Goal: Information Seeking & Learning: Learn about a topic

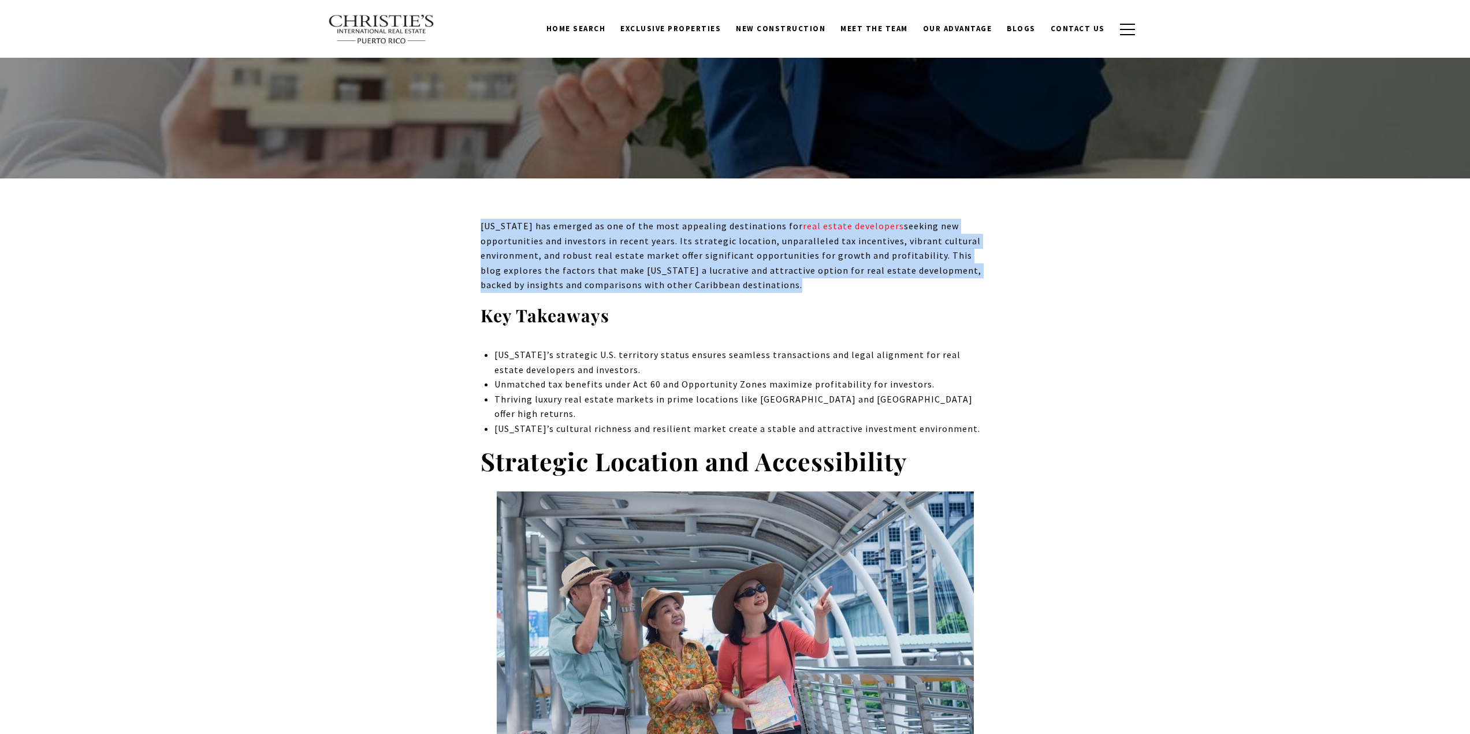
scroll to position [289, 0]
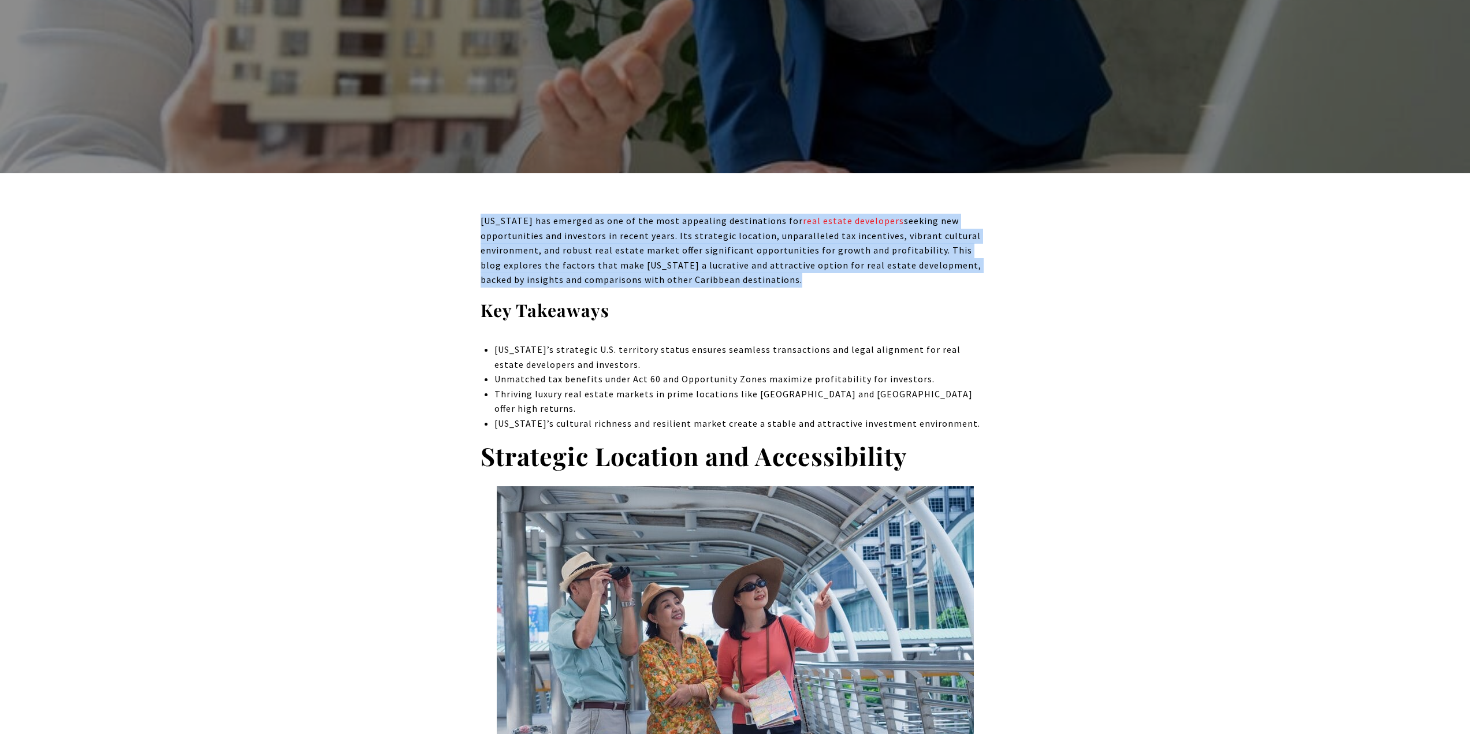
click at [596, 261] on p "[US_STATE] has emerged as one of the most appealing destinations for real estat…" at bounding box center [736, 251] width 510 height 74
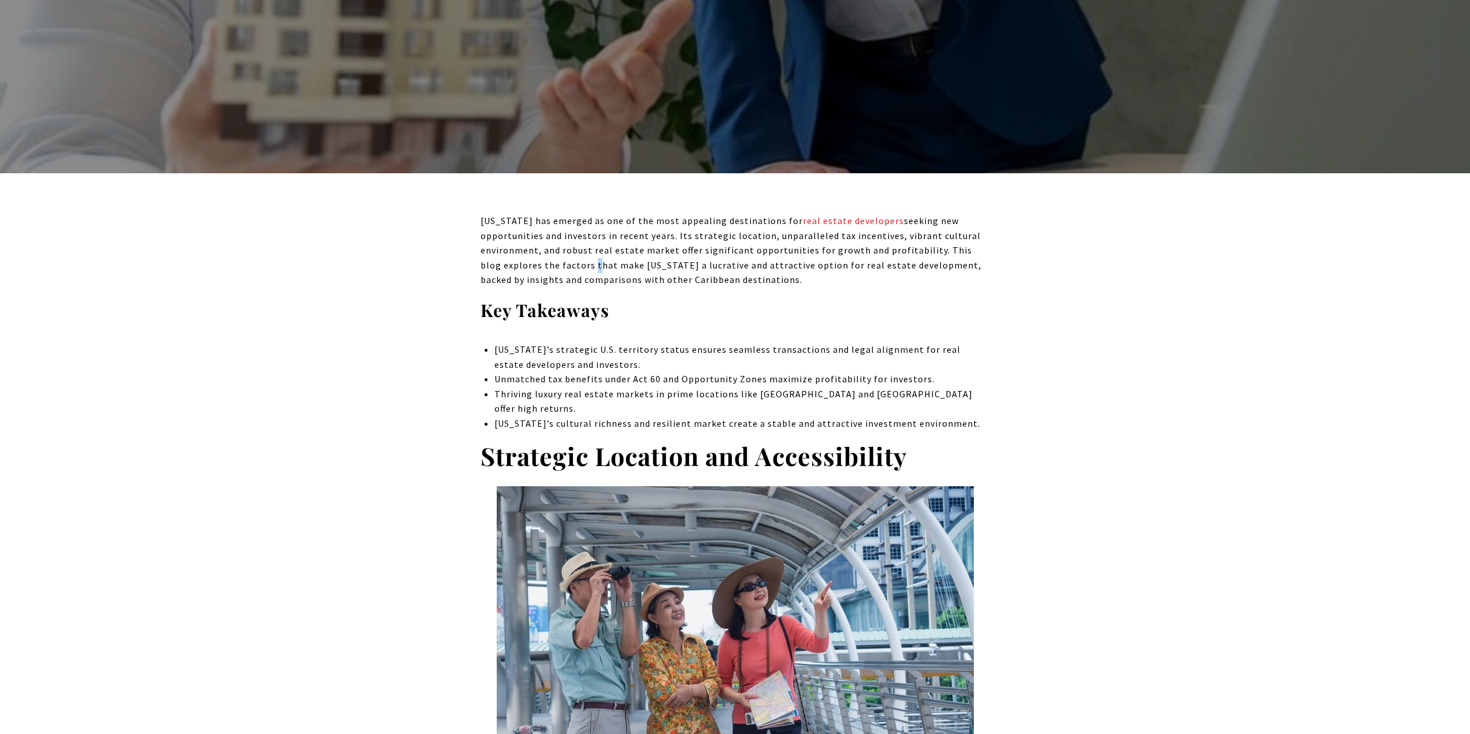
click at [596, 261] on p "[US_STATE] has emerged as one of the most appealing destinations for real estat…" at bounding box center [736, 251] width 510 height 74
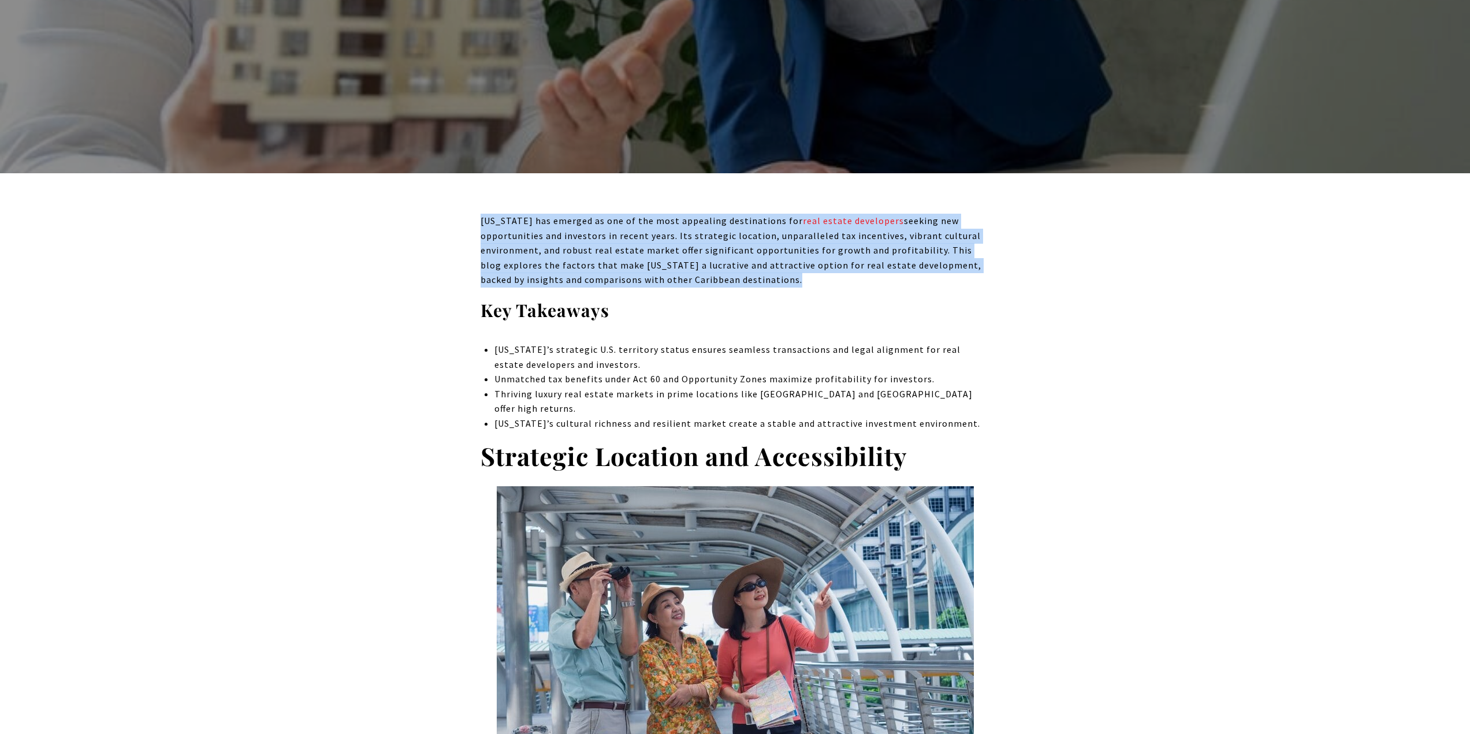
click at [596, 261] on p "[US_STATE] has emerged as one of the most appealing destinations for real estat…" at bounding box center [736, 251] width 510 height 74
click at [596, 252] on p "[US_STATE] has emerged as one of the most appealing destinations for real estat…" at bounding box center [736, 251] width 510 height 74
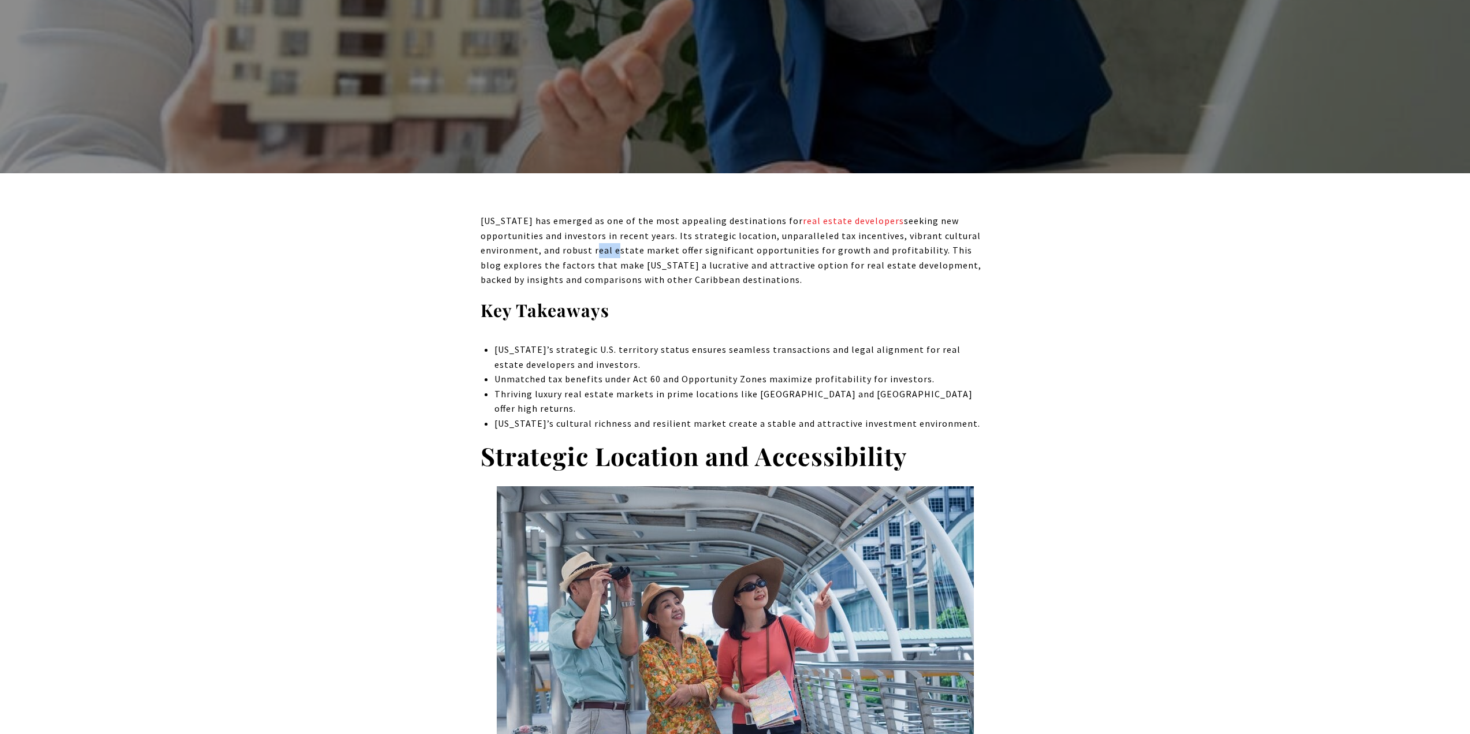
click at [596, 252] on p "[US_STATE] has emerged as one of the most appealing destinations for real estat…" at bounding box center [736, 251] width 510 height 74
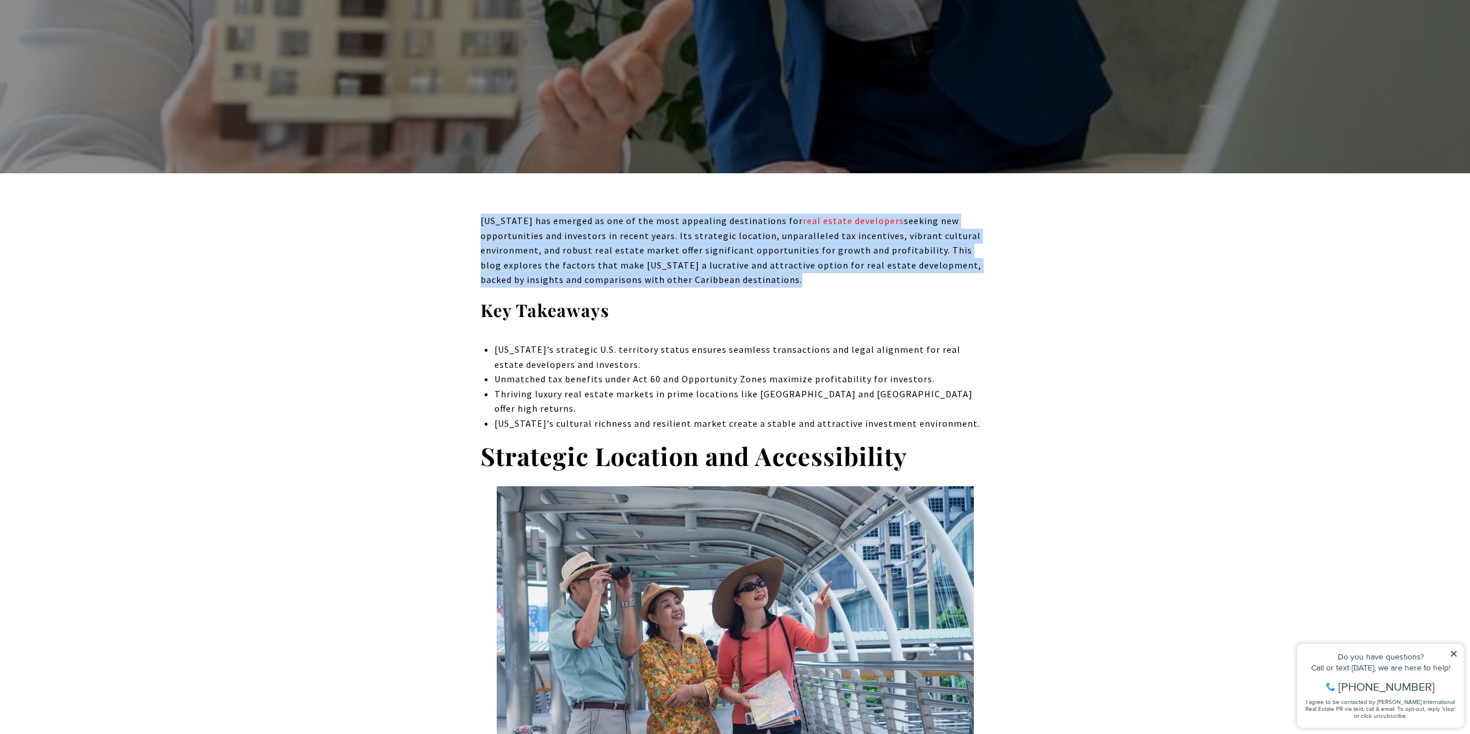
click at [596, 252] on p "[US_STATE] has emerged as one of the most appealing destinations for real estat…" at bounding box center [736, 251] width 510 height 74
drag, startPoint x: 638, startPoint y: 256, endPoint x: 645, endPoint y: 258, distance: 6.6
click at [640, 256] on p "[US_STATE] has emerged as one of the most appealing destinations for real estat…" at bounding box center [736, 251] width 510 height 74
click at [645, 258] on p "[US_STATE] has emerged as one of the most appealing destinations for real estat…" at bounding box center [736, 251] width 510 height 74
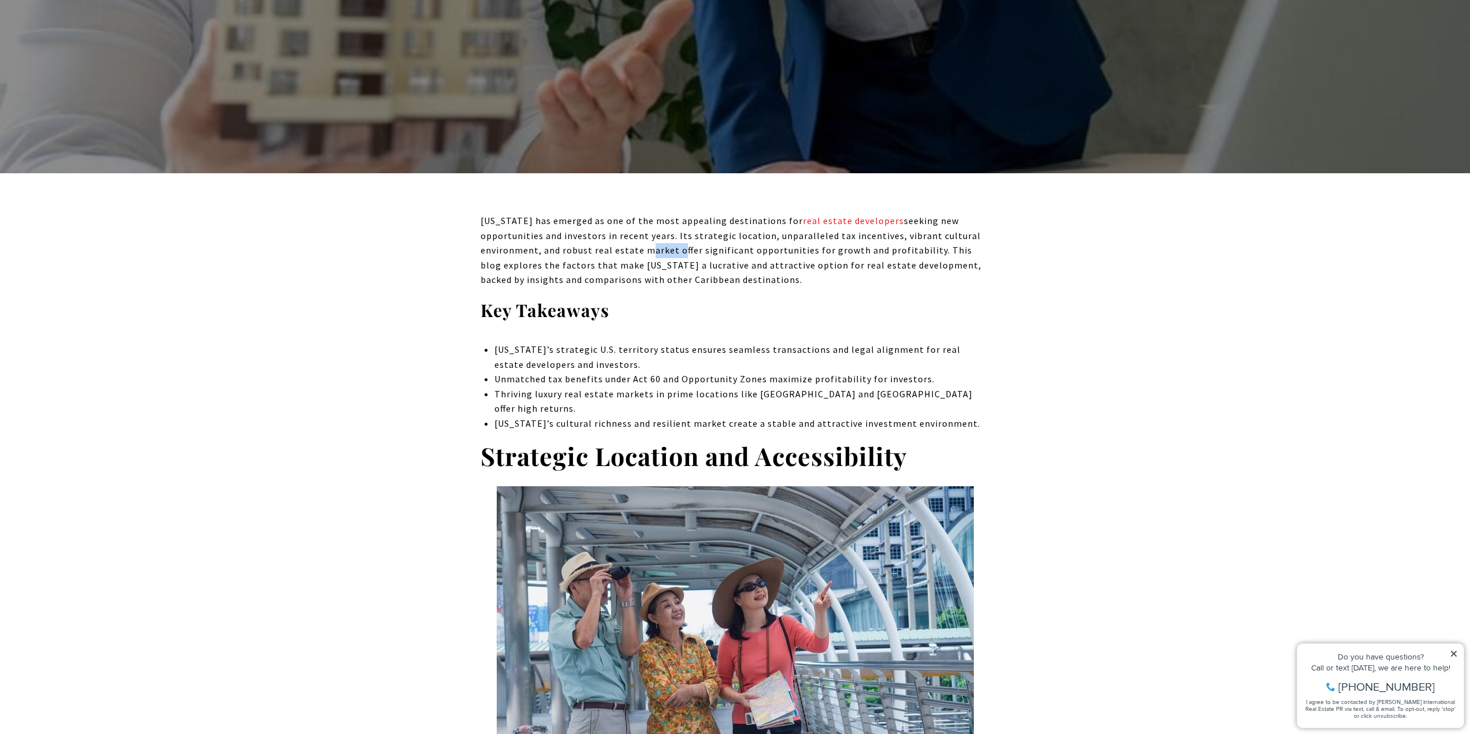
click at [645, 258] on p "[US_STATE] has emerged as one of the most appealing destinations for real estat…" at bounding box center [736, 251] width 510 height 74
click at [590, 364] on p "[US_STATE]’s strategic U.S. territory status ensures seamless transactions and …" at bounding box center [742, 357] width 495 height 29
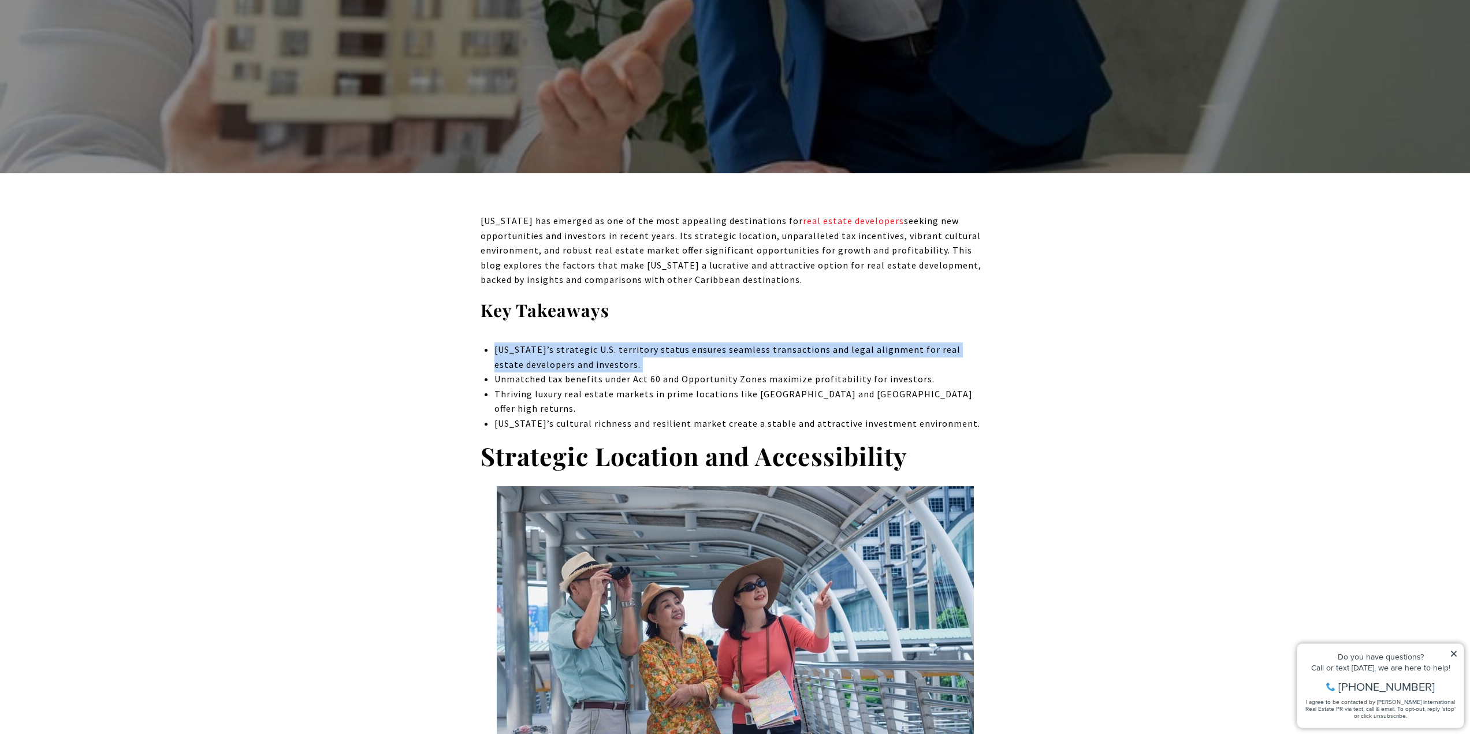
drag, startPoint x: 590, startPoint y: 364, endPoint x: 658, endPoint y: 393, distance: 73.7
click at [590, 367] on p "[US_STATE]’s strategic U.S. territory status ensures seamless transactions and …" at bounding box center [742, 357] width 495 height 29
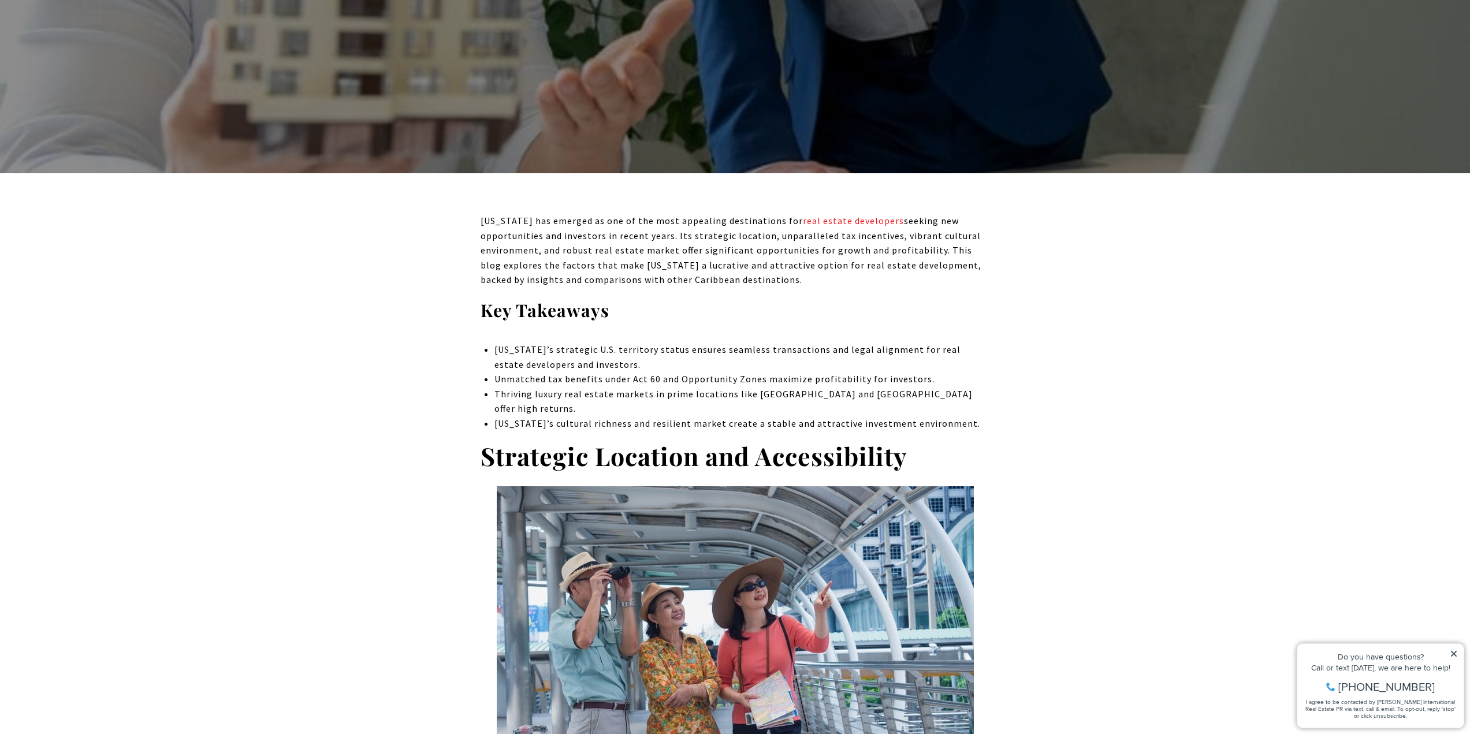
click at [666, 385] on p "Unmatched tax benefits under Act 60 and Opportunity Zones maximize profitabilit…" at bounding box center [742, 379] width 495 height 15
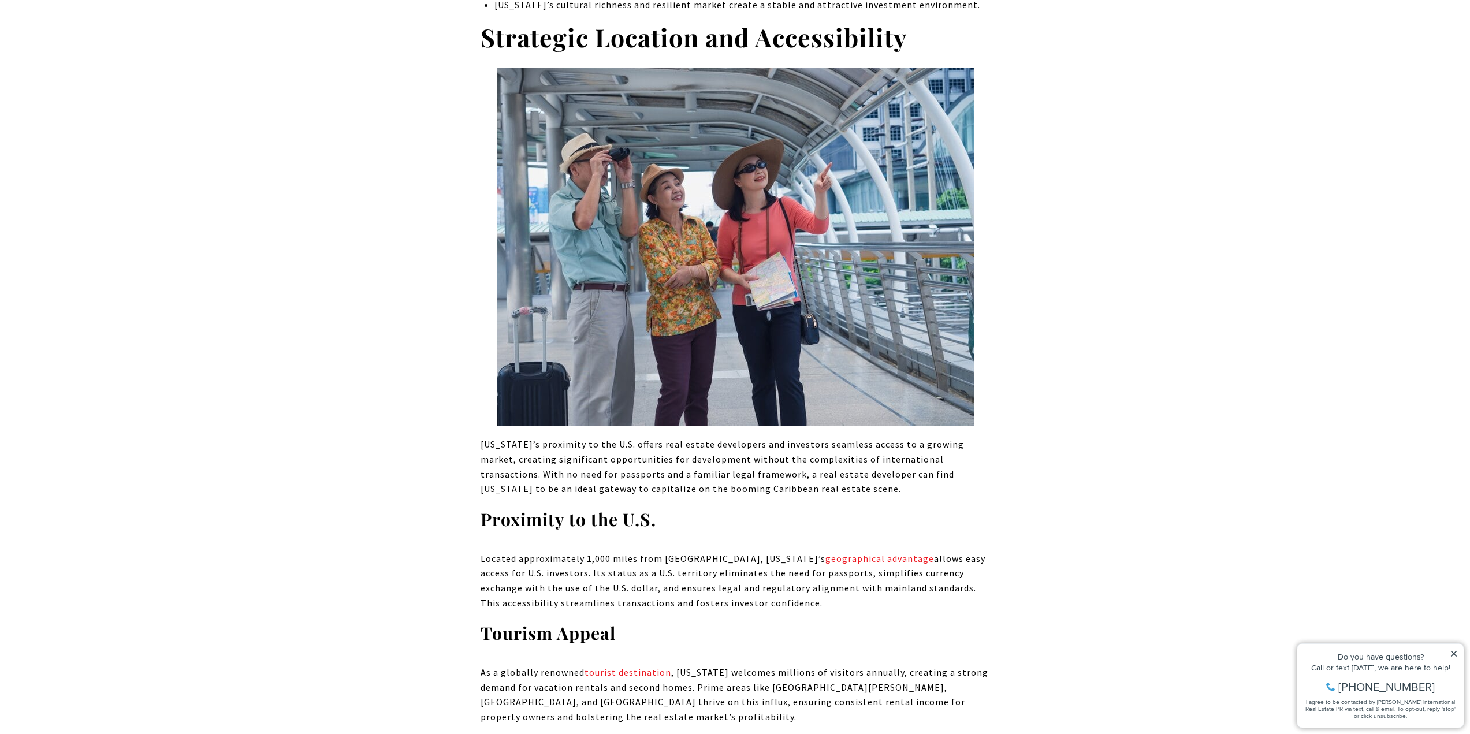
scroll to position [867, 0]
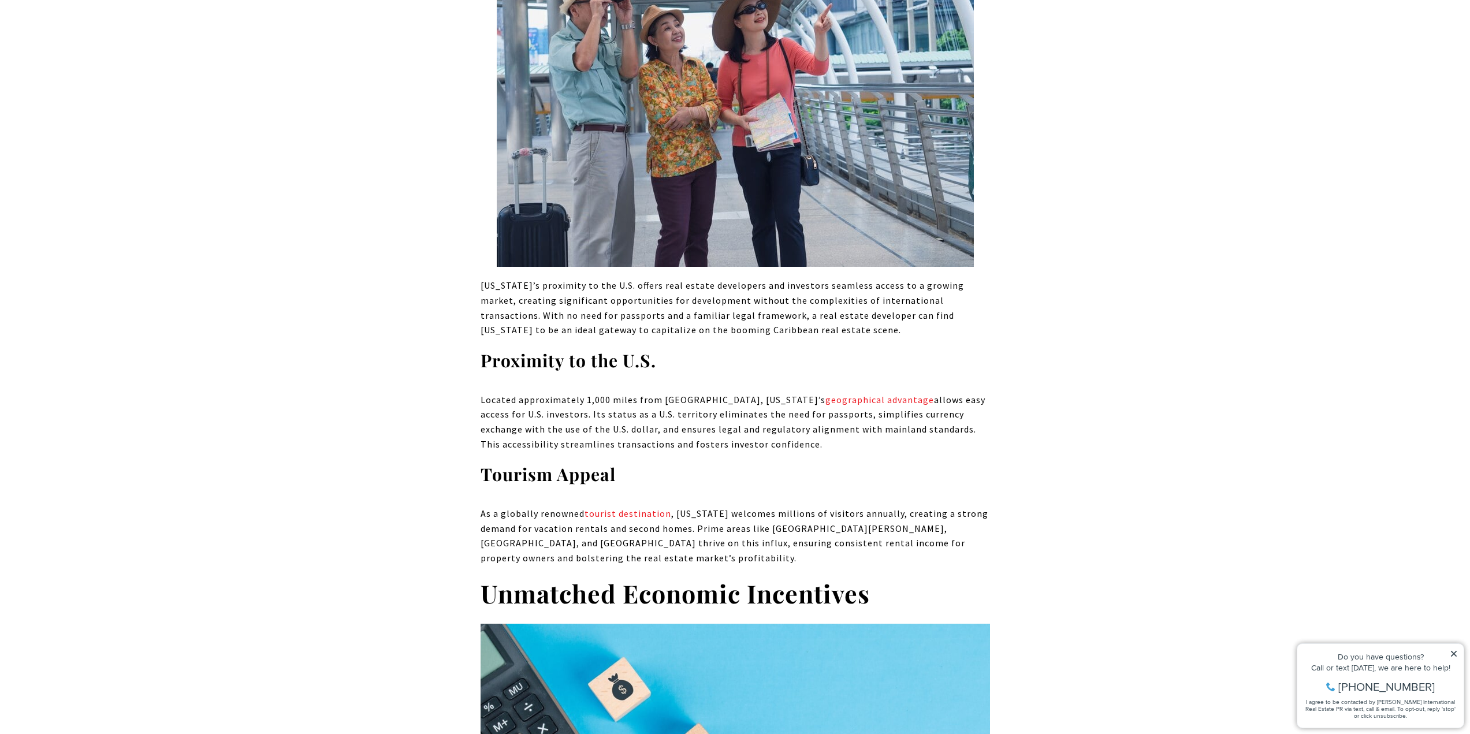
click at [564, 297] on p "[US_STATE]’s proximity to the U.S. offers real estate developers and investors …" at bounding box center [736, 307] width 510 height 59
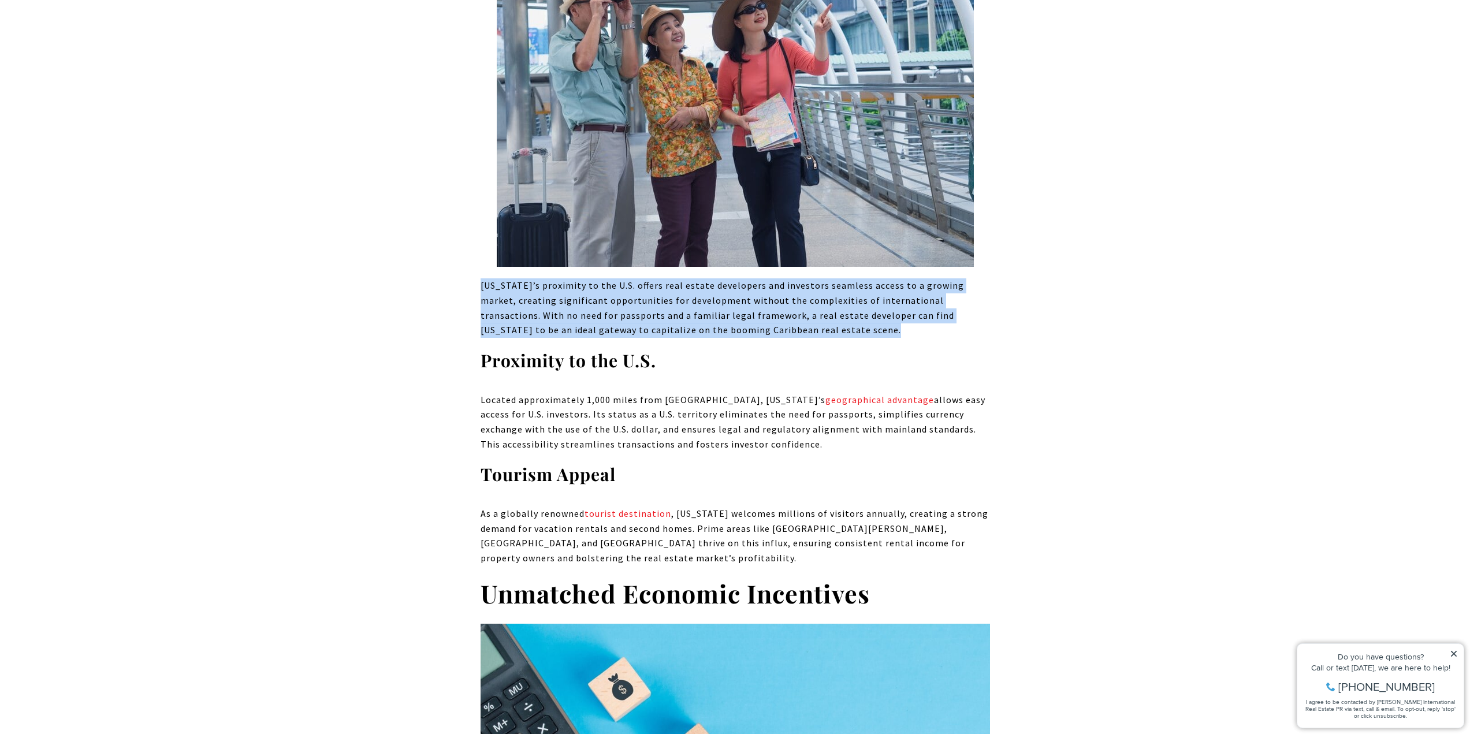
click at [564, 297] on p "[US_STATE]’s proximity to the U.S. offers real estate developers and investors …" at bounding box center [736, 307] width 510 height 59
click at [698, 278] on p "[US_STATE]’s proximity to the U.S. offers real estate developers and investors …" at bounding box center [736, 307] width 510 height 59
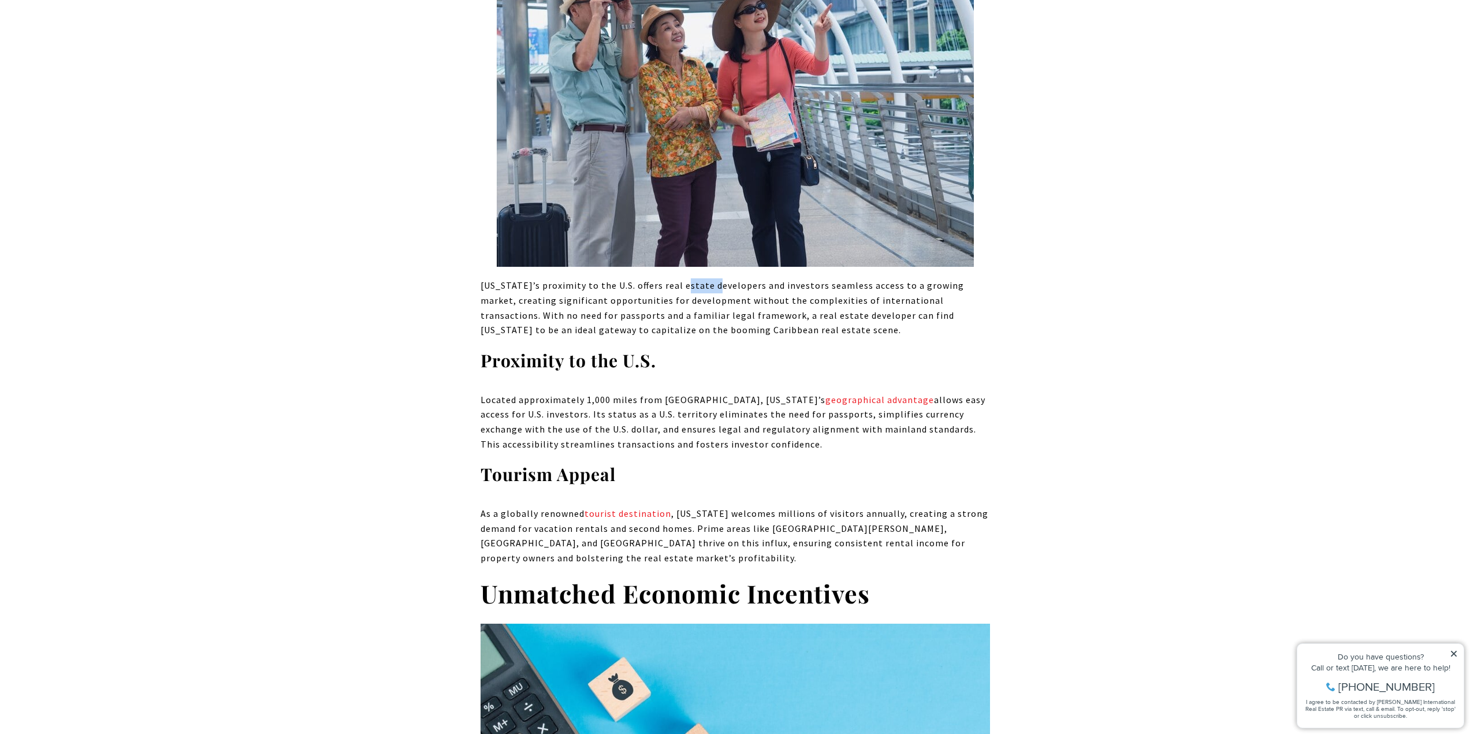
click at [698, 278] on p "[US_STATE]’s proximity to the U.S. offers real estate developers and investors …" at bounding box center [736, 307] width 510 height 59
click at [649, 289] on p "[US_STATE]’s proximity to the U.S. offers real estate developers and investors …" at bounding box center [736, 307] width 510 height 59
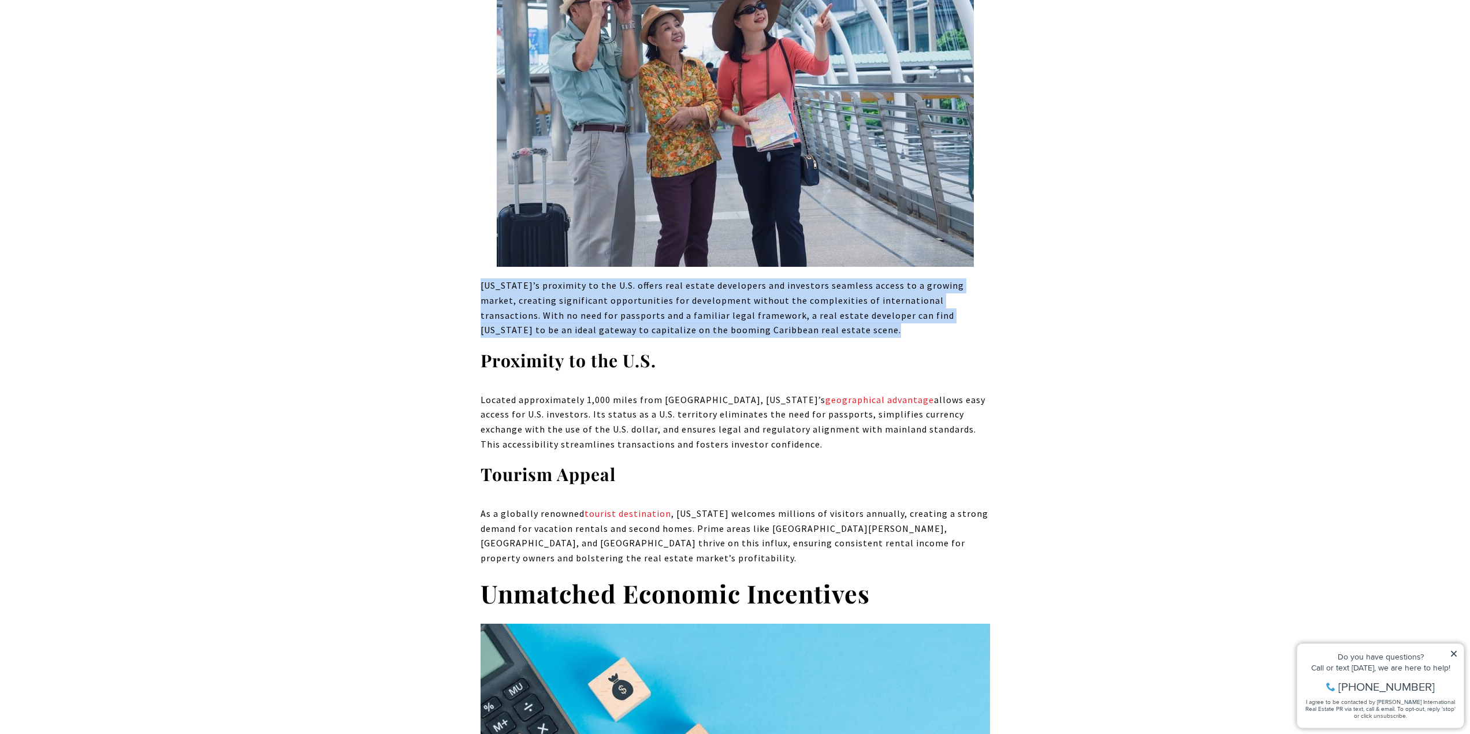
click at [649, 289] on p "[US_STATE]’s proximity to the U.S. offers real estate developers and investors …" at bounding box center [736, 307] width 510 height 59
click at [603, 284] on p "[US_STATE]’s proximity to the U.S. offers real estate developers and investors …" at bounding box center [736, 307] width 510 height 59
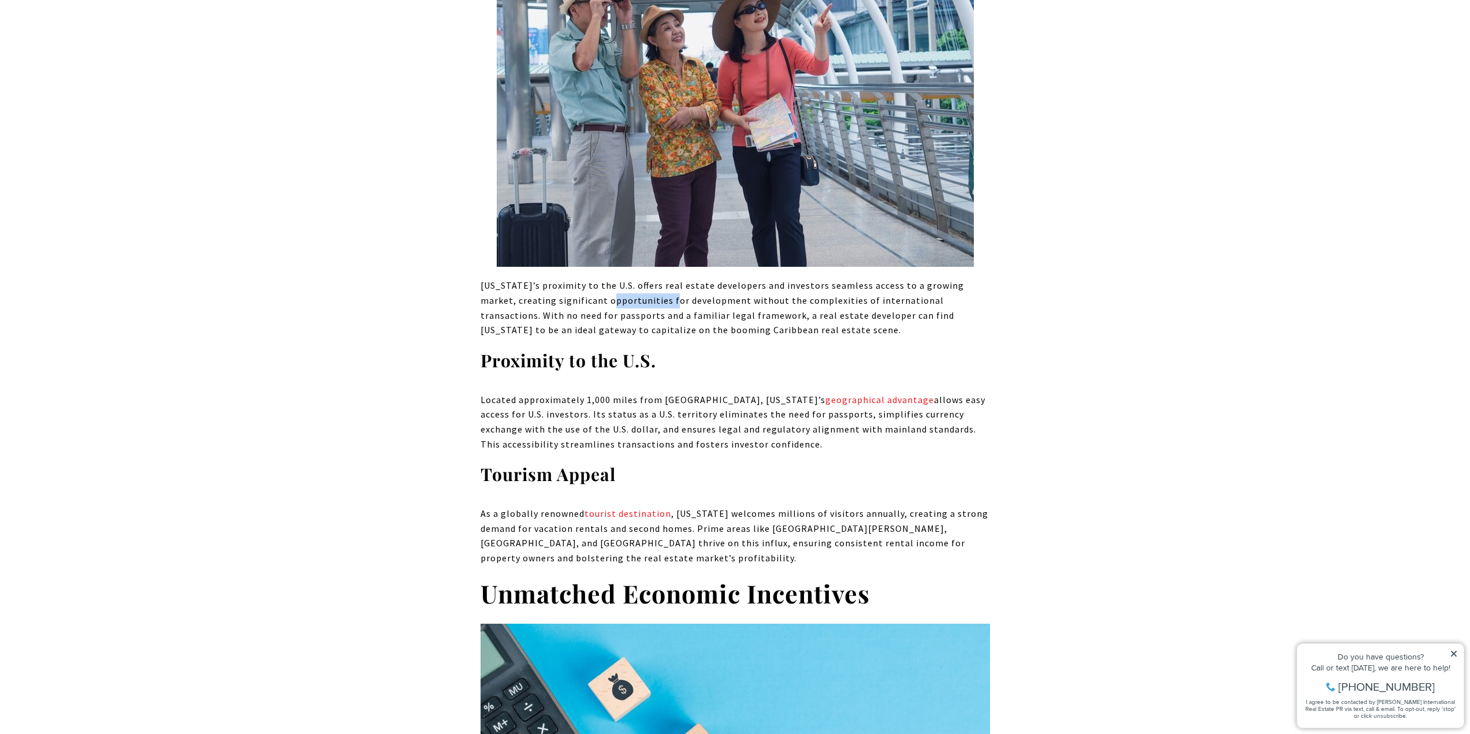
click at [603, 284] on p "[US_STATE]’s proximity to the U.S. offers real estate developers and investors …" at bounding box center [736, 307] width 510 height 59
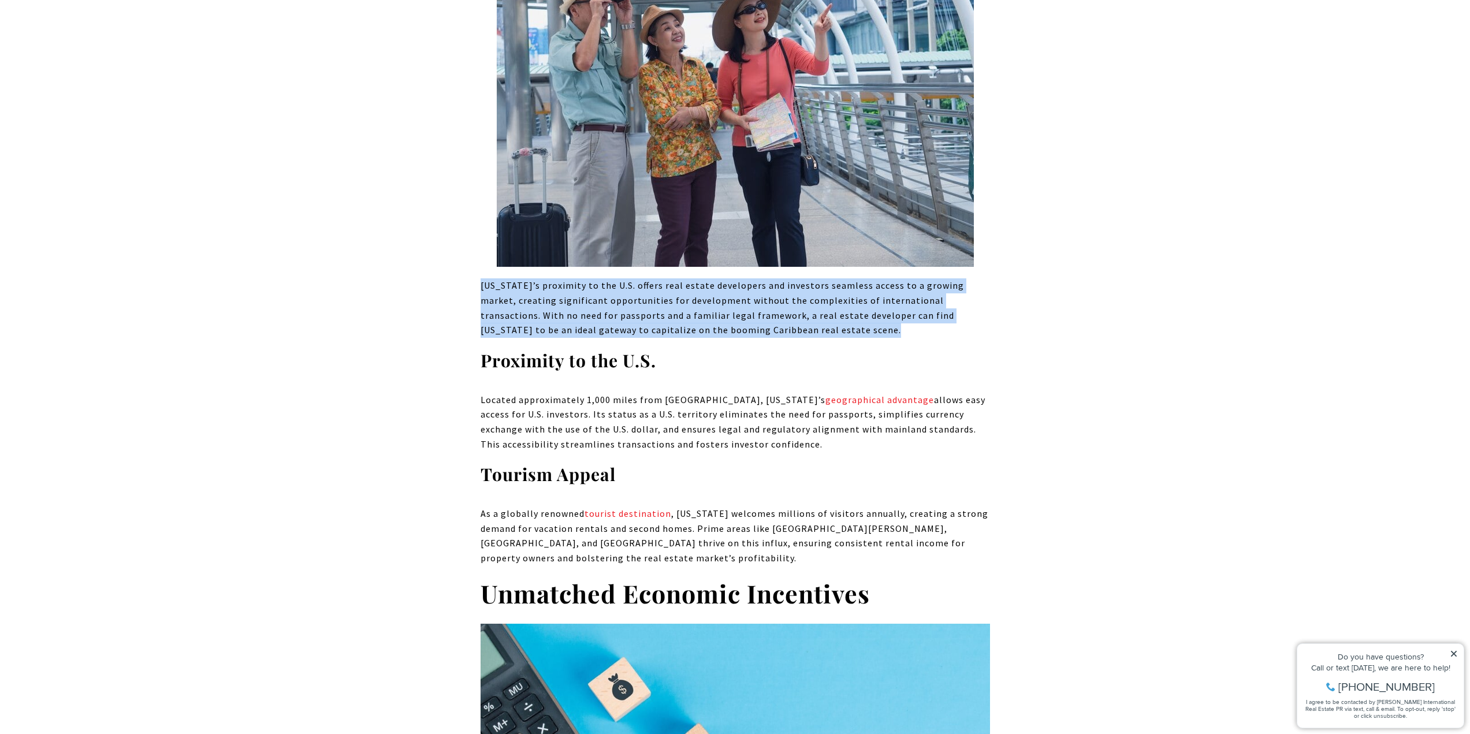
click at [603, 284] on p "[US_STATE]’s proximity to the U.S. offers real estate developers and investors …" at bounding box center [736, 307] width 510 height 59
click at [610, 304] on p "[US_STATE]’s proximity to the U.S. offers real estate developers and investors …" at bounding box center [736, 307] width 510 height 59
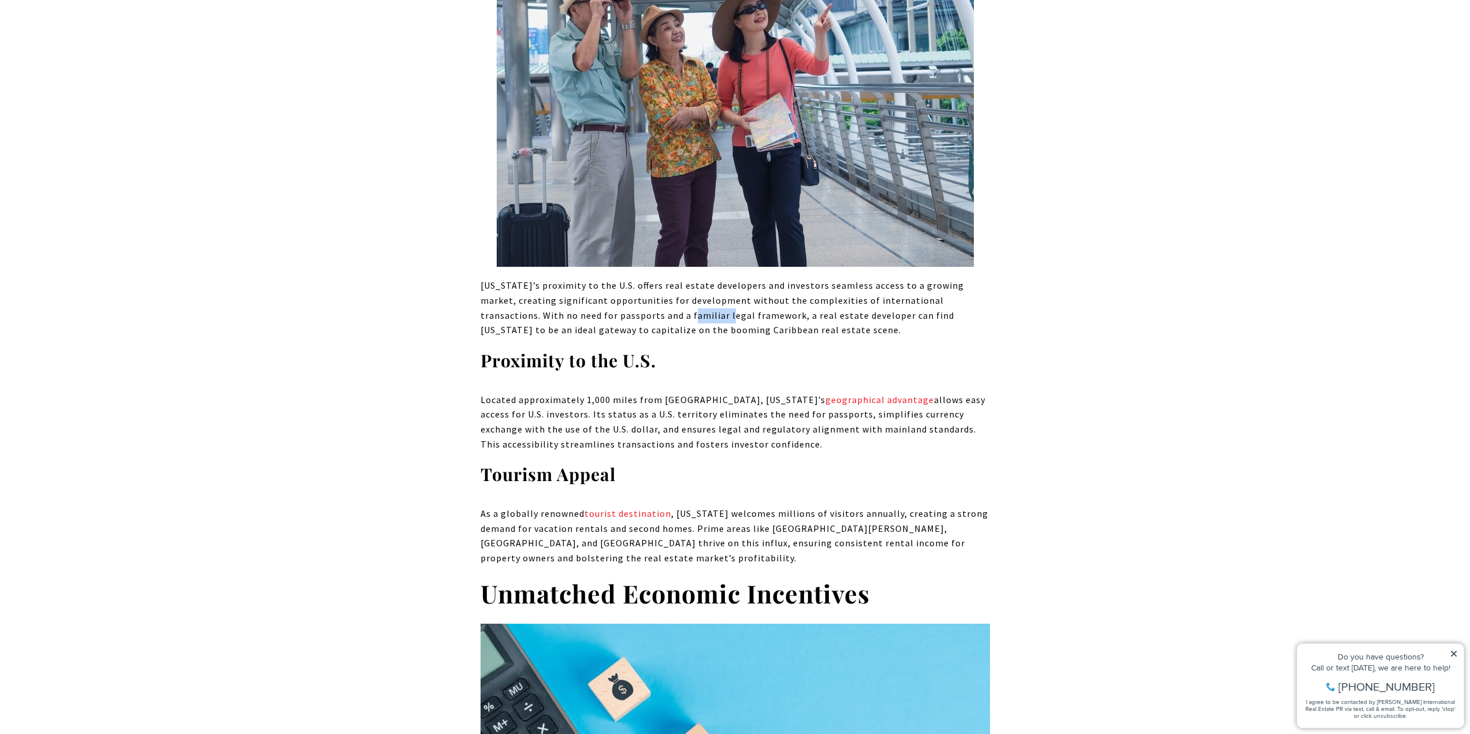
click at [610, 304] on p "[US_STATE]’s proximity to the U.S. offers real estate developers and investors …" at bounding box center [736, 307] width 510 height 59
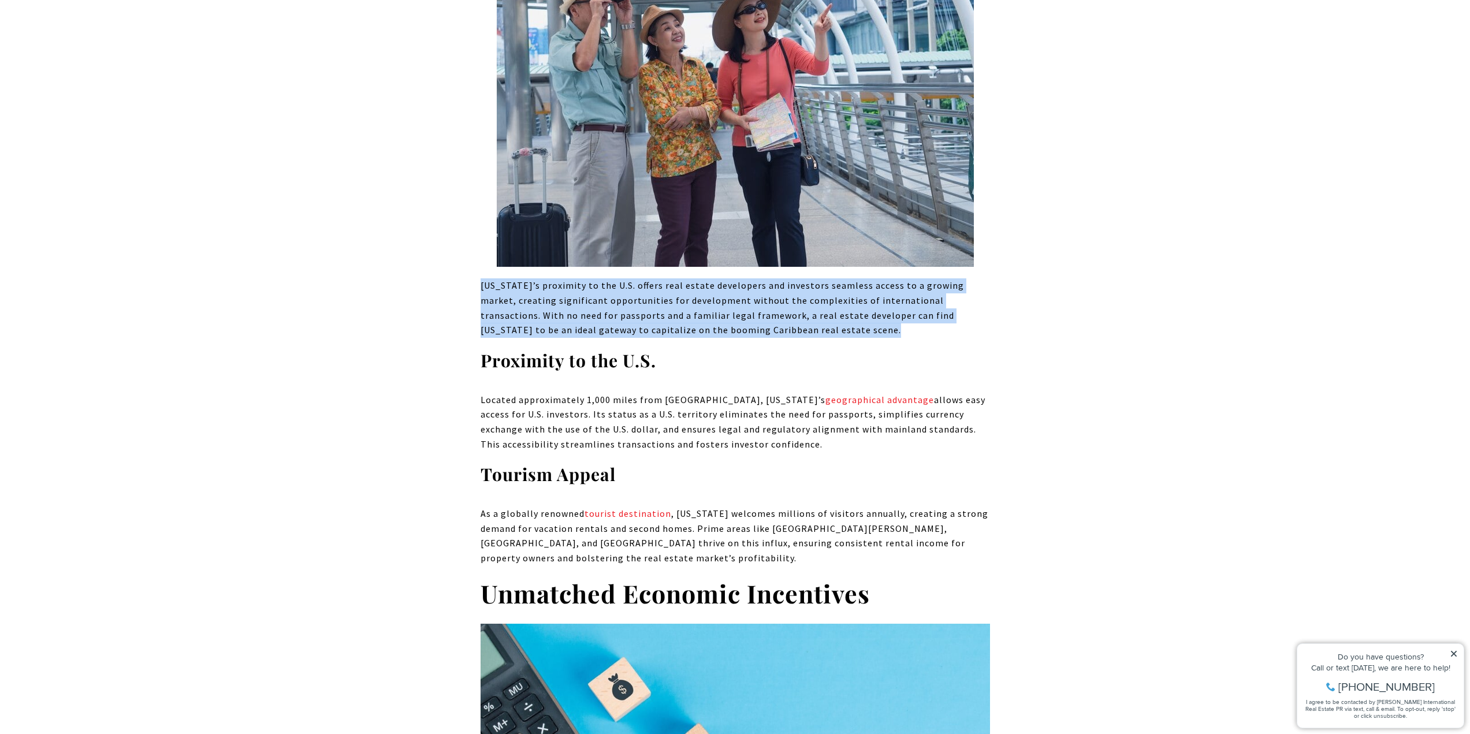
click at [610, 304] on p "[US_STATE]’s proximity to the U.S. offers real estate developers and investors …" at bounding box center [736, 307] width 510 height 59
click at [596, 309] on p "[US_STATE]’s proximity to the U.S. offers real estate developers and investors …" at bounding box center [736, 307] width 510 height 59
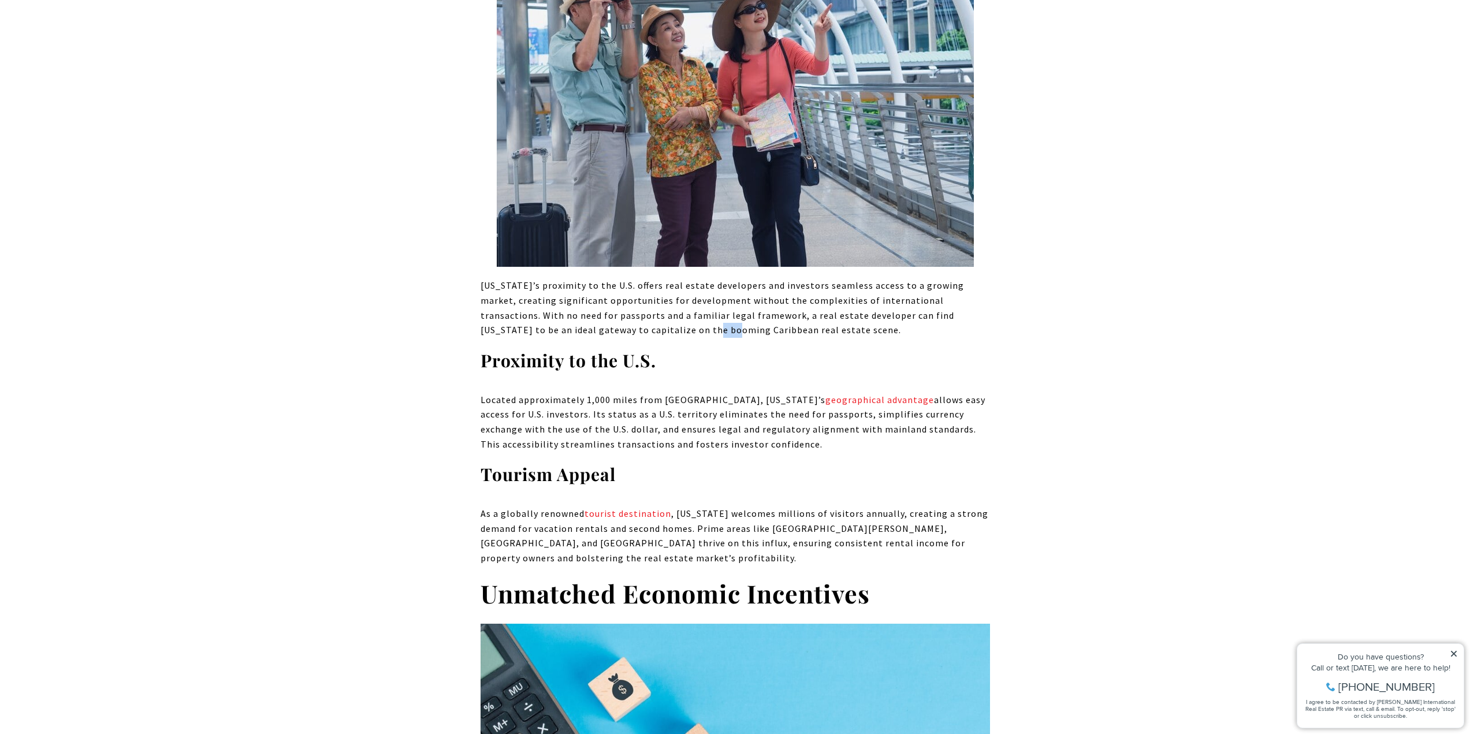
click at [596, 309] on p "[US_STATE]’s proximity to the U.S. offers real estate developers and investors …" at bounding box center [736, 307] width 510 height 59
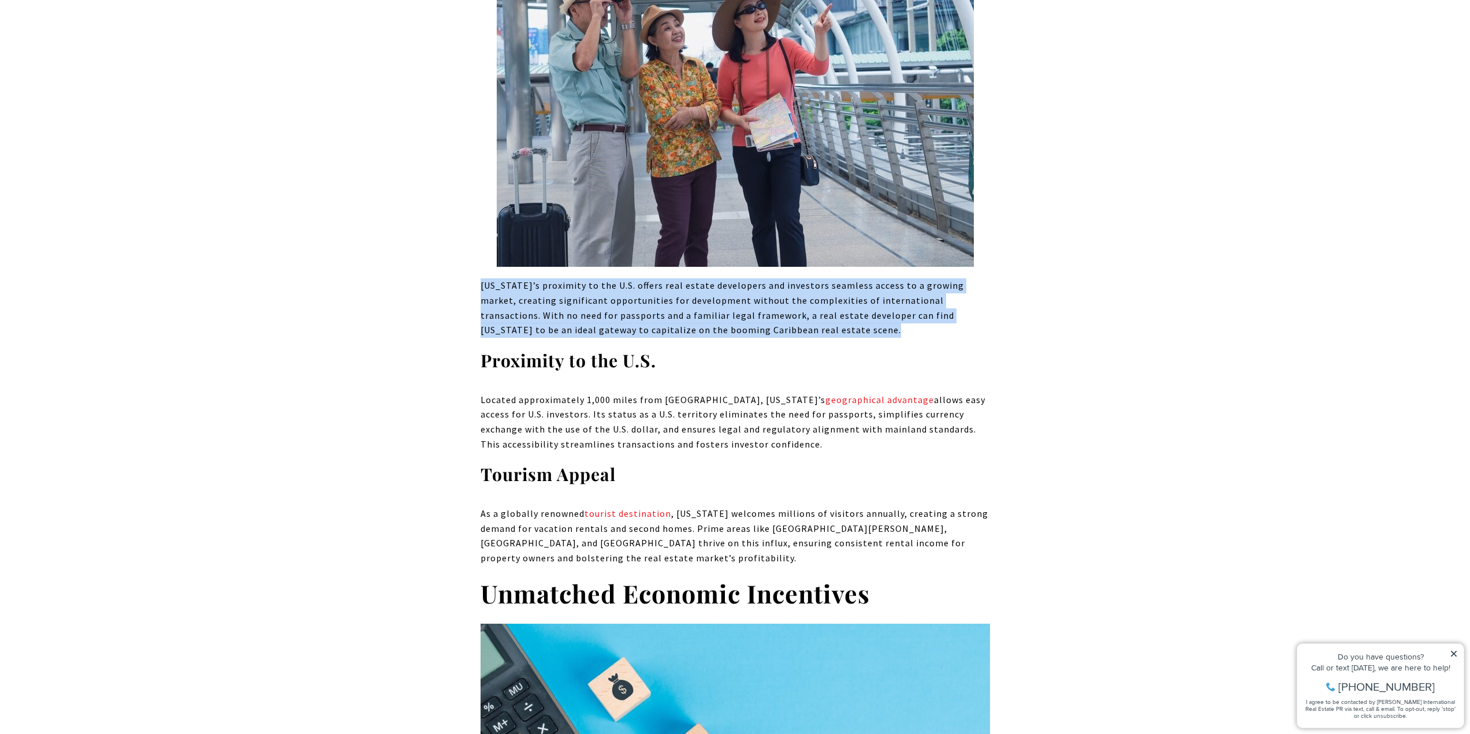
click at [596, 309] on p "[US_STATE]’s proximity to the U.S. offers real estate developers and investors …" at bounding box center [736, 307] width 510 height 59
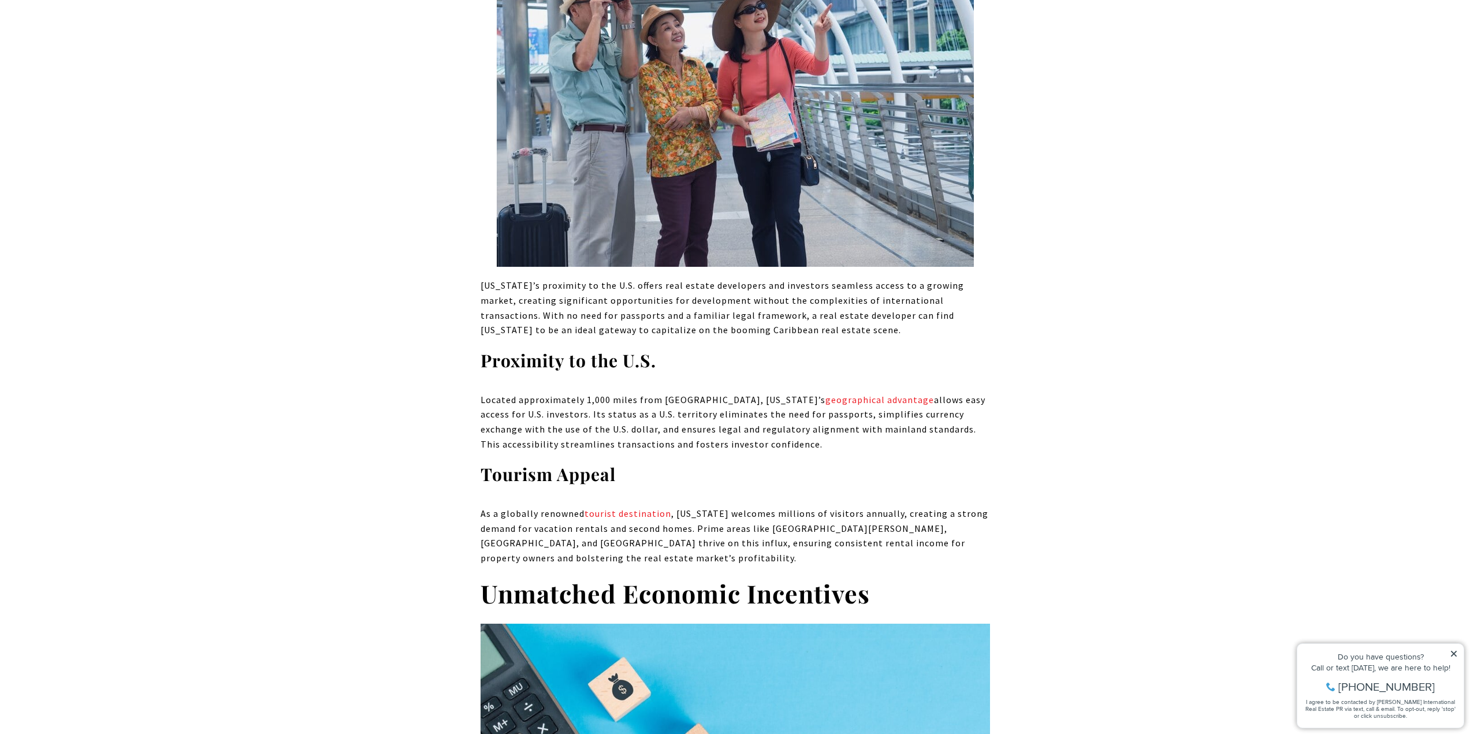
click at [616, 398] on p "Located approximately 1,000 miles from [GEOGRAPHIC_DATA], [US_STATE]’s geograph…" at bounding box center [736, 422] width 510 height 59
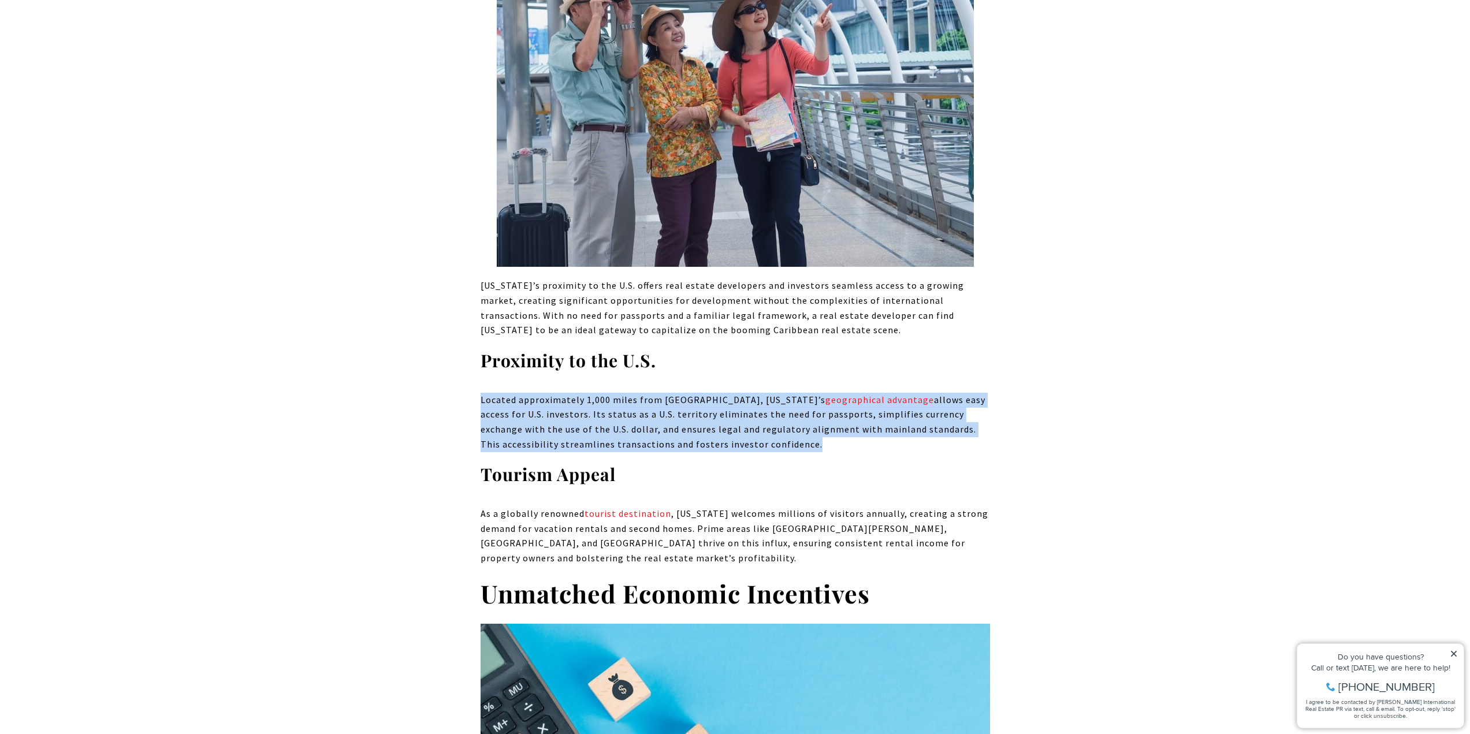
click at [616, 398] on p "Located approximately 1,000 miles from [GEOGRAPHIC_DATA], [US_STATE]’s geograph…" at bounding box center [736, 422] width 510 height 59
click at [615, 395] on p "Located approximately 1,000 miles from [GEOGRAPHIC_DATA], [US_STATE]’s geograph…" at bounding box center [736, 422] width 510 height 59
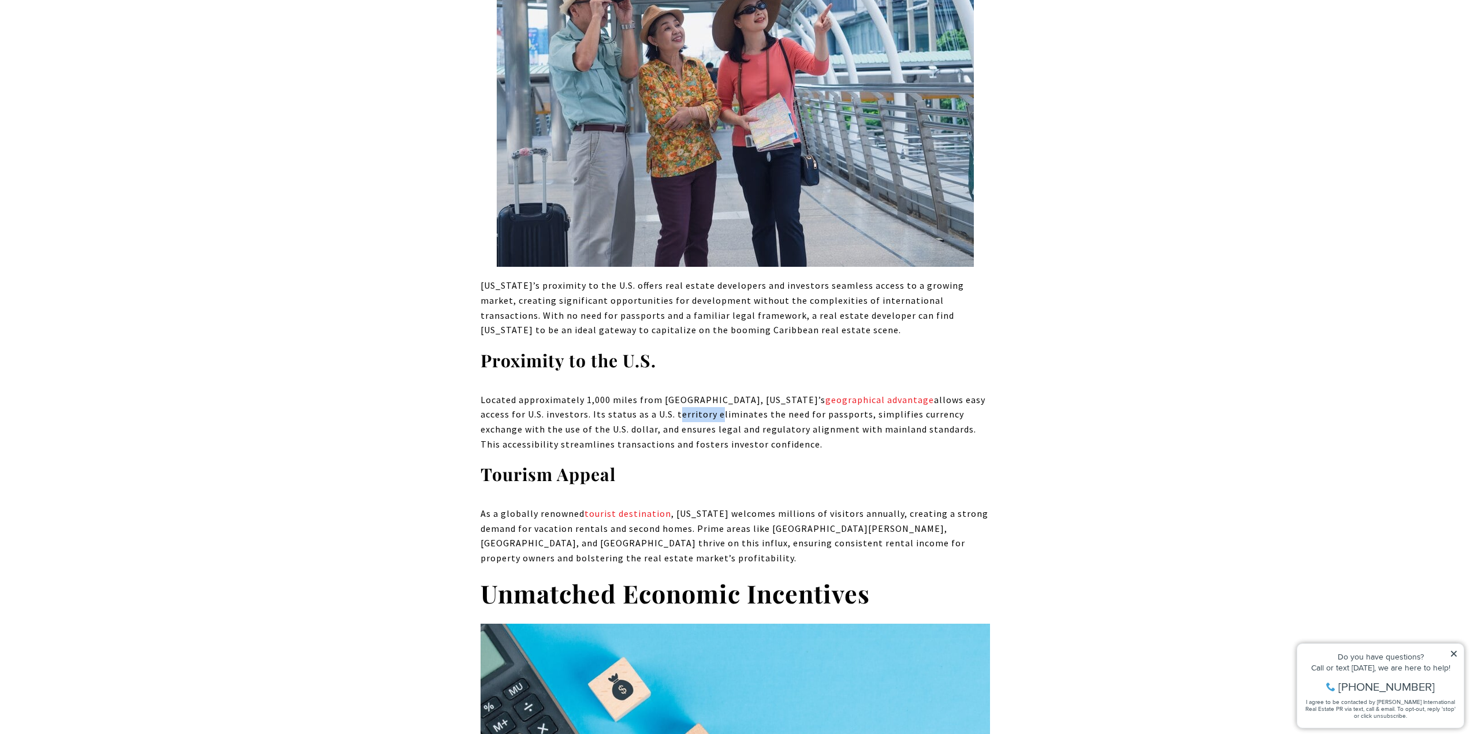
click at [615, 394] on p "Located approximately 1,000 miles from [GEOGRAPHIC_DATA], [US_STATE]’s geograph…" at bounding box center [736, 422] width 510 height 59
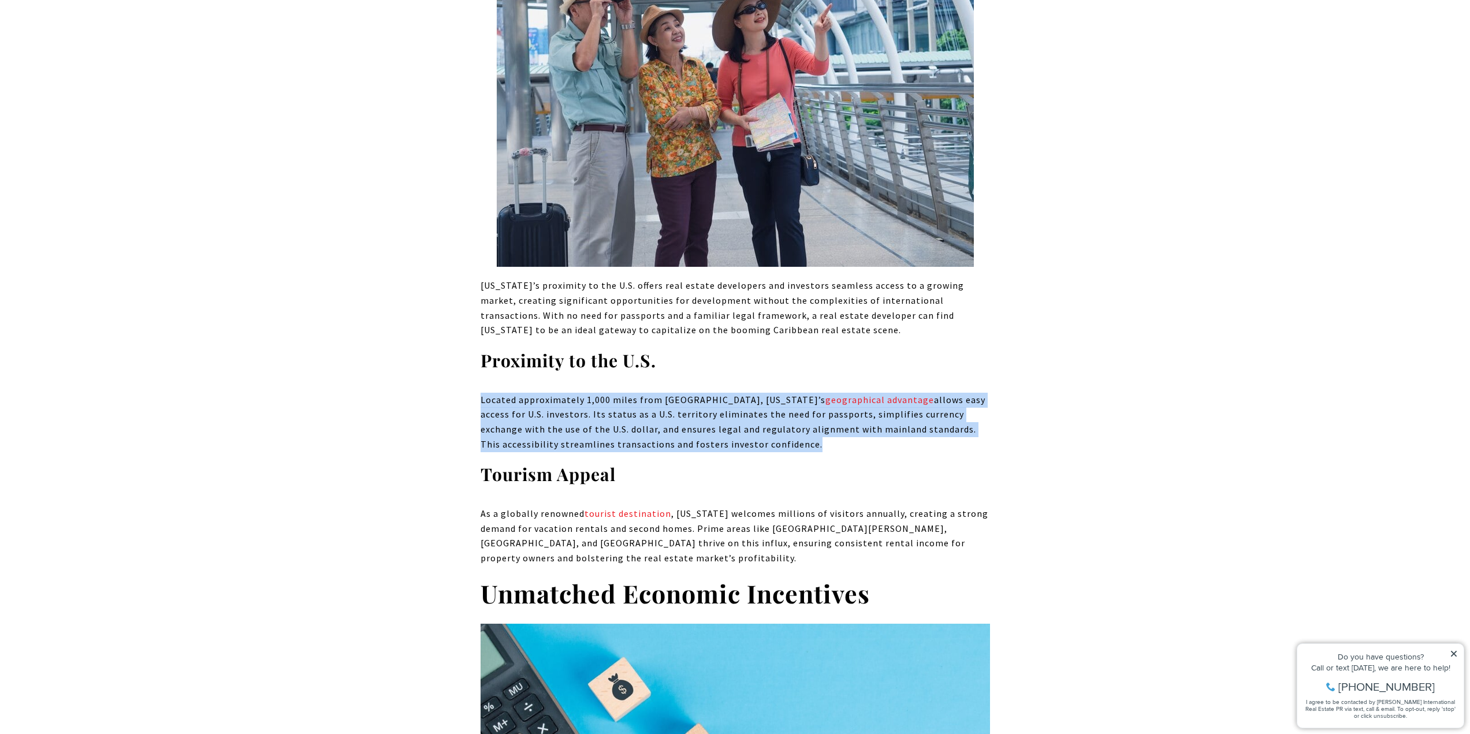
click at [615, 394] on p "Located approximately 1,000 miles from [GEOGRAPHIC_DATA], [US_STATE]’s geograph…" at bounding box center [736, 422] width 510 height 59
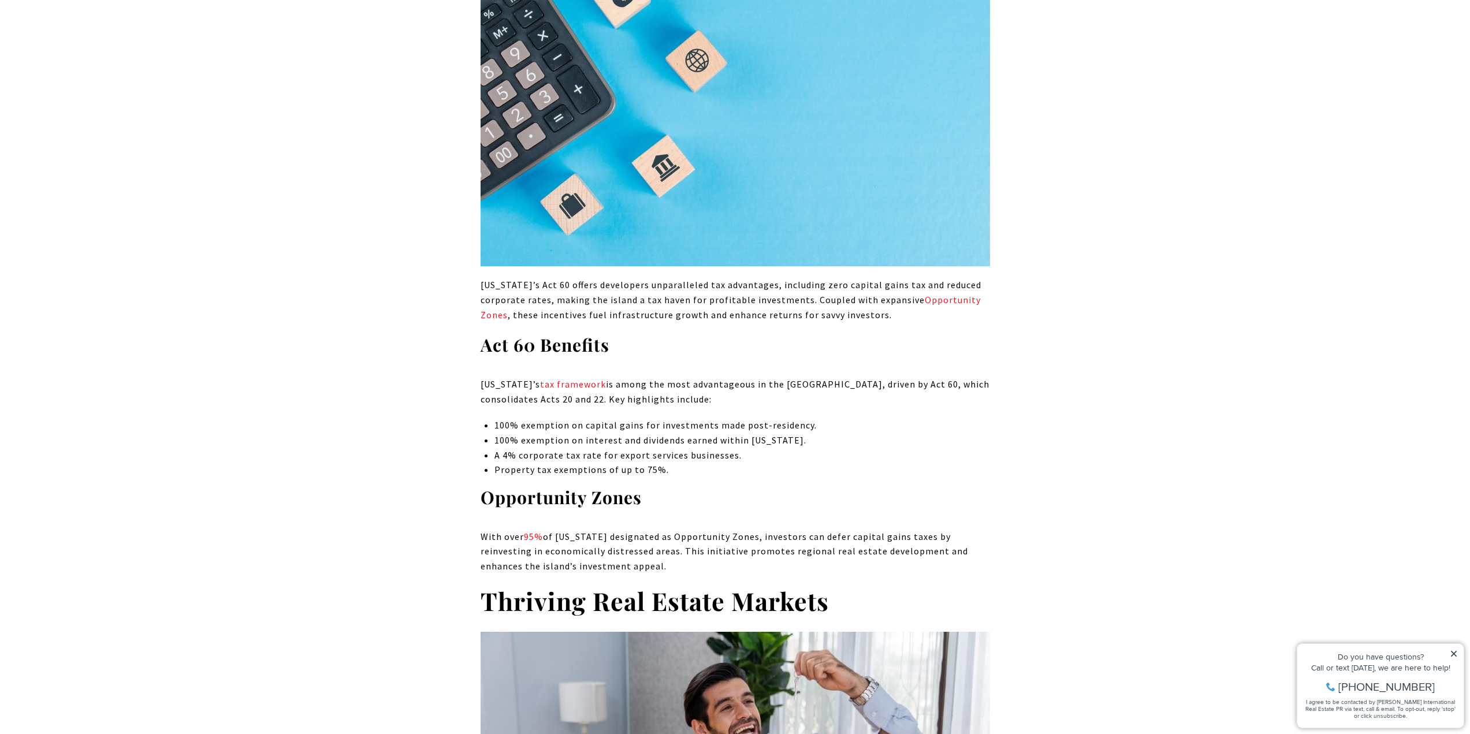
scroll to position [1906, 0]
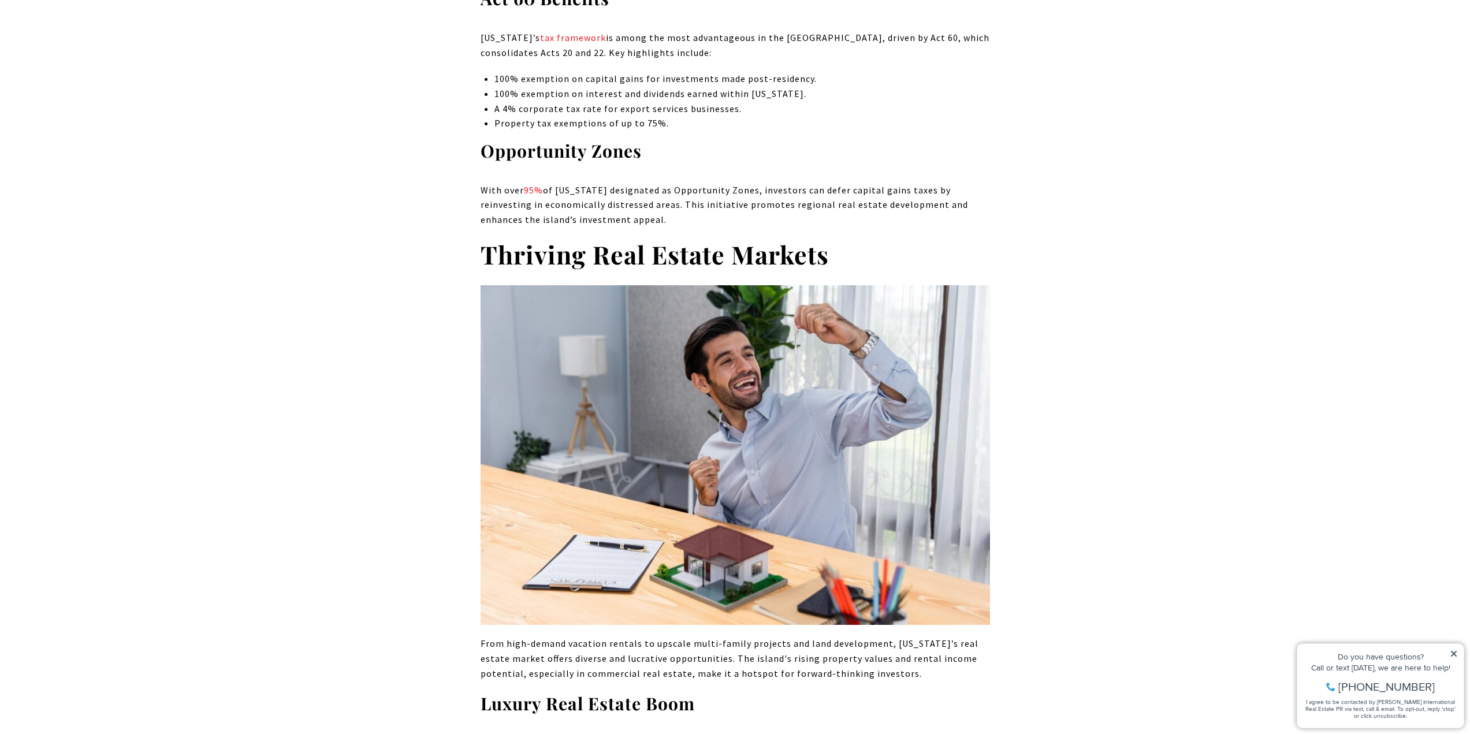
click at [549, 237] on strong "Thriving Real Estate Markets" at bounding box center [655, 254] width 348 height 34
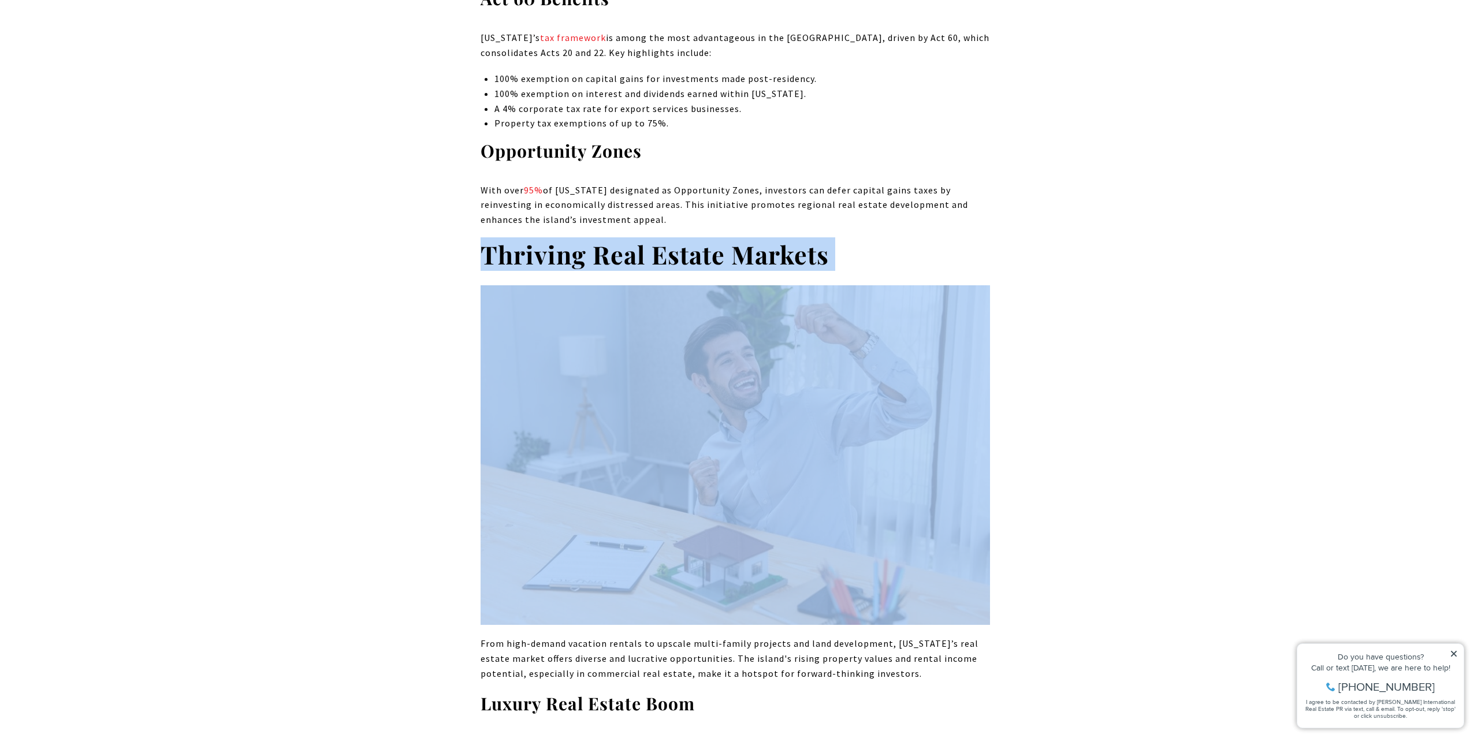
click at [549, 237] on strong "Thriving Real Estate Markets" at bounding box center [655, 254] width 348 height 34
click at [641, 237] on strong "Thriving Real Estate Markets" at bounding box center [655, 254] width 348 height 34
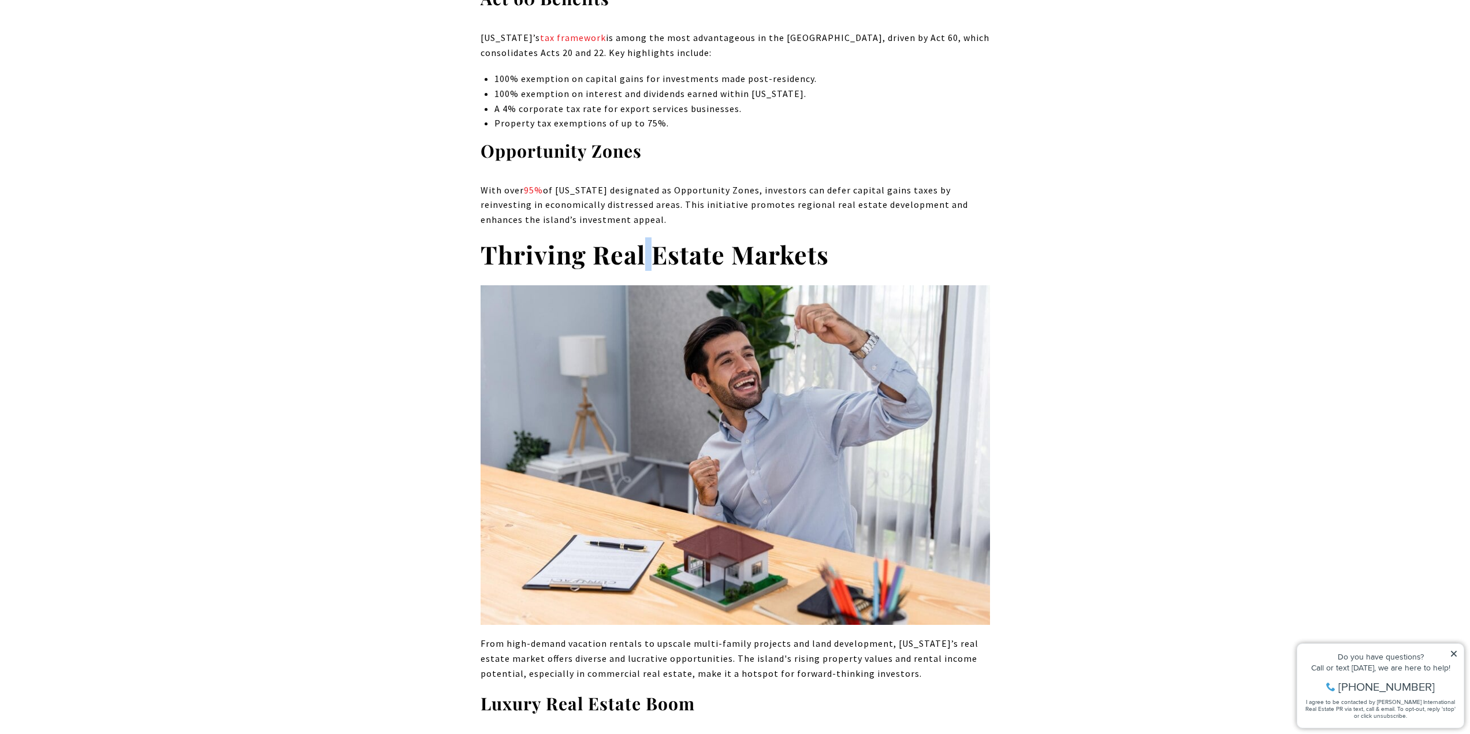
click at [641, 237] on strong "Thriving Real Estate Markets" at bounding box center [655, 254] width 348 height 34
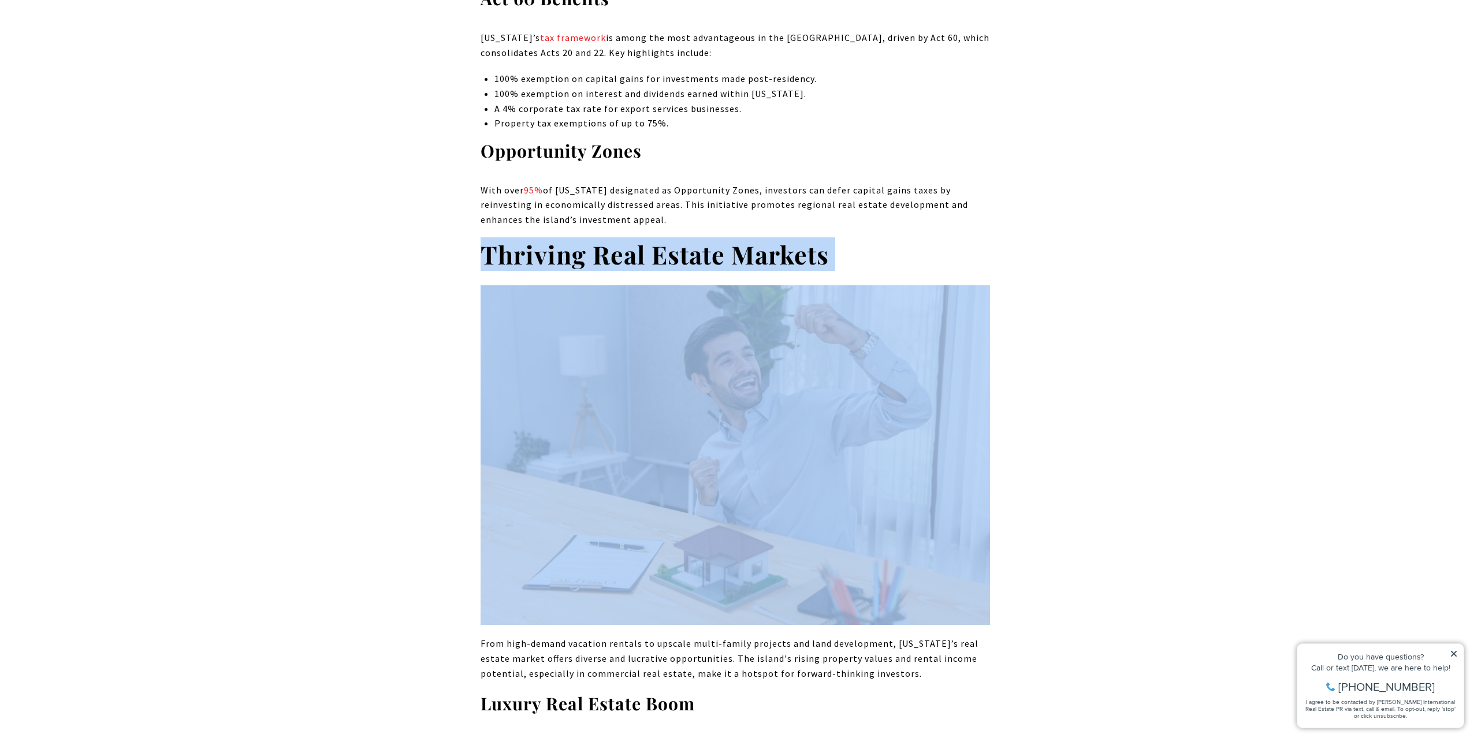
click at [641, 237] on strong "Thriving Real Estate Markets" at bounding box center [655, 254] width 348 height 34
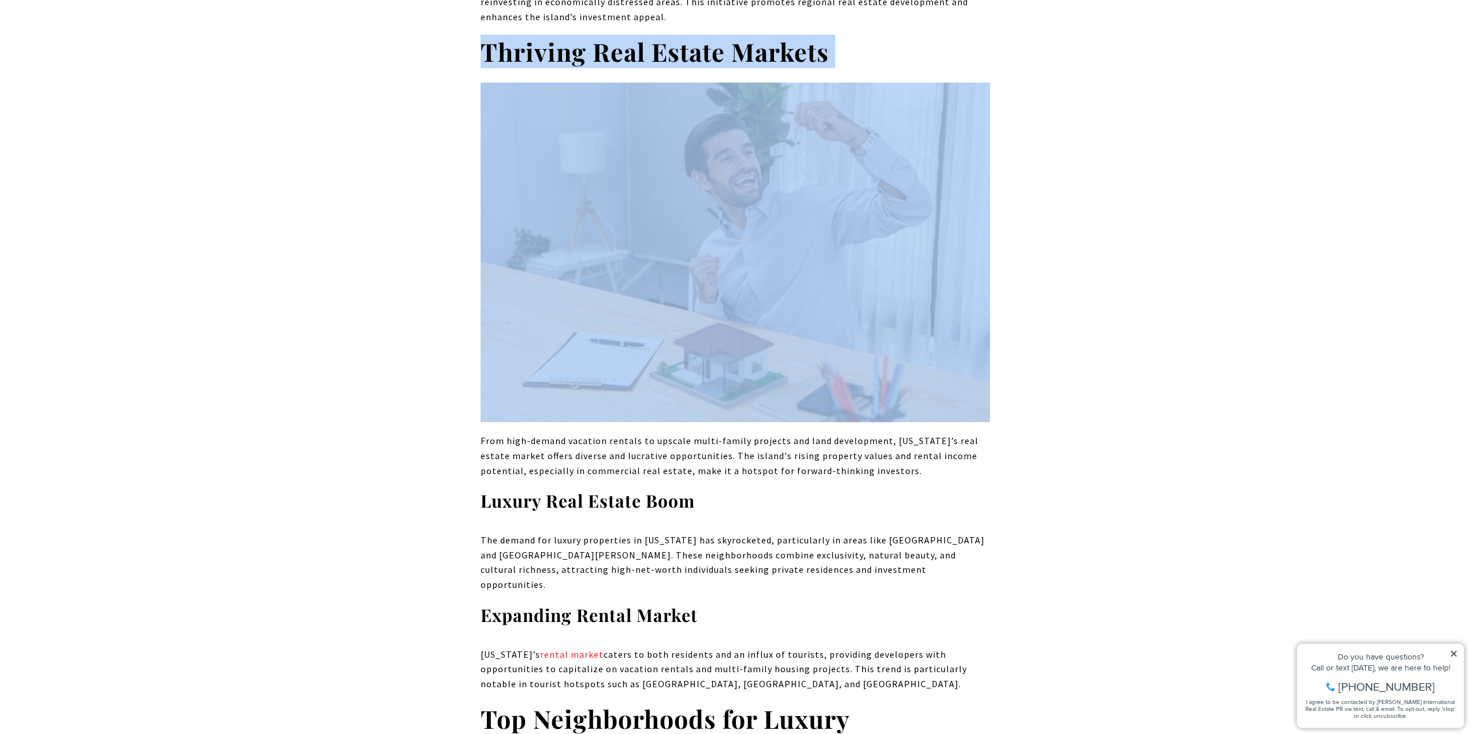
scroll to position [2311, 0]
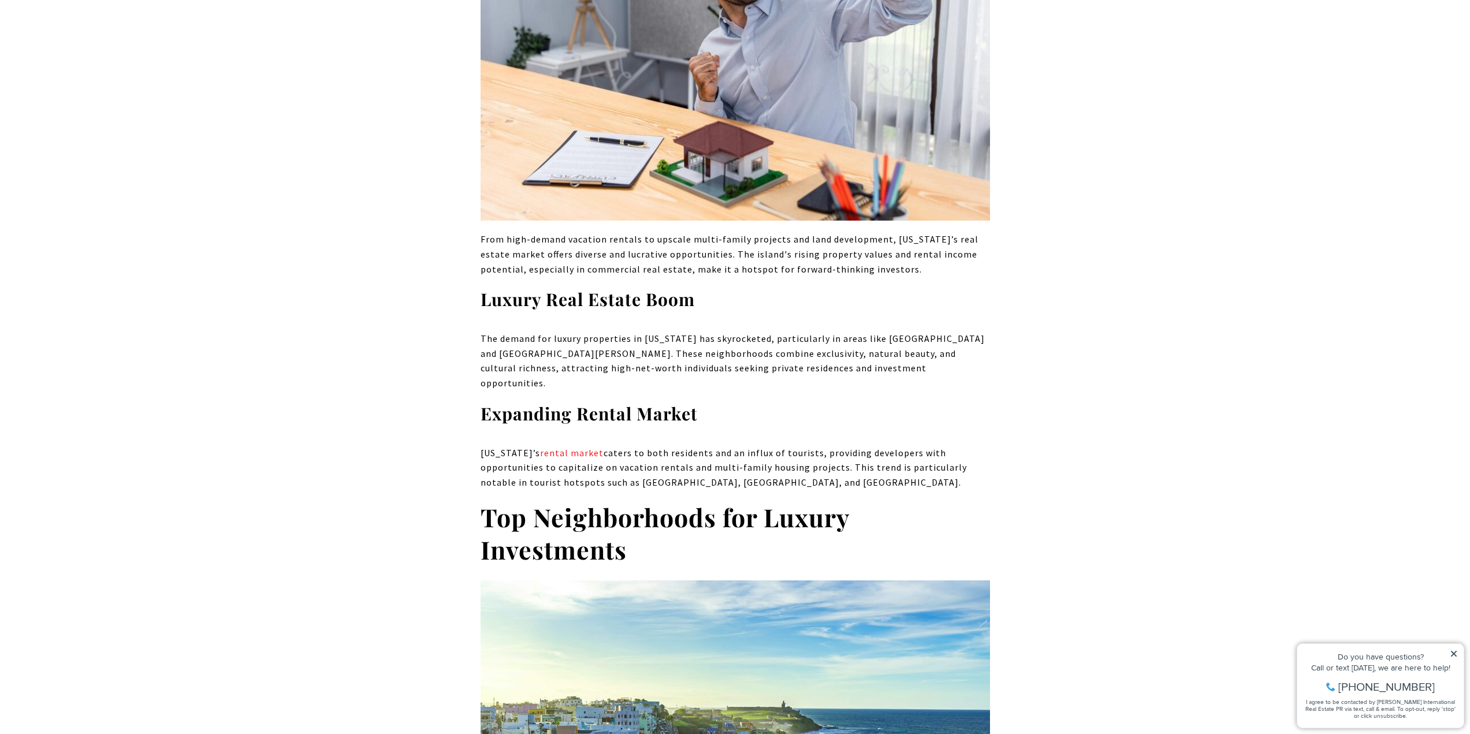
click at [625, 246] on p "From high-demand vacation rentals to upscale multi-family projects and land dev…" at bounding box center [736, 254] width 510 height 44
click at [627, 288] on strong "Luxury Real Estate Boom" at bounding box center [588, 299] width 214 height 23
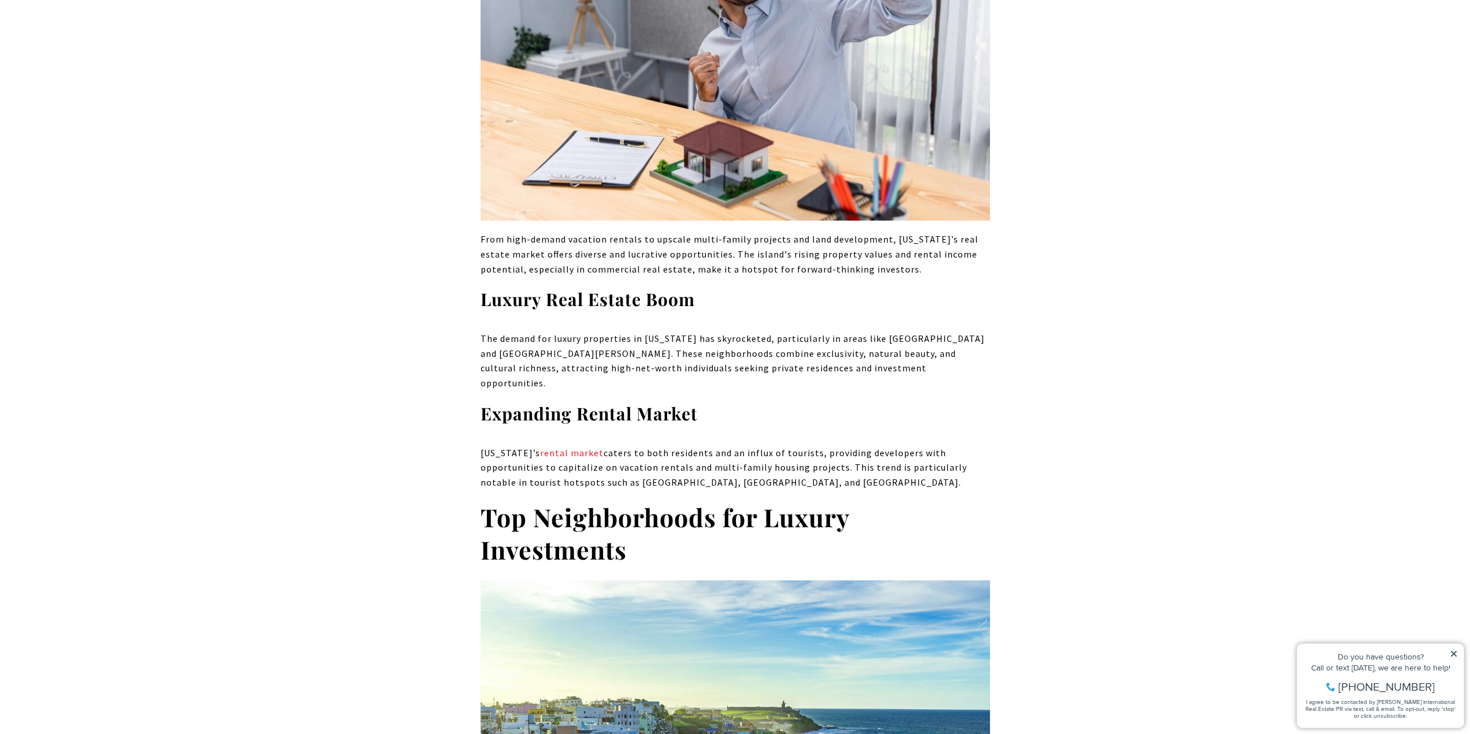
click at [639, 332] on p "The demand for luxury properties in [US_STATE] has skyrocketed, particularly in…" at bounding box center [736, 361] width 510 height 59
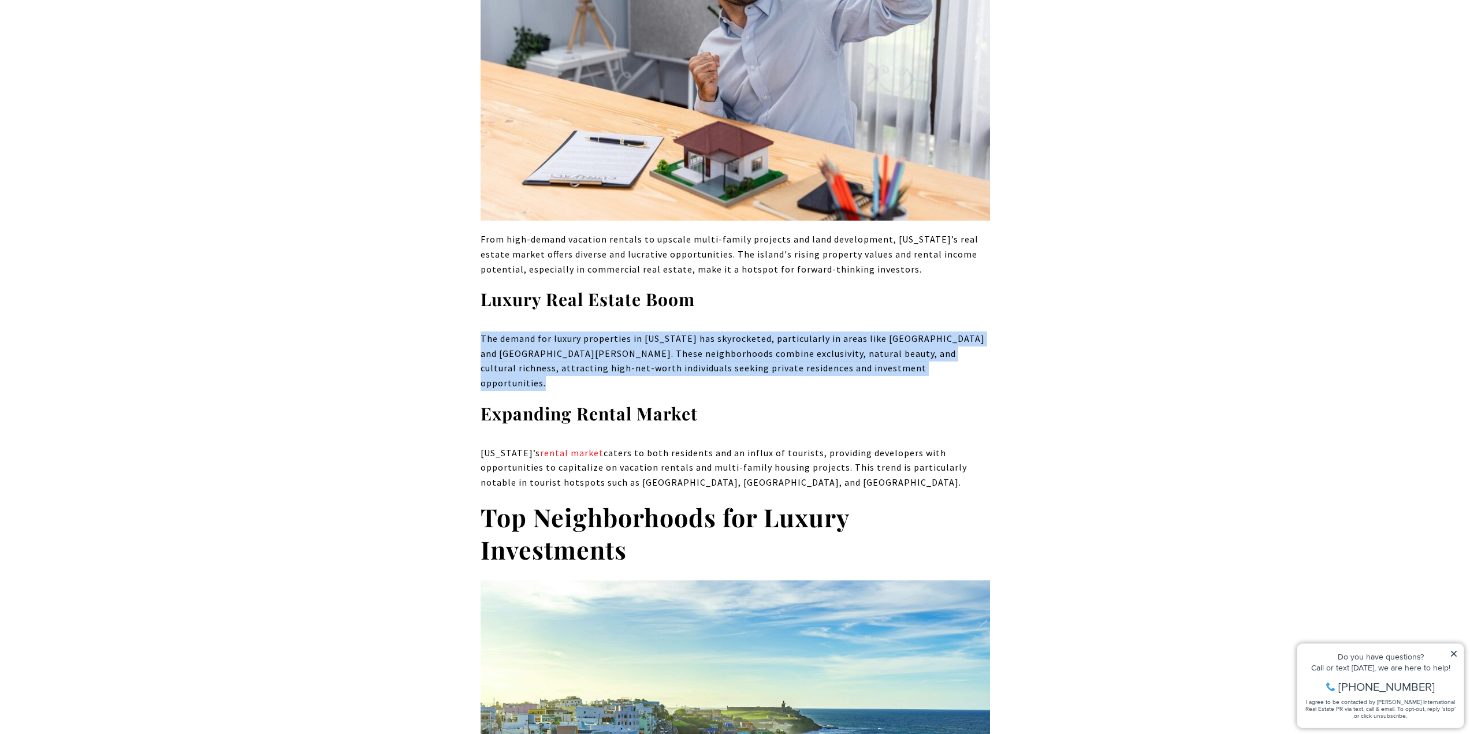
click at [639, 332] on p "The demand for luxury properties in [US_STATE] has skyrocketed, particularly in…" at bounding box center [736, 361] width 510 height 59
click at [641, 332] on p "The demand for luxury properties in [US_STATE] has skyrocketed, particularly in…" at bounding box center [736, 361] width 510 height 59
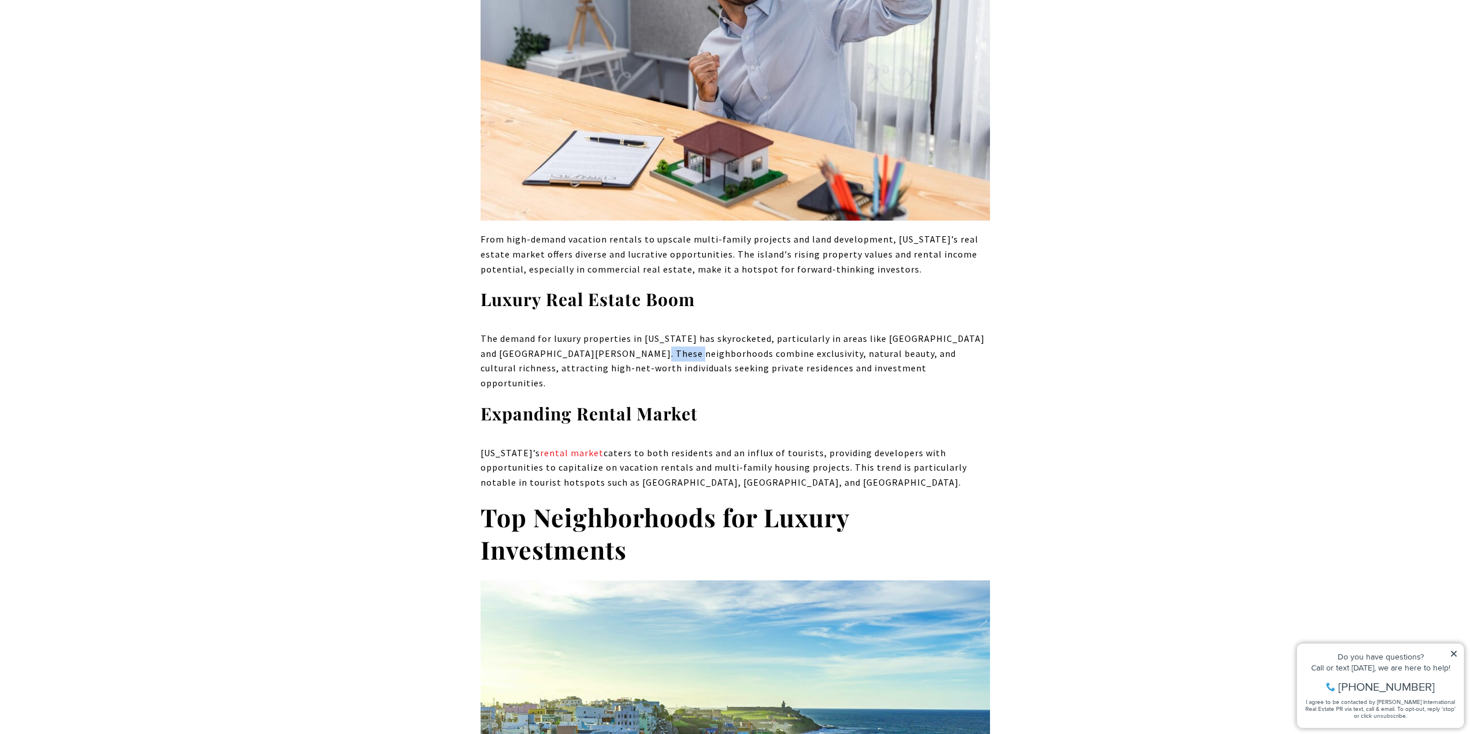
click at [641, 332] on p "The demand for luxury properties in [US_STATE] has skyrocketed, particularly in…" at bounding box center [736, 361] width 510 height 59
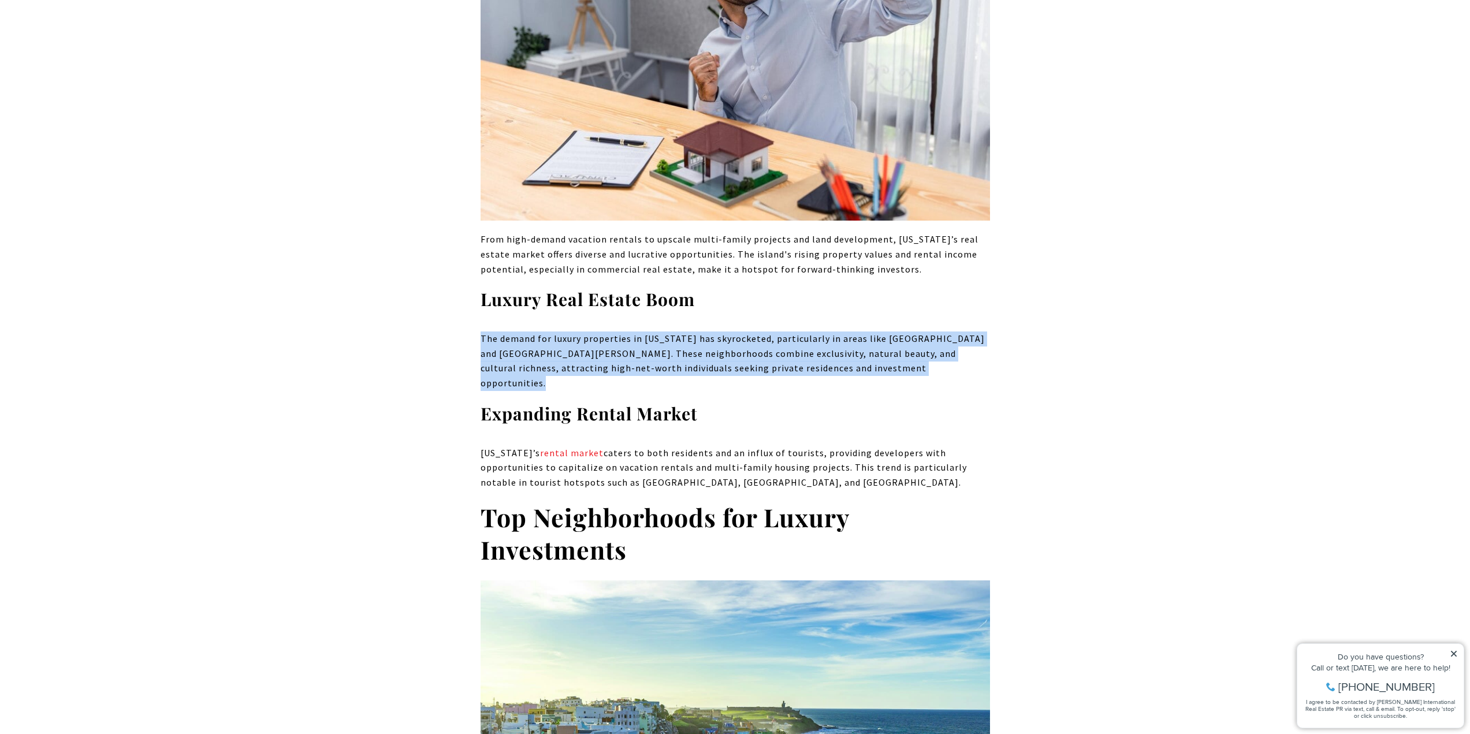
click at [641, 332] on p "The demand for luxury properties in [US_STATE] has skyrocketed, particularly in…" at bounding box center [736, 361] width 510 height 59
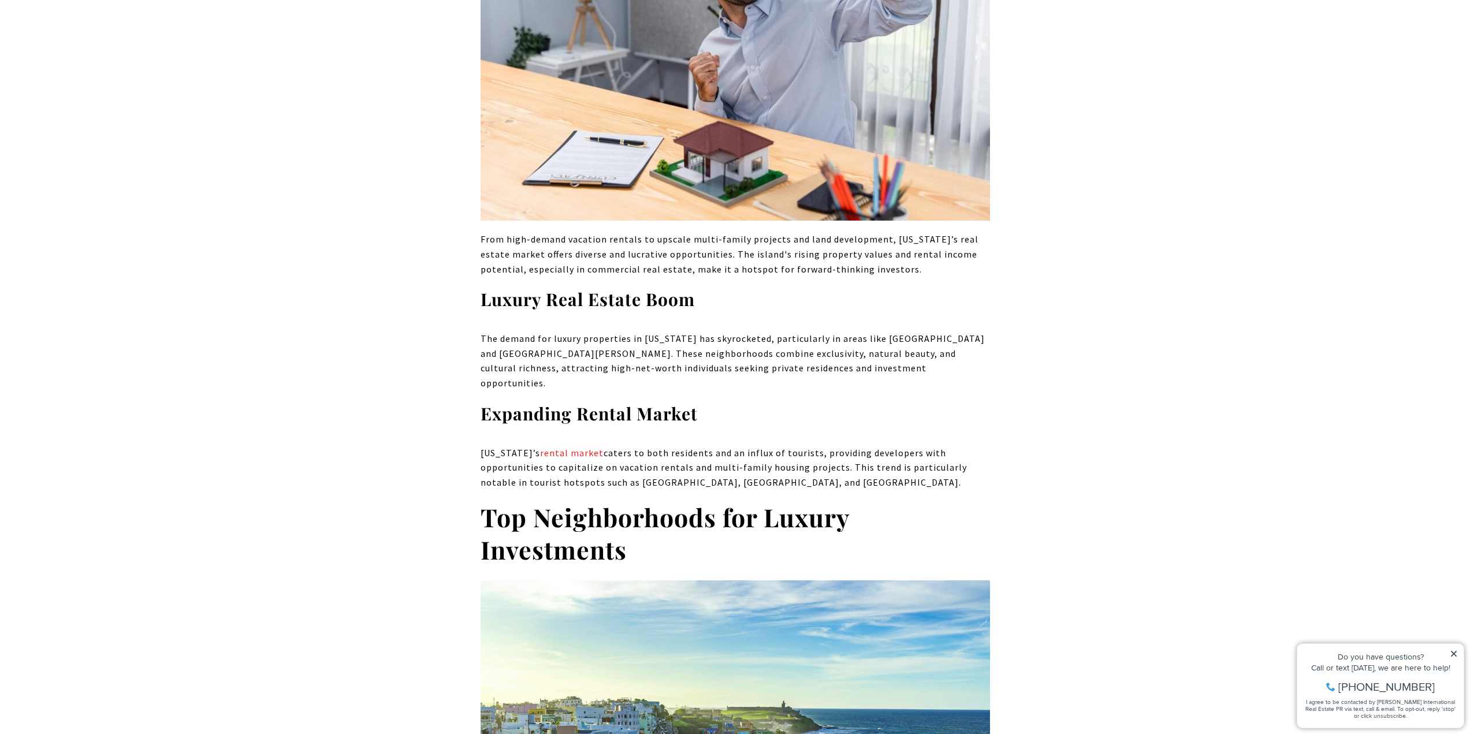
click at [671, 446] on p "[US_STATE]’s rental market caters to both residents and an influx of tourists, …" at bounding box center [736, 468] width 510 height 44
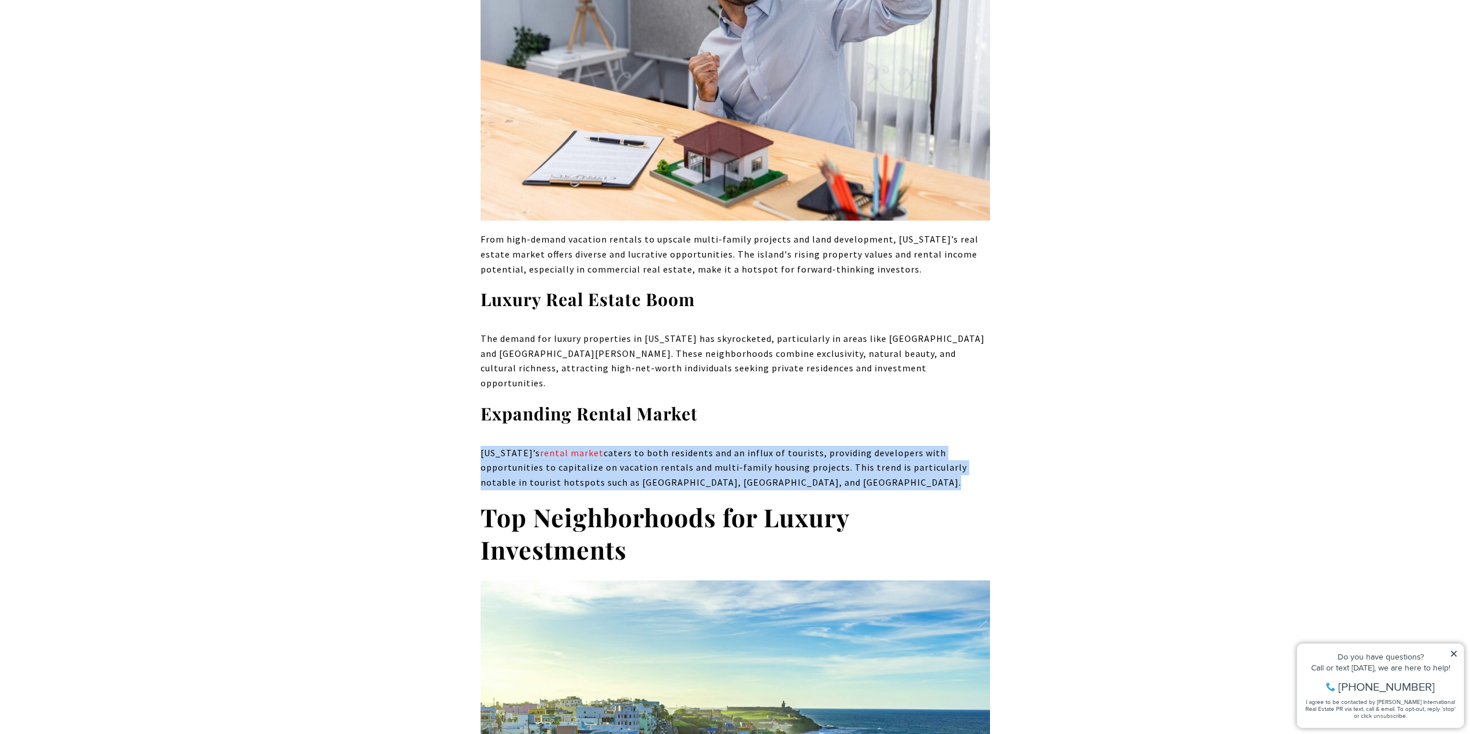
click at [671, 446] on p "[US_STATE]’s rental market caters to both residents and an influx of tourists, …" at bounding box center [736, 468] width 510 height 44
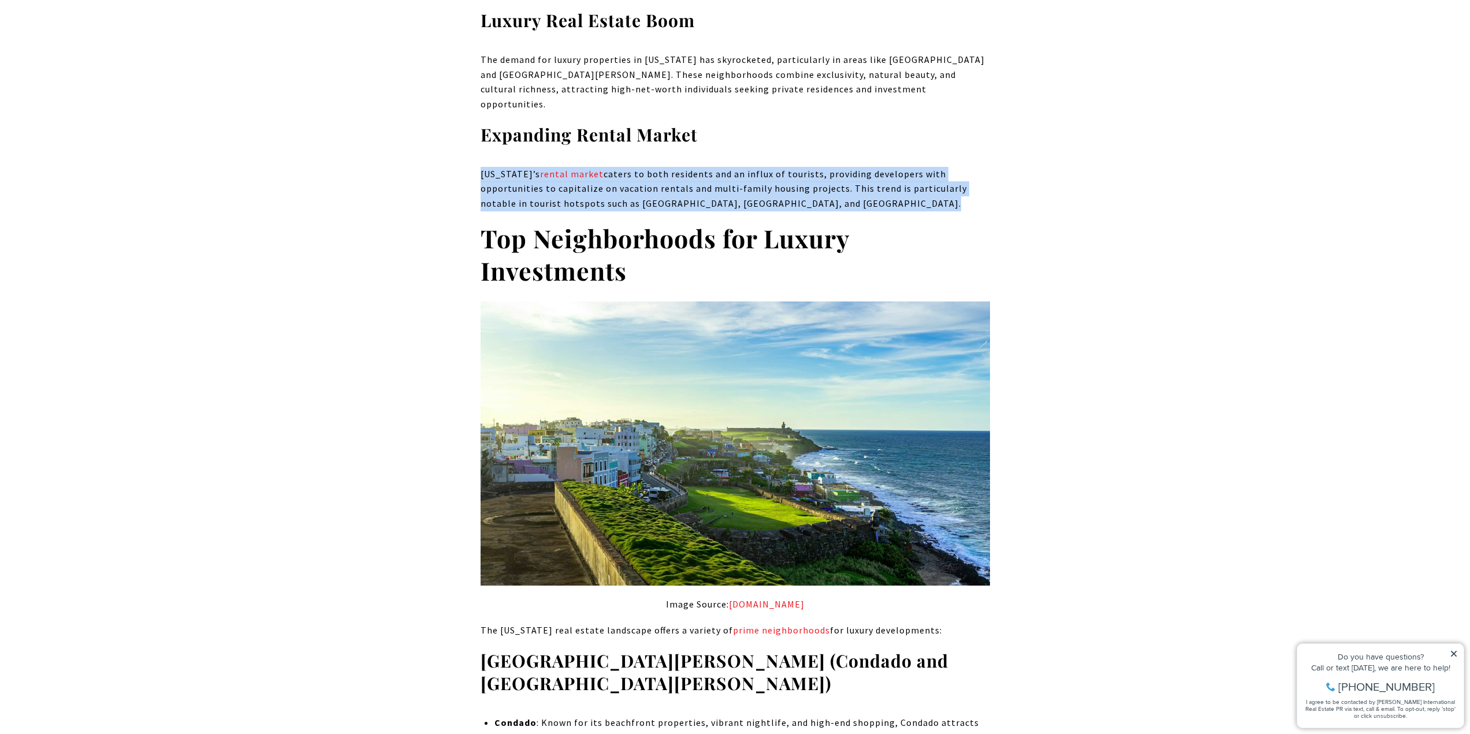
scroll to position [2715, 0]
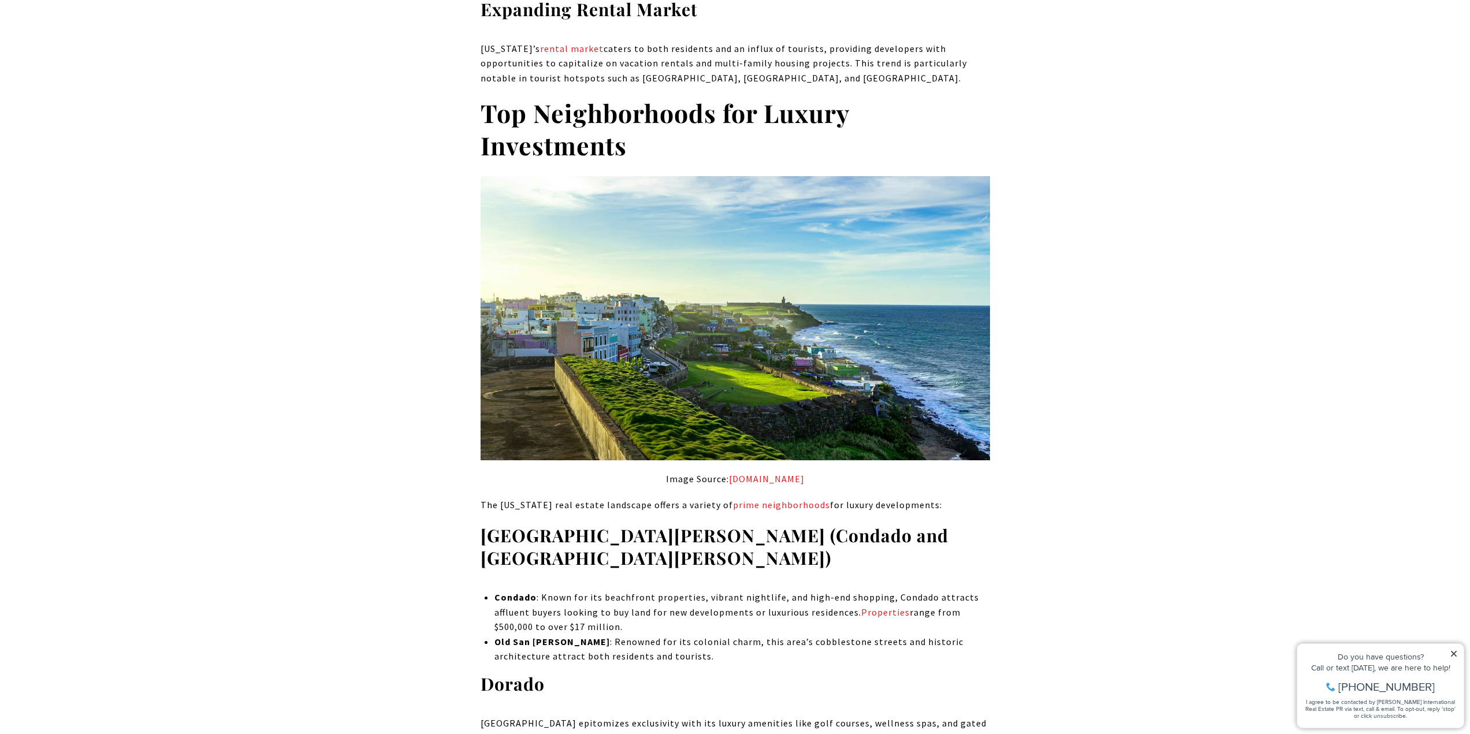
click at [574, 96] on strong "Top Neighborhoods for Luxury Investments" at bounding box center [665, 129] width 369 height 66
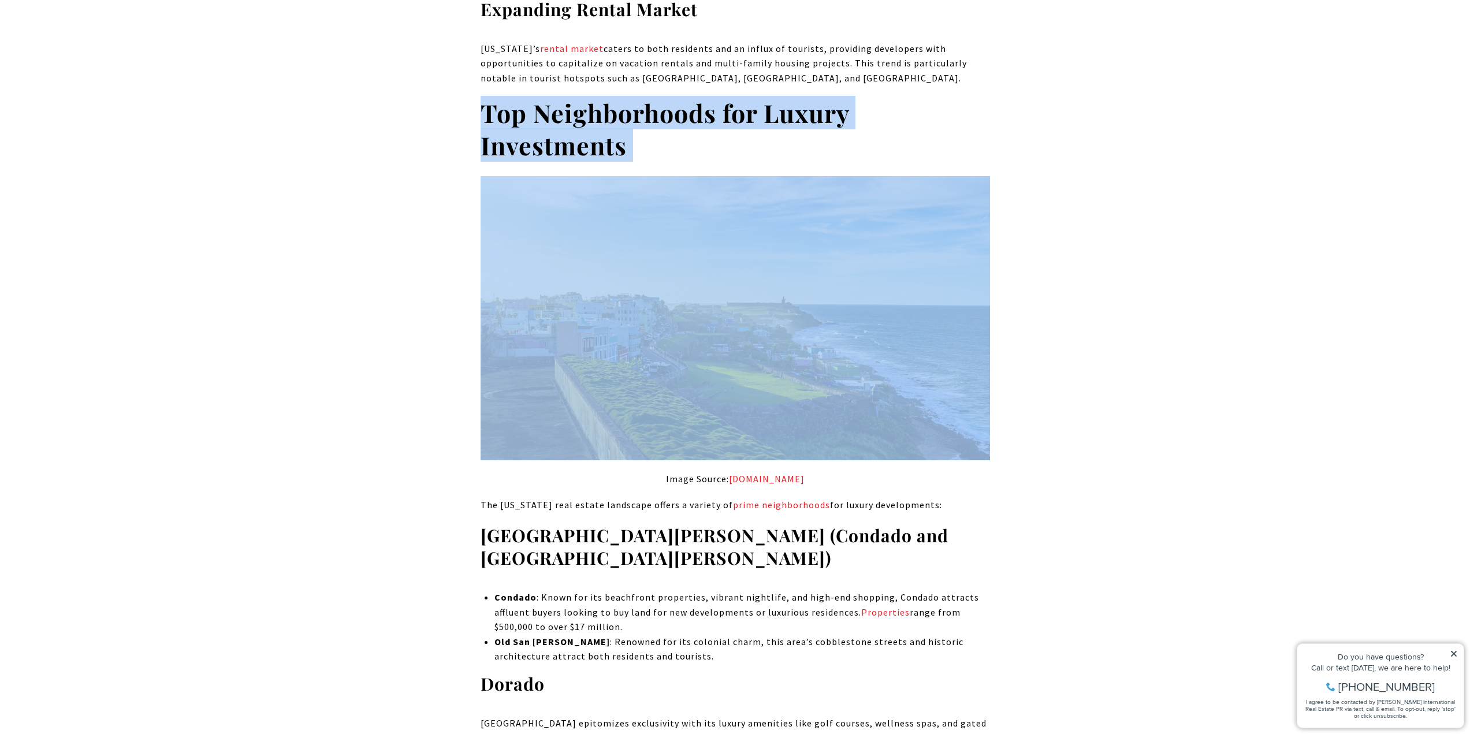
drag, startPoint x: 574, startPoint y: 53, endPoint x: 575, endPoint y: 117, distance: 63.6
click at [575, 96] on strong "Top Neighborhoods for Luxury Investments" at bounding box center [665, 129] width 369 height 66
click at [573, 103] on strong "Top Neighborhoods for Luxury Investments" at bounding box center [665, 129] width 369 height 66
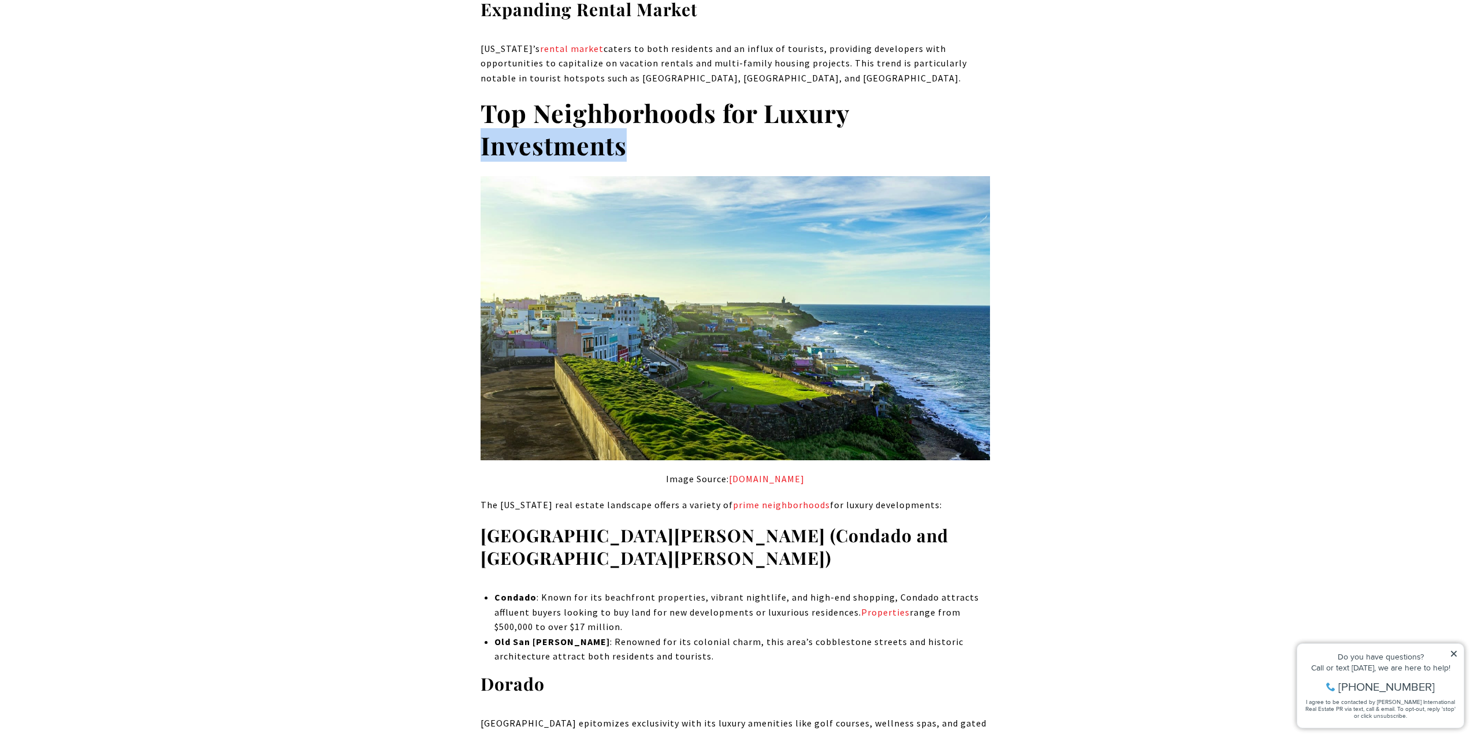
click at [573, 103] on strong "Top Neighborhoods for Luxury Investments" at bounding box center [665, 129] width 369 height 66
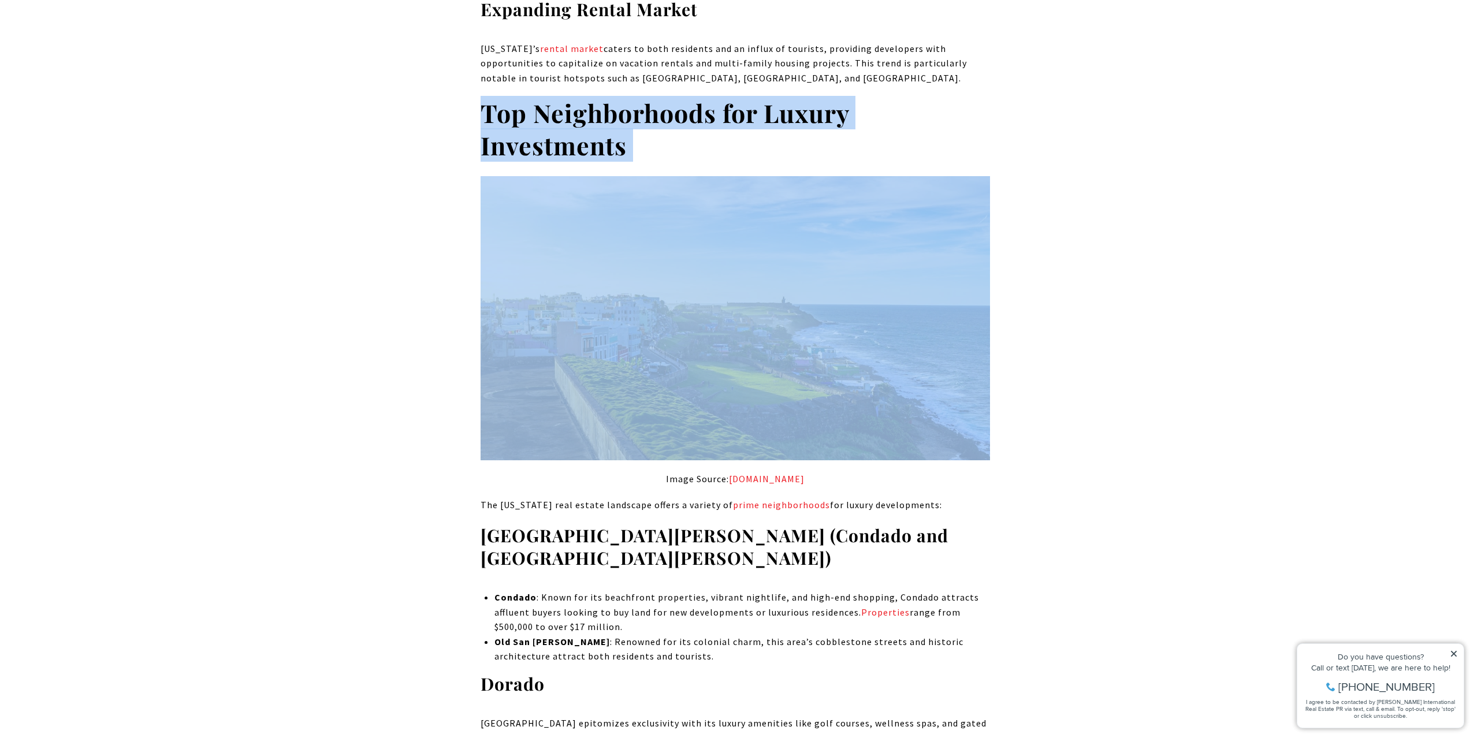
click at [573, 103] on strong "Top Neighborhoods for Luxury Investments" at bounding box center [665, 129] width 369 height 66
click at [598, 96] on strong "Top Neighborhoods for Luxury Investments" at bounding box center [665, 129] width 369 height 66
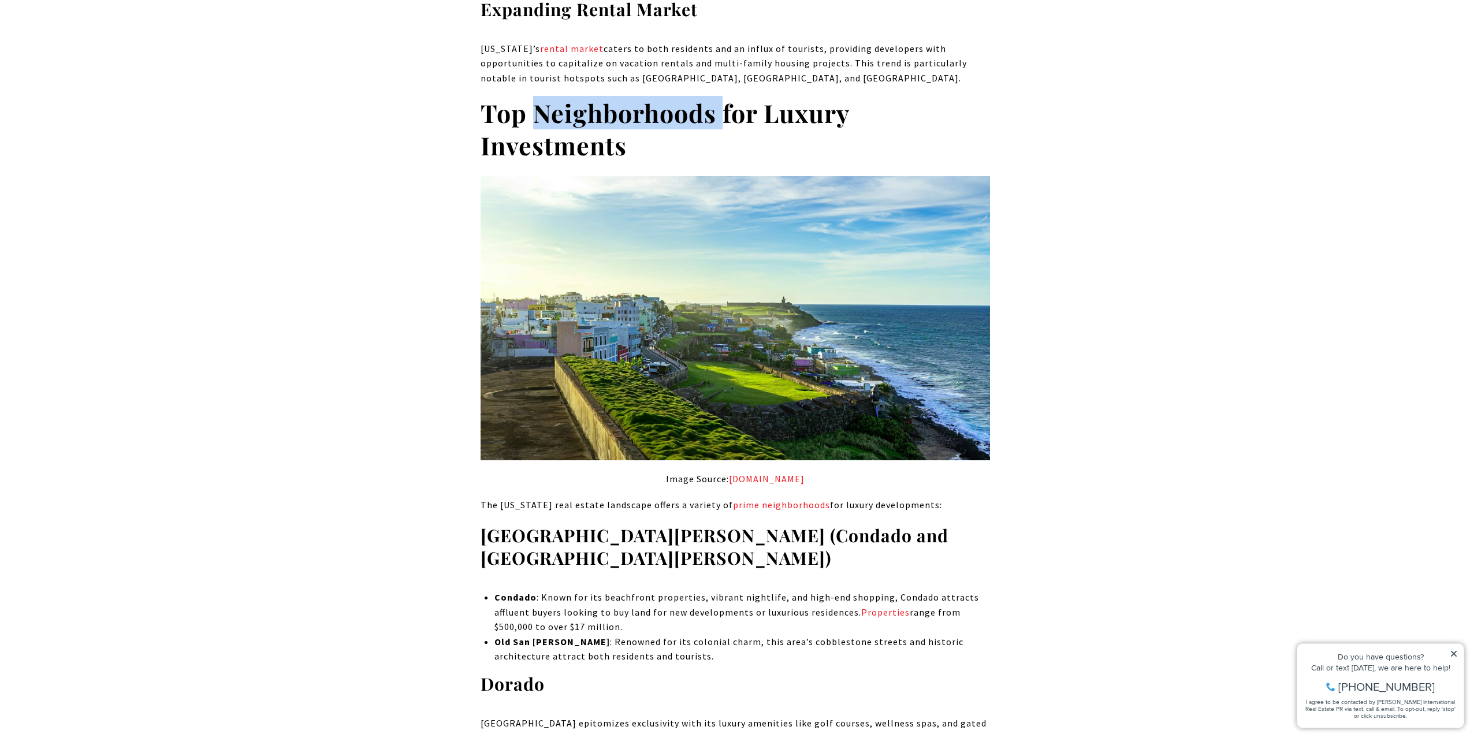
click at [598, 96] on strong "Top Neighborhoods for Luxury Investments" at bounding box center [665, 129] width 369 height 66
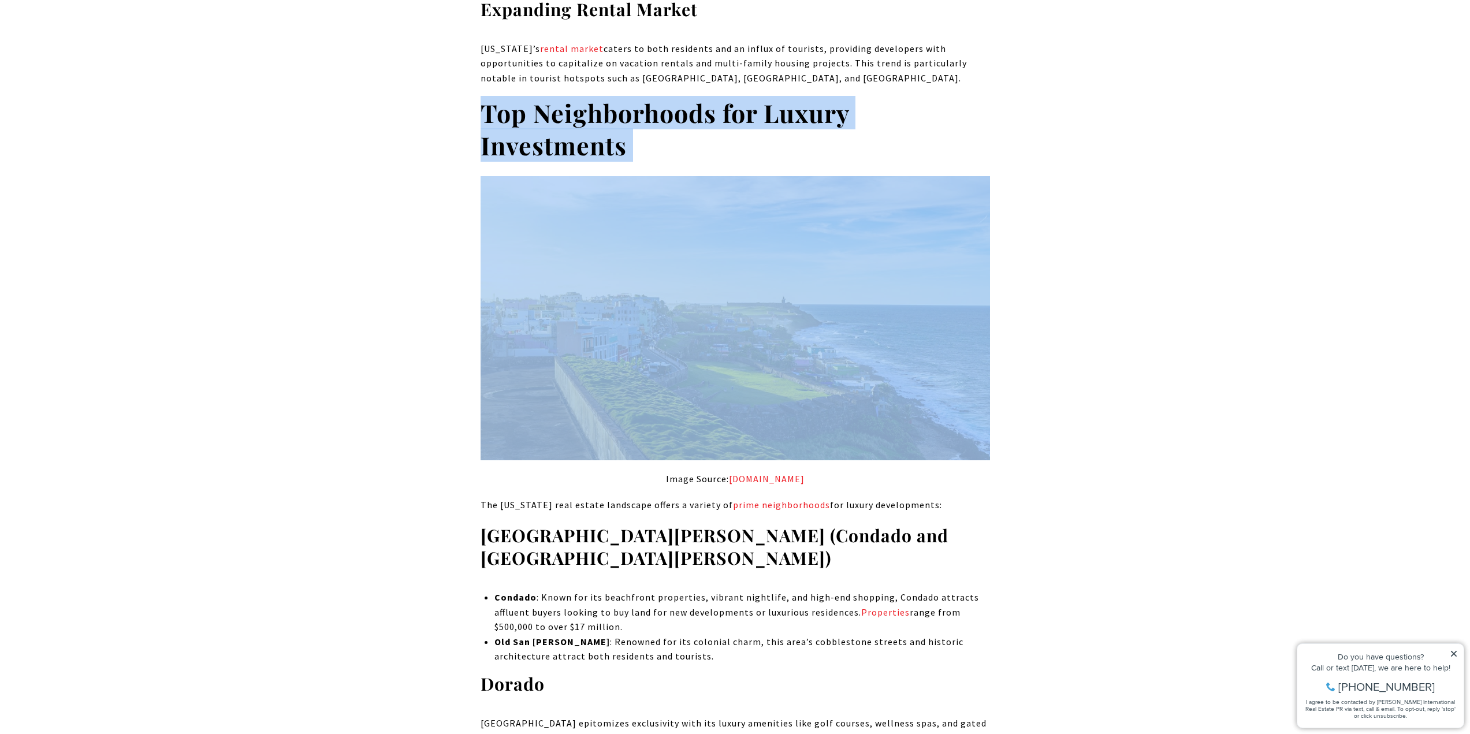
click at [598, 96] on strong "Top Neighborhoods for Luxury Investments" at bounding box center [665, 129] width 369 height 66
click at [590, 96] on strong "Top Neighborhoods for Luxury Investments" at bounding box center [665, 129] width 369 height 66
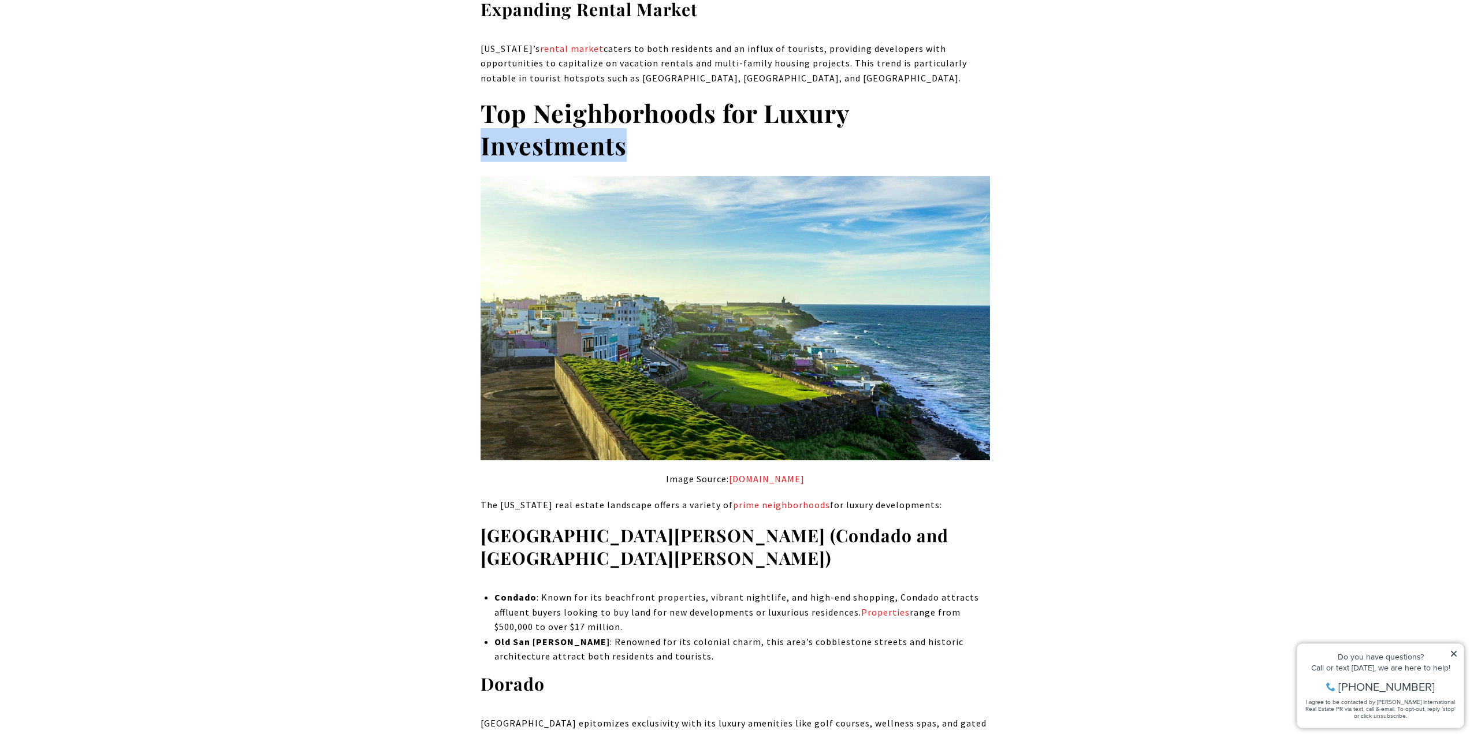
click at [590, 96] on strong "Top Neighborhoods for Luxury Investments" at bounding box center [665, 129] width 369 height 66
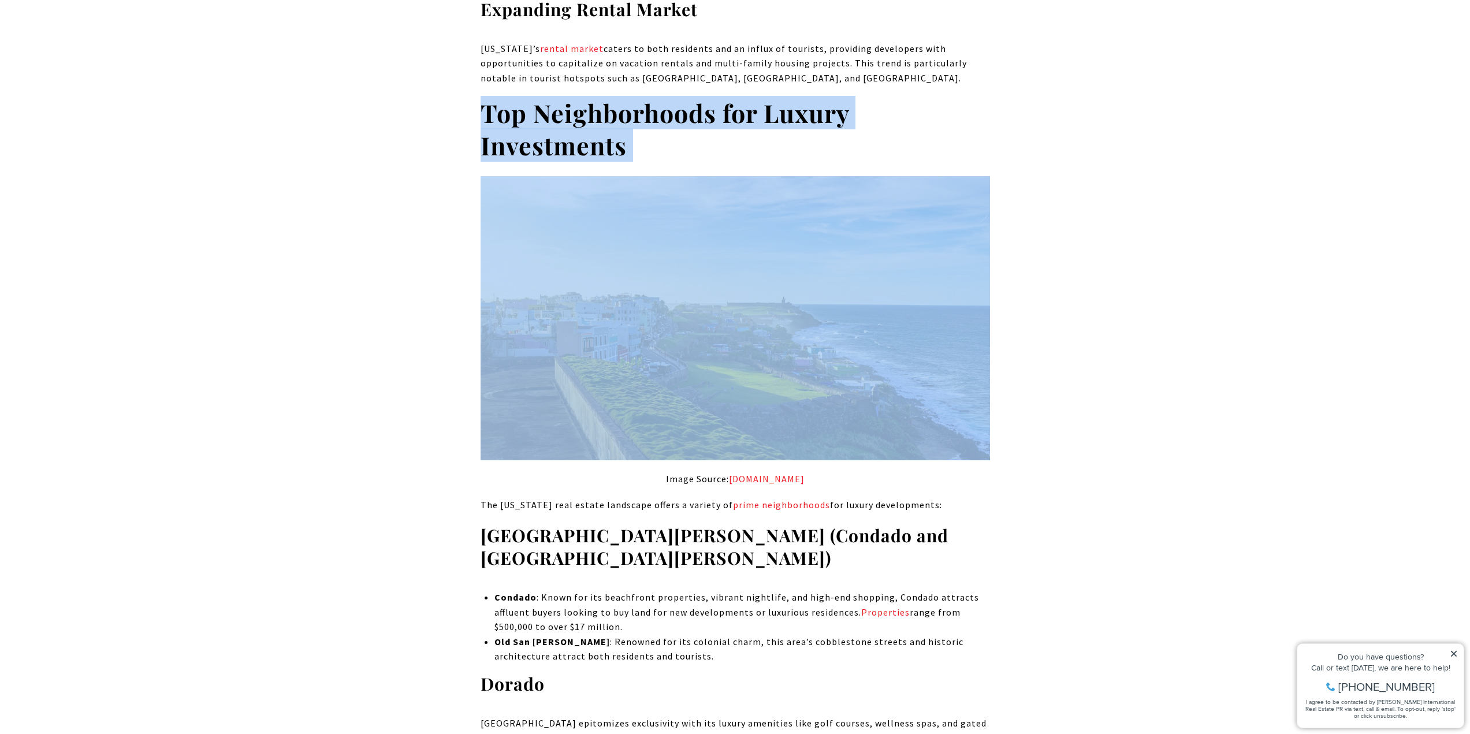
click at [590, 96] on strong "Top Neighborhoods for Luxury Investments" at bounding box center [665, 129] width 369 height 66
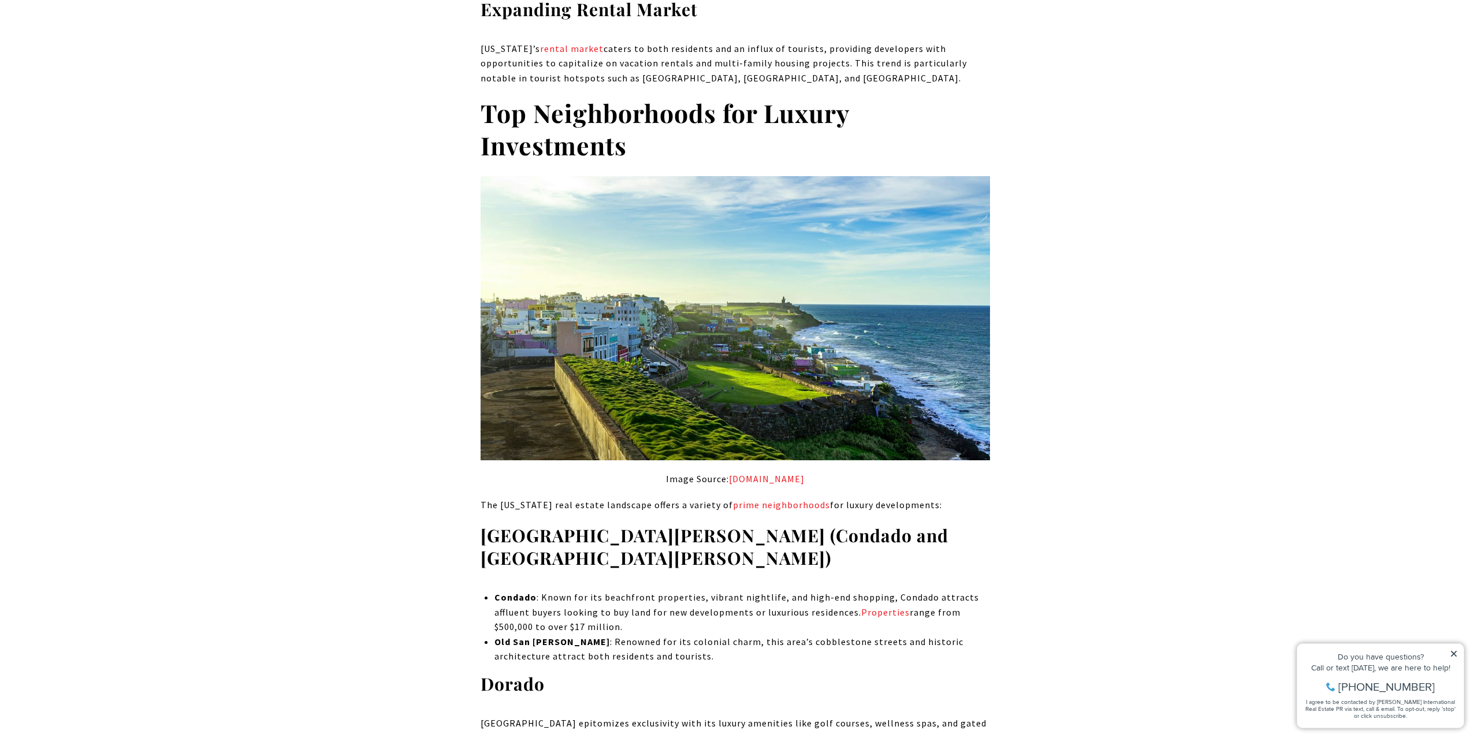
click at [670, 524] on strong "[GEOGRAPHIC_DATA][PERSON_NAME] (Condado and [GEOGRAPHIC_DATA][PERSON_NAME])" at bounding box center [715, 547] width 468 height 46
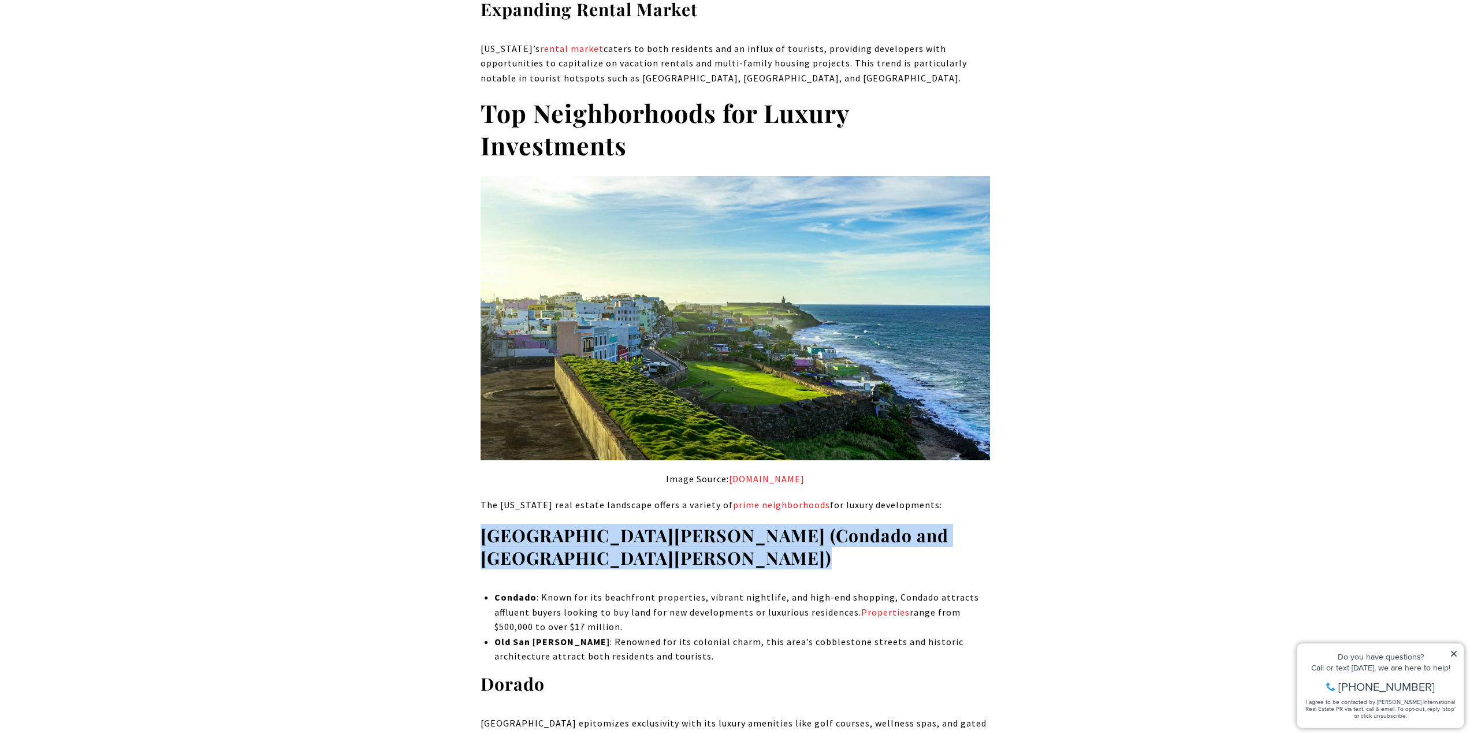
click at [670, 524] on strong "[GEOGRAPHIC_DATA][PERSON_NAME] (Condado and [GEOGRAPHIC_DATA][PERSON_NAME])" at bounding box center [715, 547] width 468 height 46
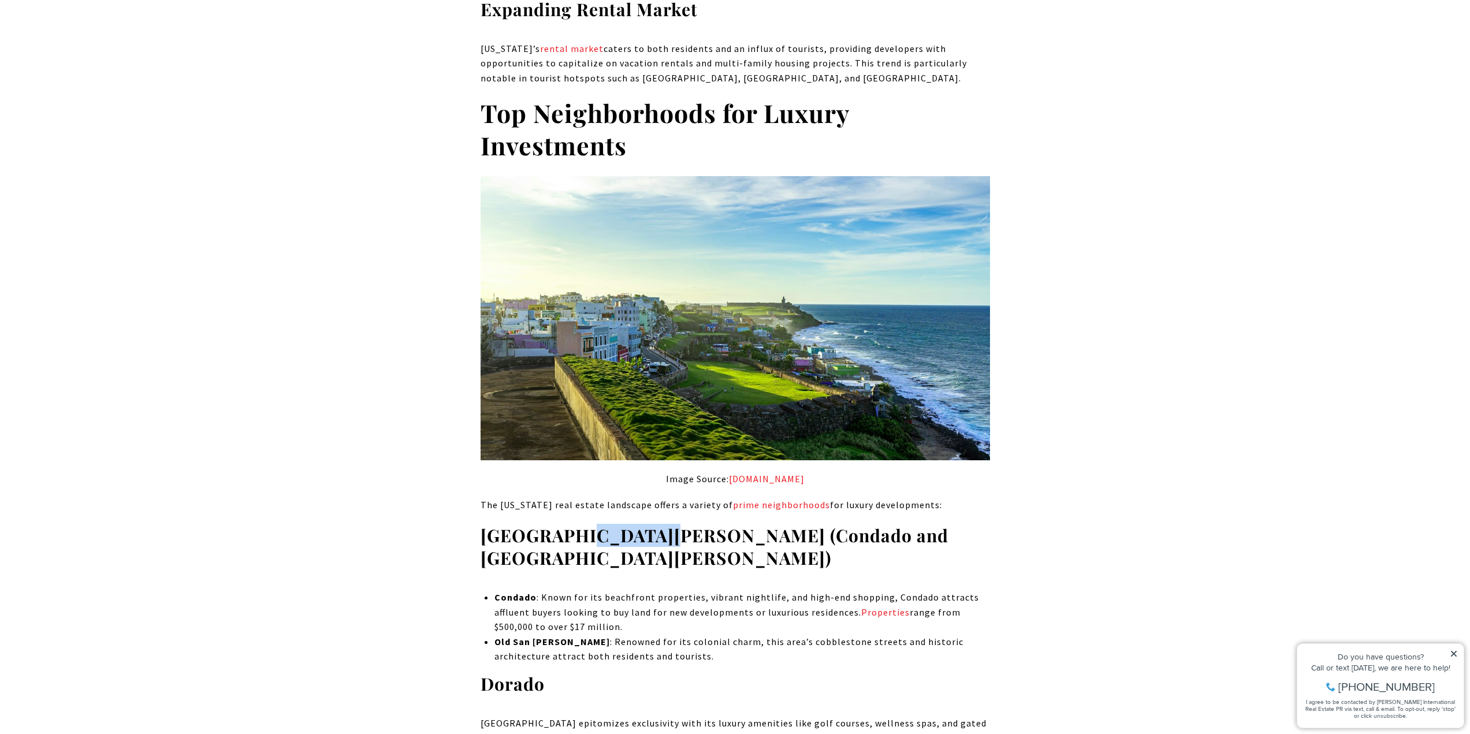
click at [575, 524] on strong "[GEOGRAPHIC_DATA][PERSON_NAME] (Condado and [GEOGRAPHIC_DATA][PERSON_NAME])" at bounding box center [715, 547] width 468 height 46
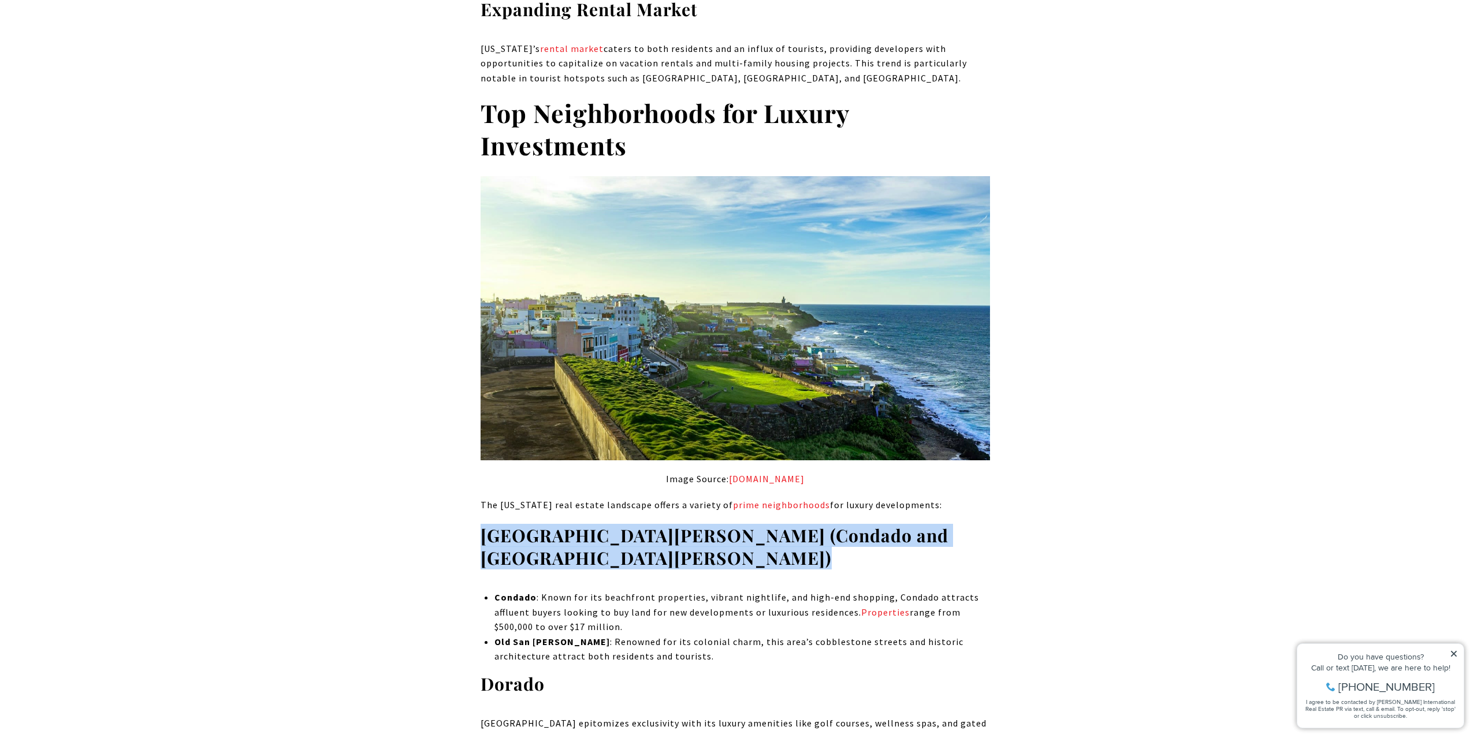
click at [575, 524] on strong "[GEOGRAPHIC_DATA][PERSON_NAME] (Condado and [GEOGRAPHIC_DATA][PERSON_NAME])" at bounding box center [715, 547] width 468 height 46
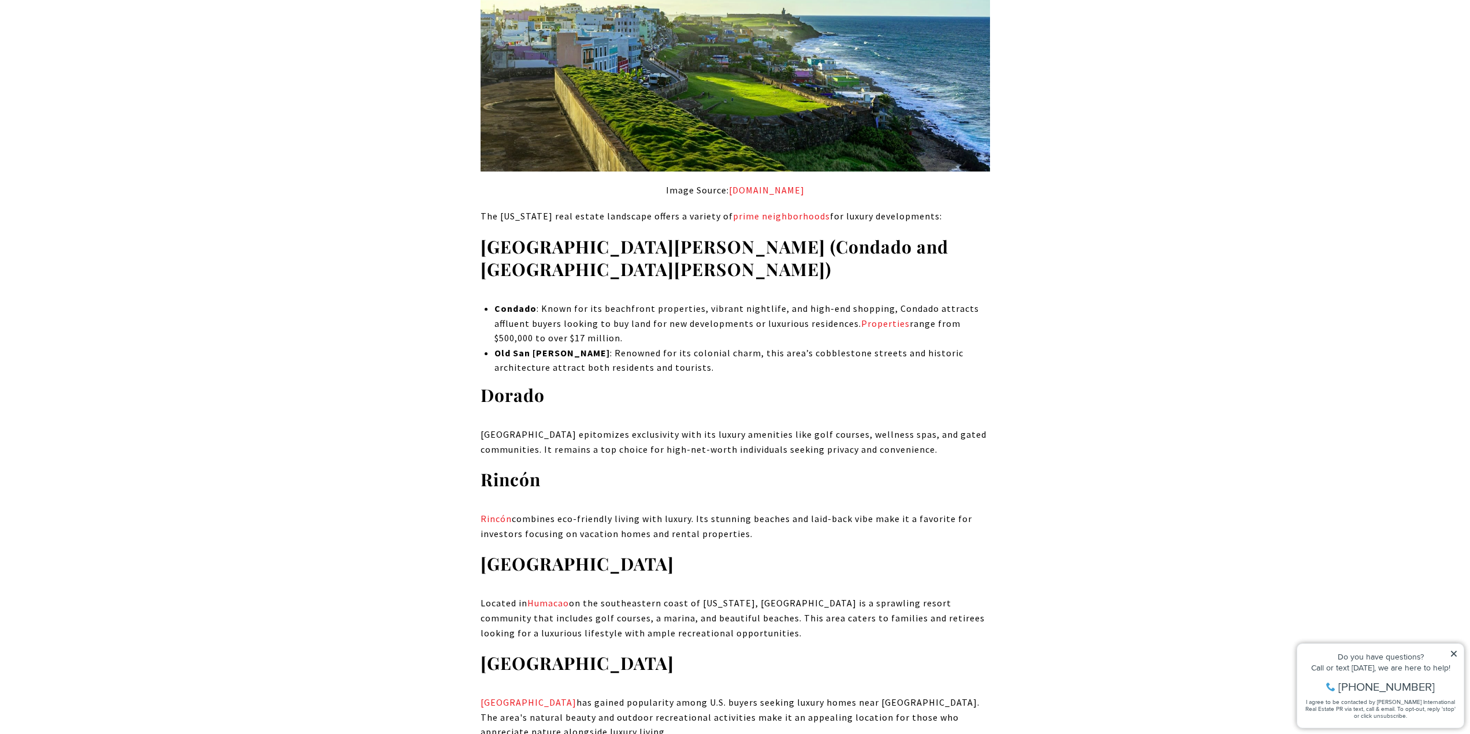
click at [596, 428] on p "[GEOGRAPHIC_DATA] epitomizes exclusivity with its luxury amenities like golf co…" at bounding box center [736, 442] width 510 height 29
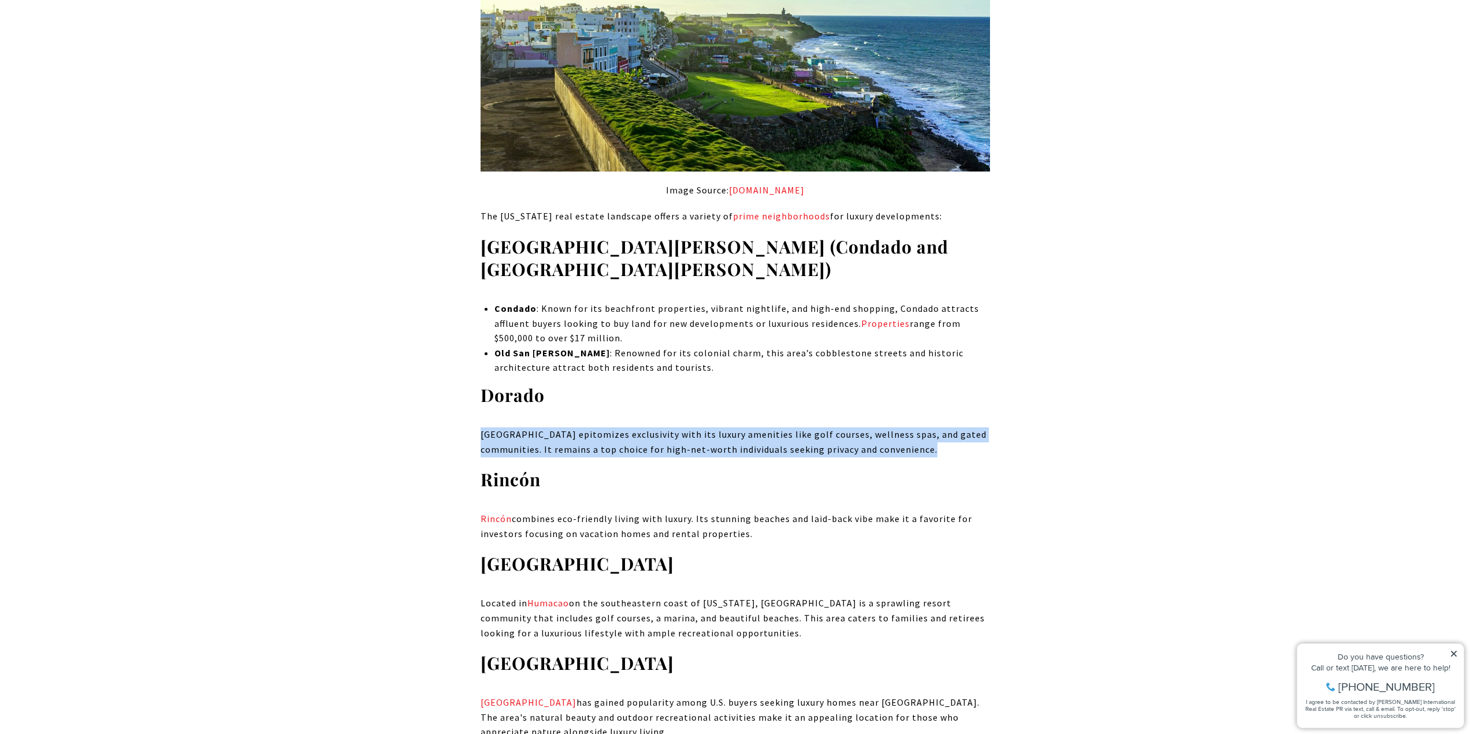
click at [596, 428] on p "[GEOGRAPHIC_DATA] epitomizes exclusivity with its luxury amenities like golf co…" at bounding box center [736, 442] width 510 height 29
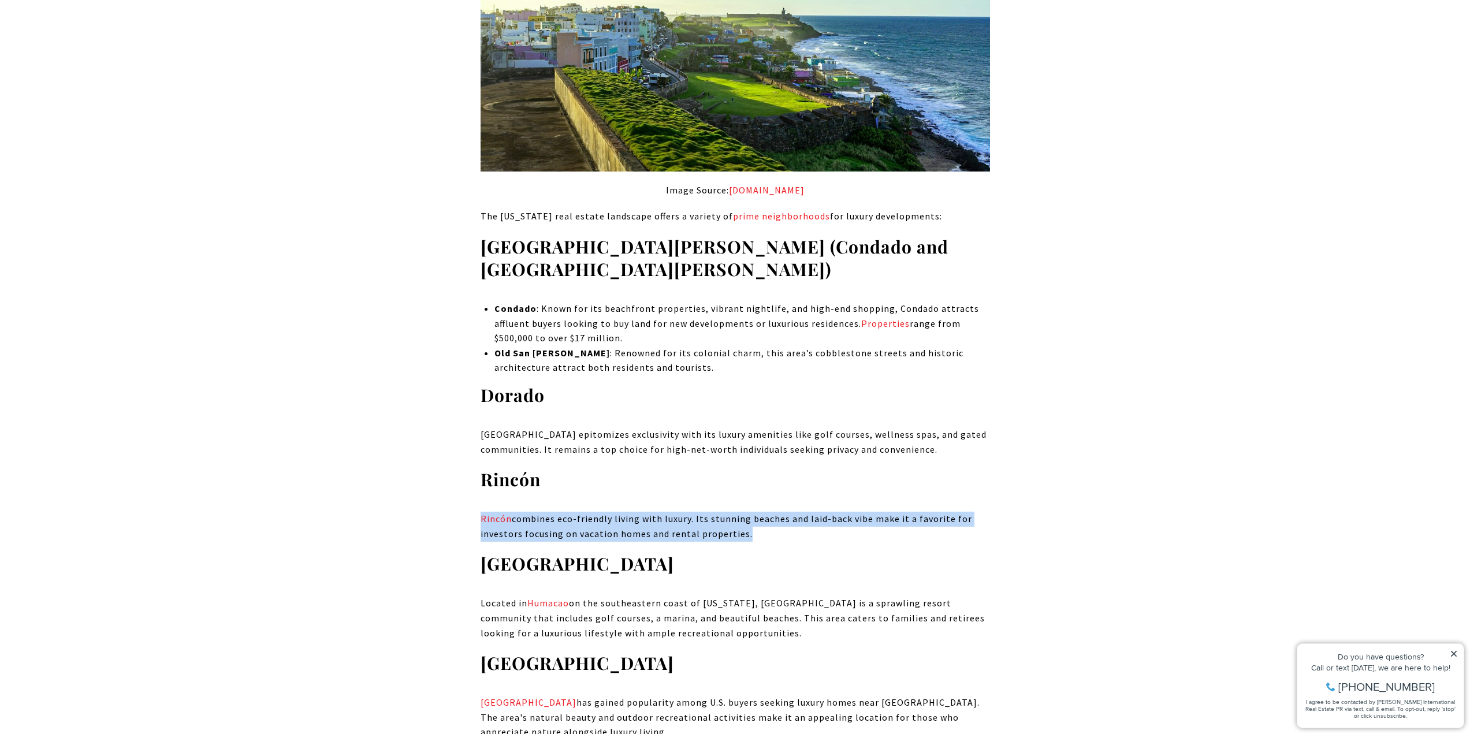
click at [638, 512] on p "[PERSON_NAME] combines eco-friendly living with luxury. Its stunning beaches an…" at bounding box center [736, 526] width 510 height 29
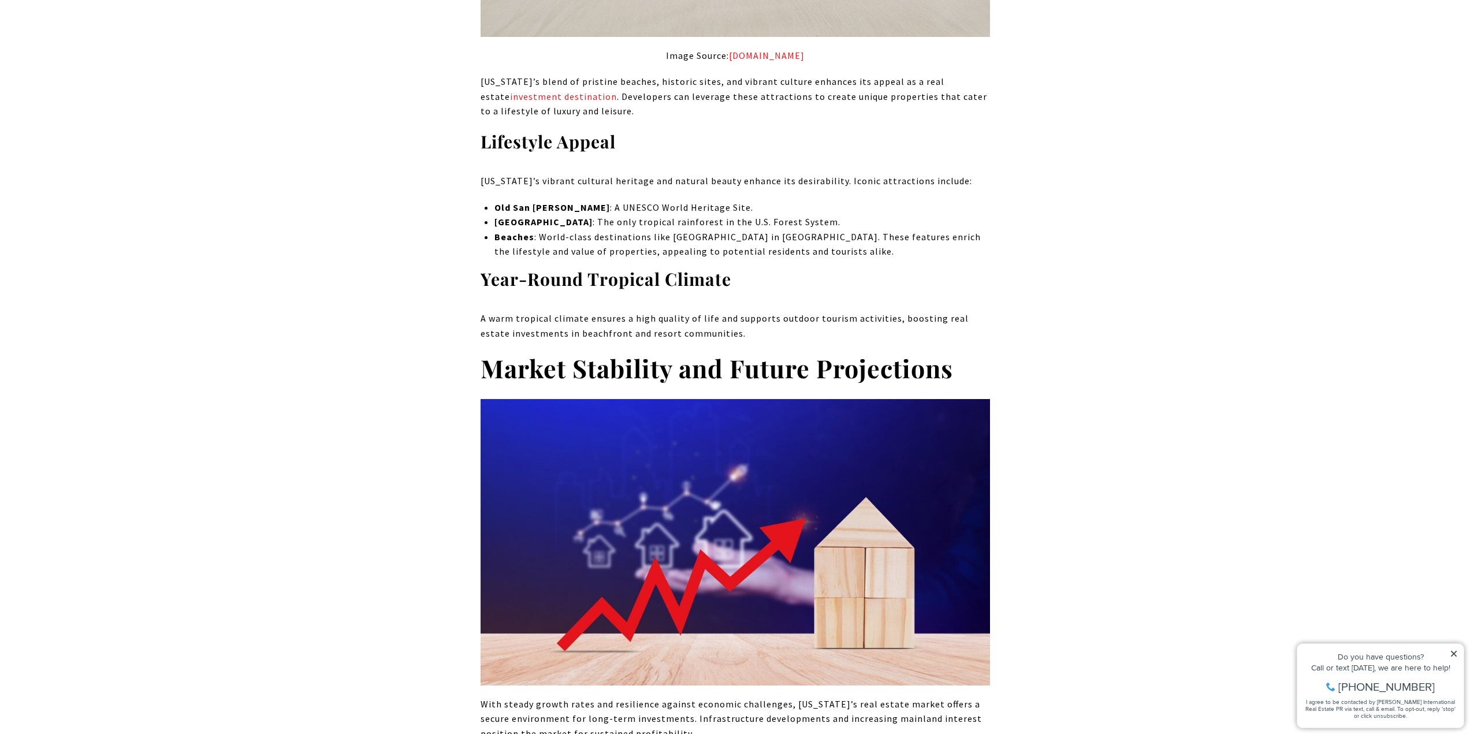
scroll to position [3986, 0]
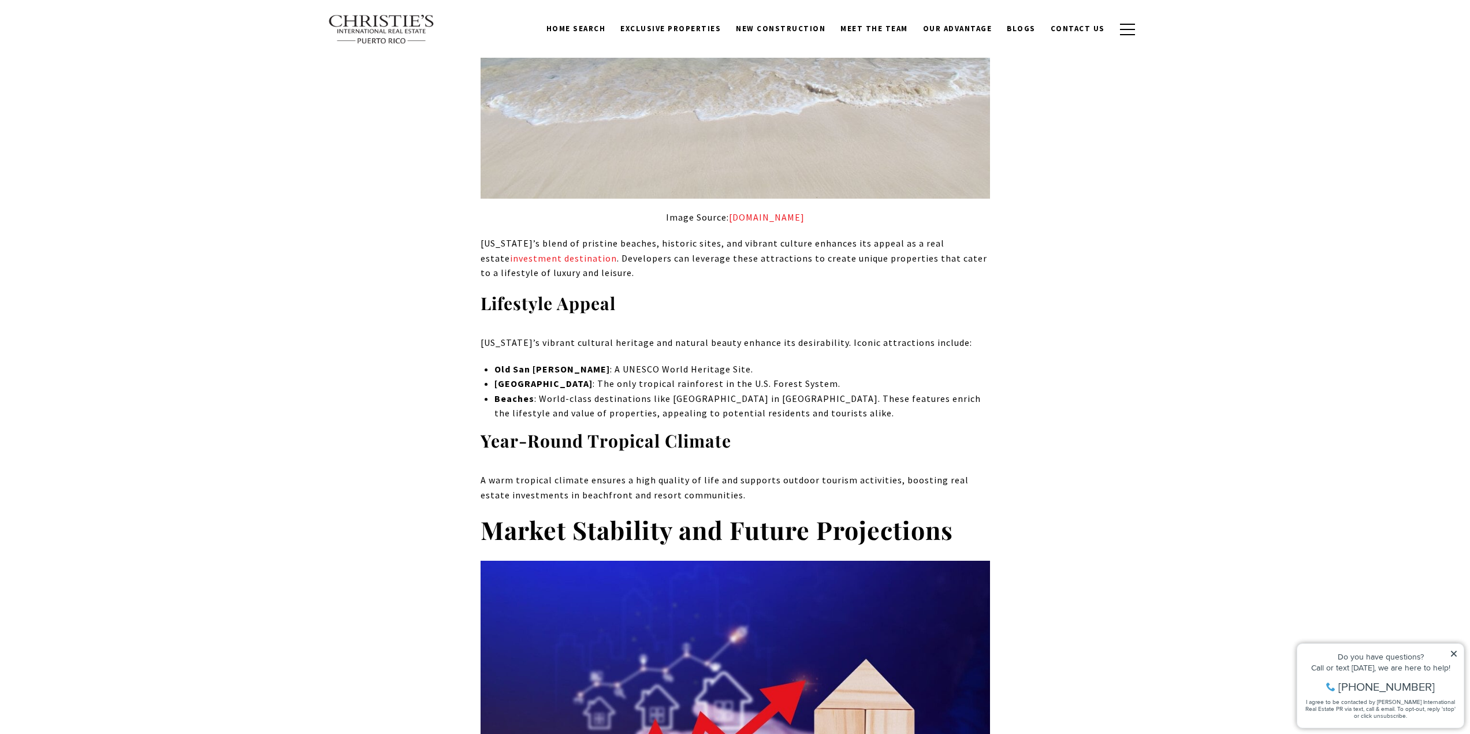
click at [670, 392] on p "Beaches : World-class destinations like [GEOGRAPHIC_DATA] in [GEOGRAPHIC_DATA].…" at bounding box center [742, 406] width 495 height 29
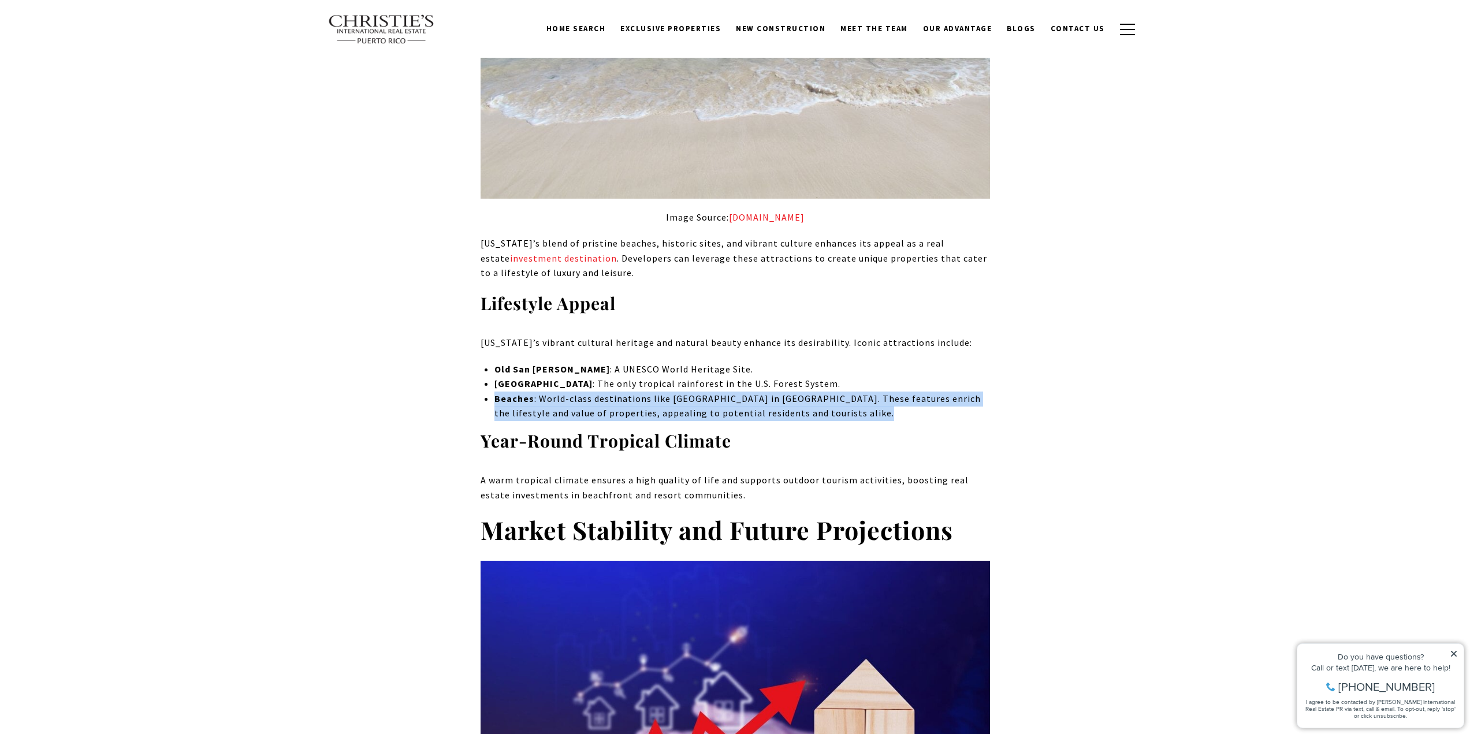
click at [670, 392] on p "Beaches : World-class destinations like [GEOGRAPHIC_DATA] in [GEOGRAPHIC_DATA].…" at bounding box center [742, 406] width 495 height 29
click at [653, 392] on p "Beaches : World-class destinations like [GEOGRAPHIC_DATA] in [GEOGRAPHIC_DATA].…" at bounding box center [742, 406] width 495 height 29
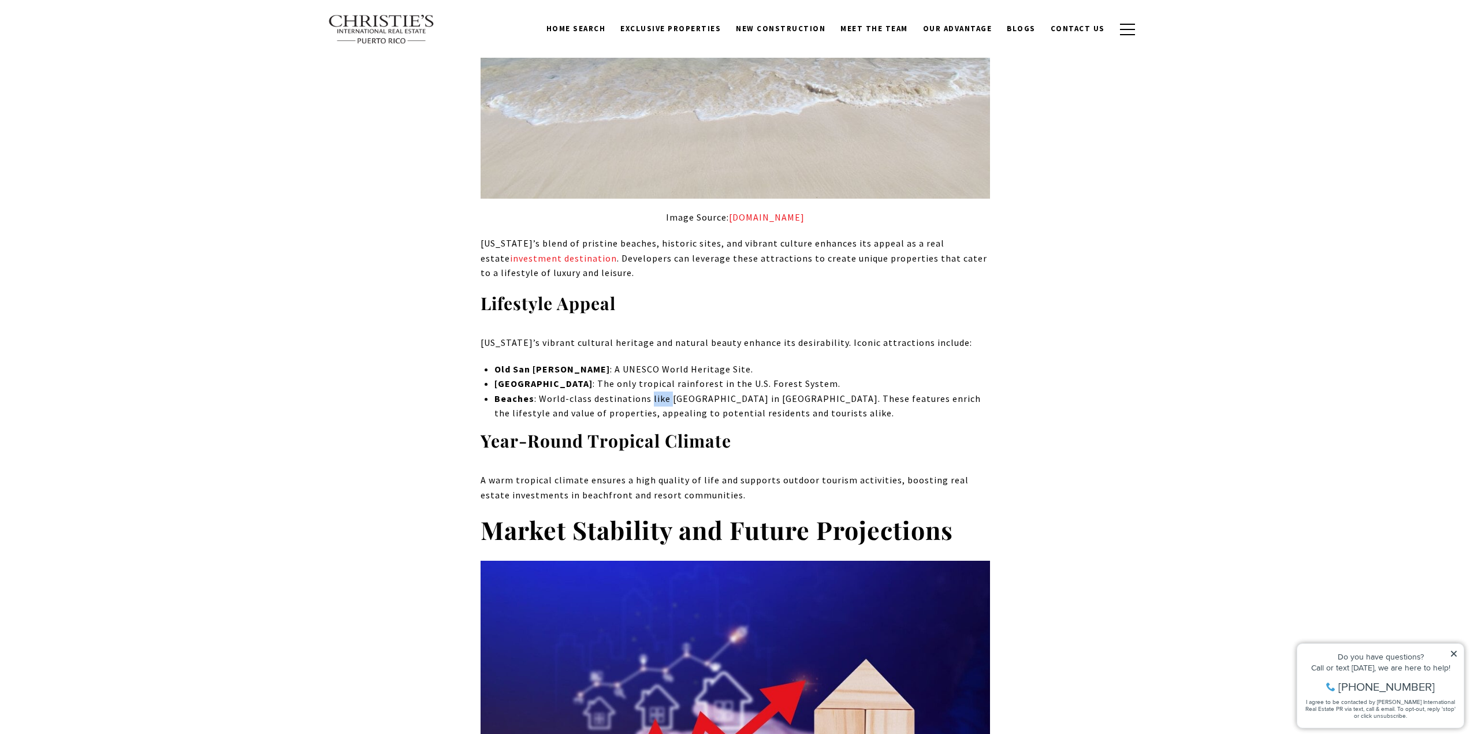
click at [653, 392] on p "Beaches : World-class destinations like [GEOGRAPHIC_DATA] in [GEOGRAPHIC_DATA].…" at bounding box center [742, 406] width 495 height 29
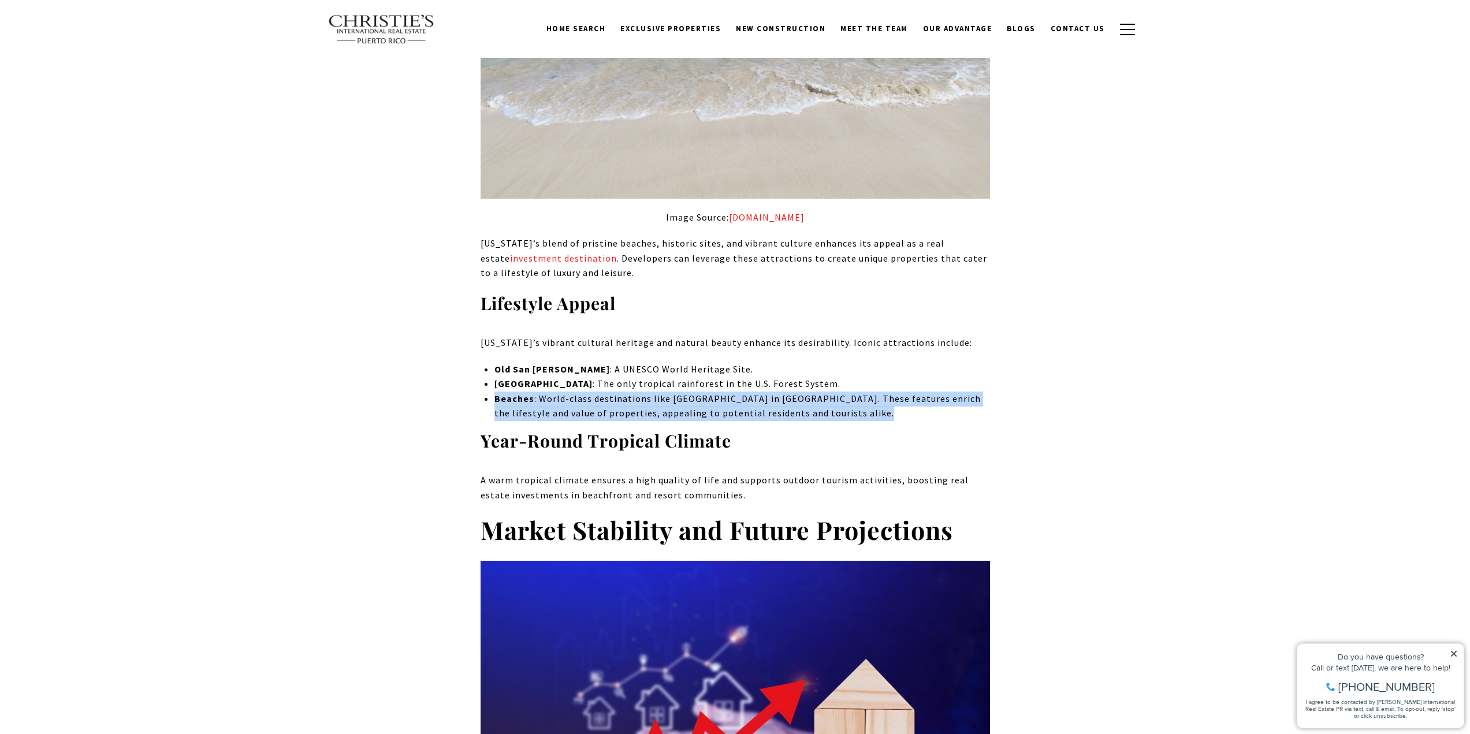
click at [653, 392] on p "Beaches : World-class destinations like [GEOGRAPHIC_DATA] in [GEOGRAPHIC_DATA].…" at bounding box center [742, 406] width 495 height 29
click at [625, 392] on p "Beaches : World-class destinations like [GEOGRAPHIC_DATA] in [GEOGRAPHIC_DATA].…" at bounding box center [742, 406] width 495 height 29
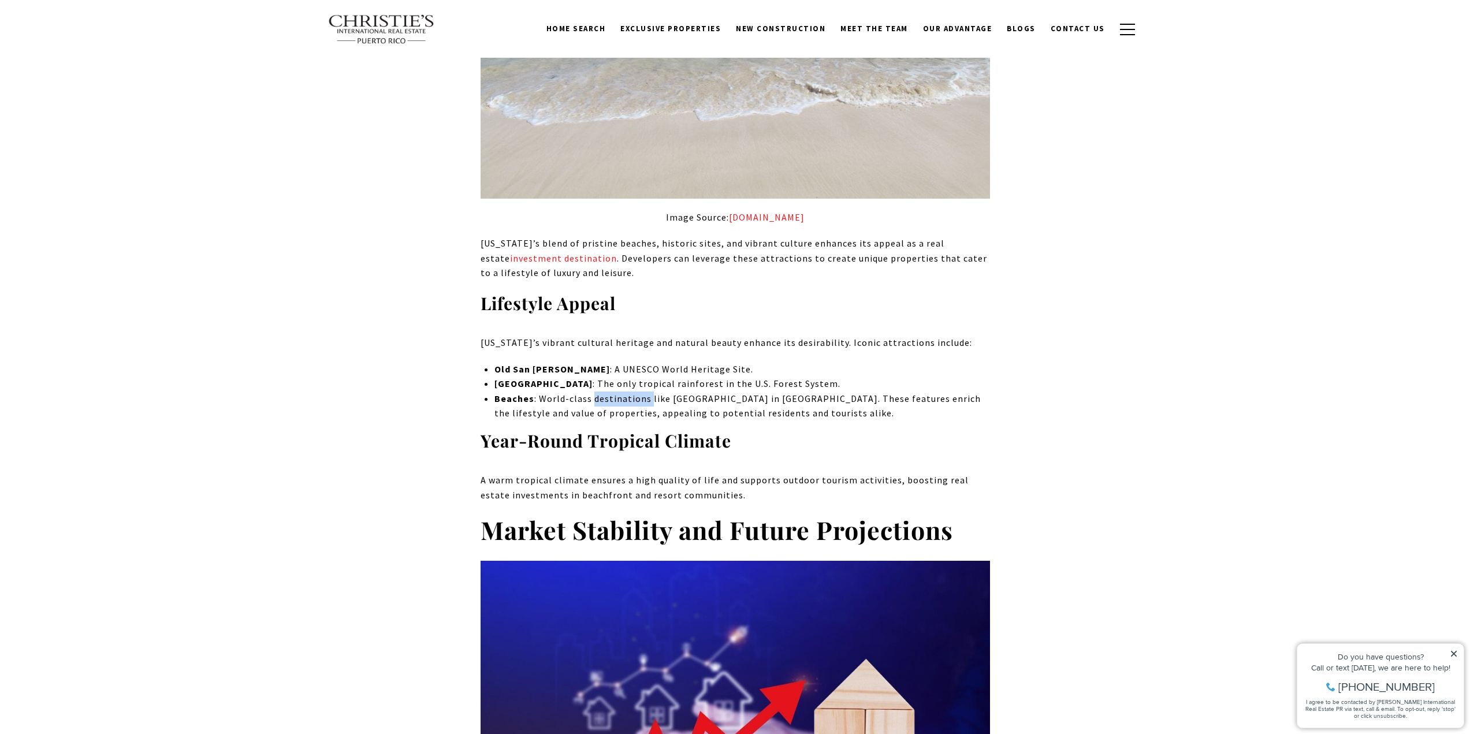
click at [625, 392] on p "Beaches : World-class destinations like [GEOGRAPHIC_DATA] in [GEOGRAPHIC_DATA].…" at bounding box center [742, 406] width 495 height 29
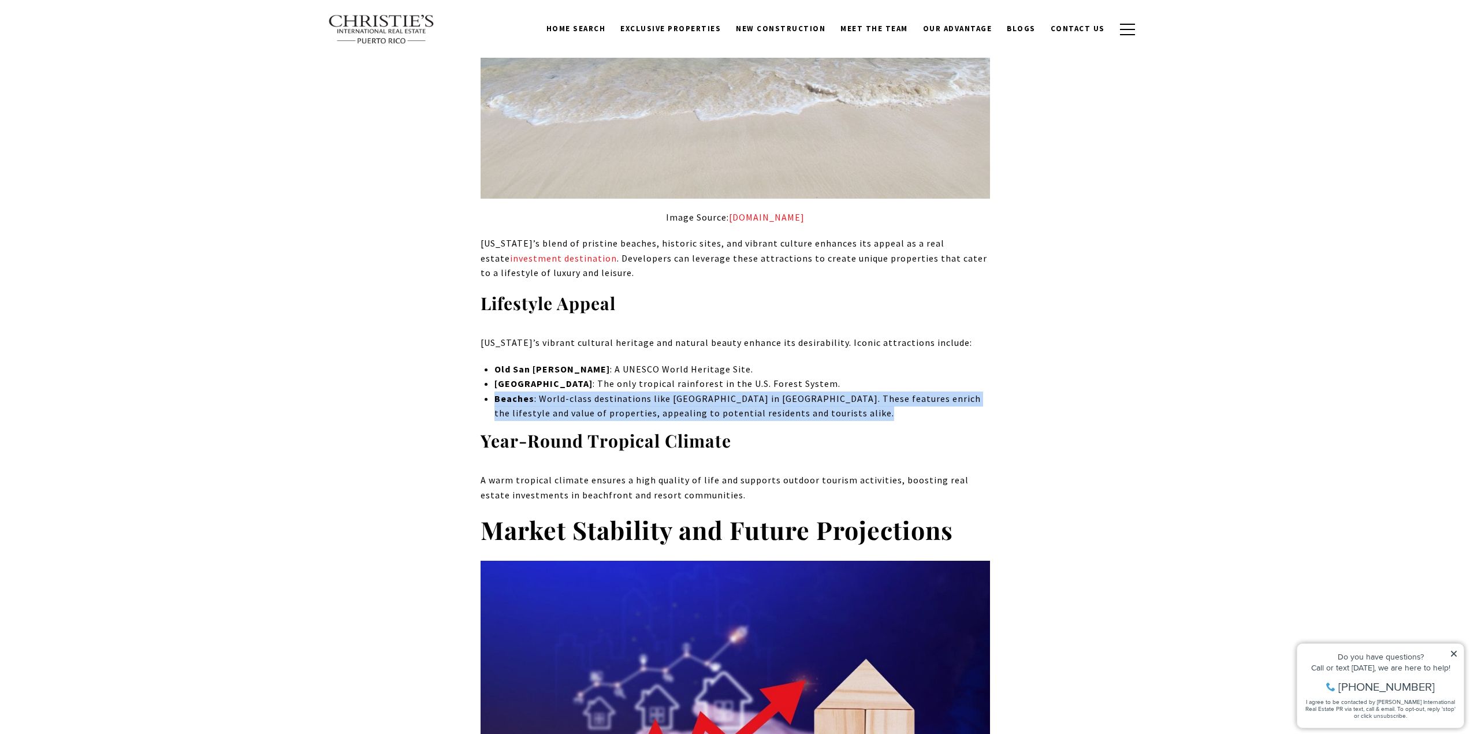
click at [625, 392] on p "Beaches : World-class destinations like [GEOGRAPHIC_DATA] in [GEOGRAPHIC_DATA].…" at bounding box center [742, 406] width 495 height 29
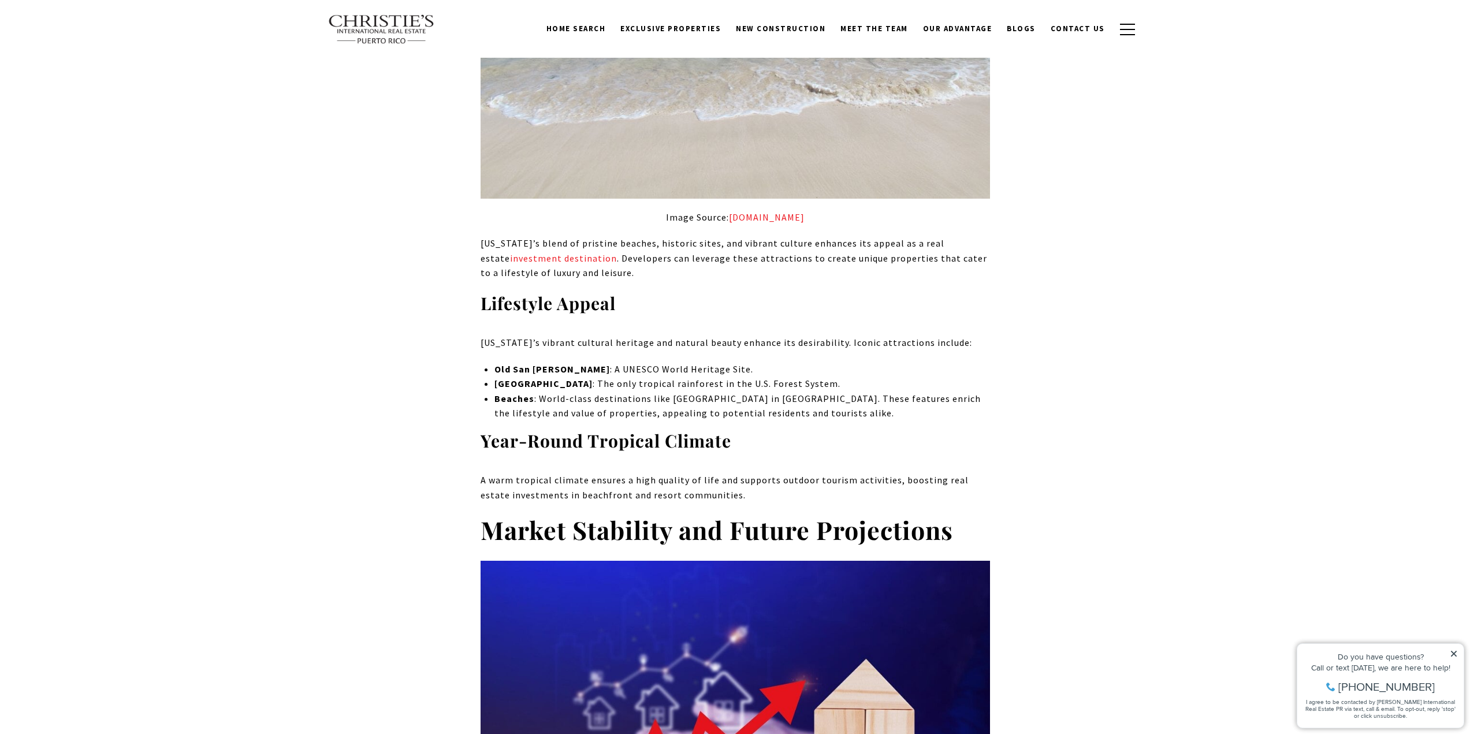
click at [573, 429] on strong "Year-Round Tropical Climate" at bounding box center [606, 440] width 251 height 23
click at [567, 473] on p "A warm tropical climate ensures a high quality of life and supports outdoor tou…" at bounding box center [736, 487] width 510 height 29
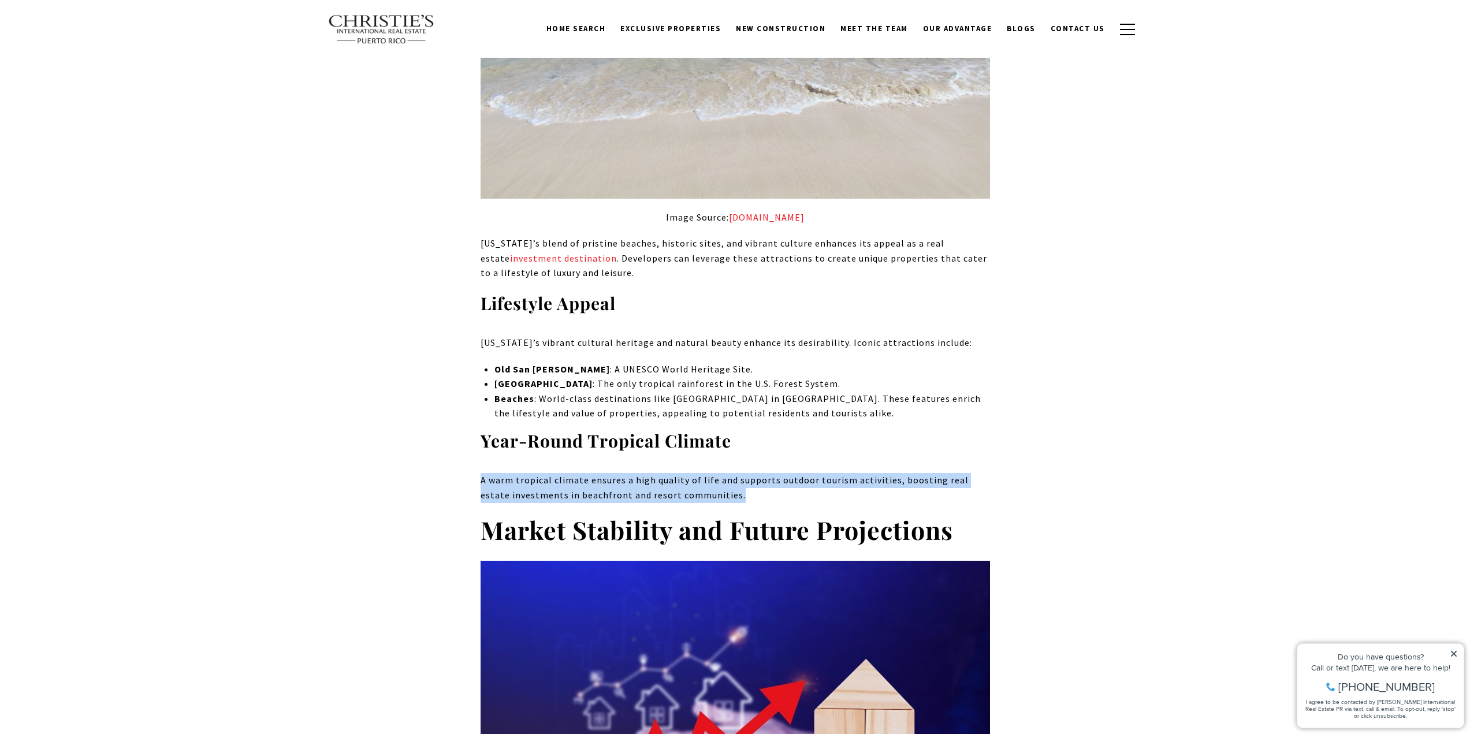
click at [567, 473] on p "A warm tropical climate ensures a high quality of life and supports outdoor tou…" at bounding box center [736, 487] width 510 height 29
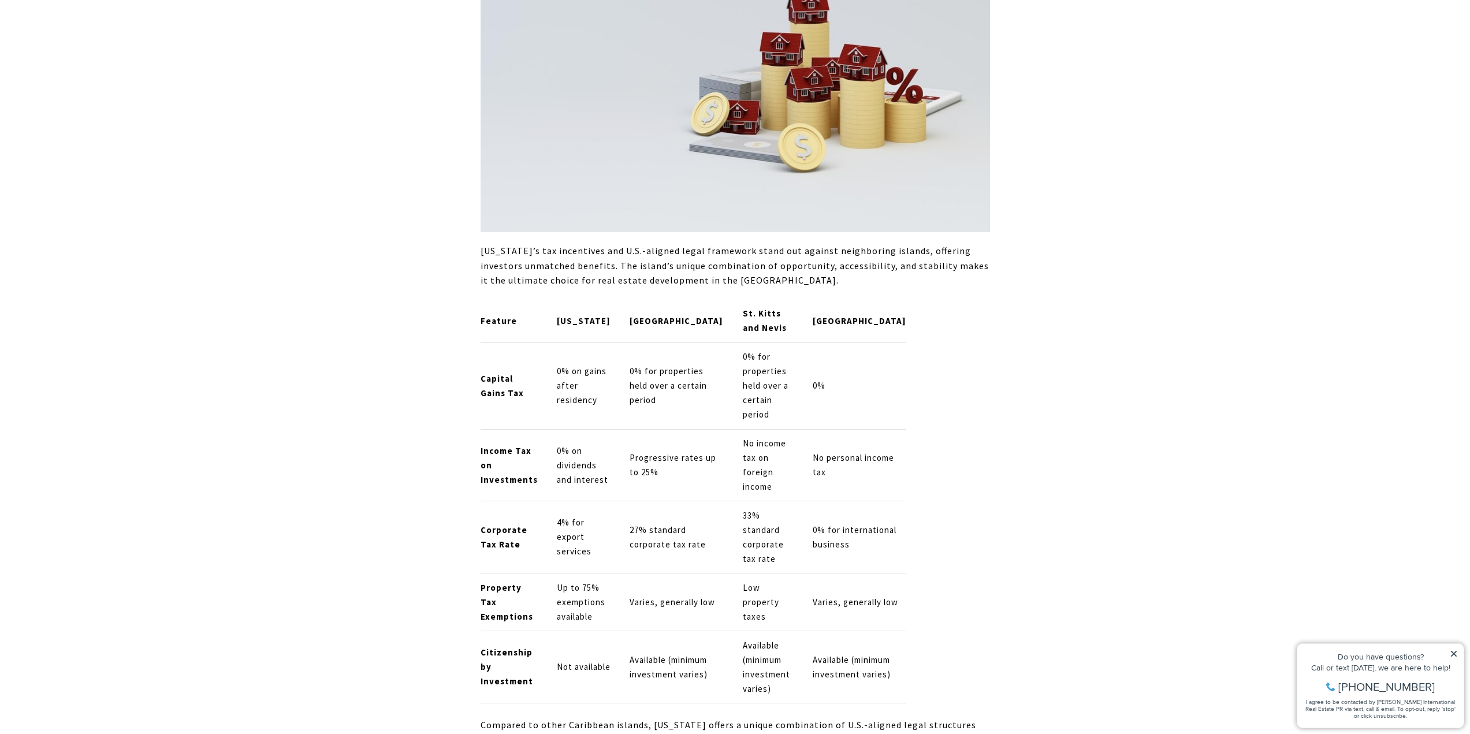
scroll to position [5373, 0]
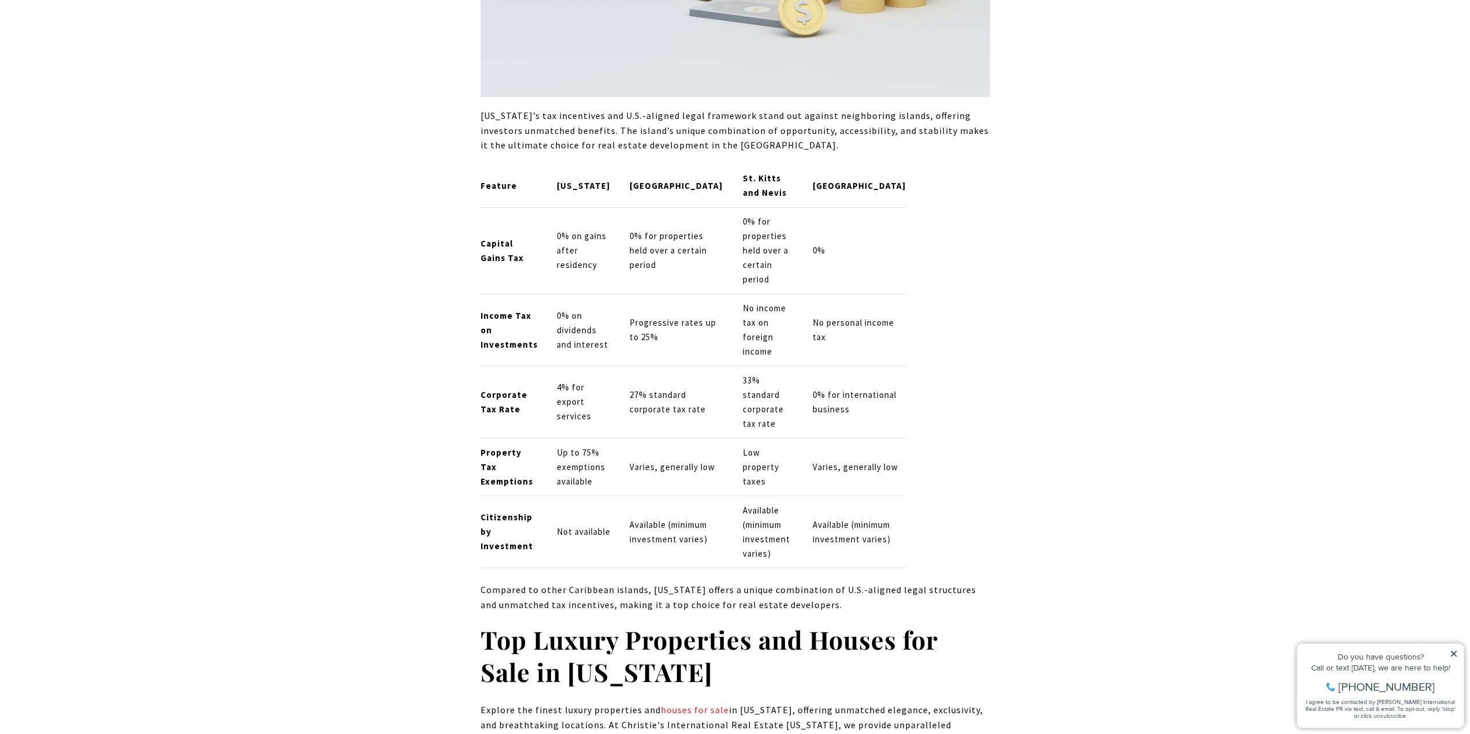
click at [558, 309] on p "0% on dividends and interest" at bounding box center [584, 330] width 54 height 43
click at [566, 309] on p "0% on dividends and interest" at bounding box center [584, 330] width 54 height 43
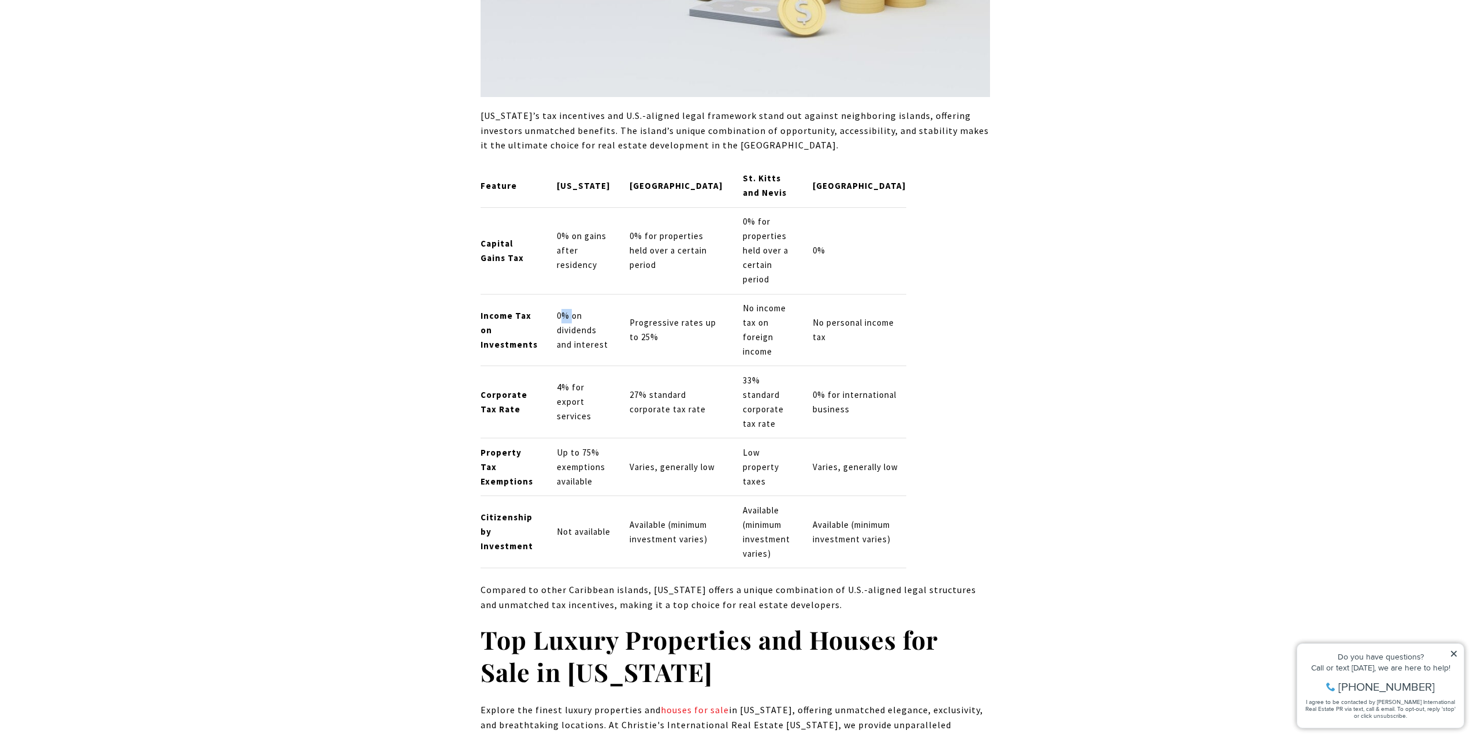
click at [566, 309] on p "0% on dividends and interest" at bounding box center [584, 330] width 54 height 43
click at [569, 229] on p "0% on gains after residency" at bounding box center [584, 250] width 54 height 43
click at [579, 229] on p "0% on gains after residency" at bounding box center [584, 250] width 54 height 43
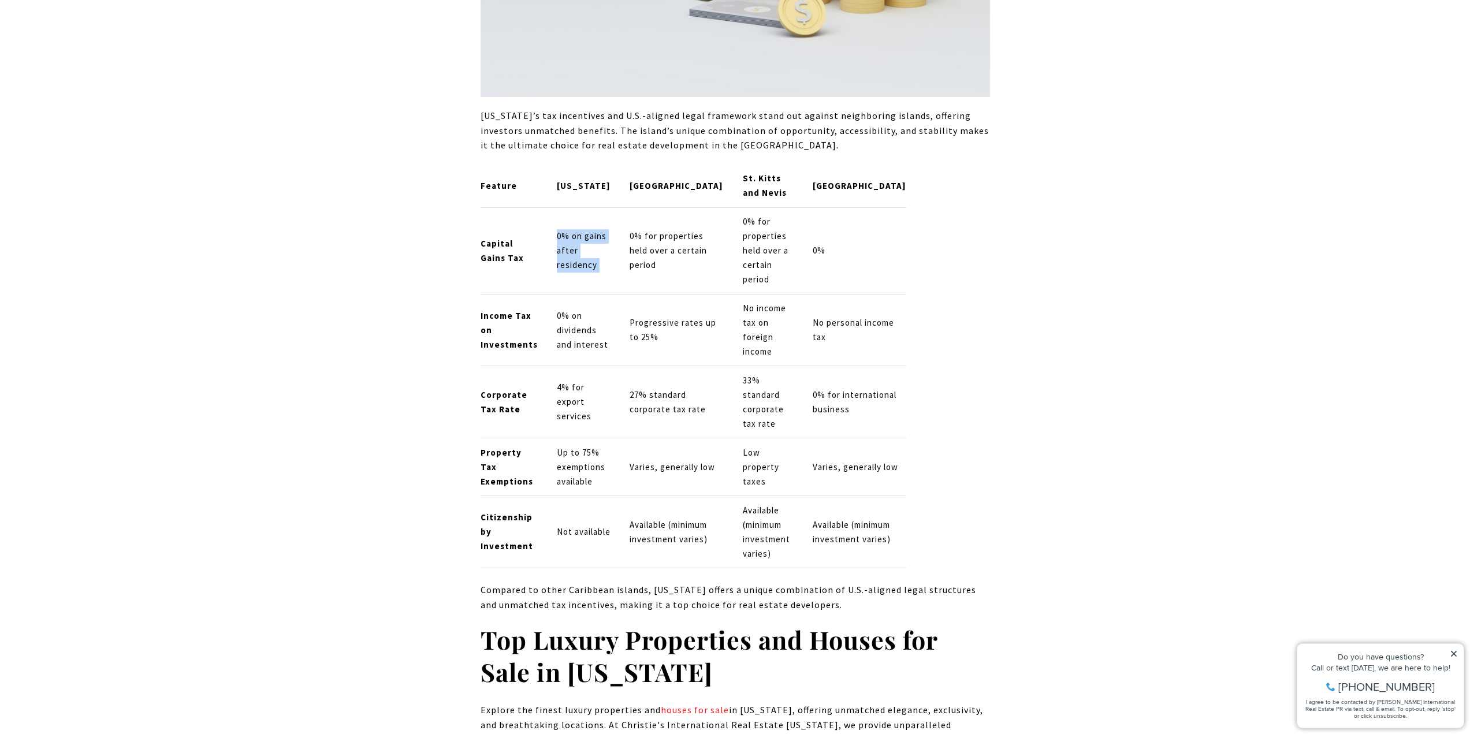
click at [579, 229] on p "0% on gains after residency" at bounding box center [584, 250] width 54 height 43
click at [633, 229] on p "0% for properties held over a certain period" at bounding box center [677, 250] width 94 height 43
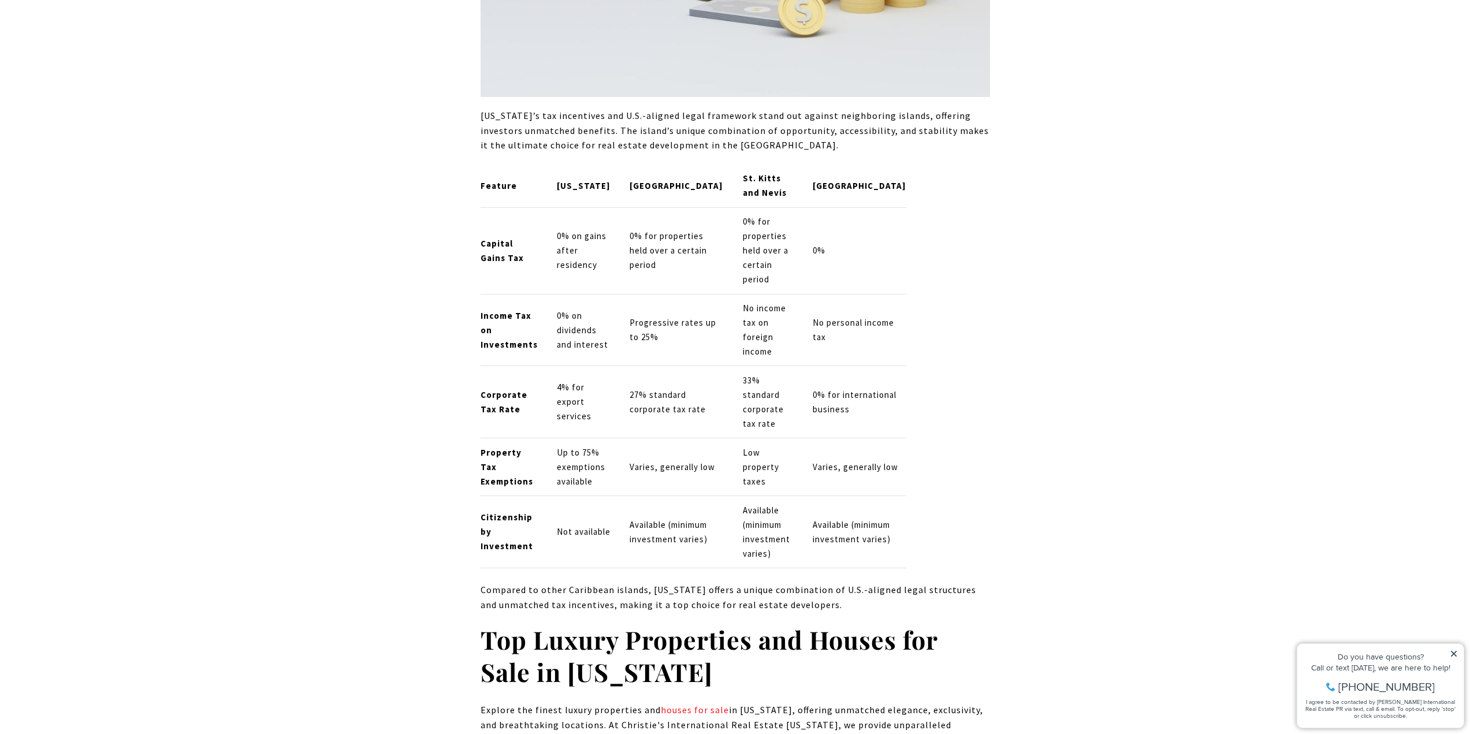
click at [579, 229] on p "0% on gains after residency" at bounding box center [584, 250] width 54 height 43
click at [627, 207] on td "0% for properties held over a certain period" at bounding box center [676, 250] width 113 height 87
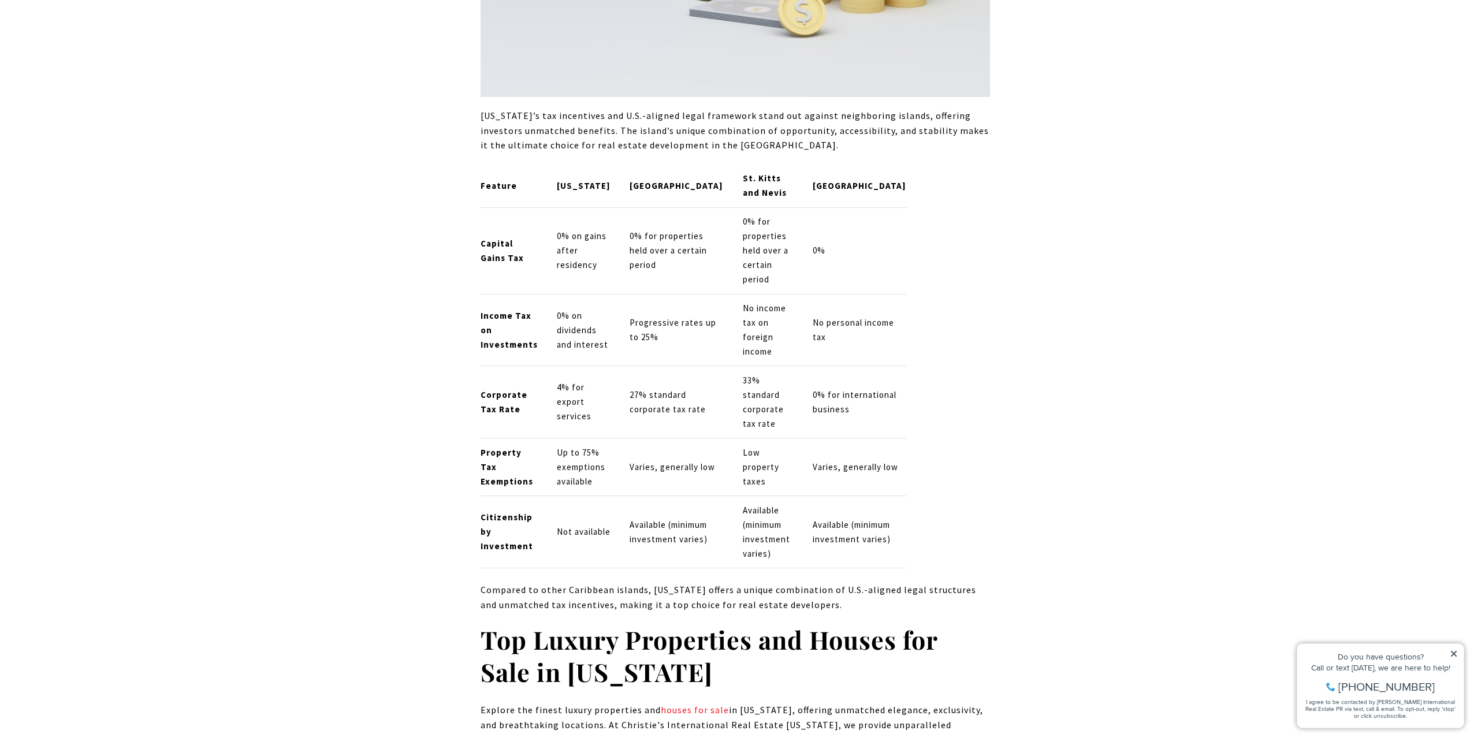
click at [636, 229] on p "0% for properties held over a certain period" at bounding box center [677, 250] width 94 height 43
click at [648, 229] on p "0% for properties held over a certain period" at bounding box center [677, 250] width 94 height 43
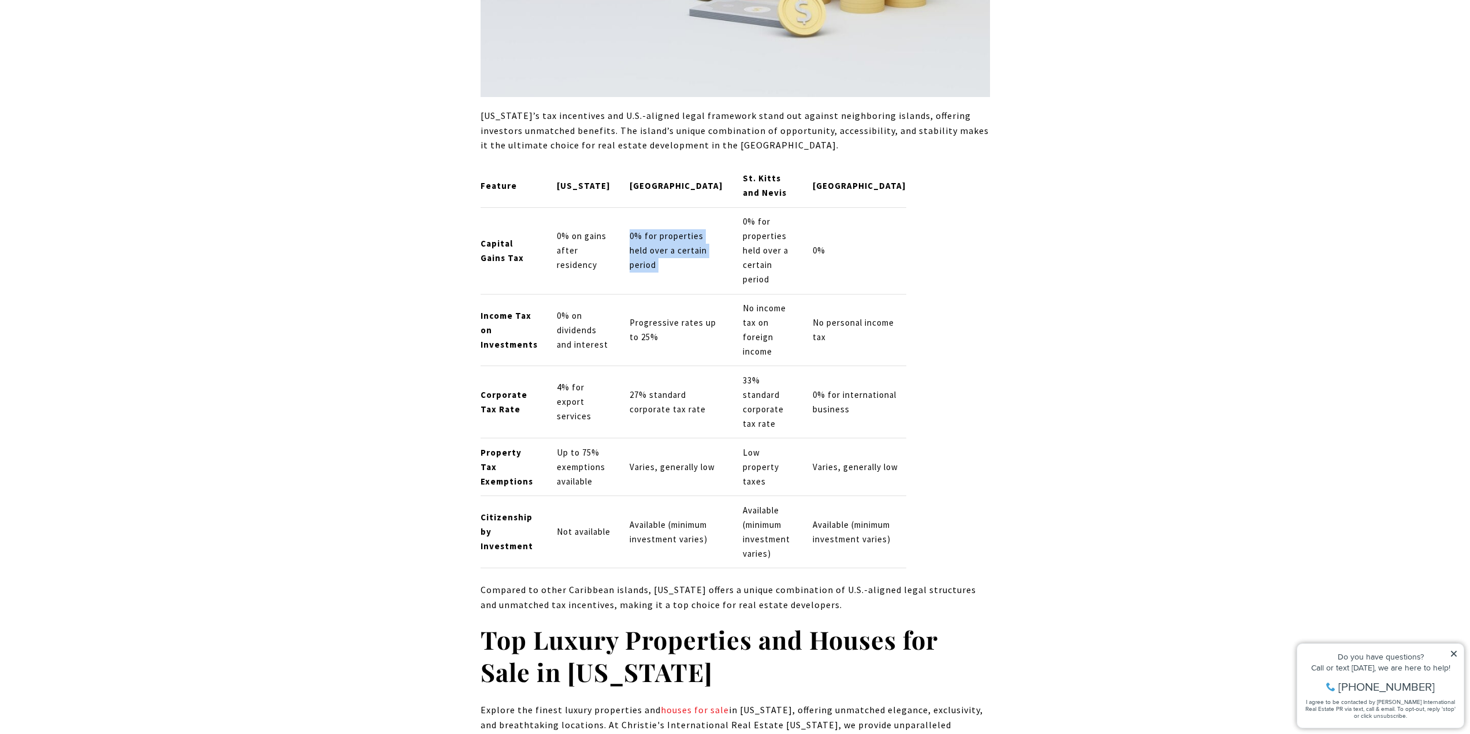
click at [648, 229] on p "0% for properties held over a certain period" at bounding box center [677, 250] width 94 height 43
click at [662, 229] on p "0% for properties held over a certain period" at bounding box center [677, 250] width 94 height 43
click at [763, 215] on p "0% for properties held over a certain period" at bounding box center [768, 251] width 51 height 72
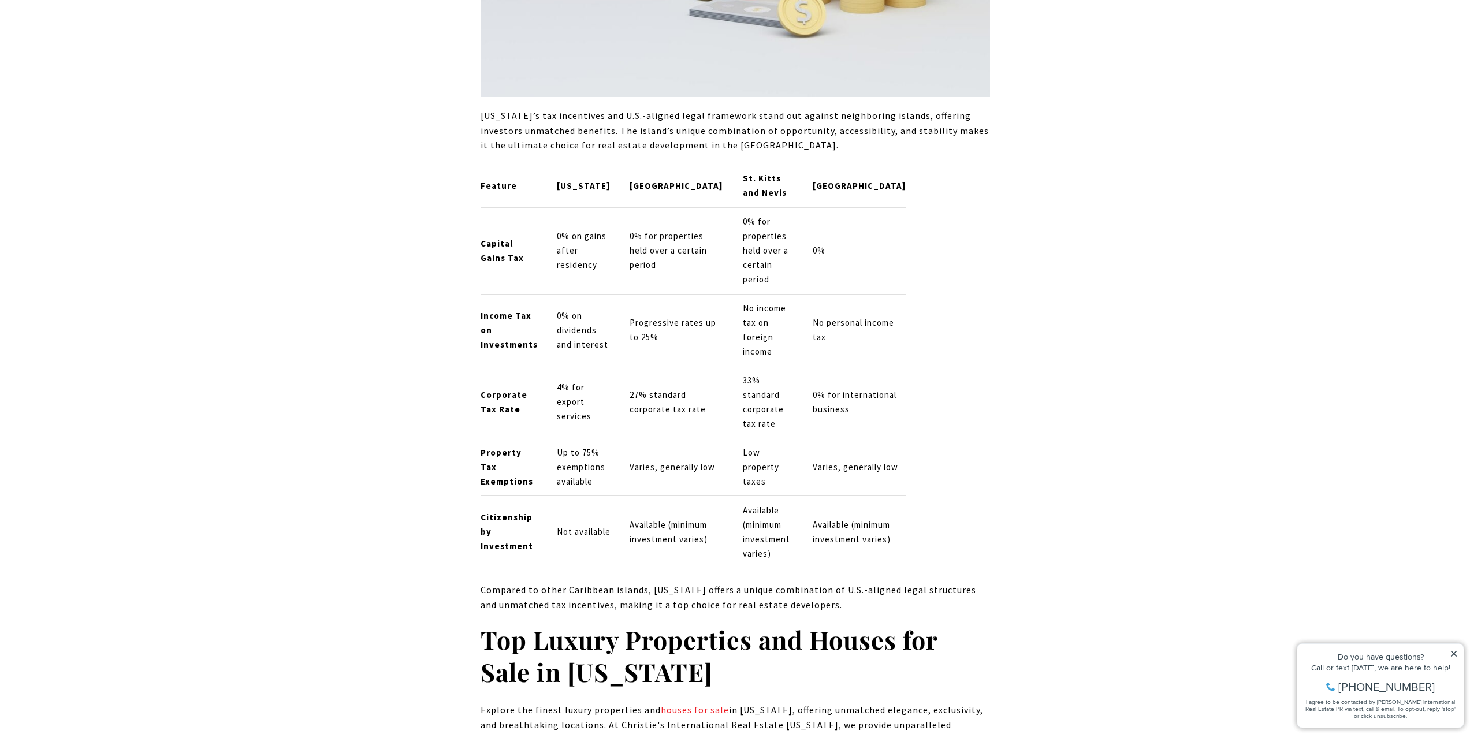
click at [763, 215] on p "0% for properties held over a certain period" at bounding box center [768, 251] width 51 height 72
click at [593, 229] on p "0% on gains after residency" at bounding box center [584, 250] width 54 height 43
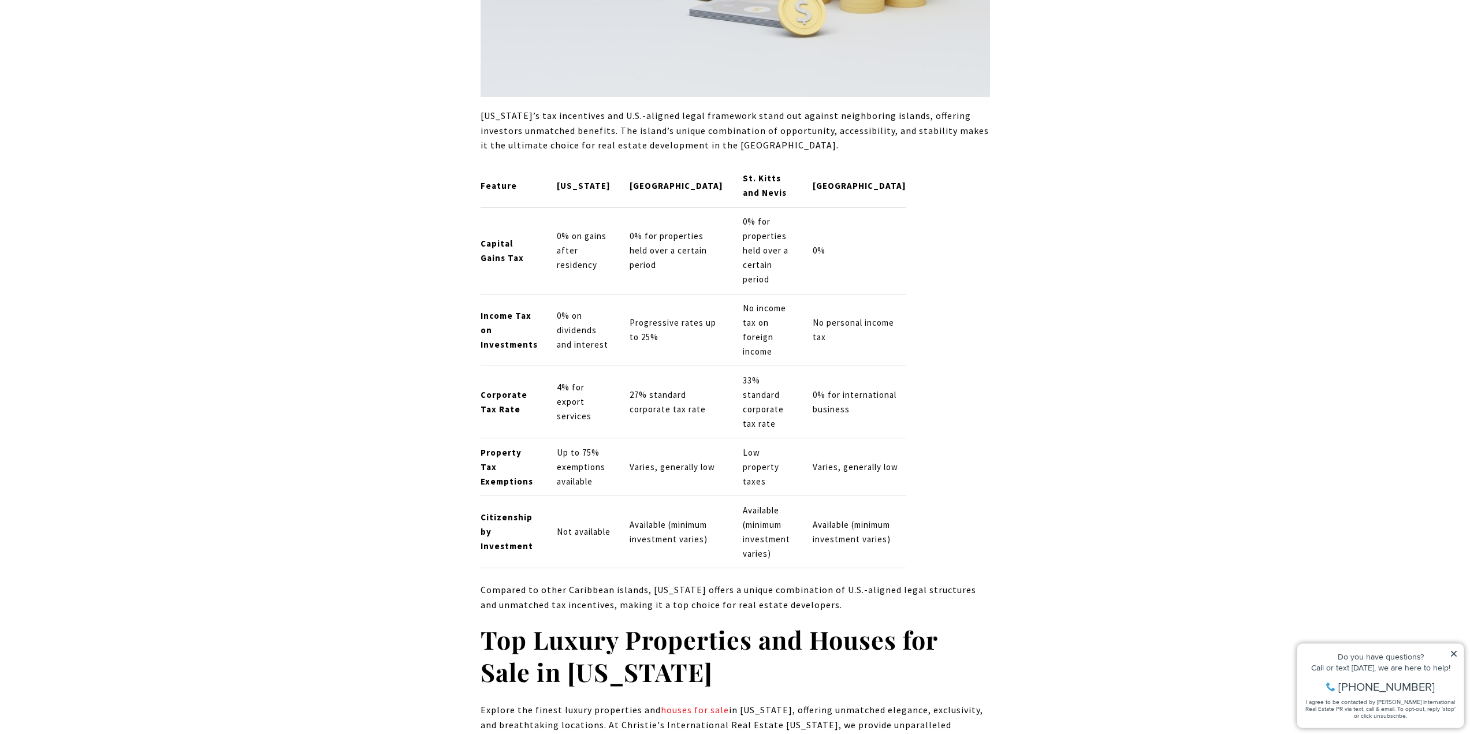
click at [588, 309] on p "0% on dividends and interest" at bounding box center [584, 330] width 54 height 43
click at [622, 294] on td "Progressive rates up to 25%" at bounding box center [676, 330] width 113 height 72
click at [580, 309] on p "0% on dividends and interest" at bounding box center [584, 330] width 54 height 43
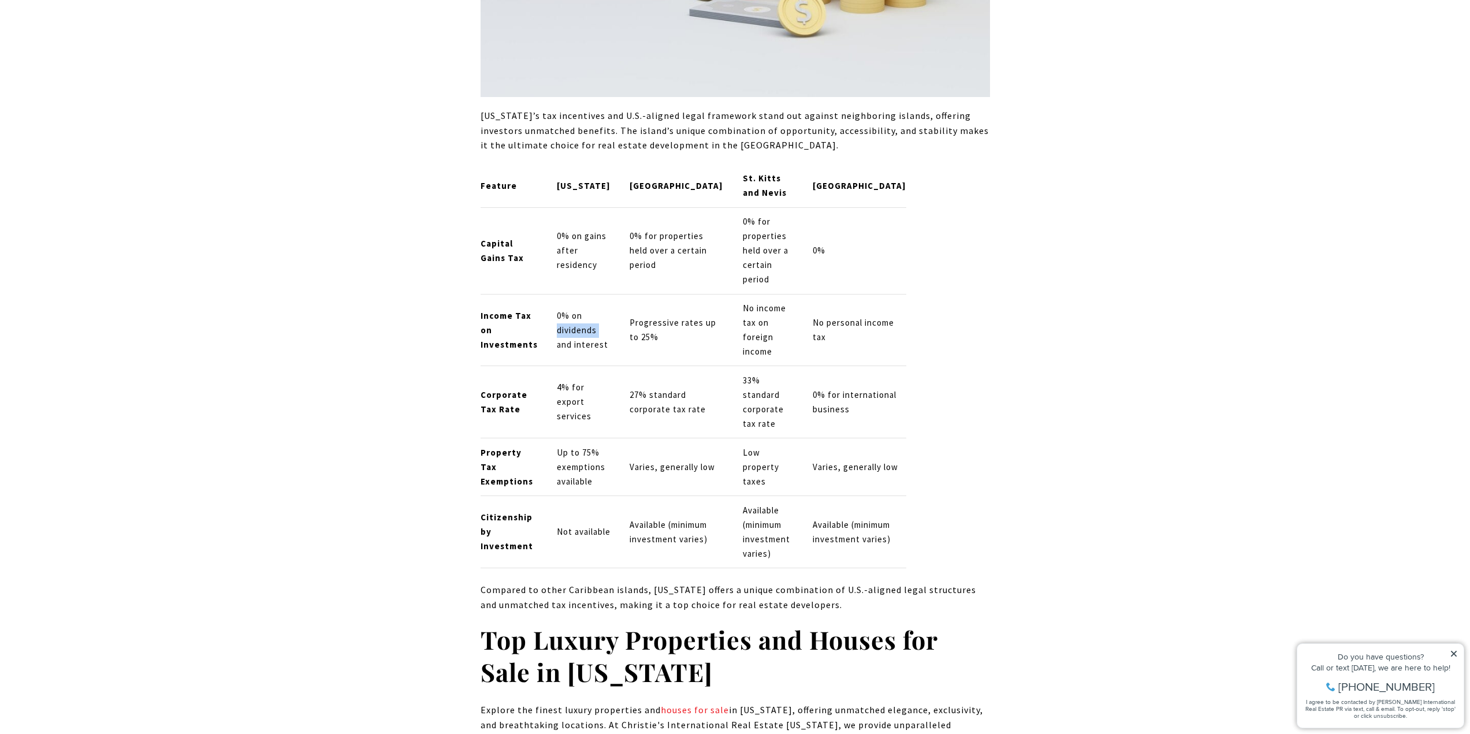
click at [580, 309] on p "0% on dividends and interest" at bounding box center [584, 330] width 54 height 43
drag, startPoint x: 580, startPoint y: 232, endPoint x: 568, endPoint y: 260, distance: 30.6
click at [579, 309] on p "0% on dividends and interest" at bounding box center [584, 330] width 54 height 43
click at [568, 381] on p "4% for export services" at bounding box center [584, 402] width 54 height 43
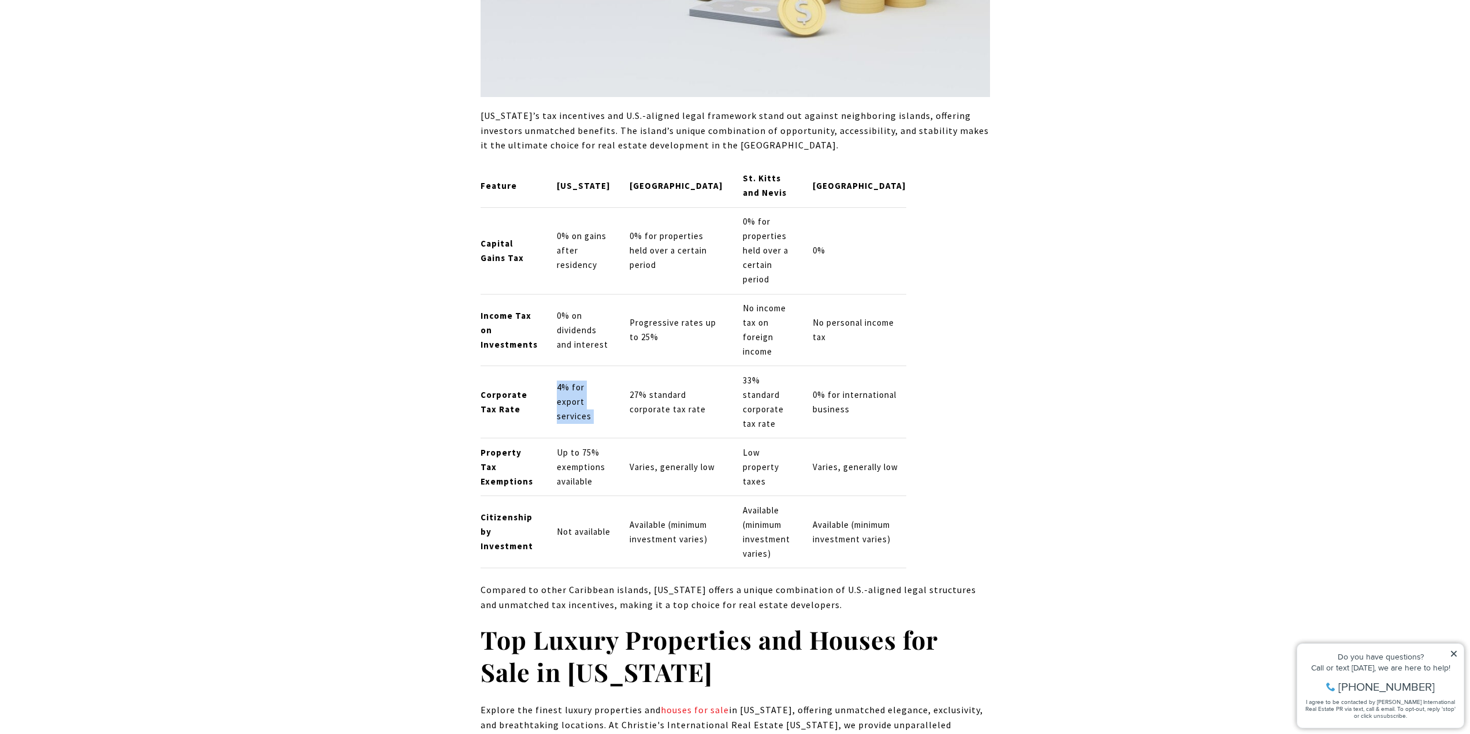
click at [568, 381] on p "4% for export services" at bounding box center [584, 402] width 54 height 43
click at [569, 381] on p "4% for export services" at bounding box center [584, 402] width 54 height 43
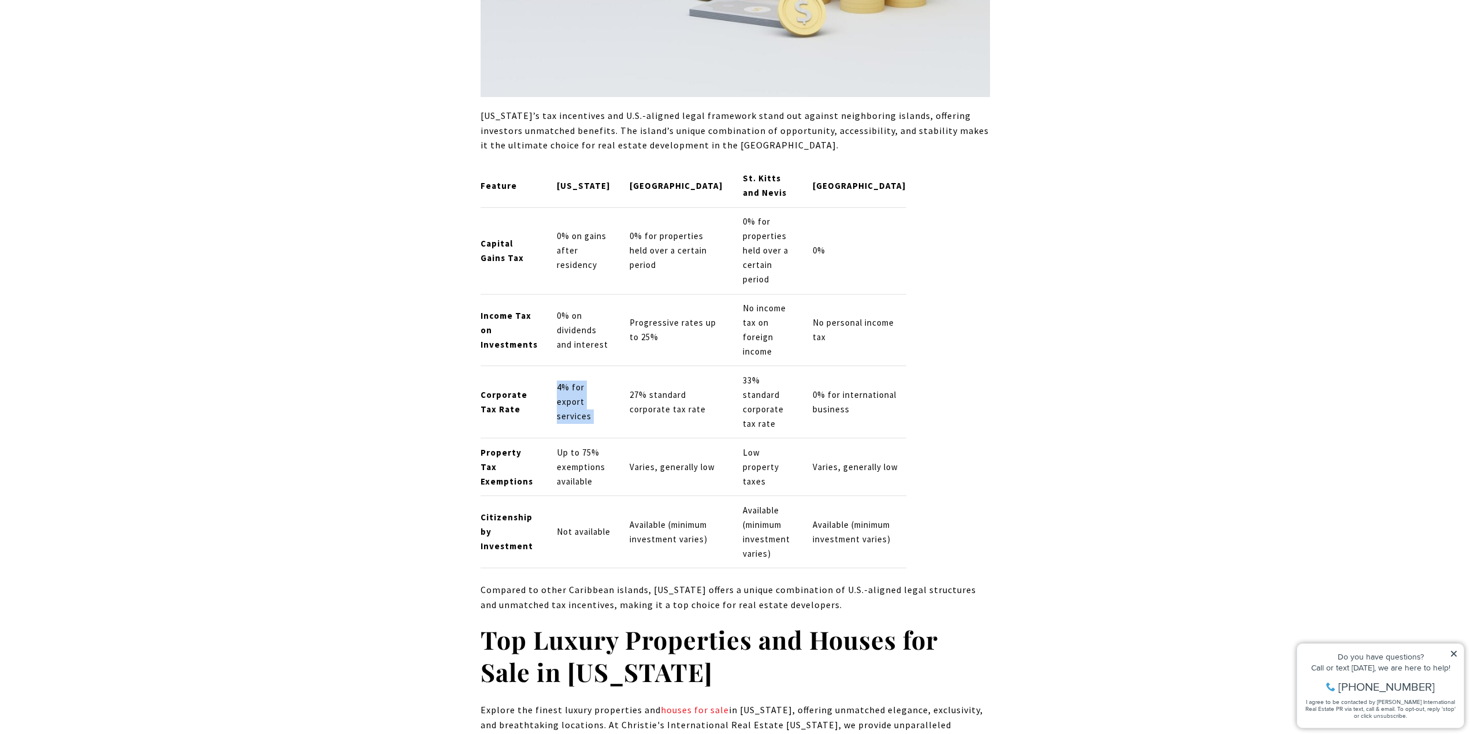
click at [569, 381] on p "4% for export services" at bounding box center [584, 402] width 54 height 43
click at [574, 366] on td "4% for export services" at bounding box center [583, 402] width 73 height 72
click at [577, 381] on p "4% for export services" at bounding box center [584, 402] width 54 height 43
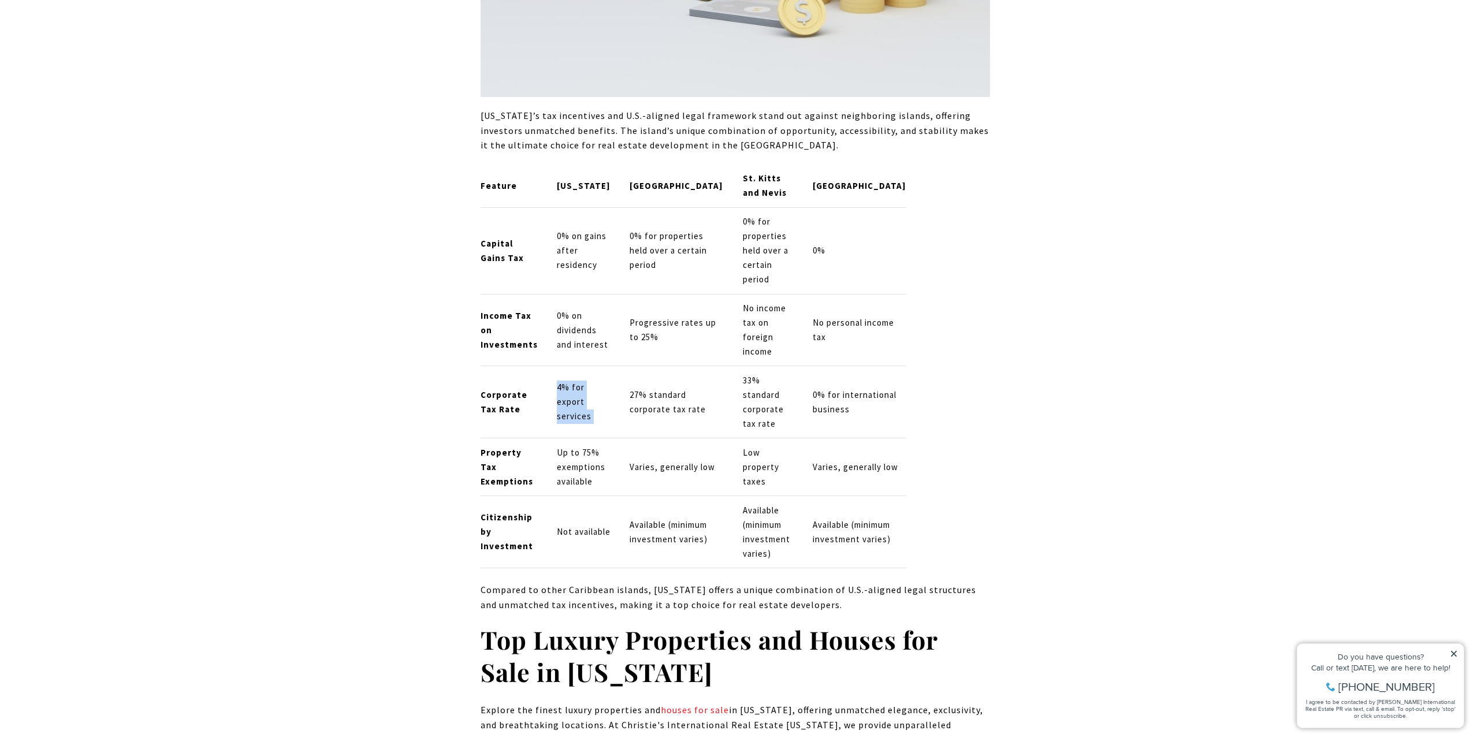
click at [577, 381] on p "4% for export services" at bounding box center [584, 402] width 54 height 43
click at [576, 446] on p "Up to 75% exemptions available" at bounding box center [584, 467] width 54 height 43
click at [570, 446] on p "Up to 75% exemptions available" at bounding box center [584, 467] width 54 height 43
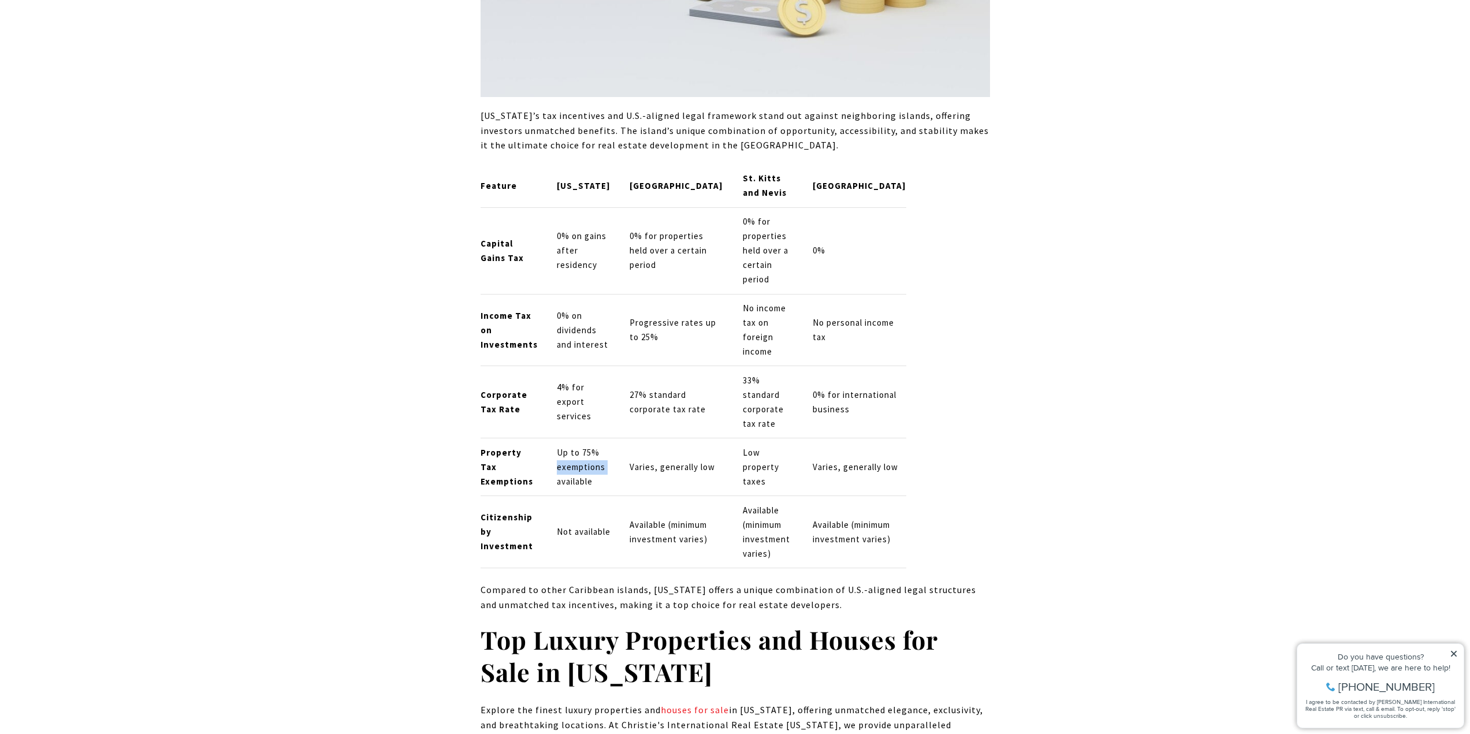
click at [569, 446] on p "Up to 75% exemptions available" at bounding box center [584, 467] width 54 height 43
click at [563, 525] on p "Not available" at bounding box center [584, 532] width 54 height 14
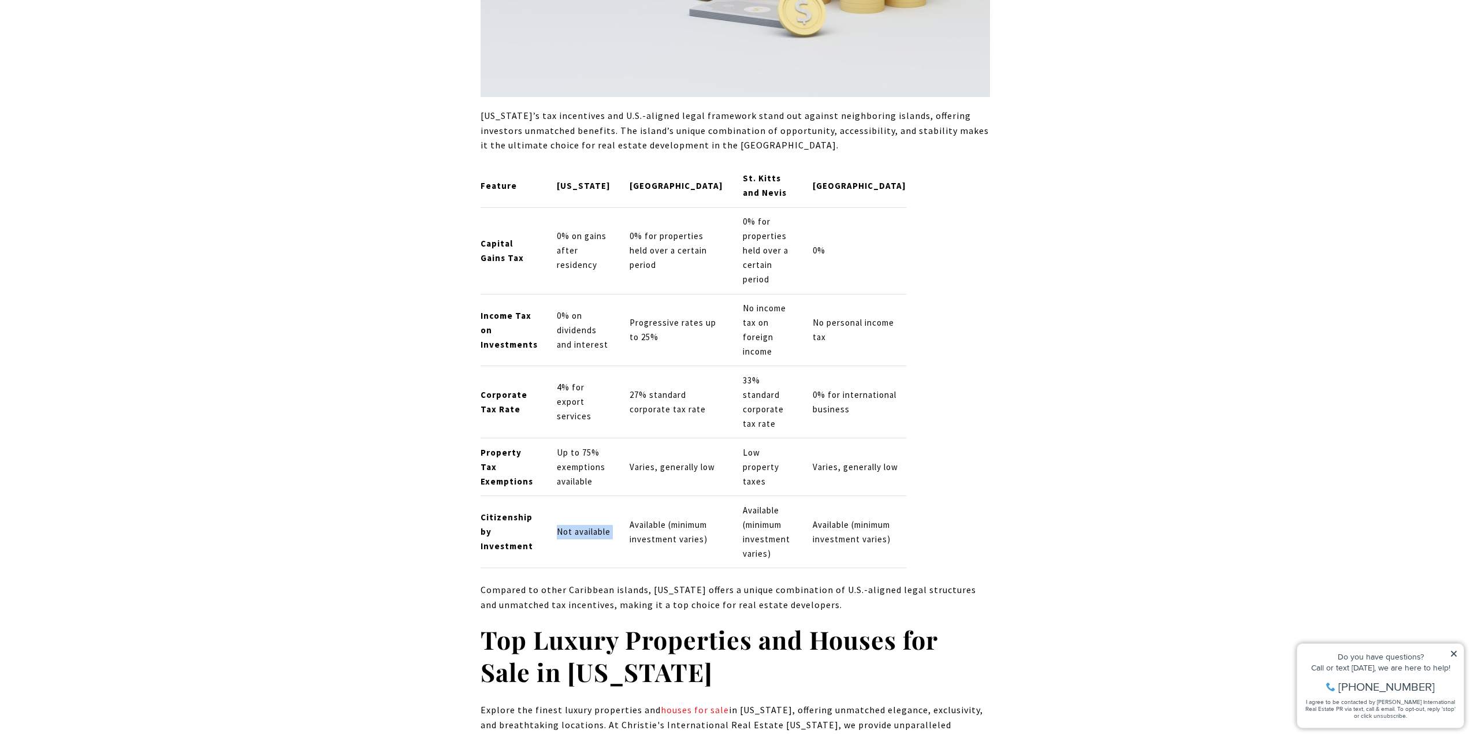
click at [568, 525] on p "Not available" at bounding box center [584, 532] width 54 height 14
click at [632, 496] on td "Available (minimum investment varies)" at bounding box center [676, 532] width 113 height 72
click at [639, 518] on p "Available (minimum investment varies)" at bounding box center [677, 532] width 94 height 29
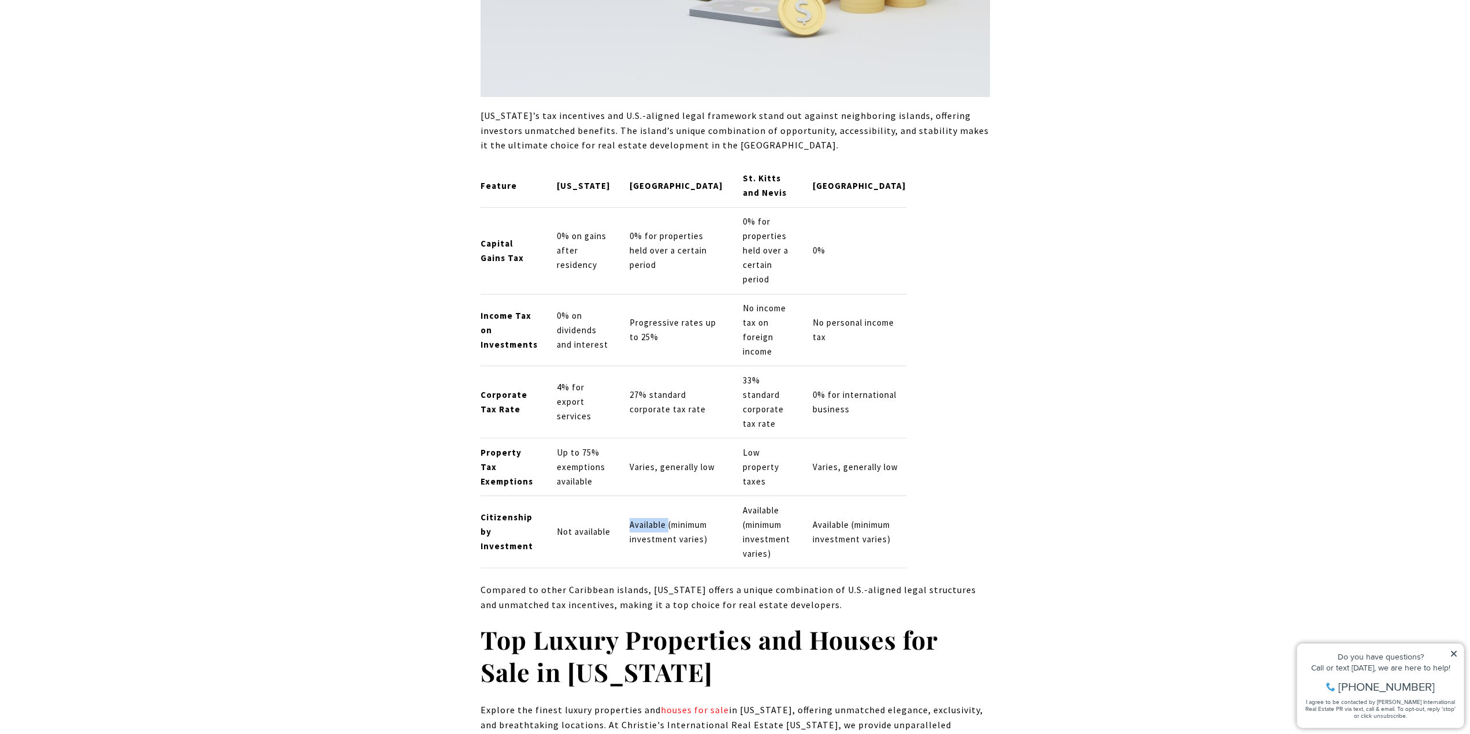
click at [639, 518] on p "Available (minimum investment varies)" at bounding box center [677, 532] width 94 height 29
click at [755, 496] on td "Available (minimum investment varies)" at bounding box center [768, 532] width 70 height 72
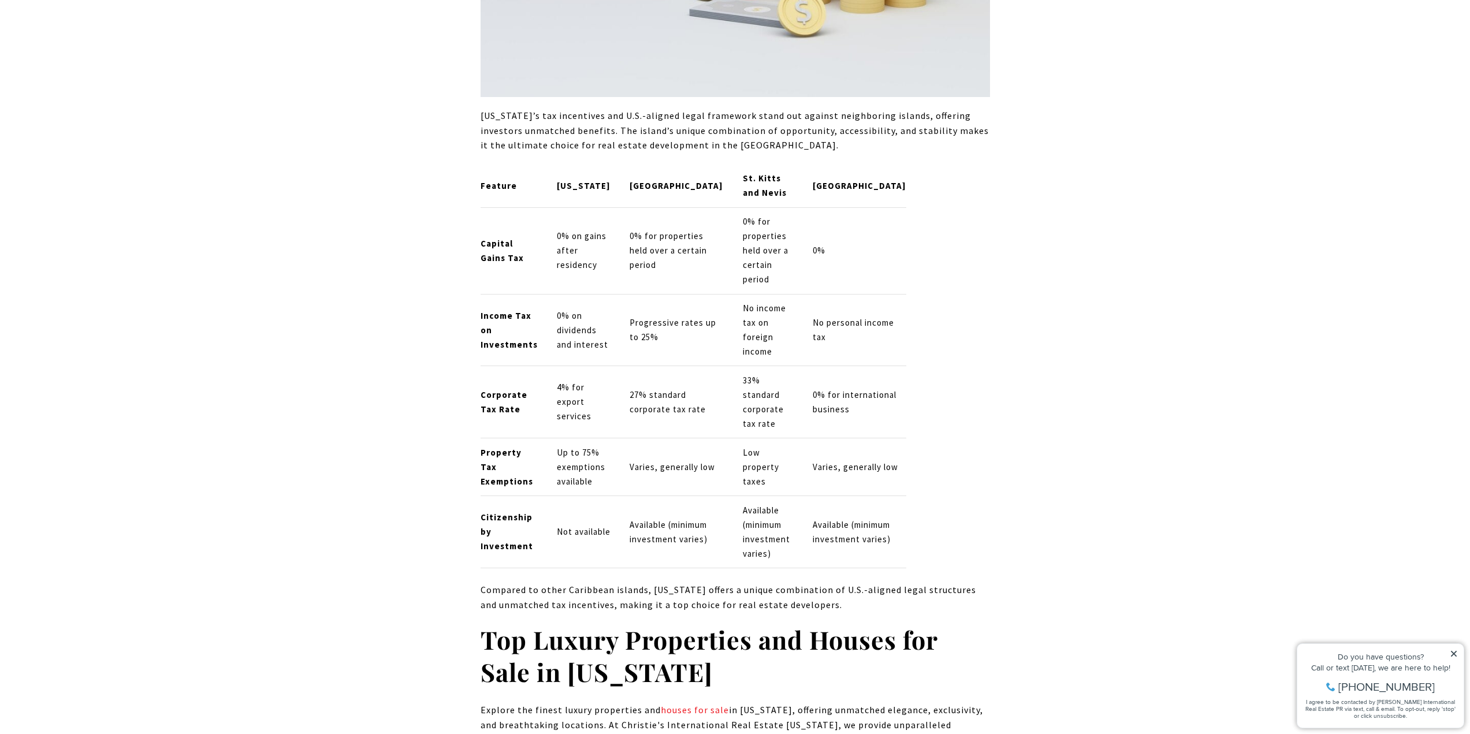
click at [853, 518] on p "Available (minimum investment varies)" at bounding box center [860, 532] width 94 height 29
click at [852, 518] on p "Available (minimum investment varies)" at bounding box center [860, 532] width 94 height 29
click at [833, 294] on td "No personal income tax" at bounding box center [854, 330] width 103 height 72
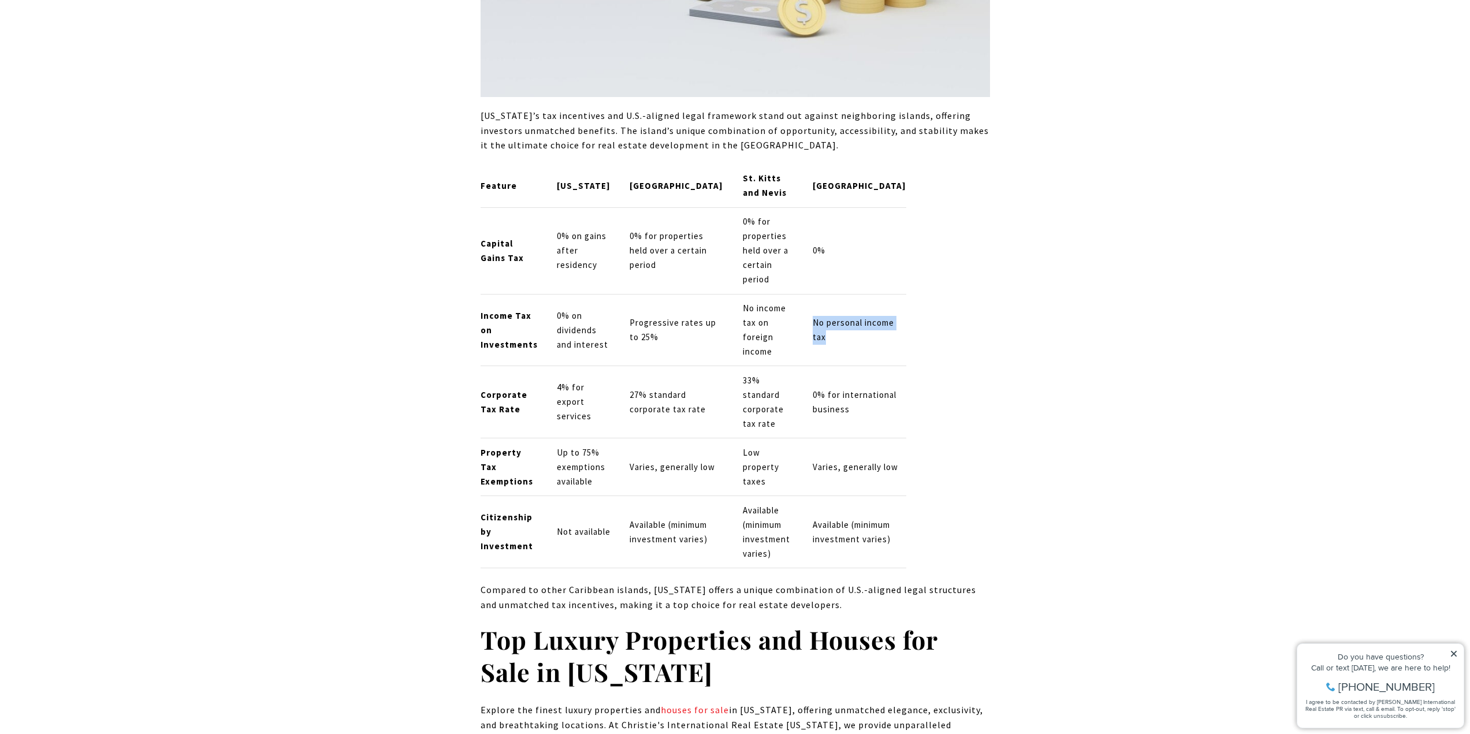
click at [833, 294] on td "No personal income tax" at bounding box center [854, 330] width 103 height 72
click at [846, 388] on p "0% for international business" at bounding box center [860, 402] width 94 height 29
click at [854, 518] on p "Available (minimum investment varies)" at bounding box center [860, 532] width 94 height 29
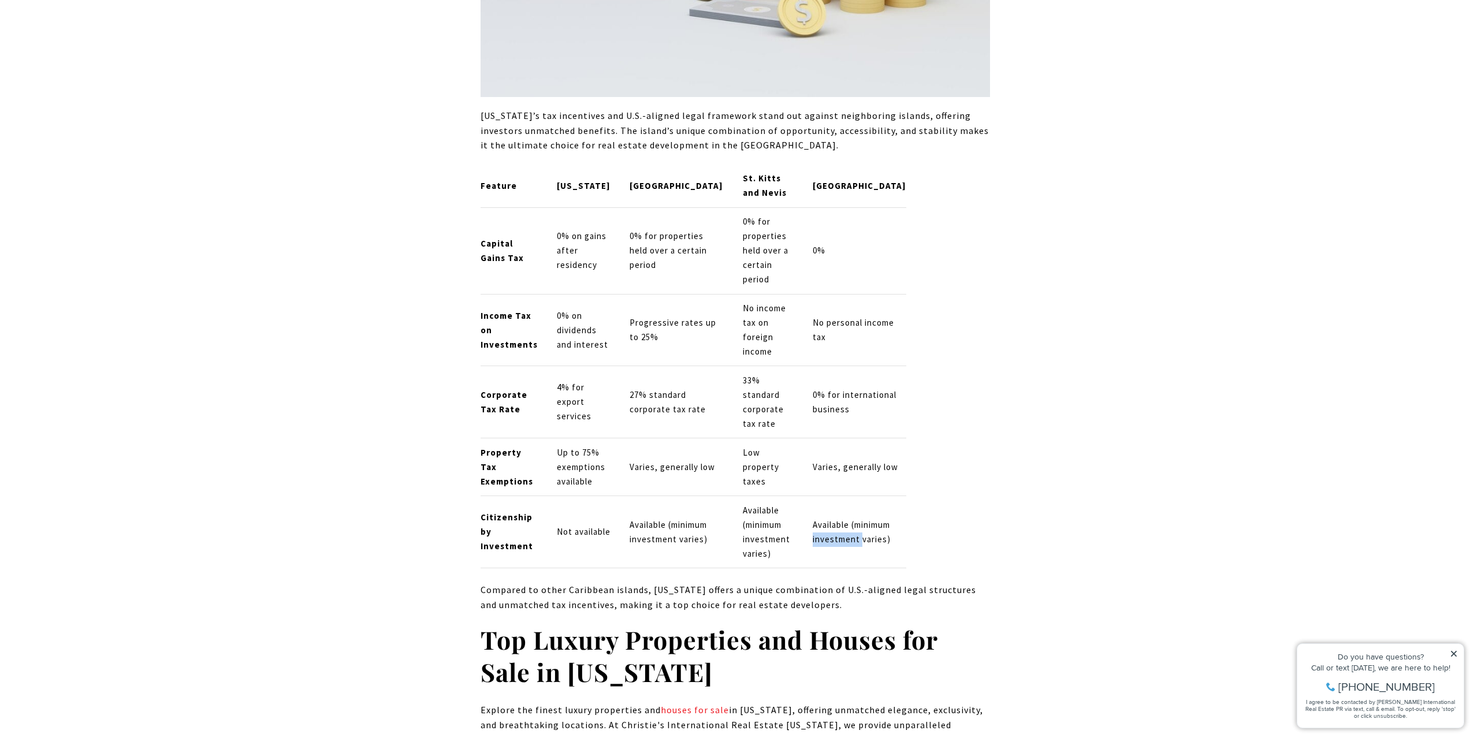
click at [854, 518] on p "Available (minimum investment varies)" at bounding box center [860, 532] width 94 height 29
drag, startPoint x: 854, startPoint y: 413, endPoint x: 853, endPoint y: 403, distance: 10.4
click at [854, 518] on p "Available (minimum investment varies)" at bounding box center [860, 532] width 94 height 29
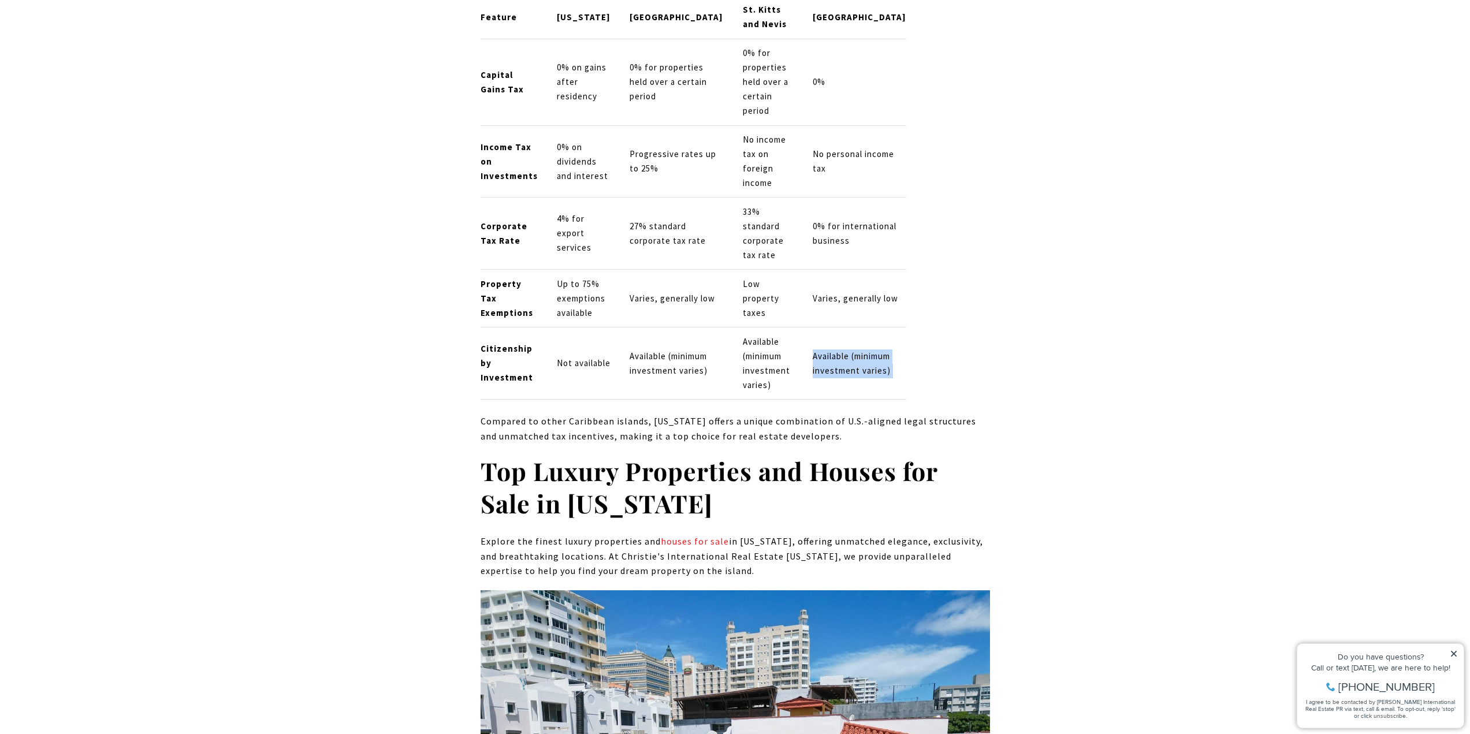
scroll to position [5719, 0]
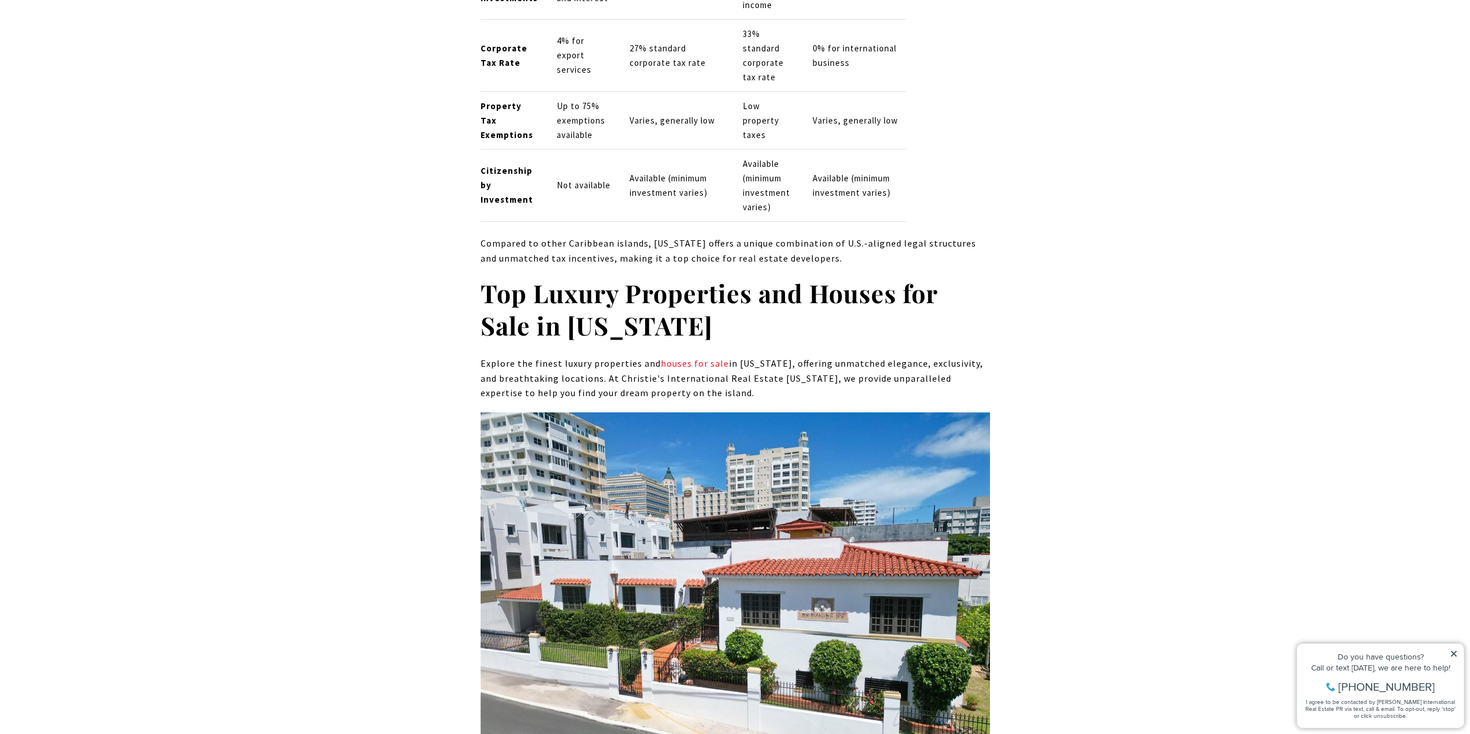
click at [589, 276] on strong "Top Luxury Properties and Houses for Sale in [US_STATE]" at bounding box center [709, 309] width 457 height 66
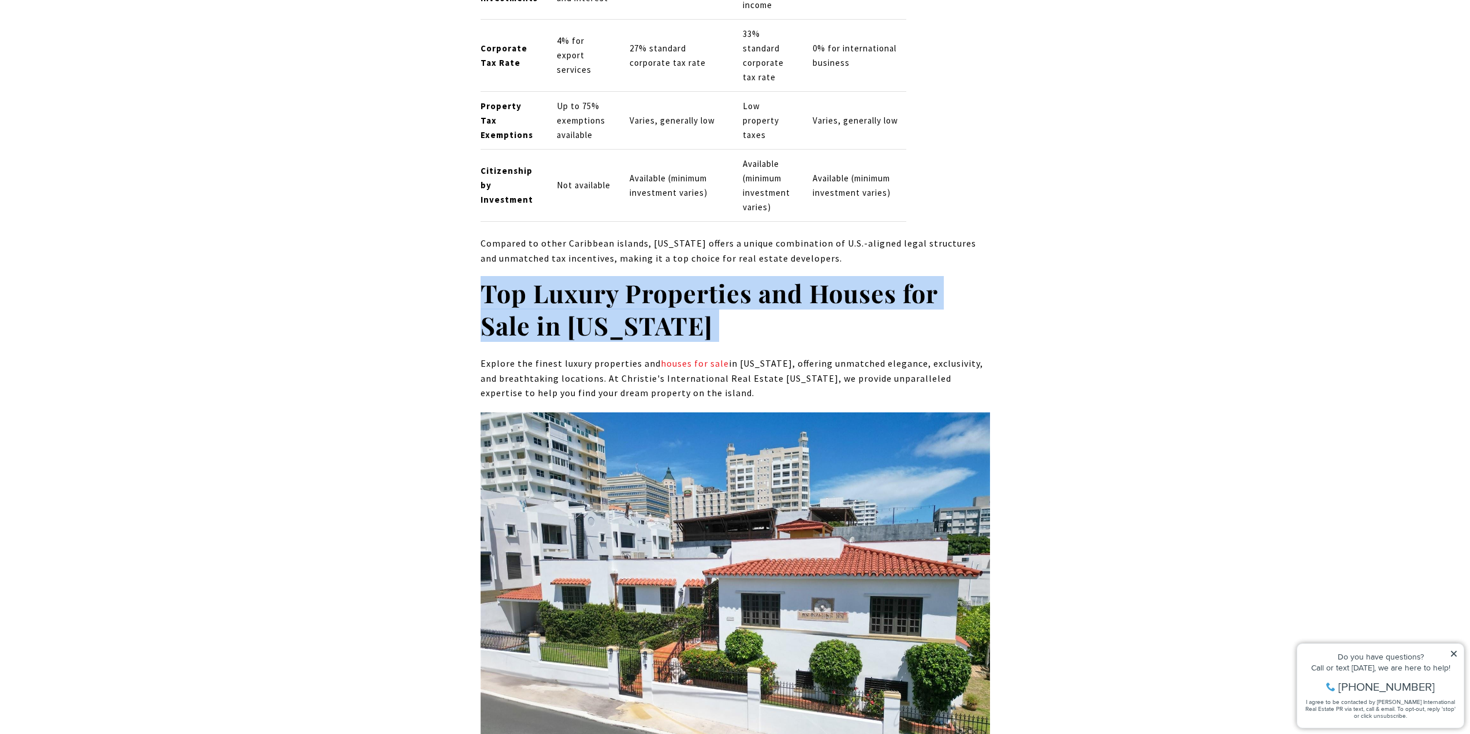
drag, startPoint x: 589, startPoint y: 194, endPoint x: 586, endPoint y: 180, distance: 14.2
click at [589, 276] on strong "Top Luxury Properties and Houses for Sale in [US_STATE]" at bounding box center [709, 309] width 457 height 66
click at [586, 276] on strong "Top Luxury Properties and Houses for Sale in [US_STATE]" at bounding box center [709, 309] width 457 height 66
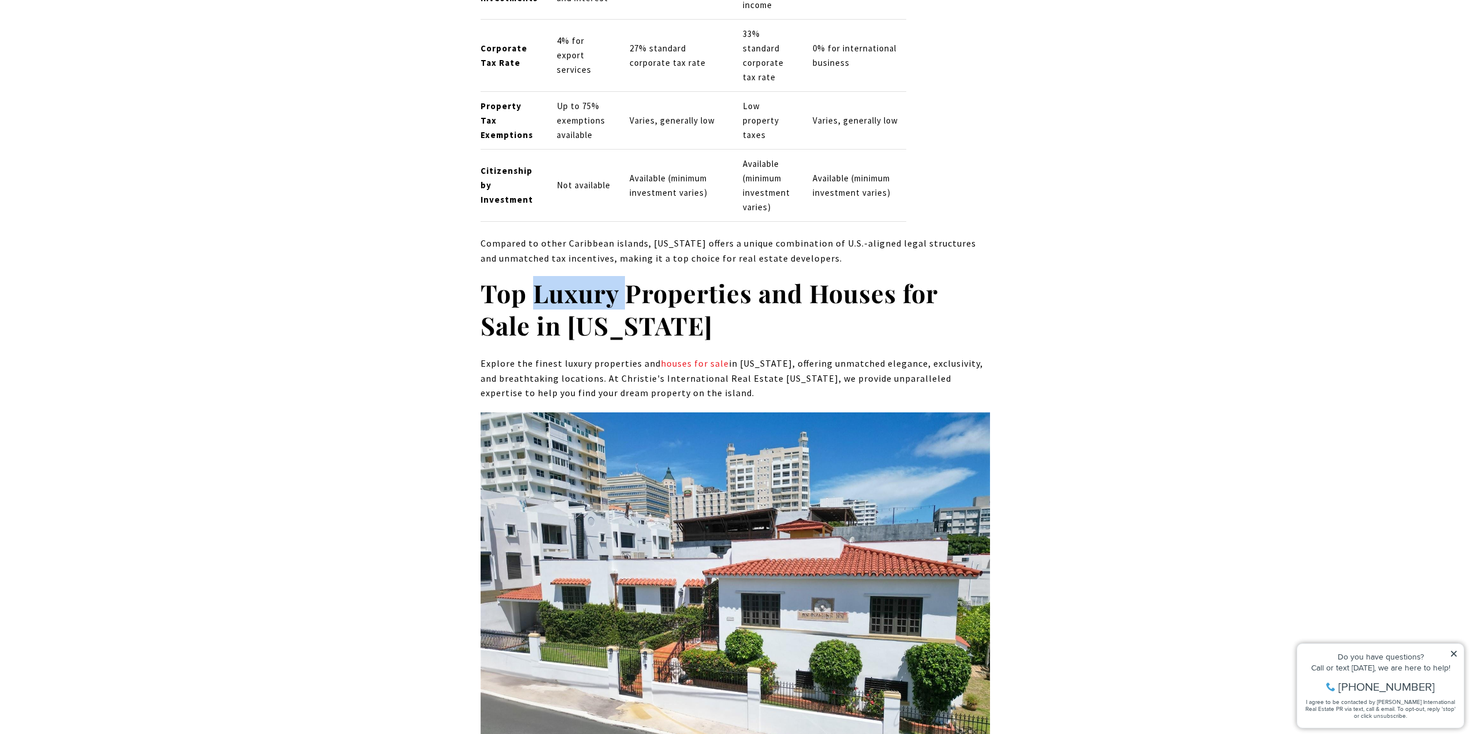
click at [586, 276] on strong "Top Luxury Properties and Houses for Sale in [US_STATE]" at bounding box center [709, 309] width 457 height 66
click at [530, 356] on p "Explore the finest luxury properties and houses for sale in [US_STATE], offerin…" at bounding box center [736, 378] width 510 height 44
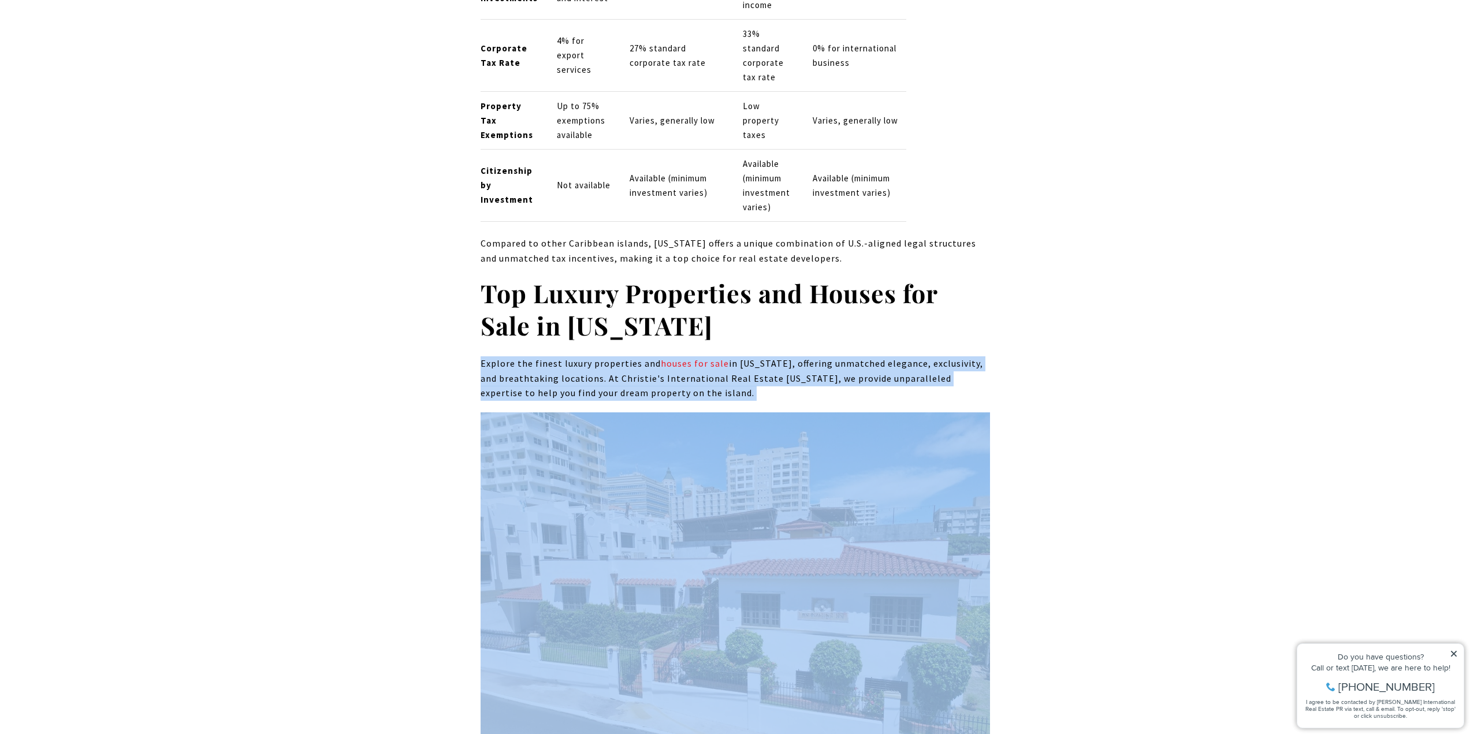
click at [530, 356] on p "Explore the finest luxury properties and houses for sale in [US_STATE], offerin…" at bounding box center [736, 378] width 510 height 44
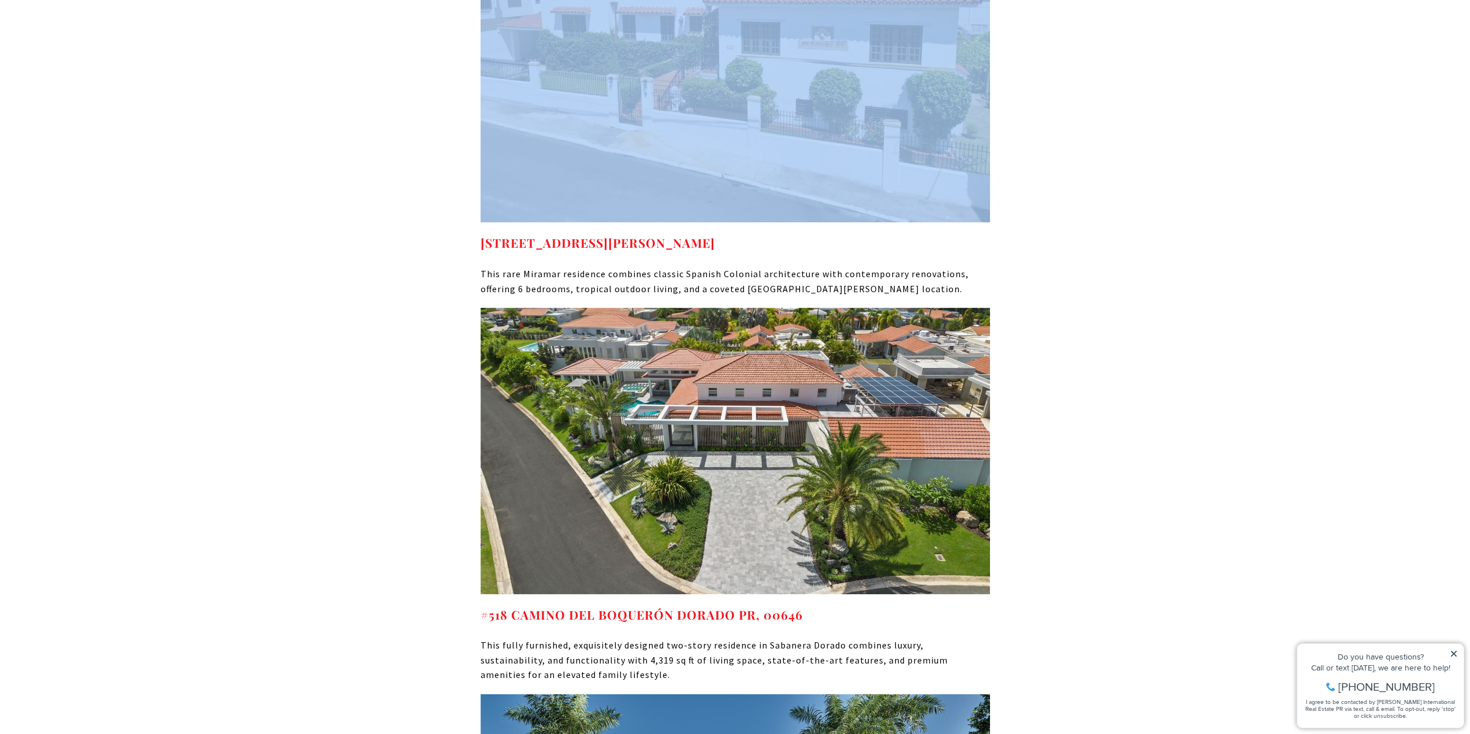
scroll to position [6470, 0]
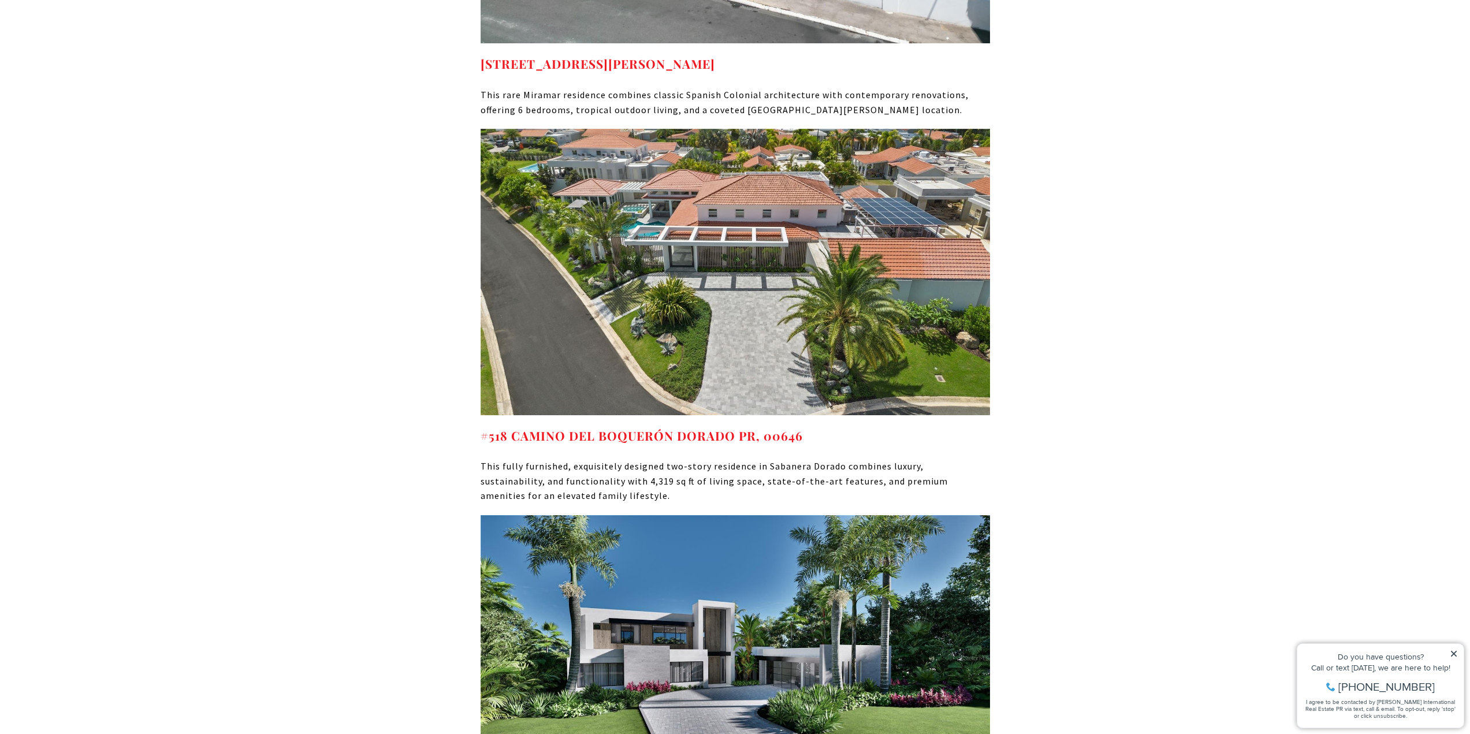
click at [778, 459] on p "This fully furnished, exquisitely designed two-story residence in Sabanera Dora…" at bounding box center [736, 481] width 510 height 44
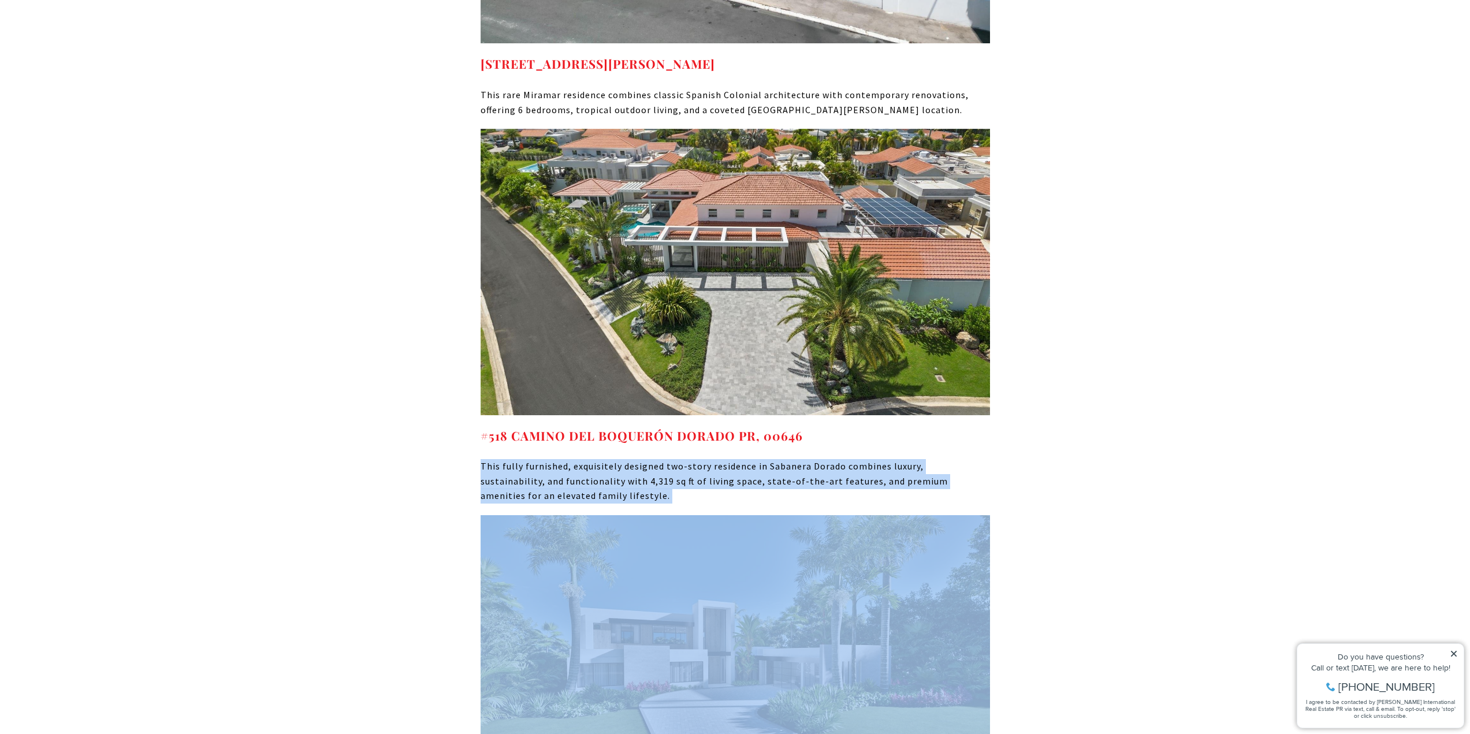
click at [778, 459] on p "This fully furnished, exquisitely designed two-story residence in Sabanera Dora…" at bounding box center [736, 481] width 510 height 44
click at [735, 459] on p "This fully furnished, exquisitely designed two-story residence in Sabanera Dora…" at bounding box center [736, 481] width 510 height 44
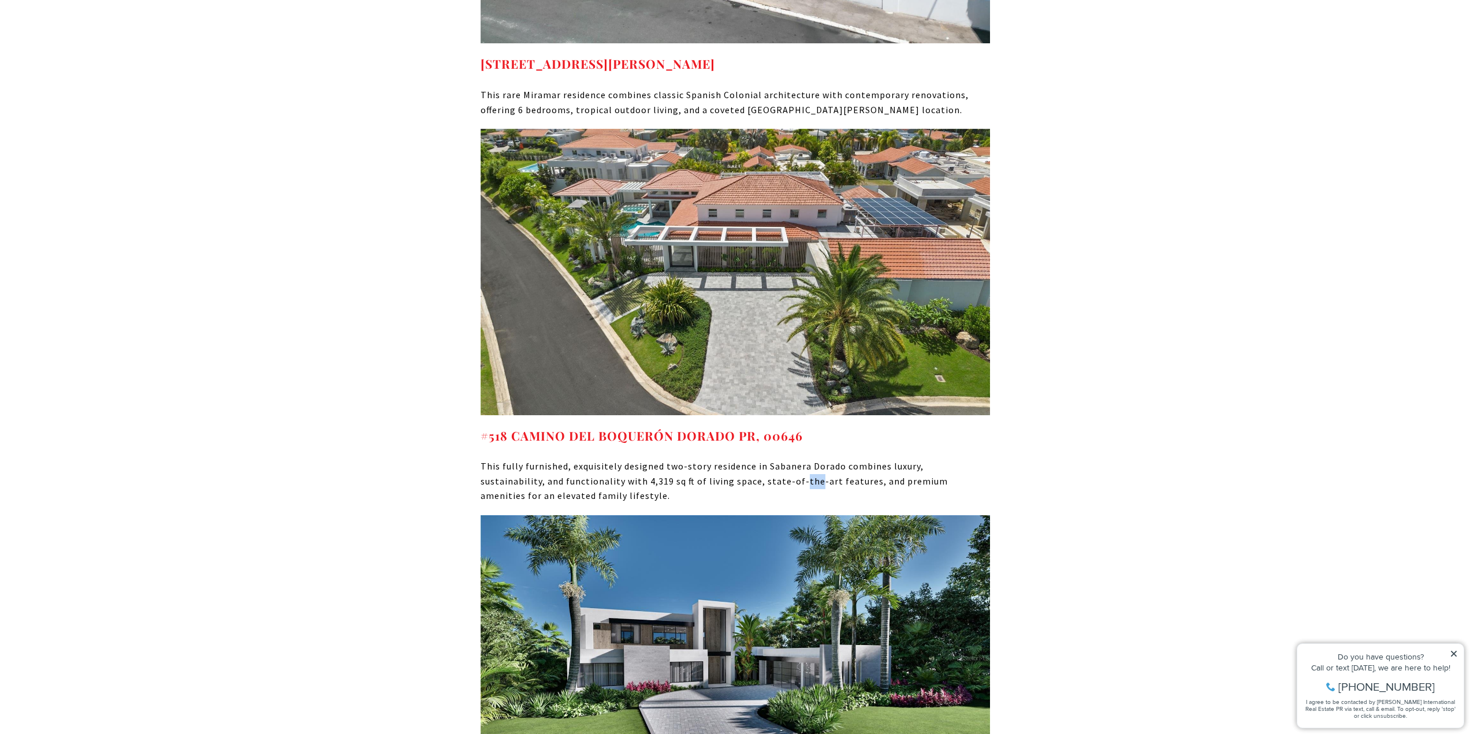
click at [735, 459] on p "This fully furnished, exquisitely designed two-story residence in Sabanera Dora…" at bounding box center [736, 481] width 510 height 44
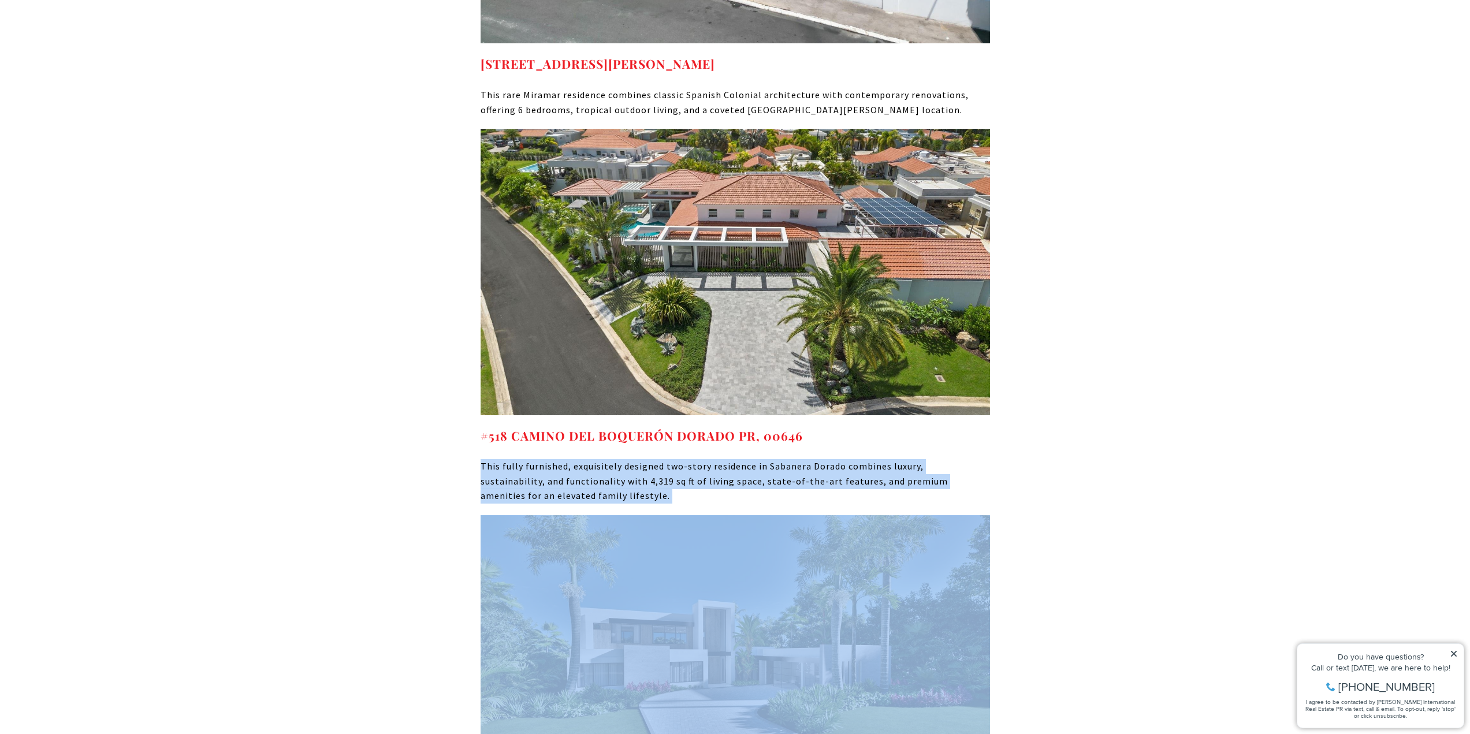
click at [735, 459] on p "This fully furnished, exquisitely designed two-story residence in Sabanera Dora…" at bounding box center [736, 481] width 510 height 44
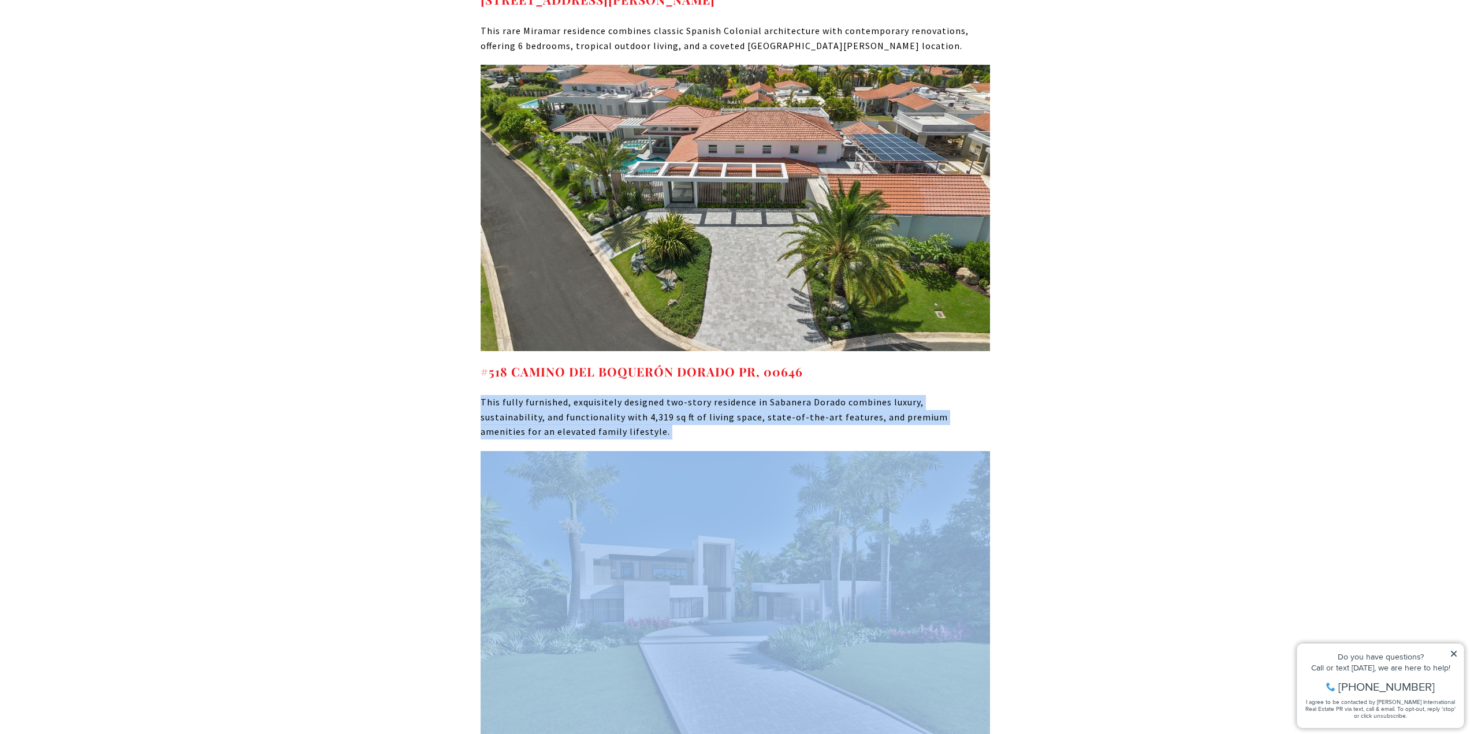
scroll to position [6702, 0]
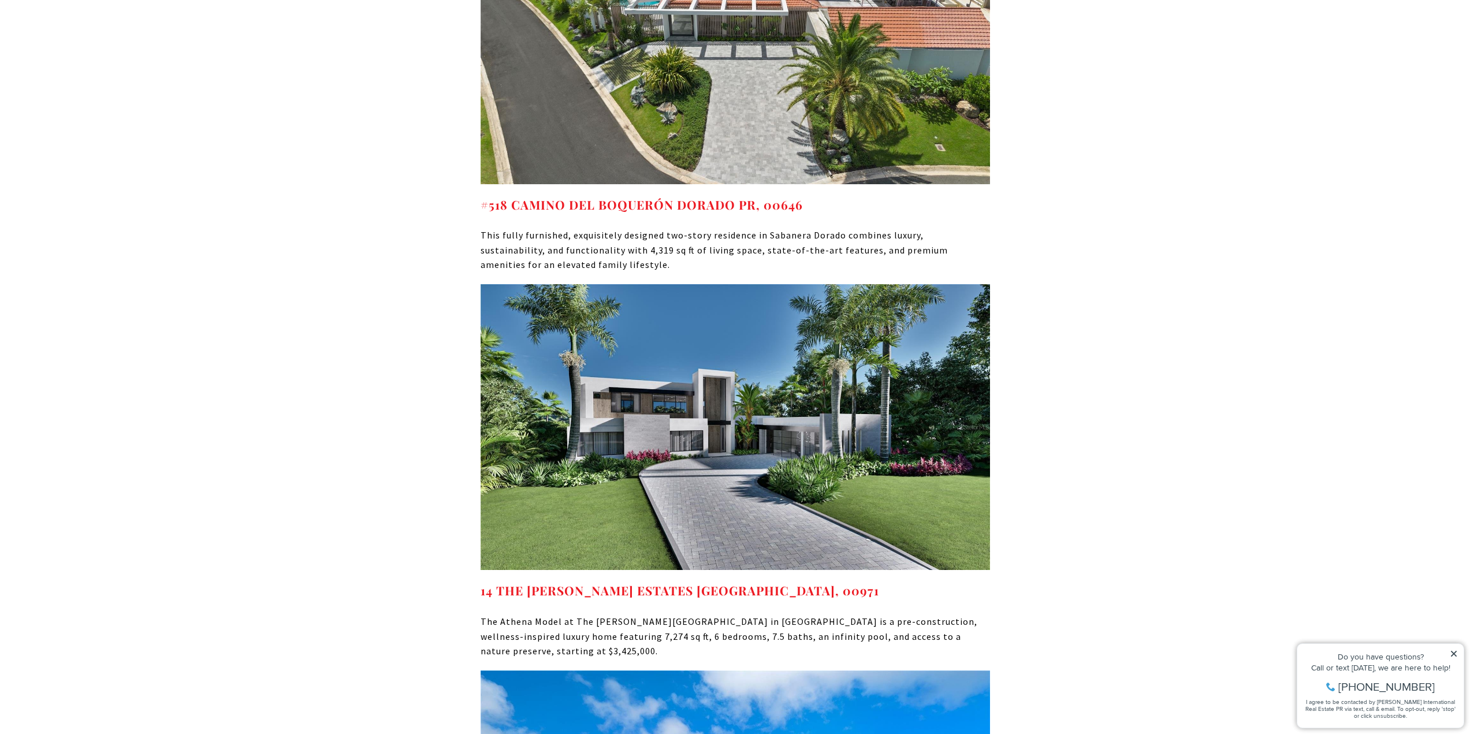
click at [623, 615] on p "The Athena Model at The [PERSON_NAME][GEOGRAPHIC_DATA] in [GEOGRAPHIC_DATA] is …" at bounding box center [736, 637] width 510 height 44
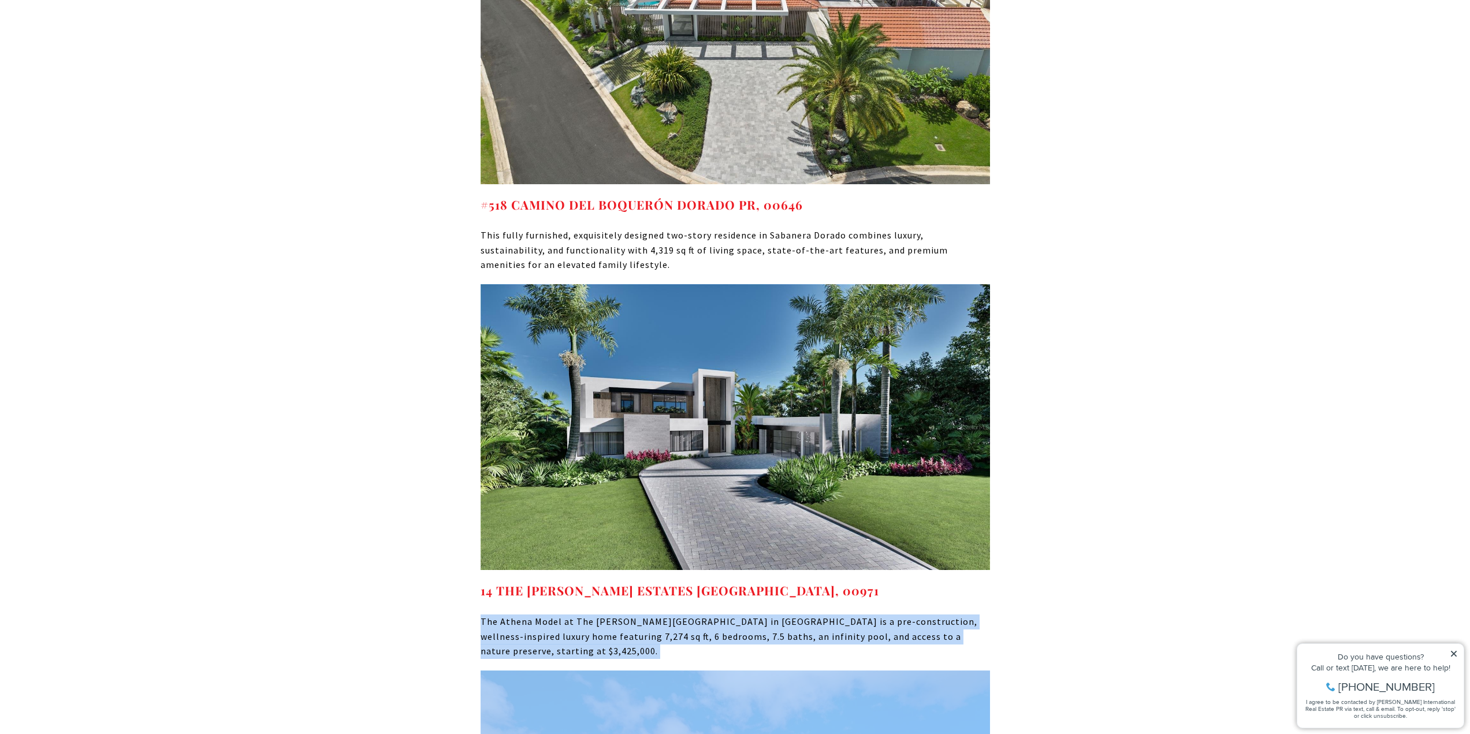
click at [623, 615] on p "The Athena Model at The [PERSON_NAME][GEOGRAPHIC_DATA] in [GEOGRAPHIC_DATA] is …" at bounding box center [736, 637] width 510 height 44
click at [585, 615] on p "The Athena Model at The [PERSON_NAME][GEOGRAPHIC_DATA] in [GEOGRAPHIC_DATA] is …" at bounding box center [736, 637] width 510 height 44
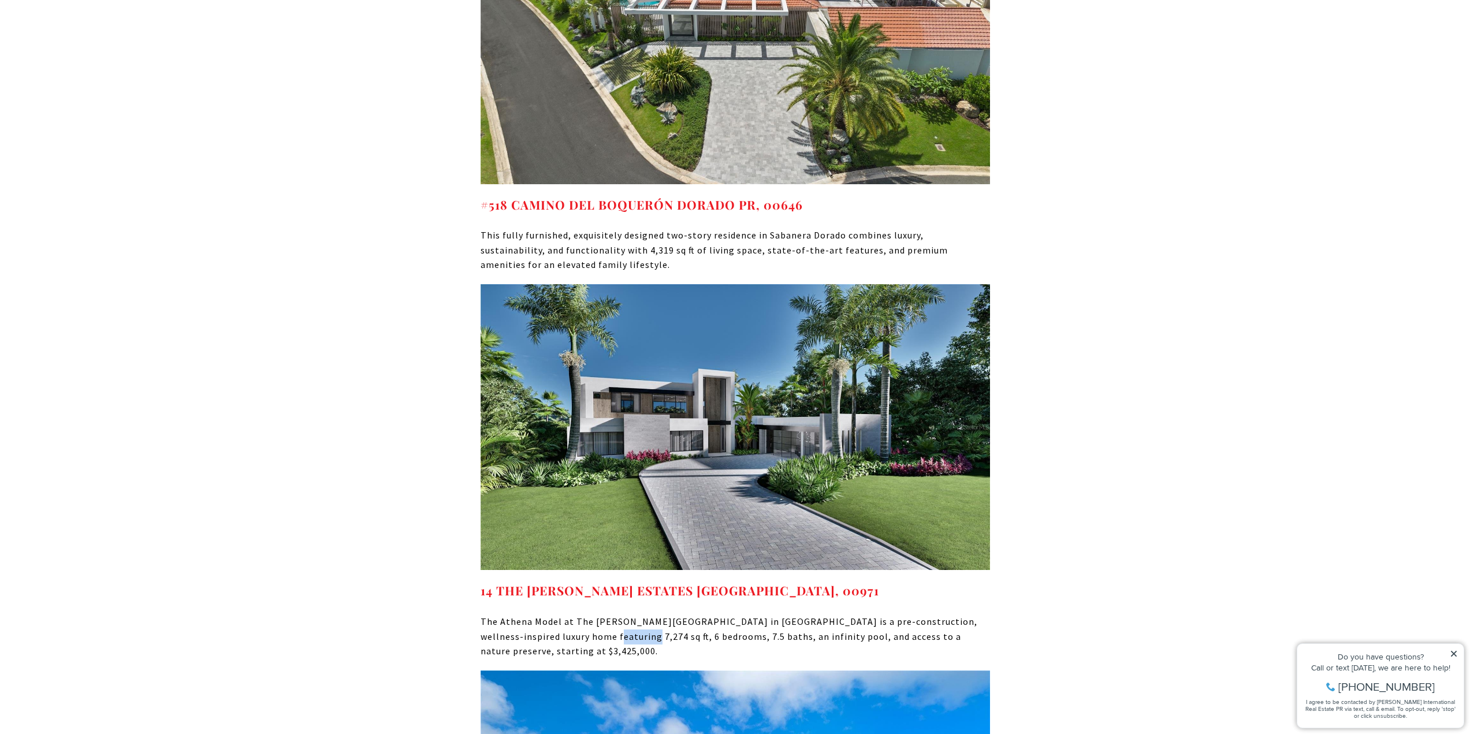
click at [585, 615] on p "The Athena Model at The [PERSON_NAME][GEOGRAPHIC_DATA] in [GEOGRAPHIC_DATA] is …" at bounding box center [736, 637] width 510 height 44
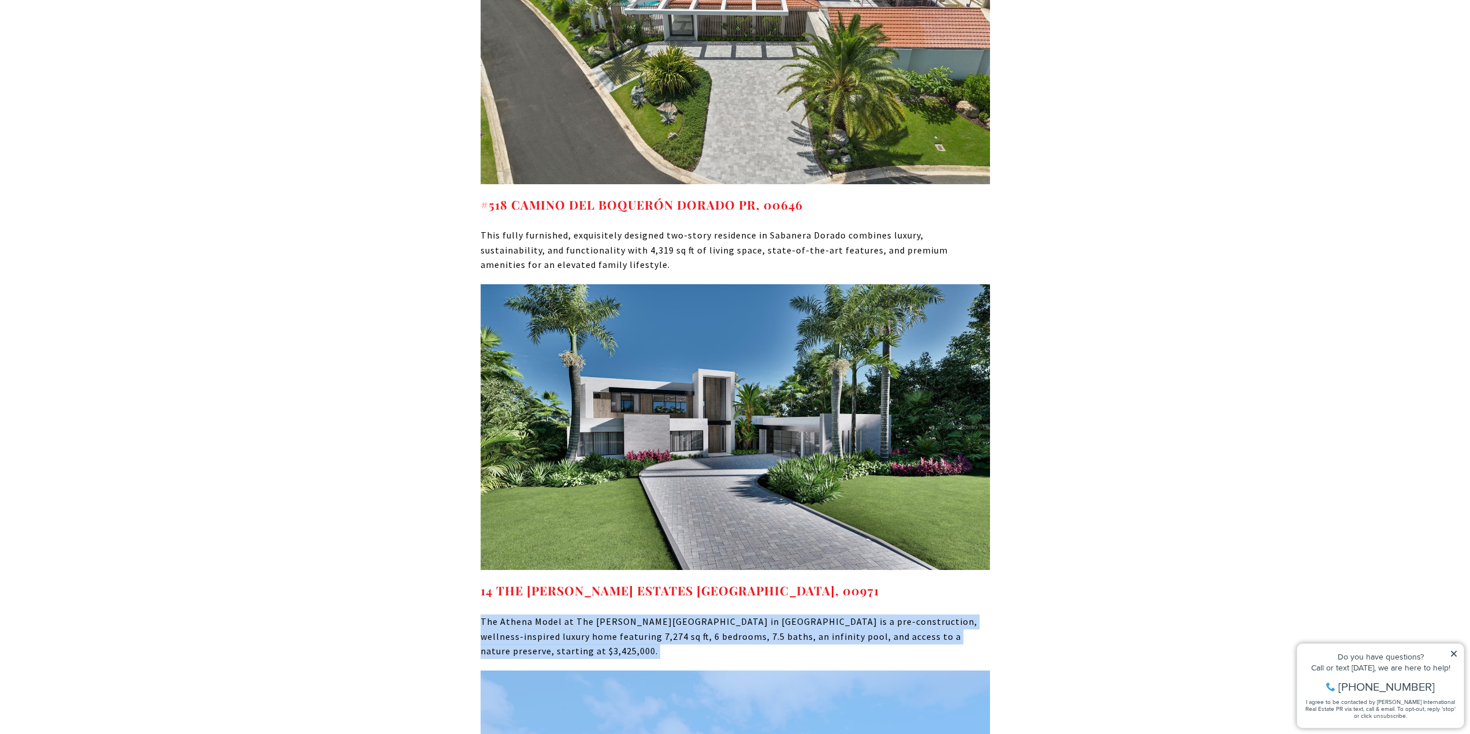
click at [585, 615] on p "The Athena Model at The [PERSON_NAME][GEOGRAPHIC_DATA] in [GEOGRAPHIC_DATA] is …" at bounding box center [736, 637] width 510 height 44
click at [644, 615] on p "The Athena Model at The [PERSON_NAME][GEOGRAPHIC_DATA] in [GEOGRAPHIC_DATA] is …" at bounding box center [736, 637] width 510 height 44
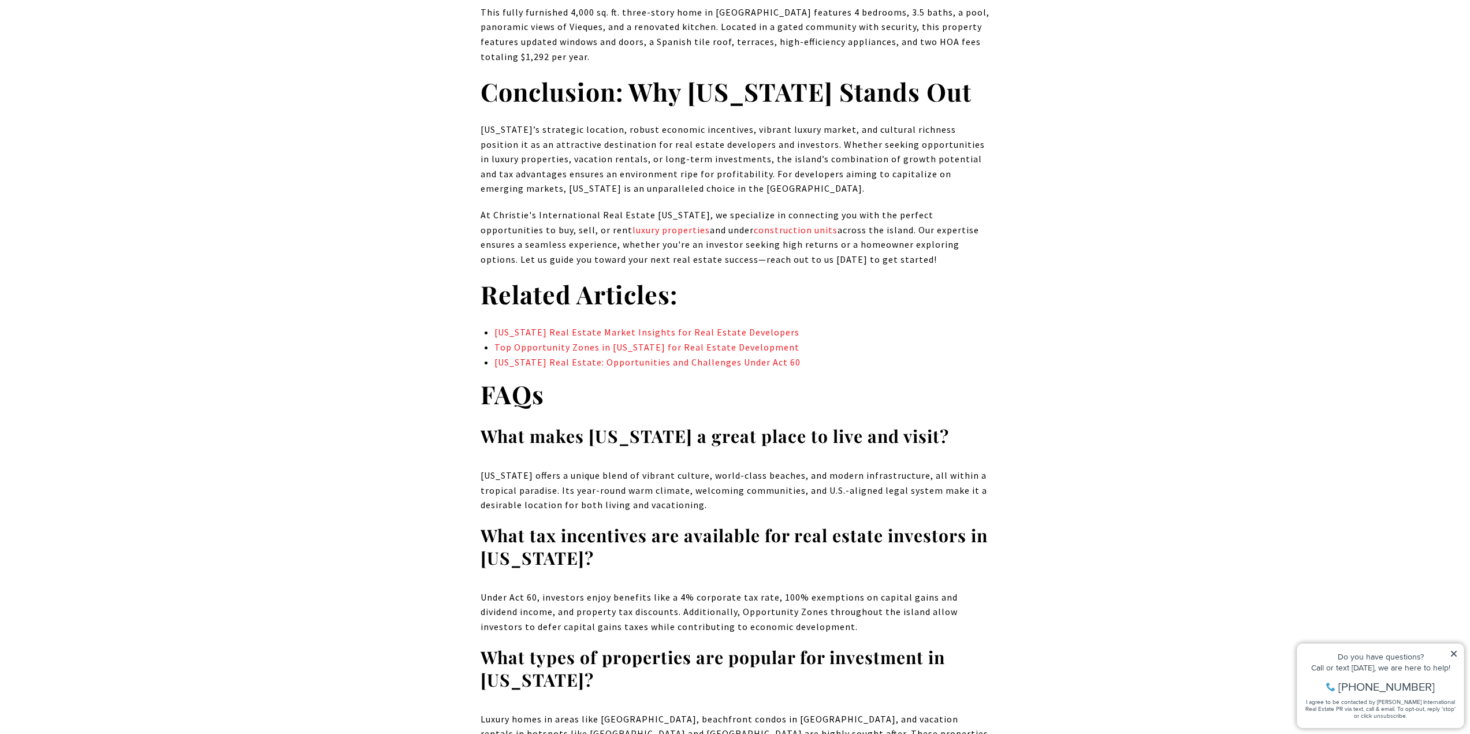
scroll to position [7741, 0]
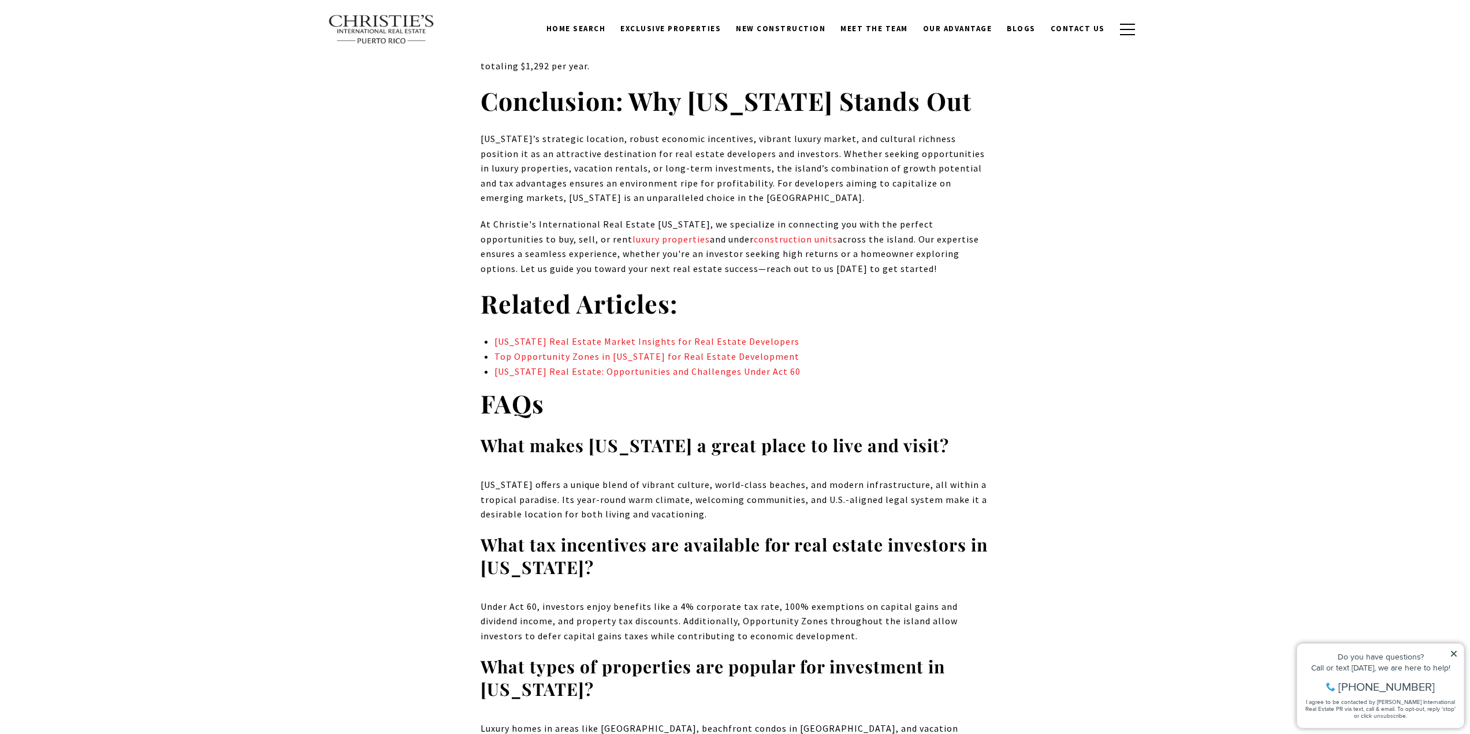
click at [620, 600] on p "Under Act 60, investors enjoy benefits like a 4% corporate tax rate, 100% exemp…" at bounding box center [736, 622] width 510 height 44
click at [619, 600] on p "Under Act 60, investors enjoy benefits like a 4% corporate tax rate, 100% exemp…" at bounding box center [736, 622] width 510 height 44
click at [638, 600] on p "Under Act 60, investors enjoy benefits like a 4% corporate tax rate, 100% exemp…" at bounding box center [736, 622] width 510 height 44
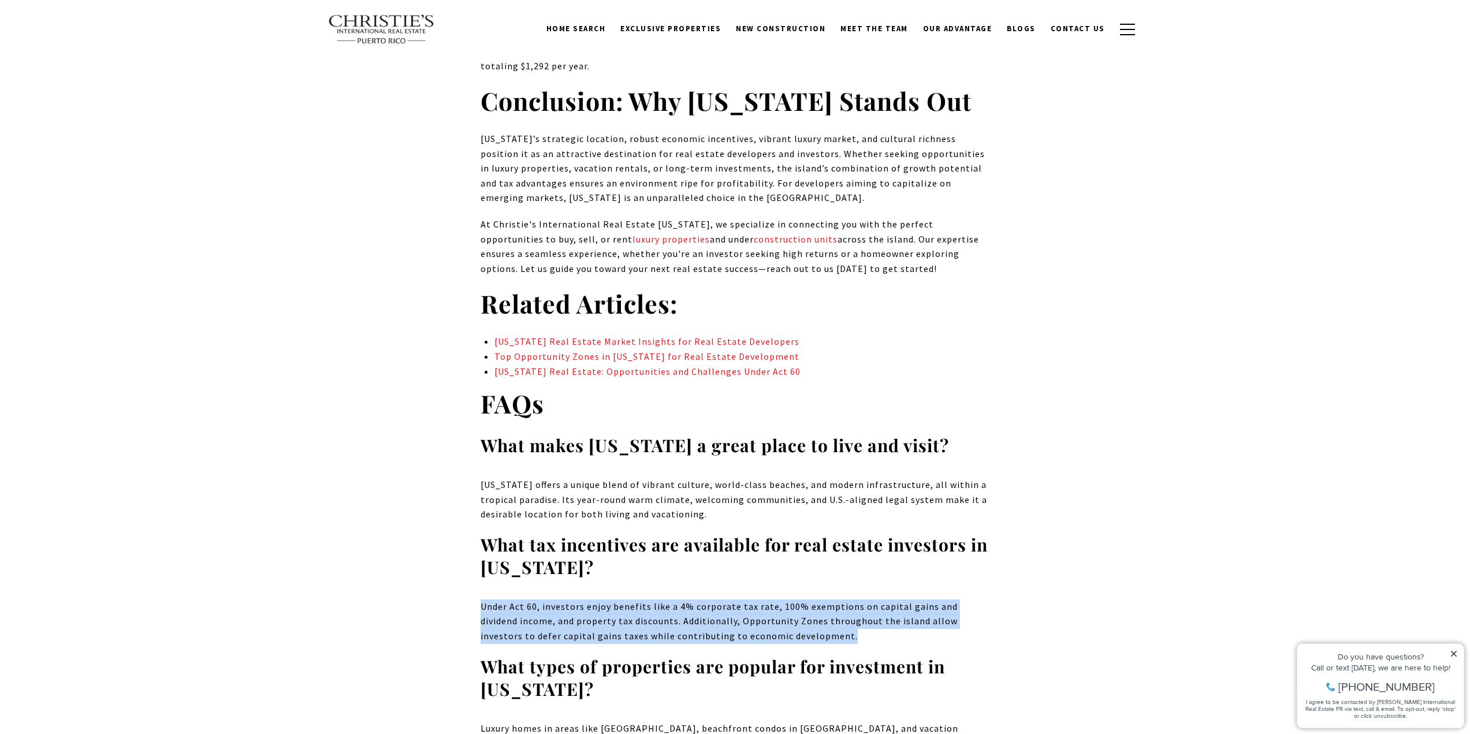
click at [638, 600] on p "Under Act 60, investors enjoy benefits like a 4% corporate tax rate, 100% exemp…" at bounding box center [736, 622] width 510 height 44
click at [633, 600] on p "Under Act 60, investors enjoy benefits like a 4% corporate tax rate, 100% exemp…" at bounding box center [736, 622] width 510 height 44
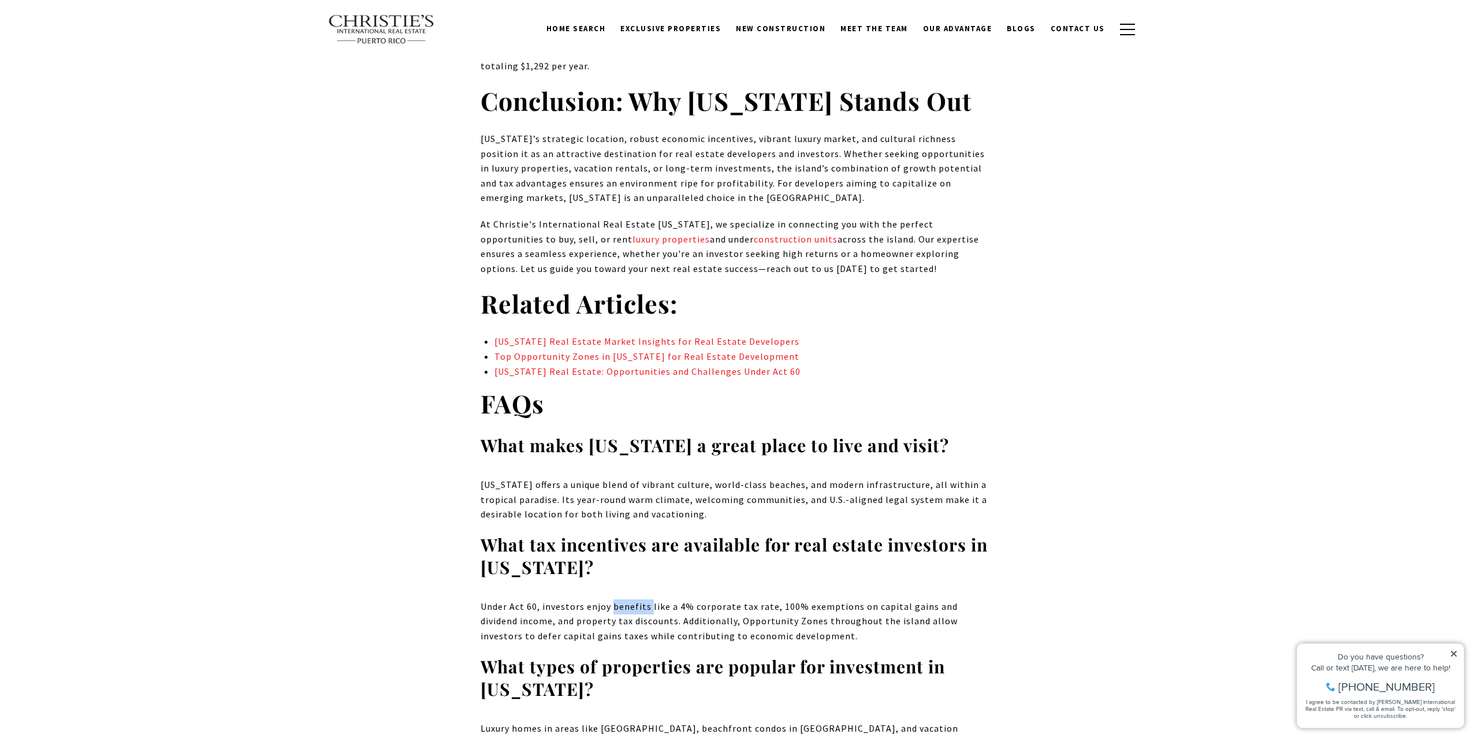
click at [633, 600] on p "Under Act 60, investors enjoy benefits like a 4% corporate tax rate, 100% exemp…" at bounding box center [736, 622] width 510 height 44
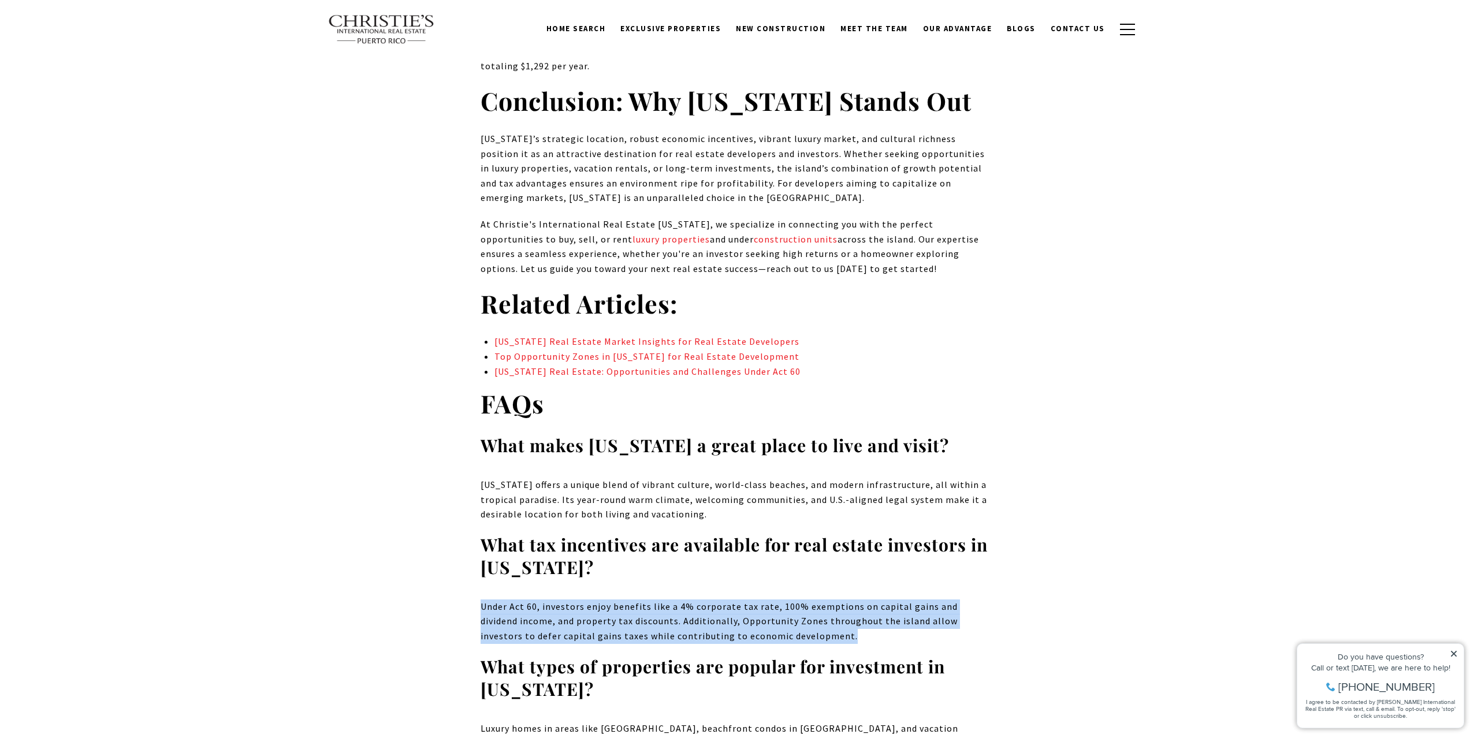
click at [633, 600] on p "Under Act 60, investors enjoy benefits like a 4% corporate tax rate, 100% exemp…" at bounding box center [736, 622] width 510 height 44
click at [671, 600] on p "Under Act 60, investors enjoy benefits like a 4% corporate tax rate, 100% exemp…" at bounding box center [736, 622] width 510 height 44
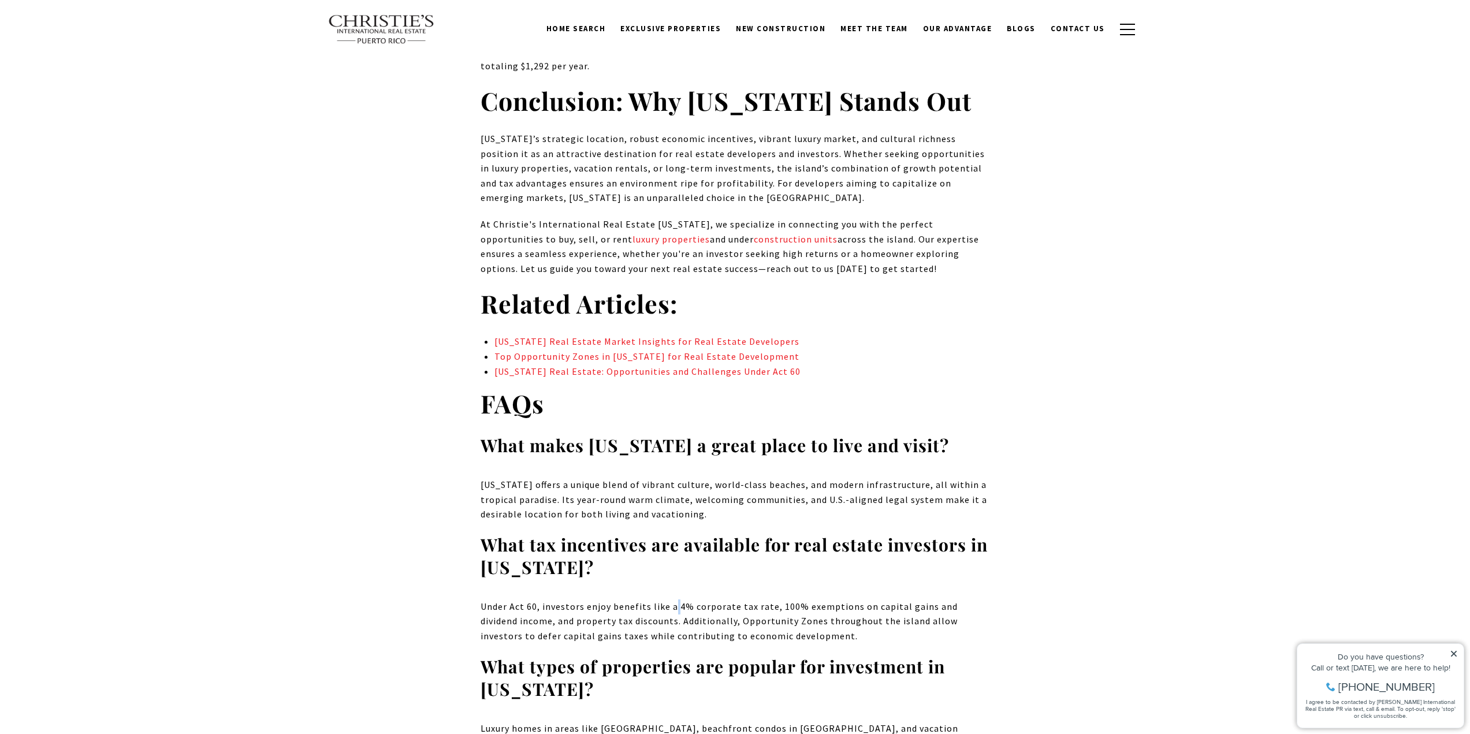
click at [671, 600] on p "Under Act 60, investors enjoy benefits like a 4% corporate tax rate, 100% exemp…" at bounding box center [736, 622] width 510 height 44
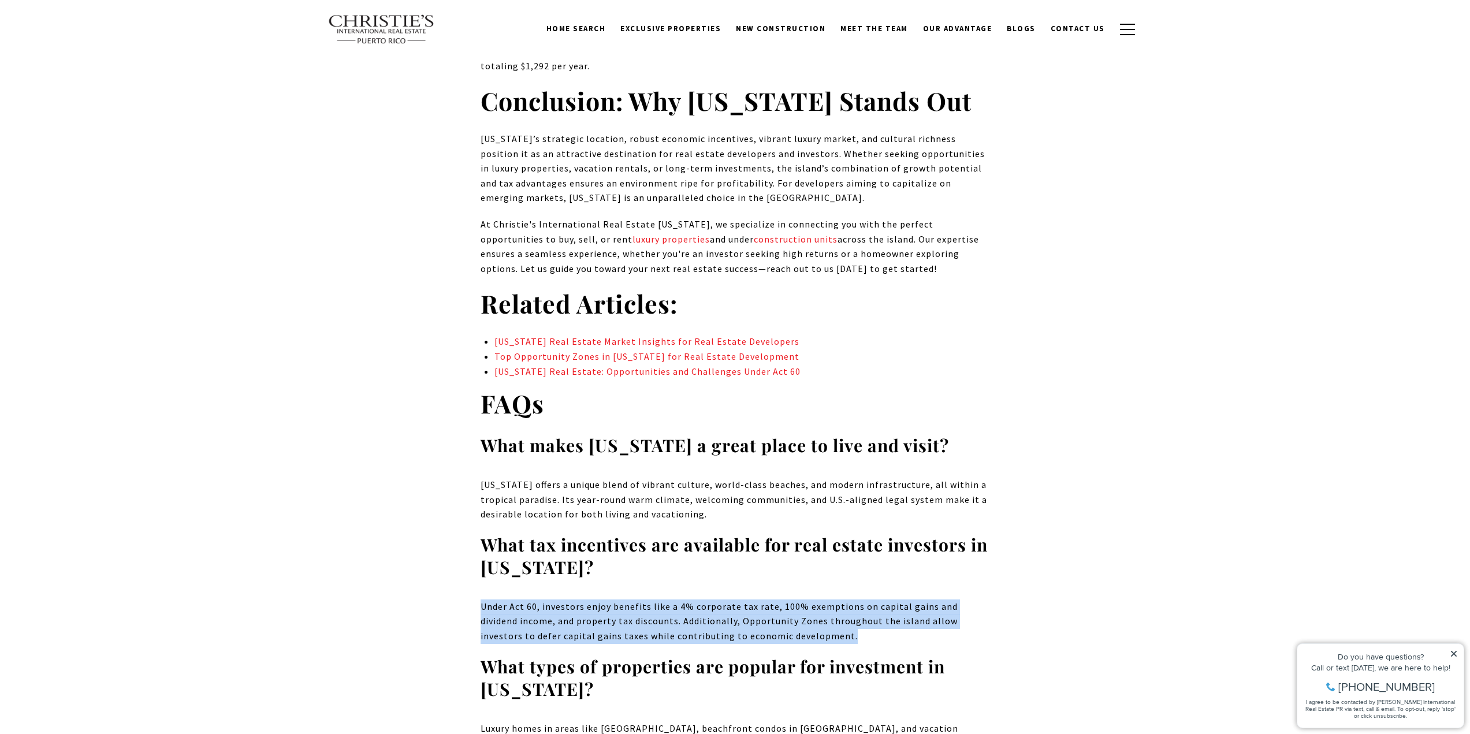
click at [671, 600] on p "Under Act 60, investors enjoy benefits like a 4% corporate tax rate, 100% exemp…" at bounding box center [736, 622] width 510 height 44
click at [737, 600] on p "Under Act 60, investors enjoy benefits like a 4% corporate tax rate, 100% exemp…" at bounding box center [736, 622] width 510 height 44
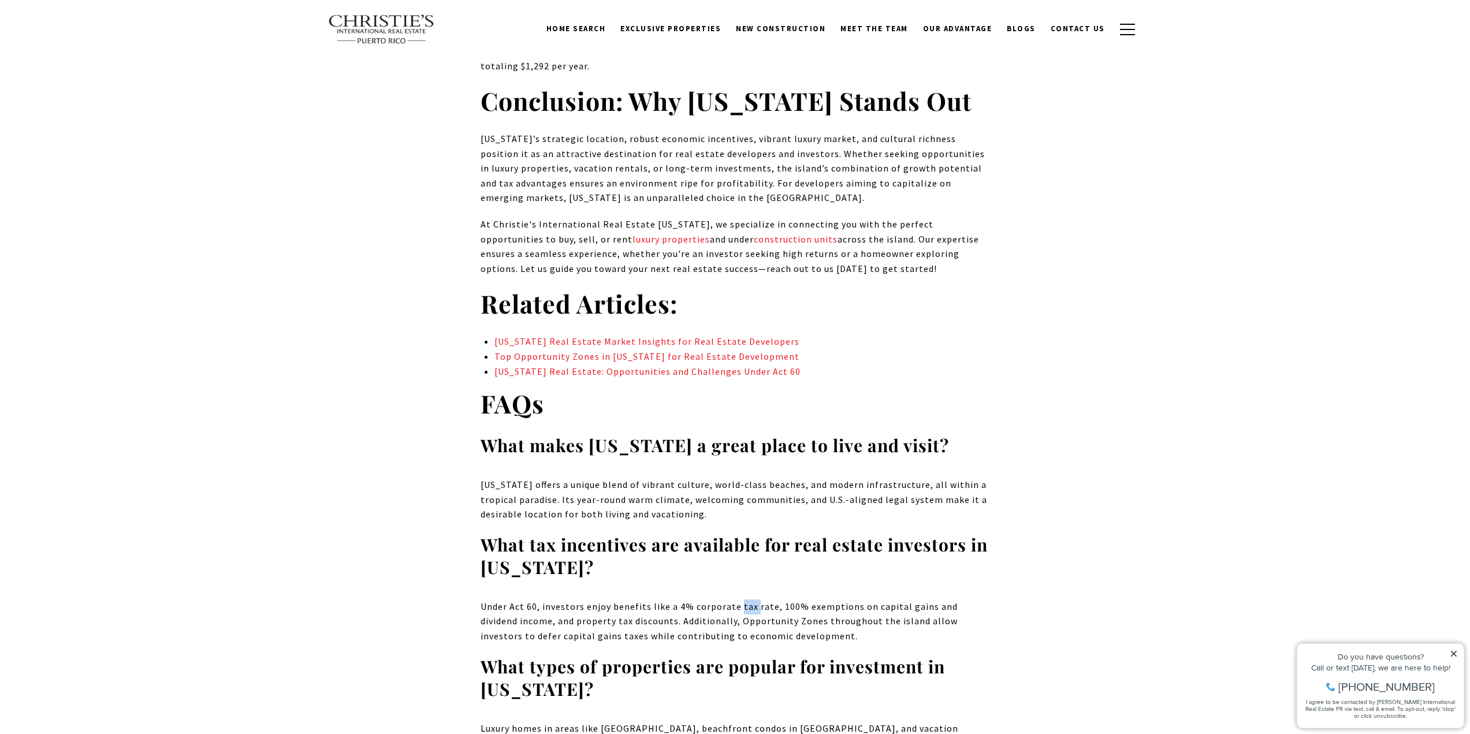
click at [737, 600] on p "Under Act 60, investors enjoy benefits like a 4% corporate tax rate, 100% exemp…" at bounding box center [736, 622] width 510 height 44
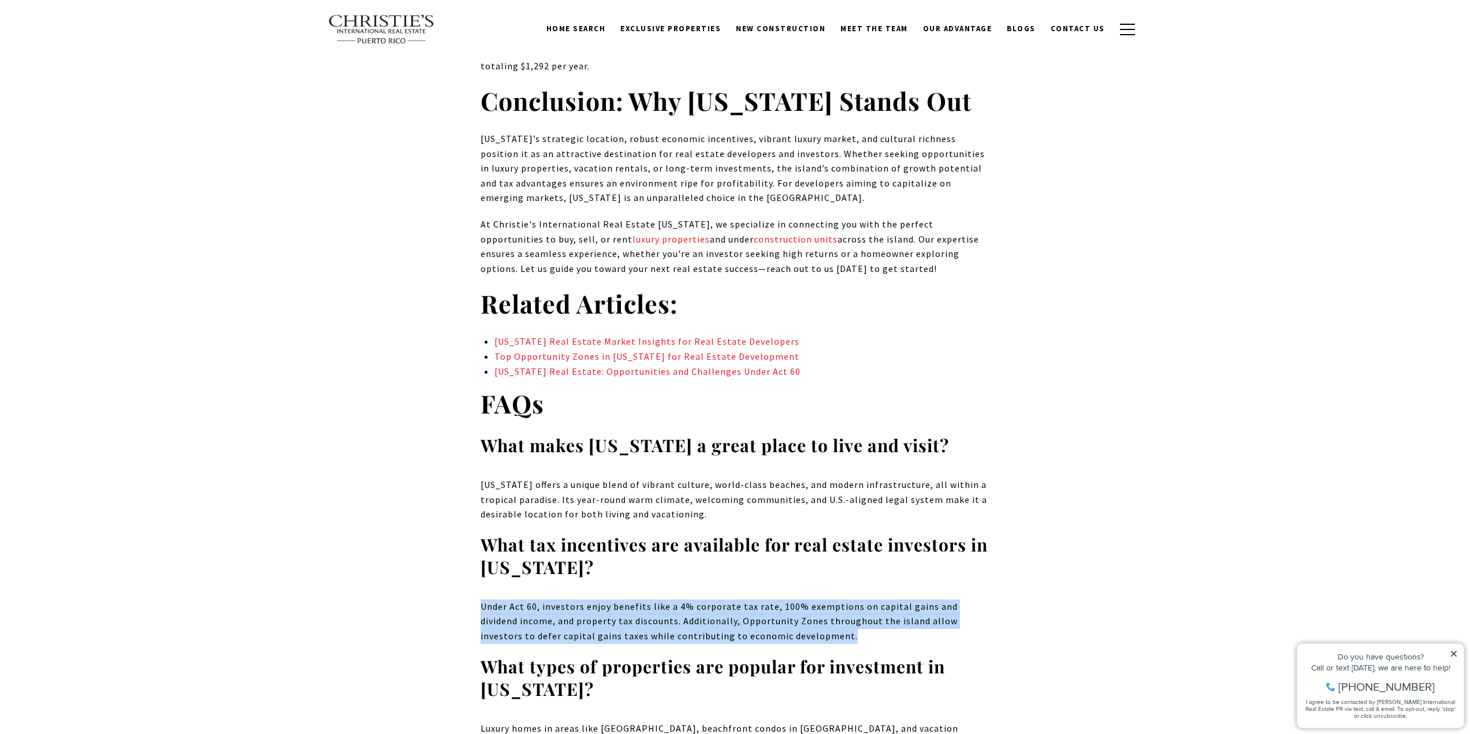
click at [737, 600] on p "Under Act 60, investors enjoy benefits like a 4% corporate tax rate, 100% exemp…" at bounding box center [736, 622] width 510 height 44
click at [682, 600] on p "Under Act 60, investors enjoy benefits like a 4% corporate tax rate, 100% exemp…" at bounding box center [736, 622] width 510 height 44
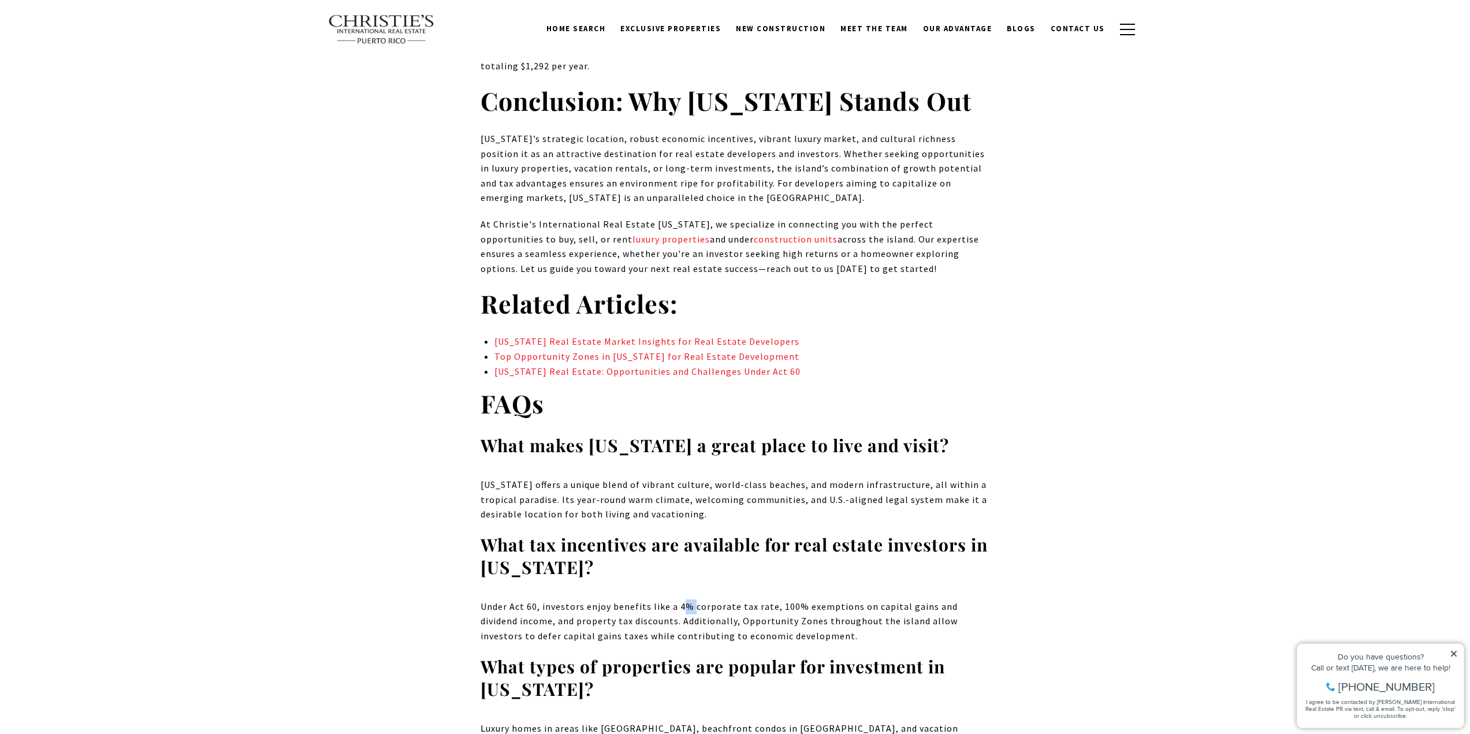
click at [682, 600] on p "Under Act 60, investors enjoy benefits like a 4% corporate tax rate, 100% exemp…" at bounding box center [736, 622] width 510 height 44
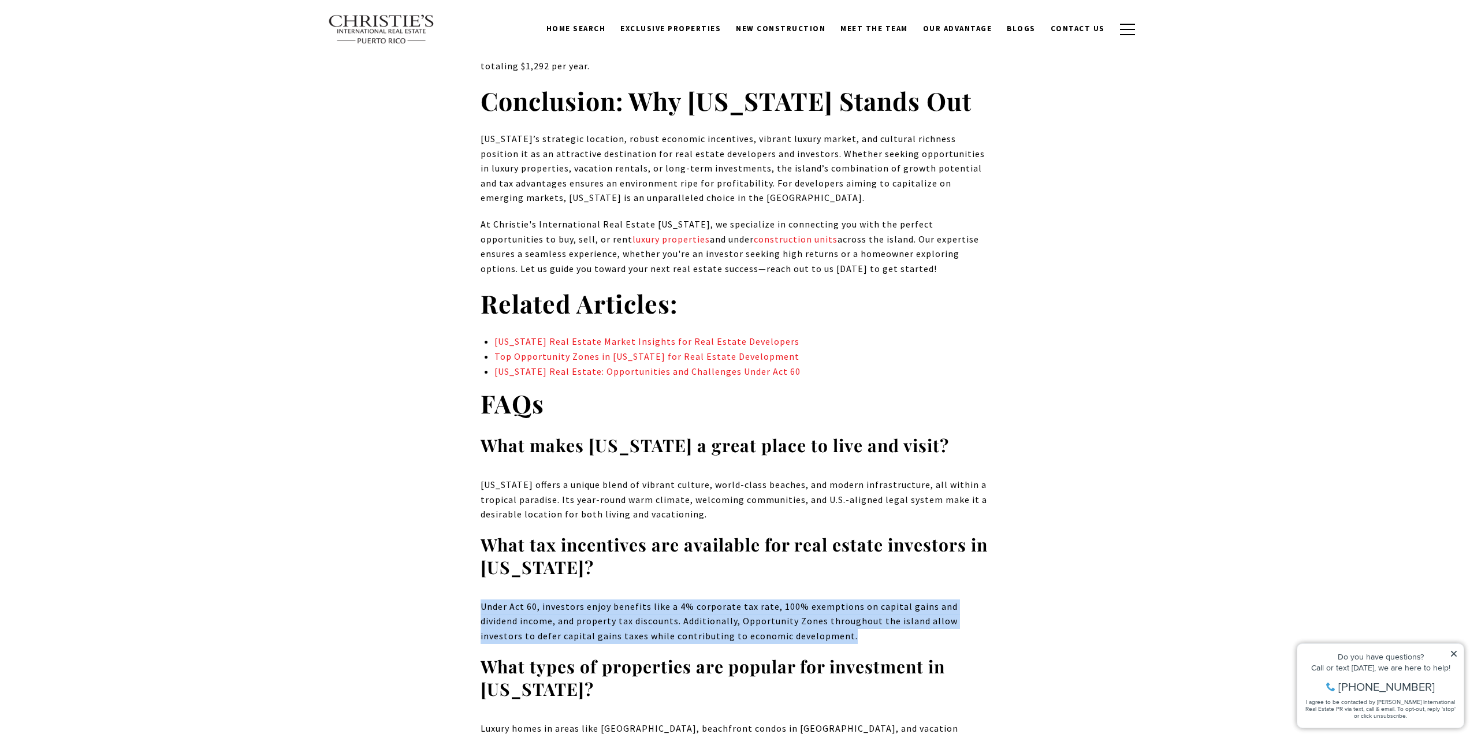
click at [682, 600] on p "Under Act 60, investors enjoy benefits like a 4% corporate tax rate, 100% exemp…" at bounding box center [736, 622] width 510 height 44
click at [652, 600] on p "Under Act 60, investors enjoy benefits like a 4% corporate tax rate, 100% exemp…" at bounding box center [736, 622] width 510 height 44
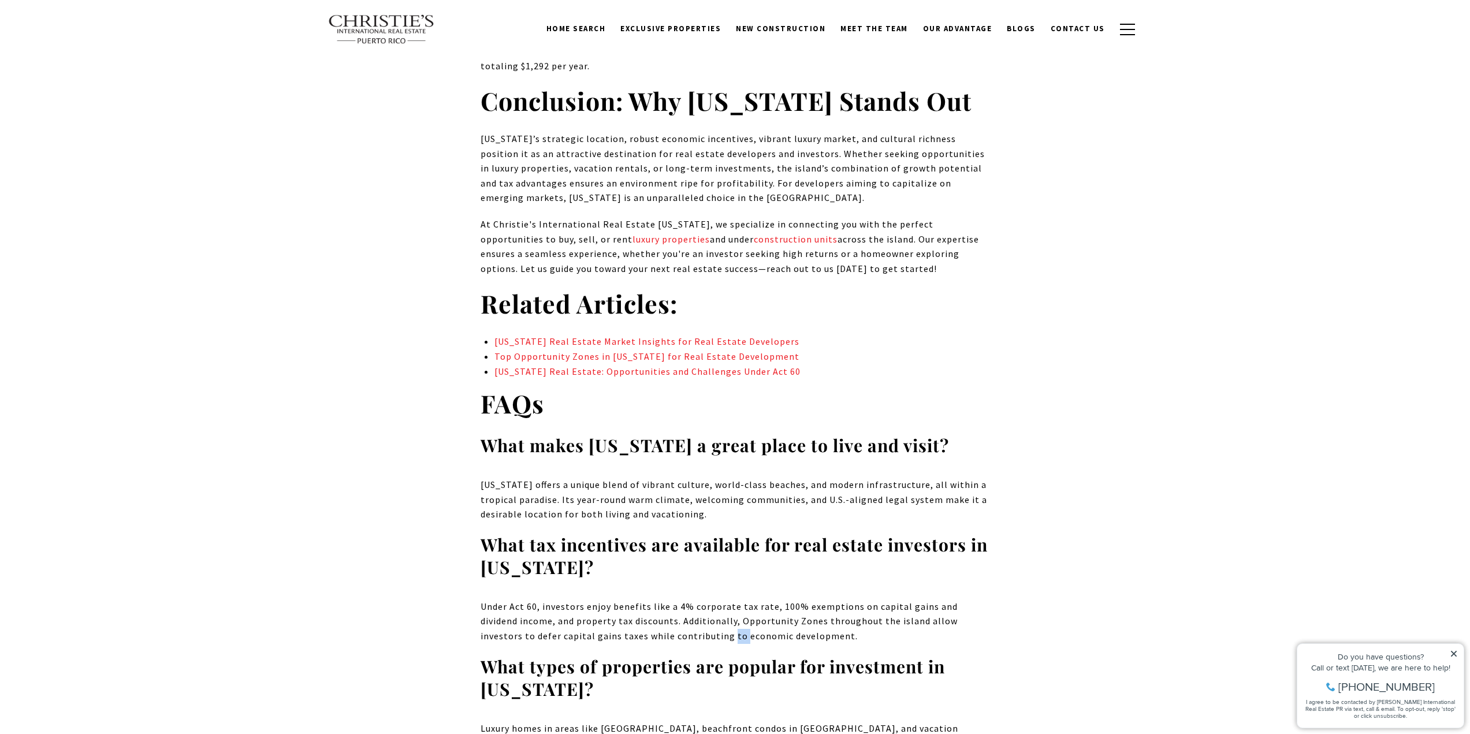
click at [652, 600] on p "Under Act 60, investors enjoy benefits like a 4% corporate tax rate, 100% exemp…" at bounding box center [736, 622] width 510 height 44
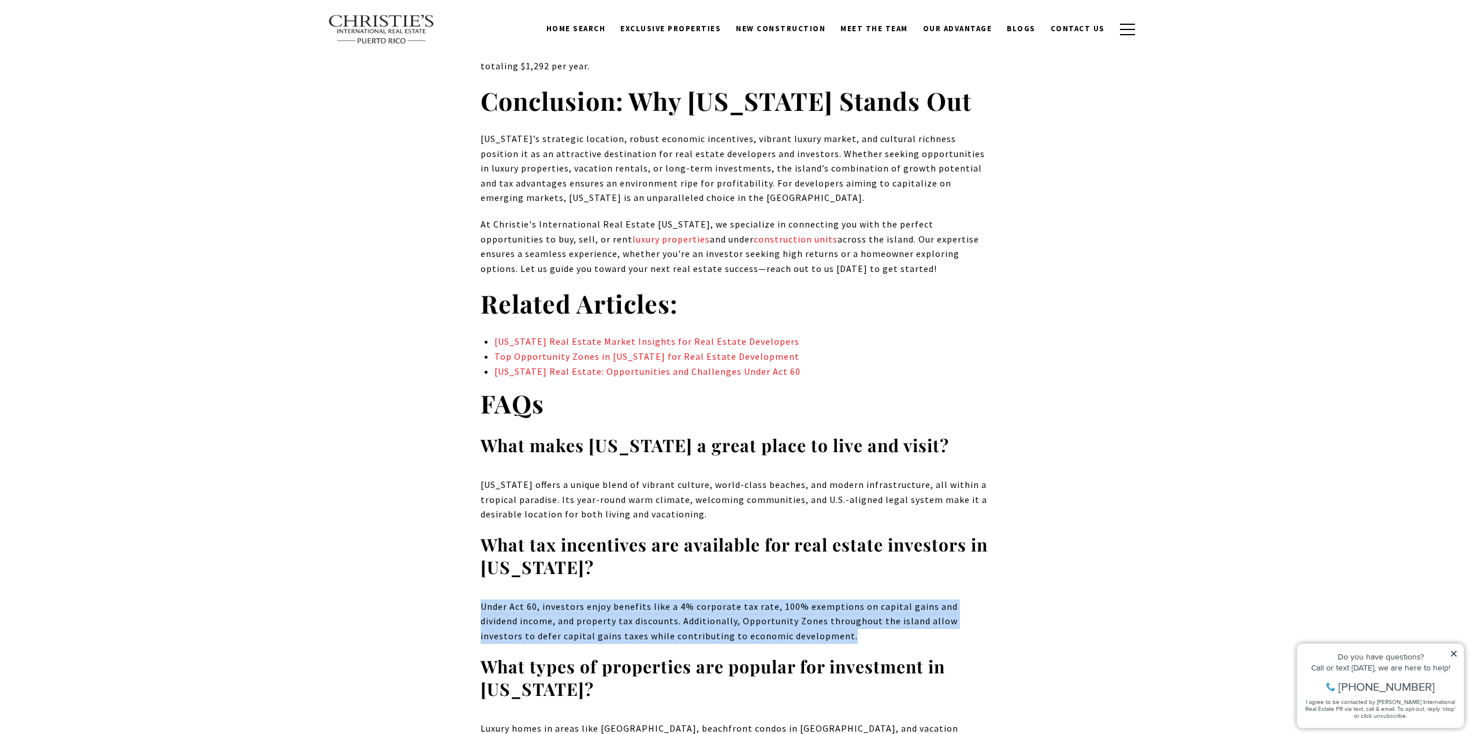
click at [648, 600] on p "Under Act 60, investors enjoy benefits like a 4% corporate tax rate, 100% exemp…" at bounding box center [736, 622] width 510 height 44
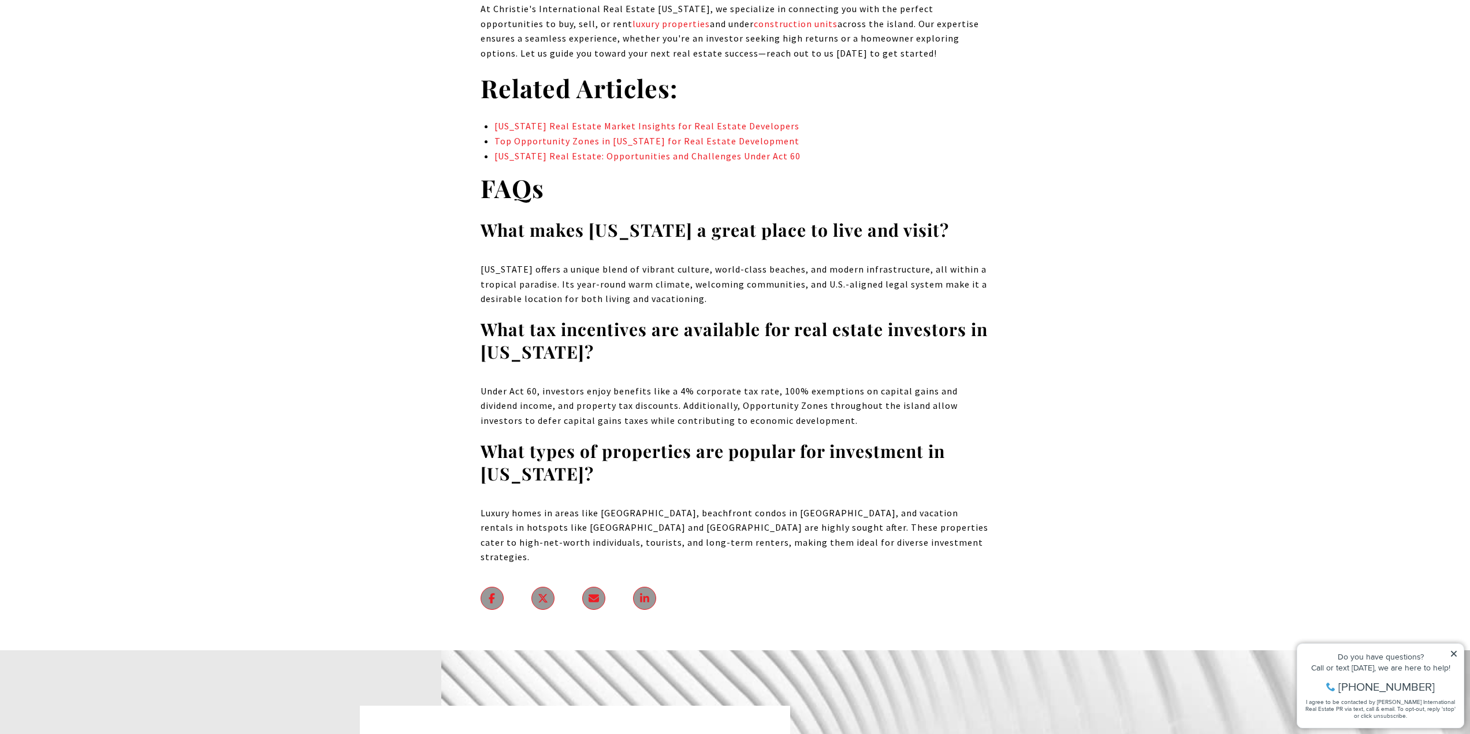
drag, startPoint x: 369, startPoint y: 278, endPoint x: 367, endPoint y: 181, distance: 97.1
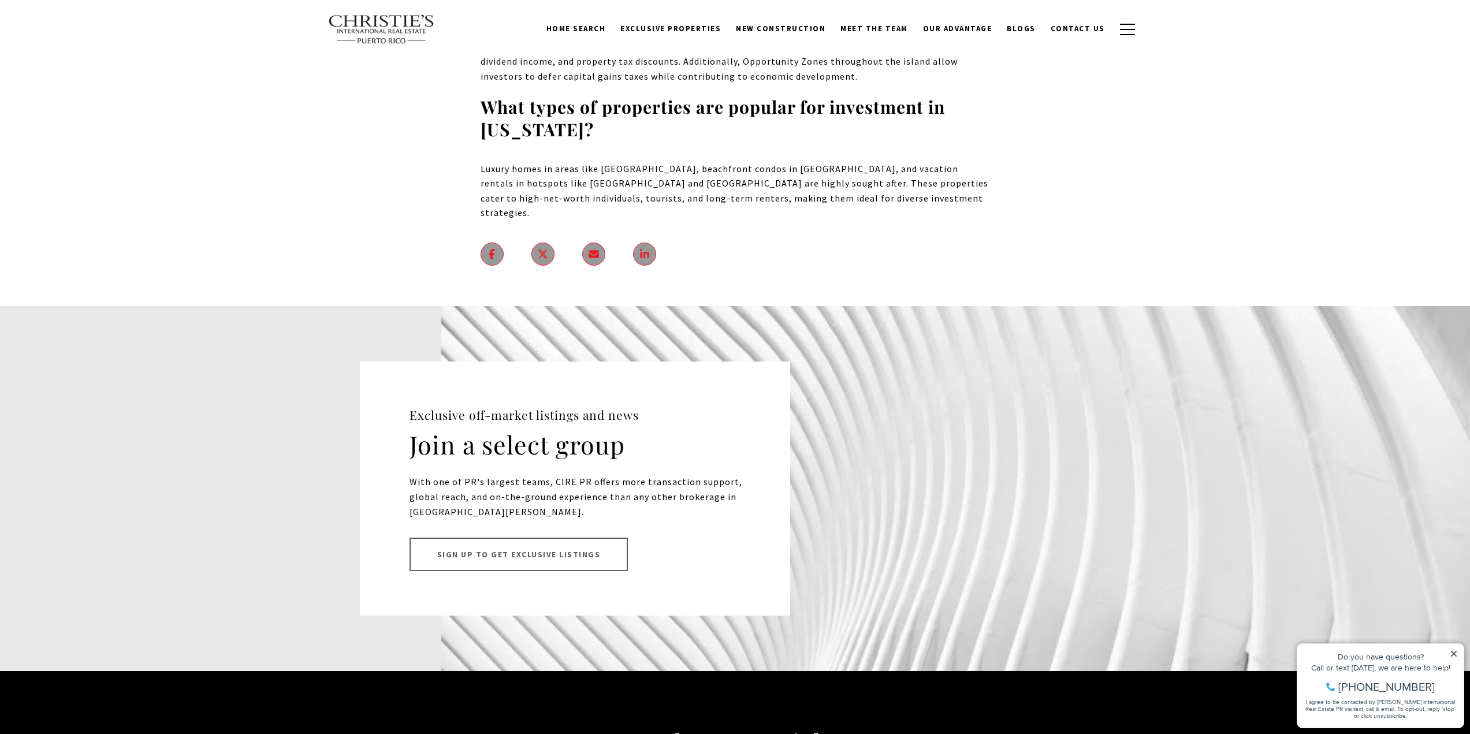
scroll to position [8312, 0]
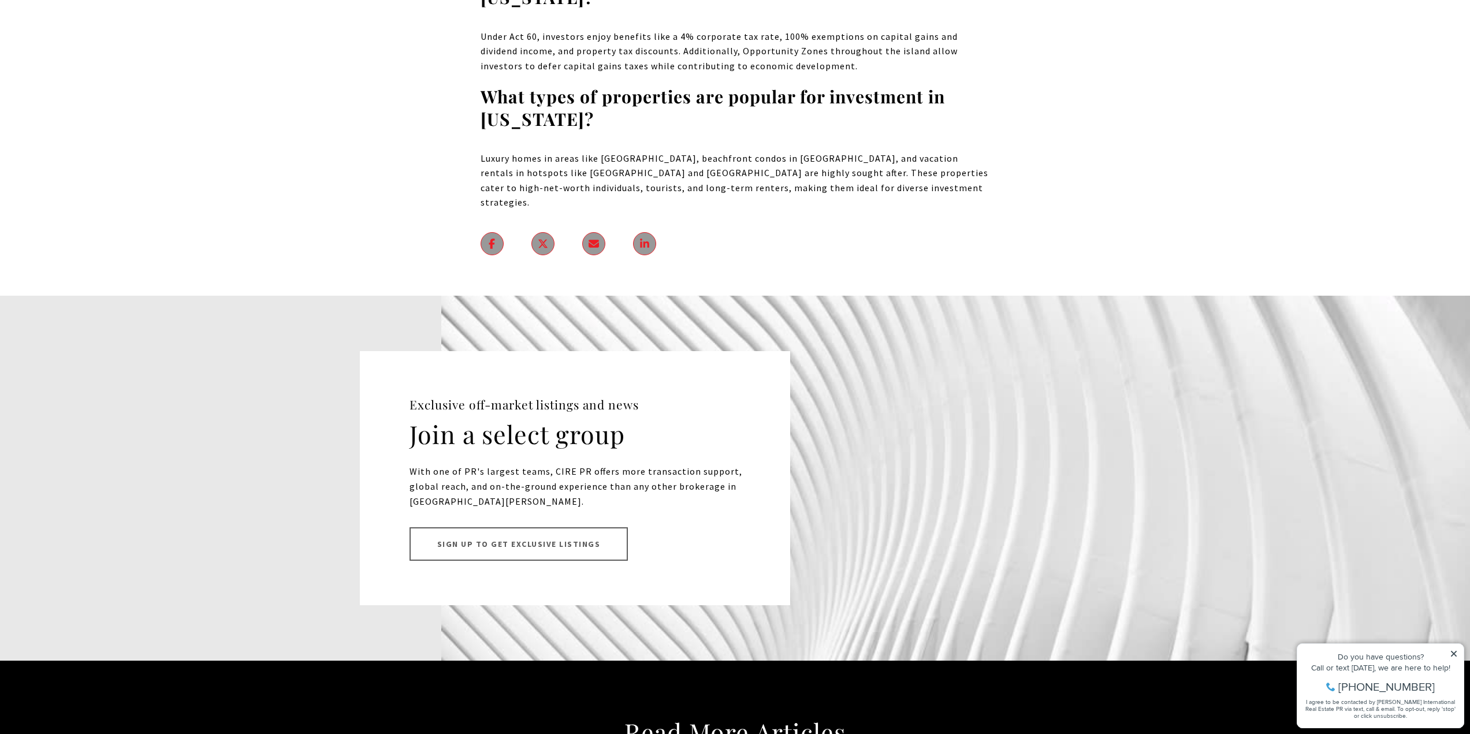
click at [519, 464] on p "With one of PR's largest teams, CIRE PR offers more transaction support, global…" at bounding box center [583, 486] width 346 height 44
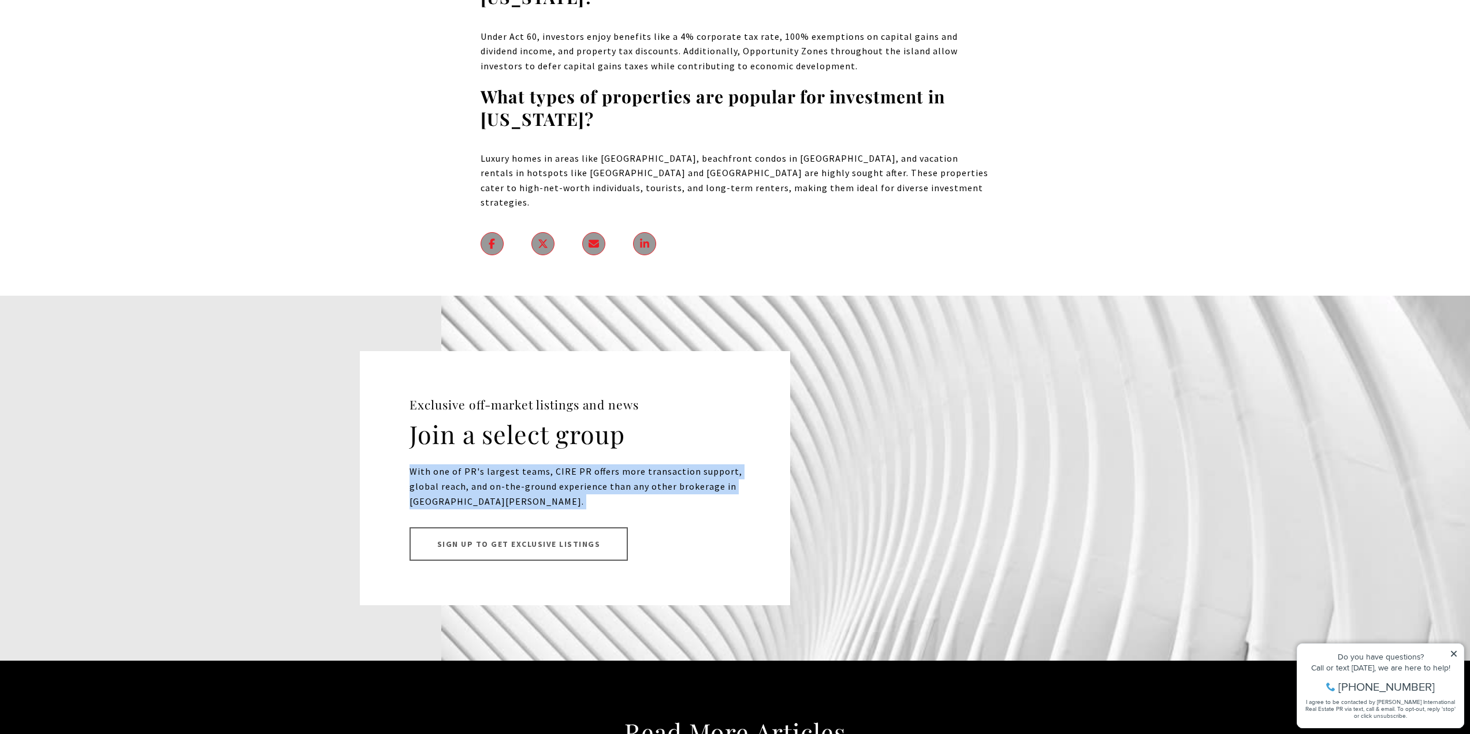
click at [519, 464] on p "With one of PR's largest teams, CIRE PR offers more transaction support, global…" at bounding box center [583, 486] width 346 height 44
click at [510, 464] on p "With one of PR's largest teams, CIRE PR offers more transaction support, global…" at bounding box center [583, 486] width 346 height 44
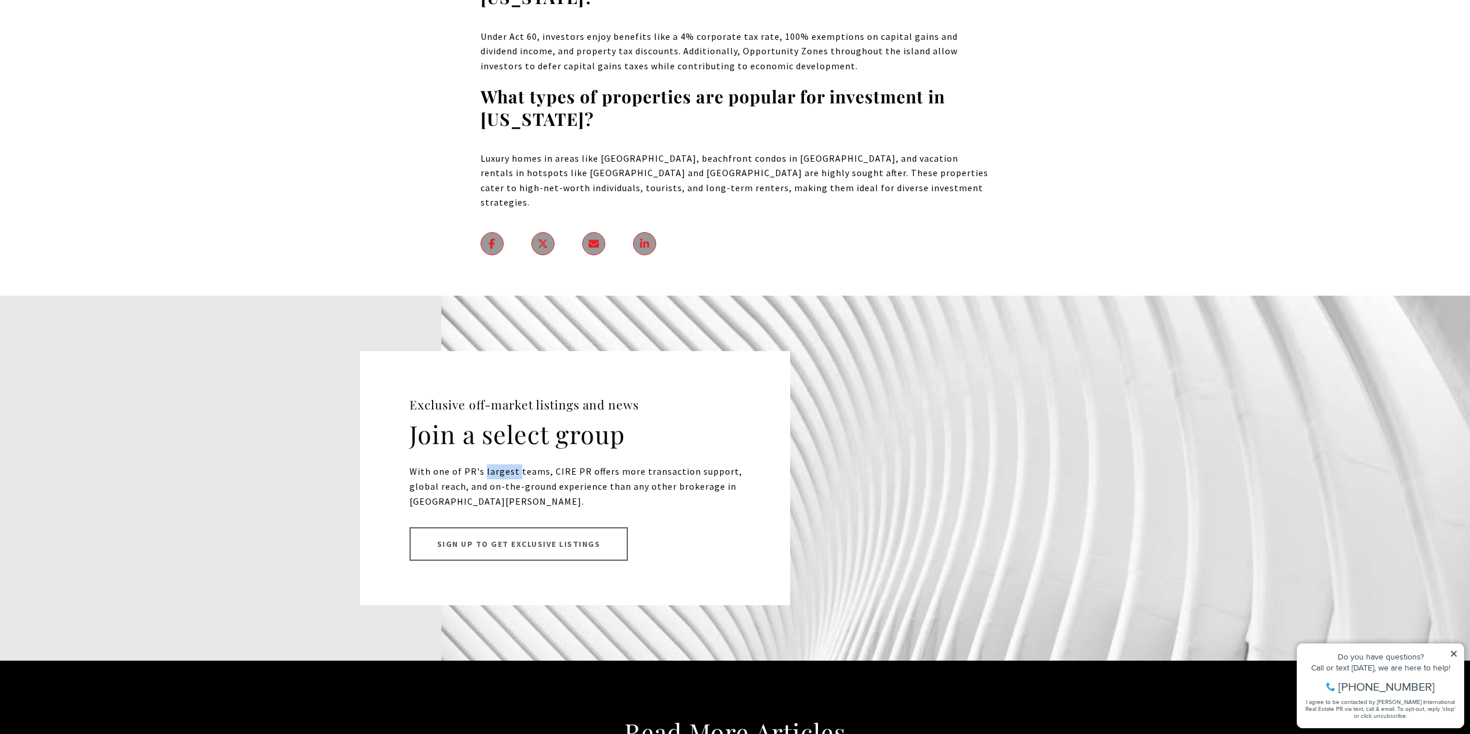
click at [510, 464] on p "With one of PR's largest teams, CIRE PR offers more transaction support, global…" at bounding box center [583, 486] width 346 height 44
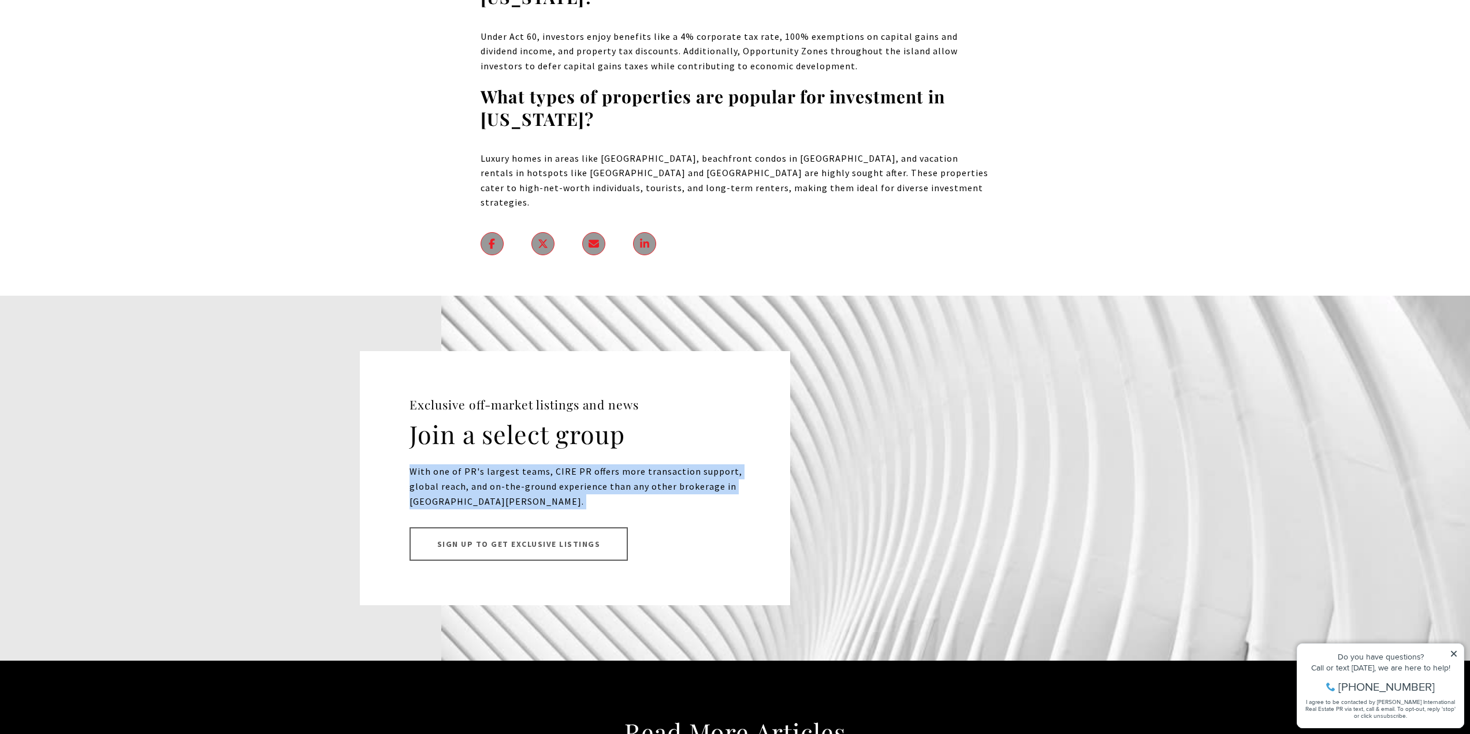
click at [510, 464] on p "With one of PR's largest teams, CIRE PR offers more transaction support, global…" at bounding box center [583, 486] width 346 height 44
click at [508, 464] on p "With one of PR's largest teams, CIRE PR offers more transaction support, global…" at bounding box center [583, 486] width 346 height 44
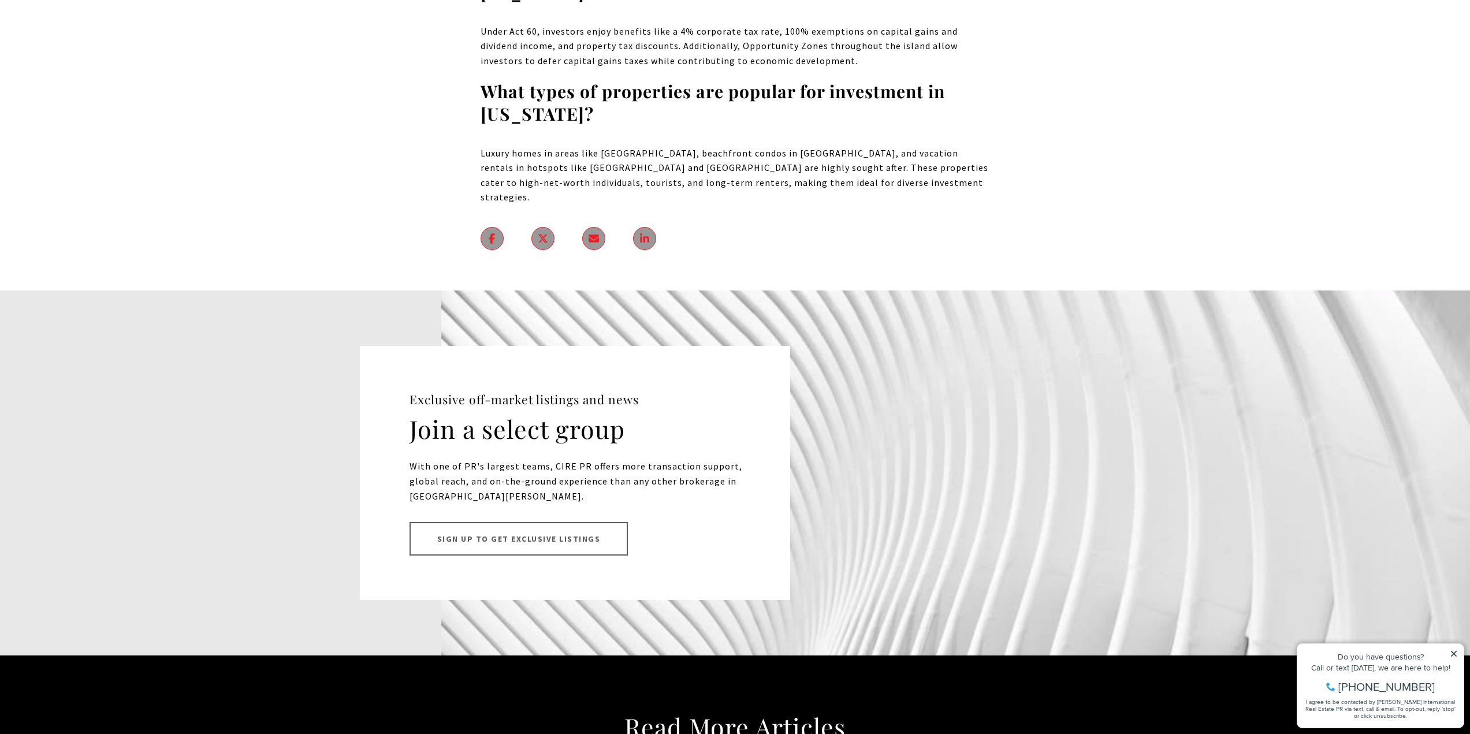
drag, startPoint x: 506, startPoint y: 329, endPoint x: 503, endPoint y: 339, distance: 10.8
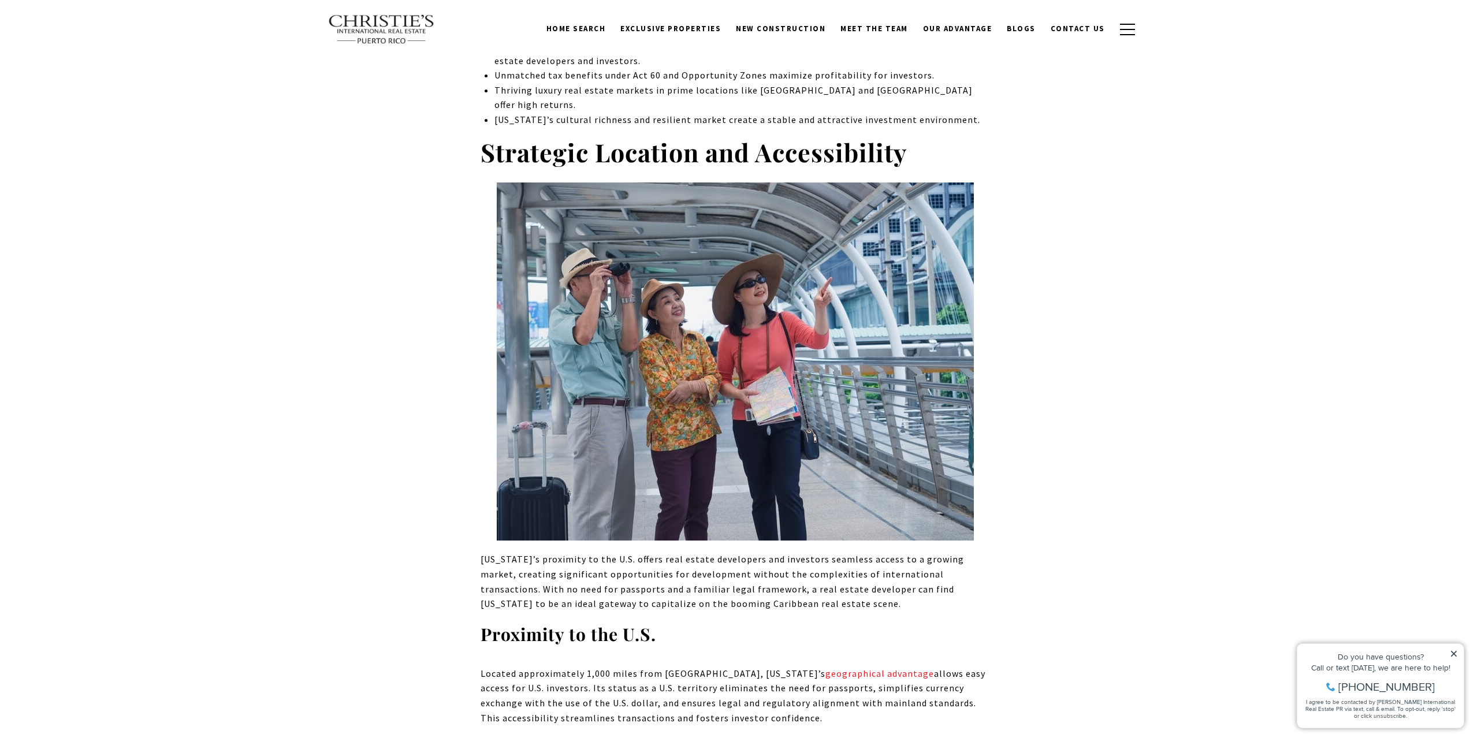
scroll to position [0, 0]
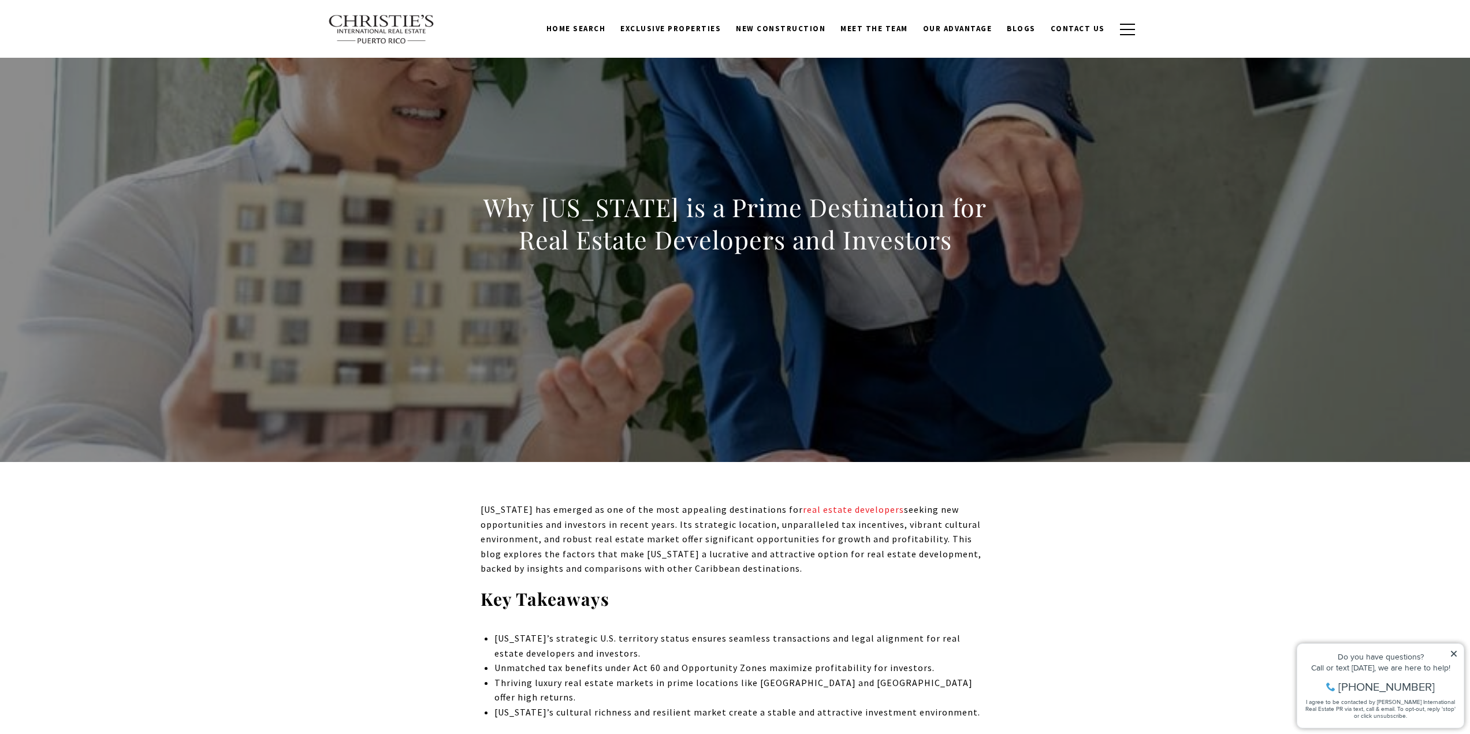
drag, startPoint x: 505, startPoint y: 222, endPoint x: 492, endPoint y: 113, distance: 109.4
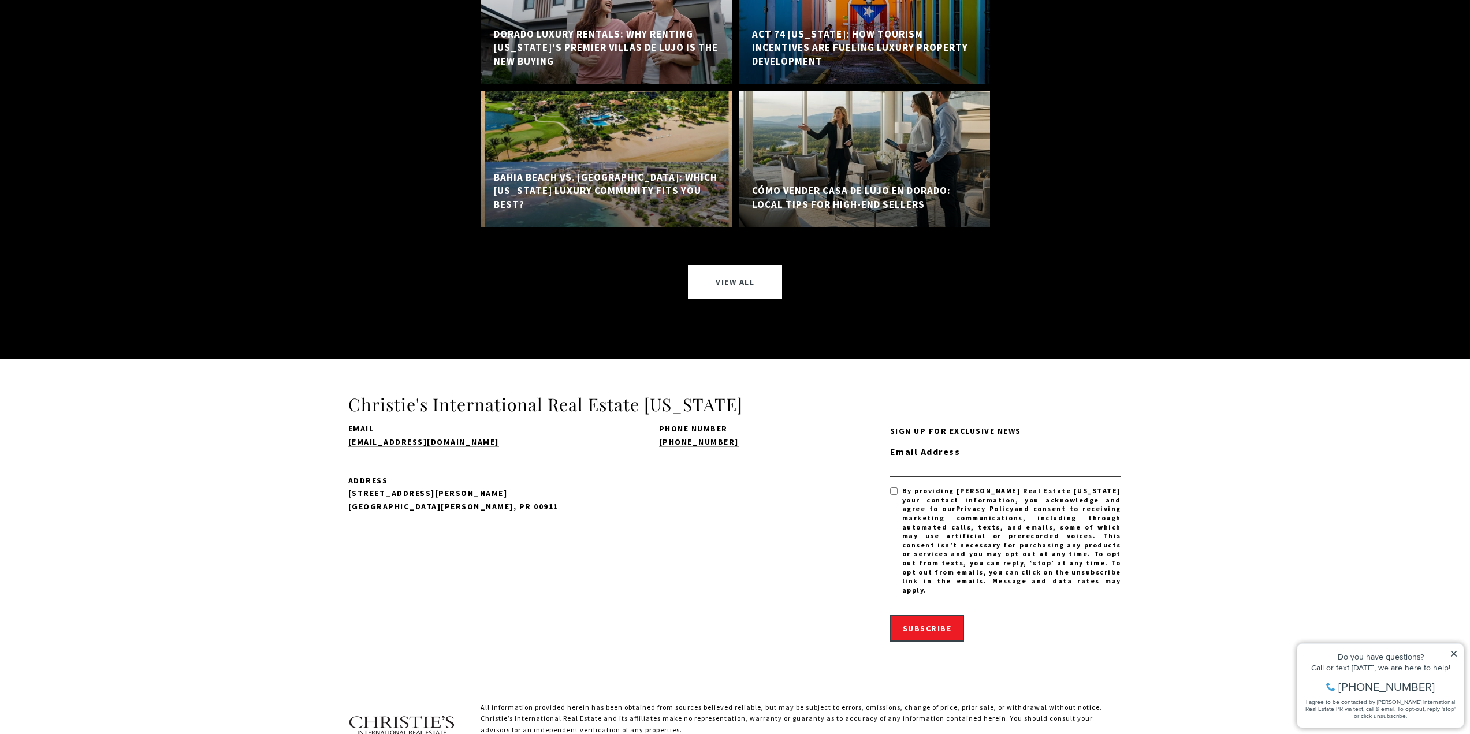
drag, startPoint x: 476, startPoint y: 133, endPoint x: 453, endPoint y: 690, distance: 558.0
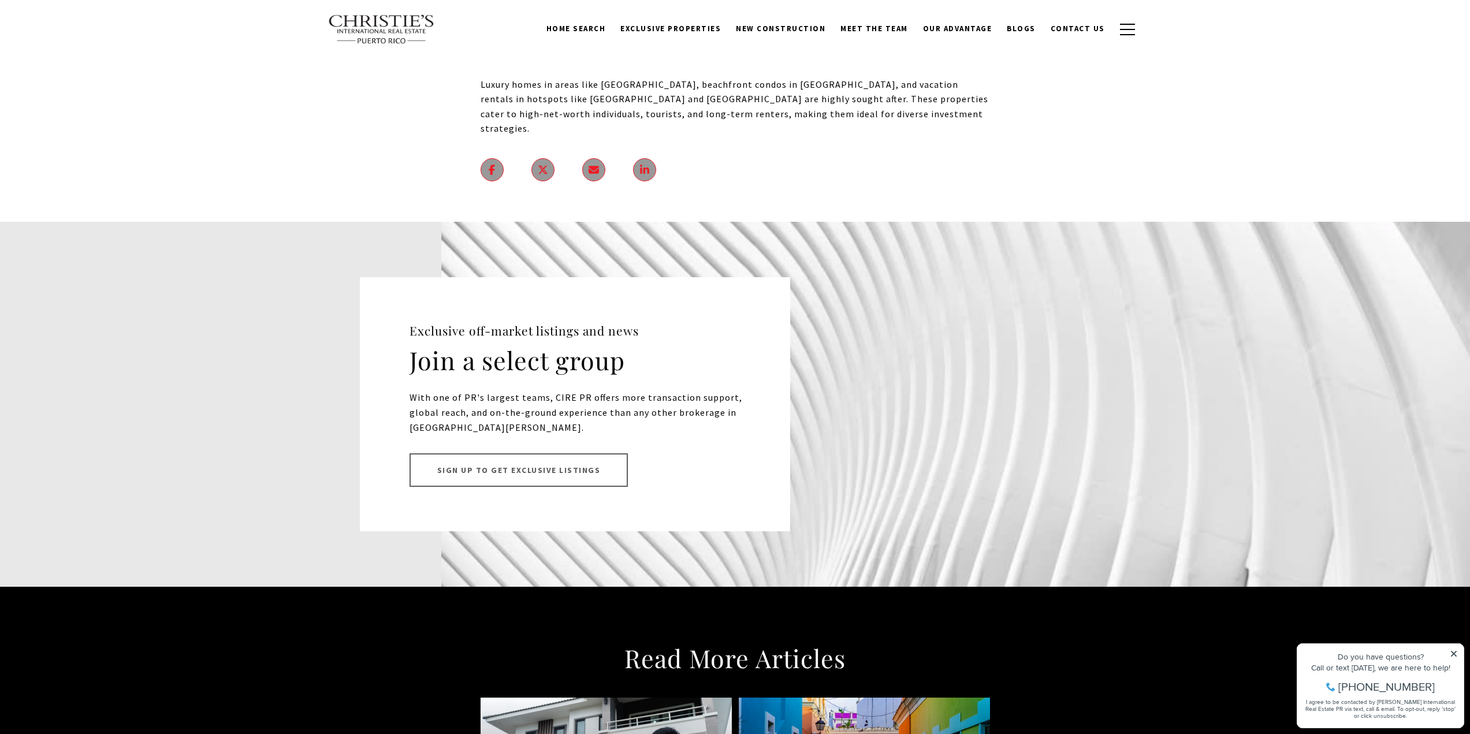
scroll to position [8385, 0]
click at [547, 391] on p "With one of PR's largest teams, CIRE PR offers more transaction support, global…" at bounding box center [583, 413] width 346 height 44
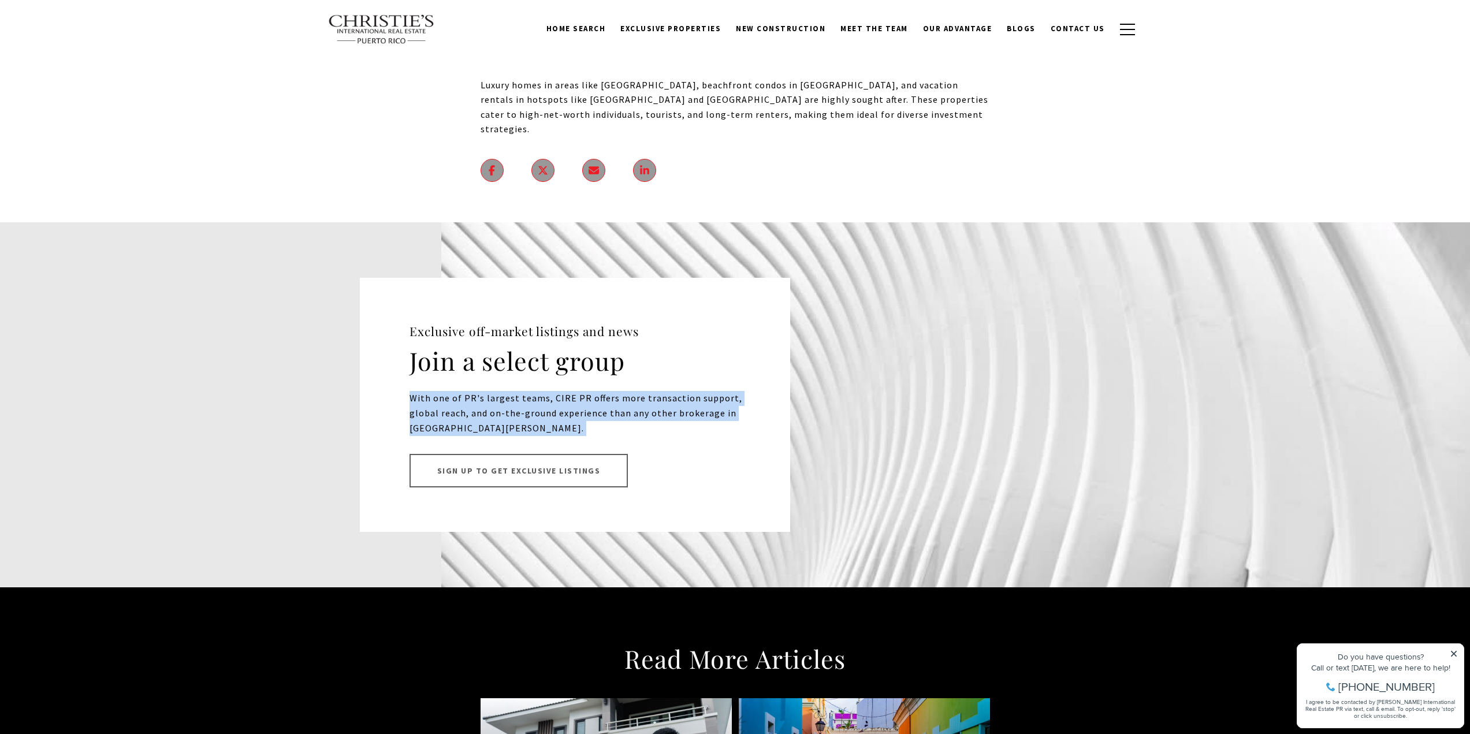
drag, startPoint x: 547, startPoint y: 237, endPoint x: 541, endPoint y: 243, distance: 8.2
click at [547, 391] on p "With one of PR's largest teams, CIRE PR offers more transaction support, global…" at bounding box center [583, 413] width 346 height 44
click at [515, 391] on p "With one of PR's largest teams, CIRE PR offers more transaction support, global…" at bounding box center [583, 413] width 346 height 44
click at [513, 391] on p "With one of PR's largest teams, CIRE PR offers more transaction support, global…" at bounding box center [583, 413] width 346 height 44
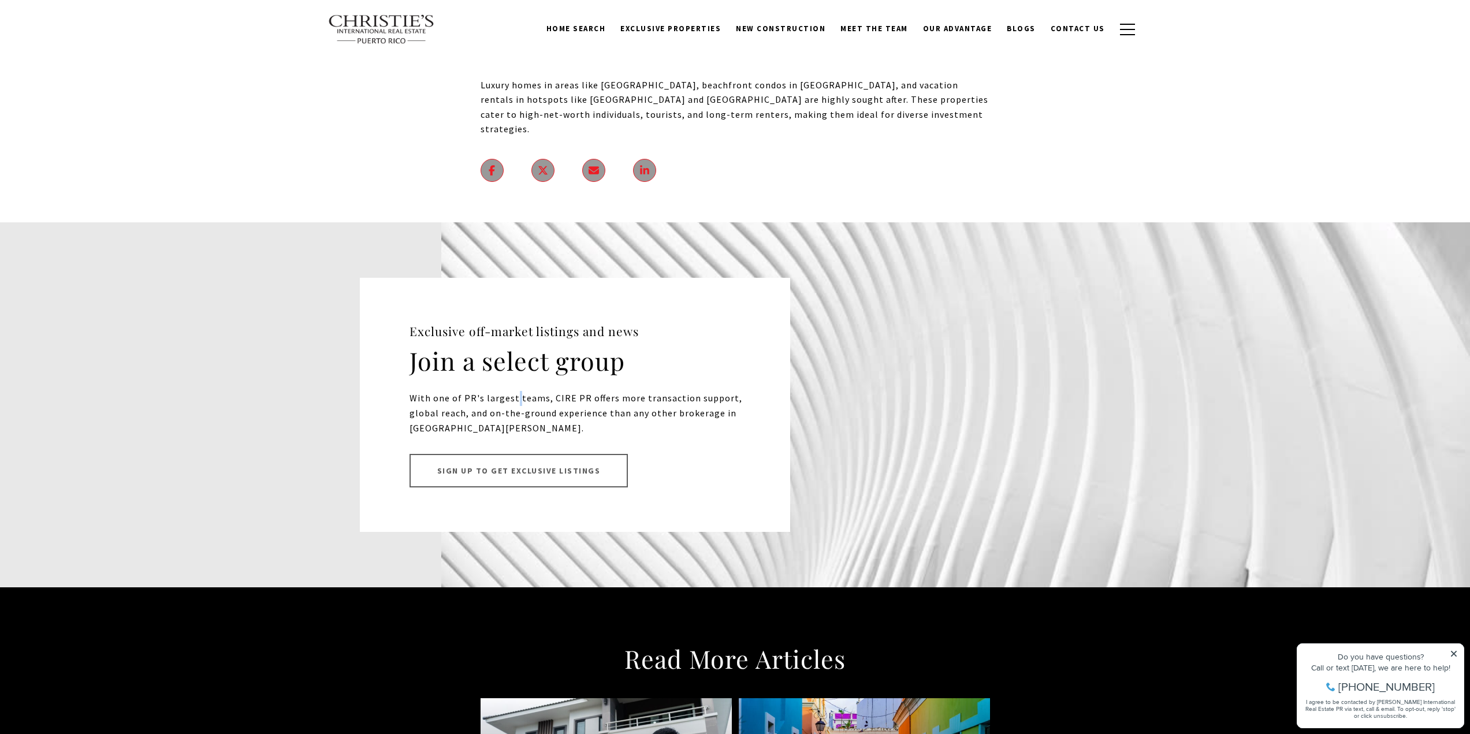
click at [513, 391] on p "With one of PR's largest teams, CIRE PR offers more transaction support, global…" at bounding box center [583, 413] width 346 height 44
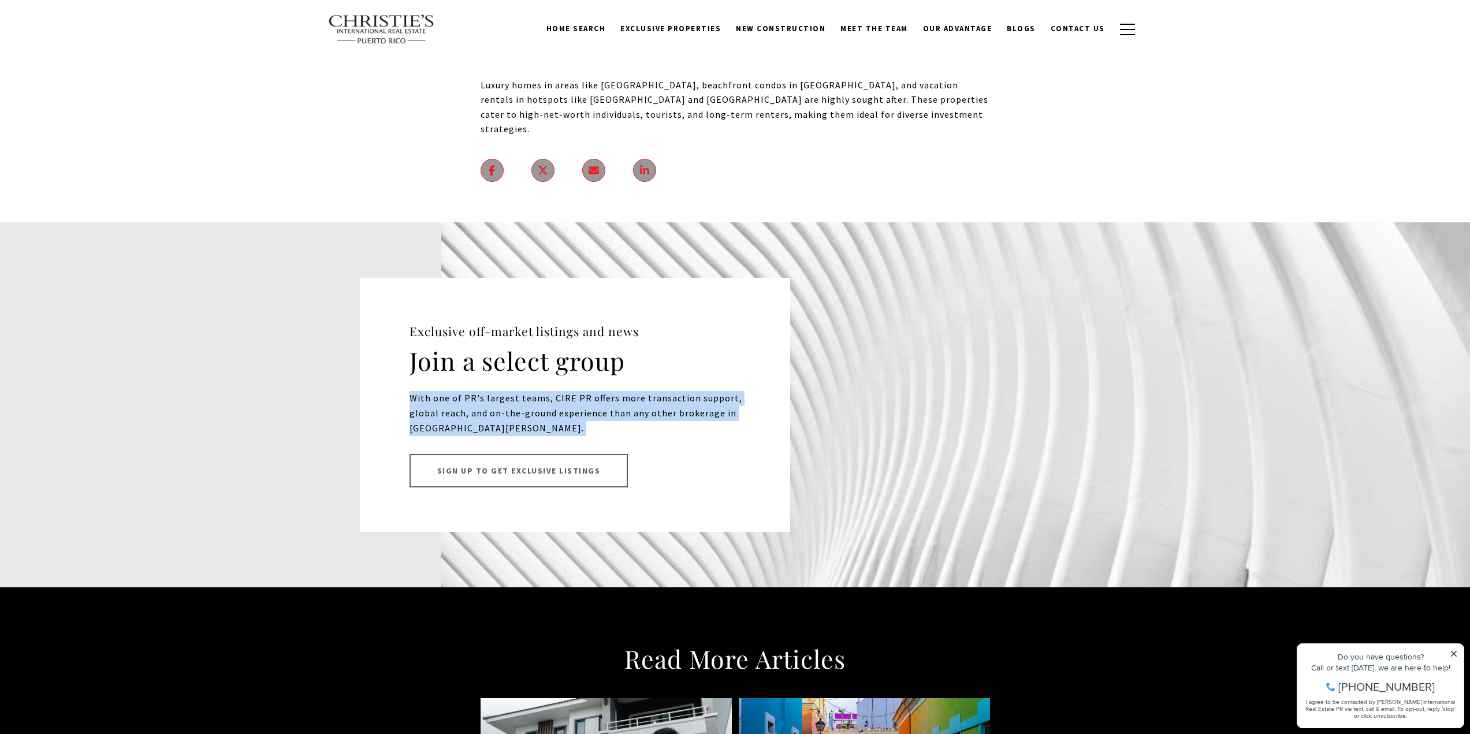
click at [513, 391] on p "With one of PR's largest teams, CIRE PR offers more transaction support, global…" at bounding box center [583, 413] width 346 height 44
click at [562, 391] on p "With one of PR's largest teams, CIRE PR offers more transaction support, global…" at bounding box center [583, 413] width 346 height 44
click at [604, 391] on p "With one of PR's largest teams, CIRE PR offers more transaction support, global…" at bounding box center [583, 413] width 346 height 44
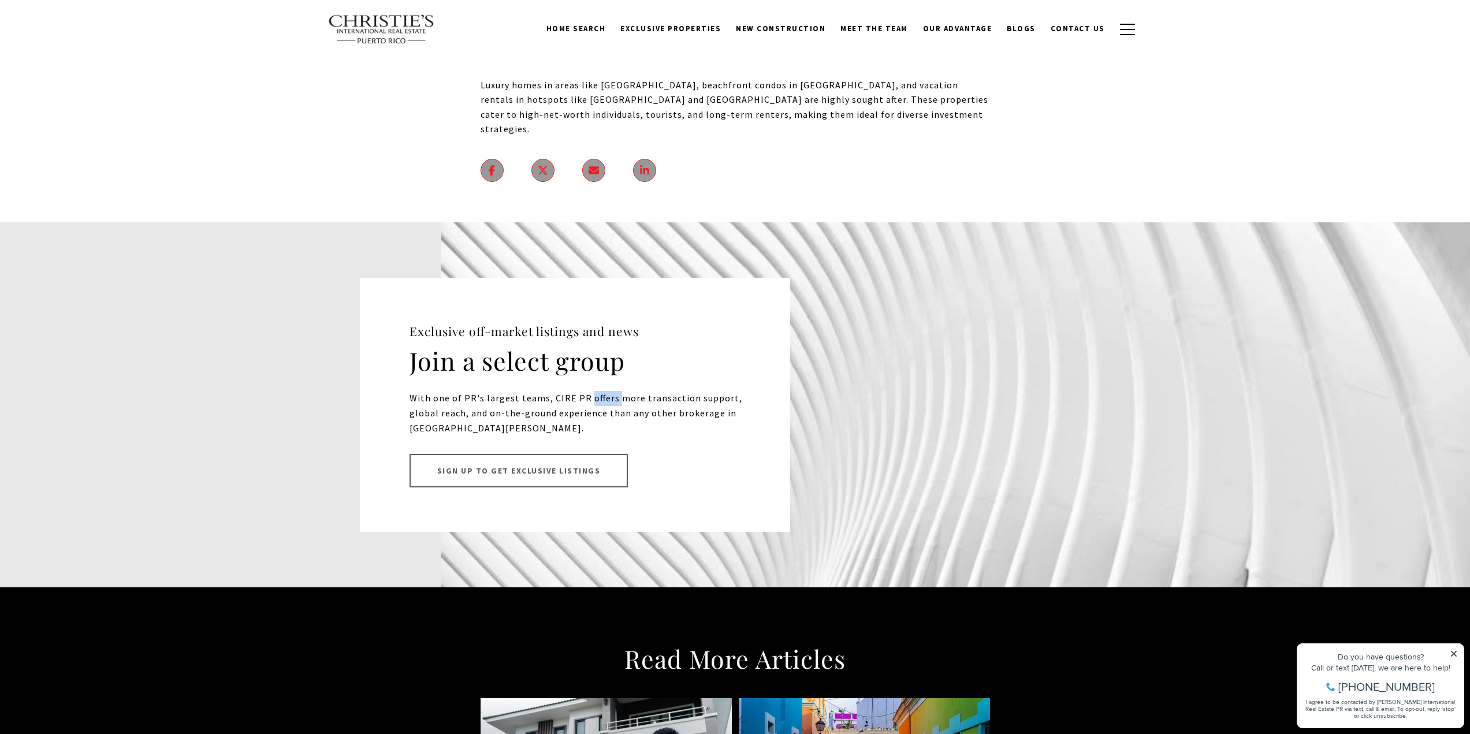
click at [604, 391] on p "With one of PR's largest teams, CIRE PR offers more transaction support, global…" at bounding box center [583, 413] width 346 height 44
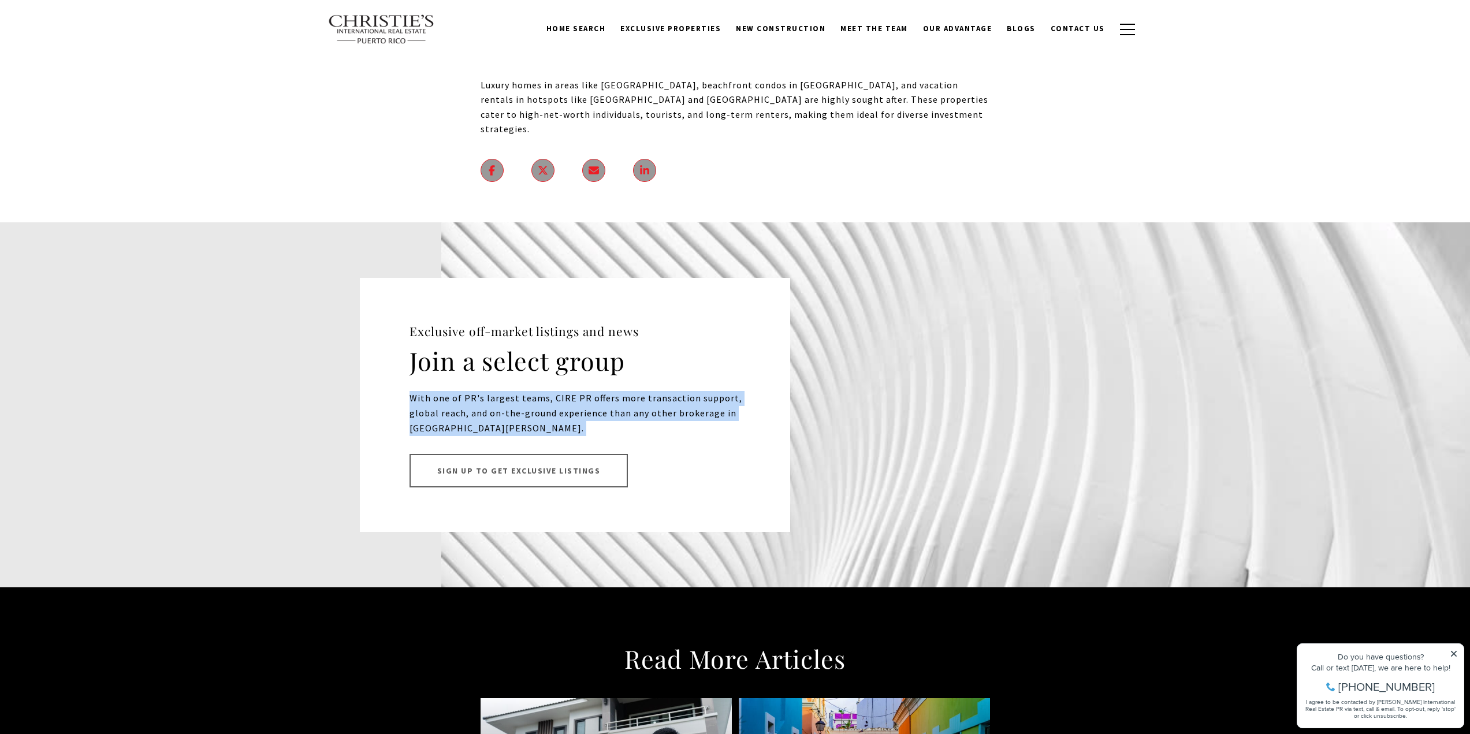
click at [604, 391] on p "With one of PR's largest teams, CIRE PR offers more transaction support, global…" at bounding box center [583, 413] width 346 height 44
click at [519, 391] on p "With one of PR's largest teams, CIRE PR offers more transaction support, global…" at bounding box center [583, 413] width 346 height 44
click at [552, 391] on p "With one of PR's largest teams, CIRE PR offers more transaction support, global…" at bounding box center [583, 413] width 346 height 44
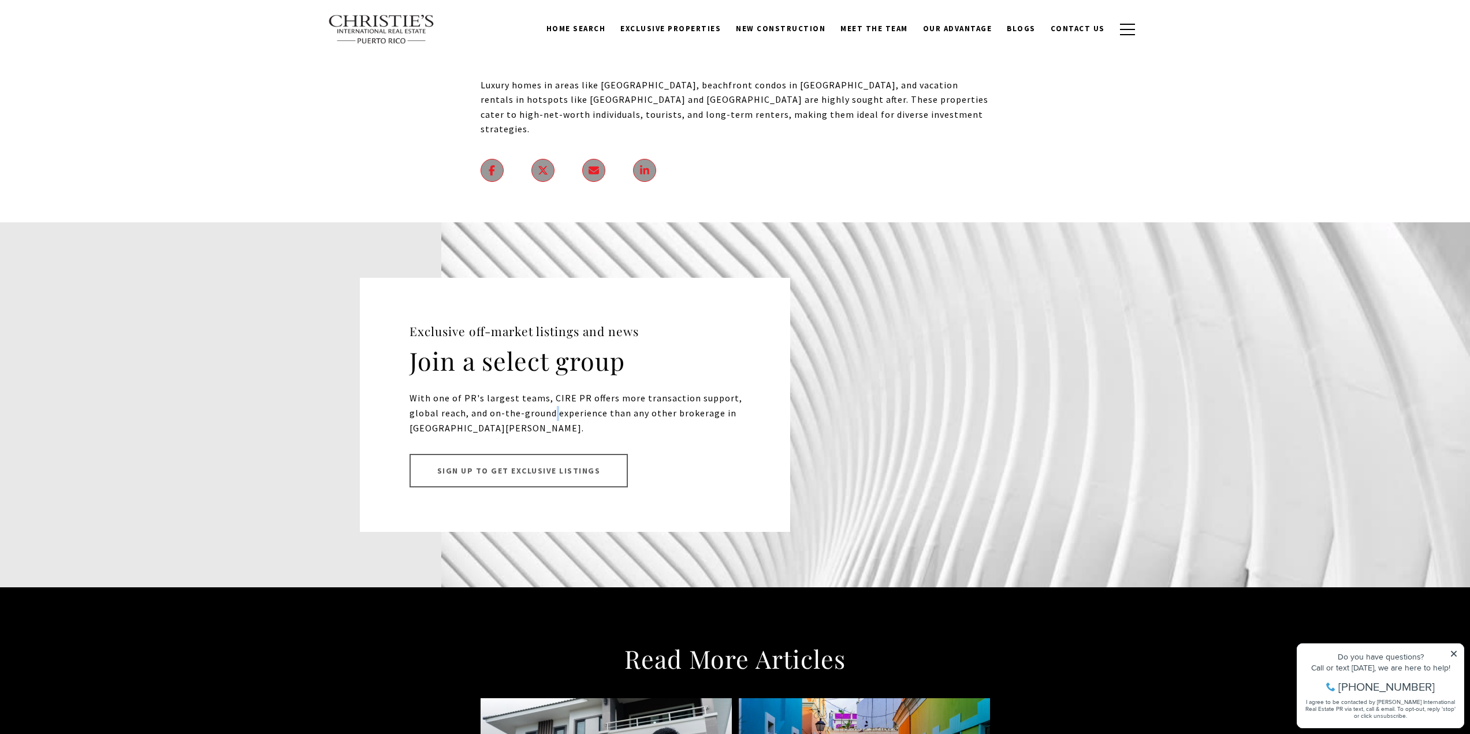
click at [552, 391] on p "With one of PR's largest teams, CIRE PR offers more transaction support, global…" at bounding box center [583, 413] width 346 height 44
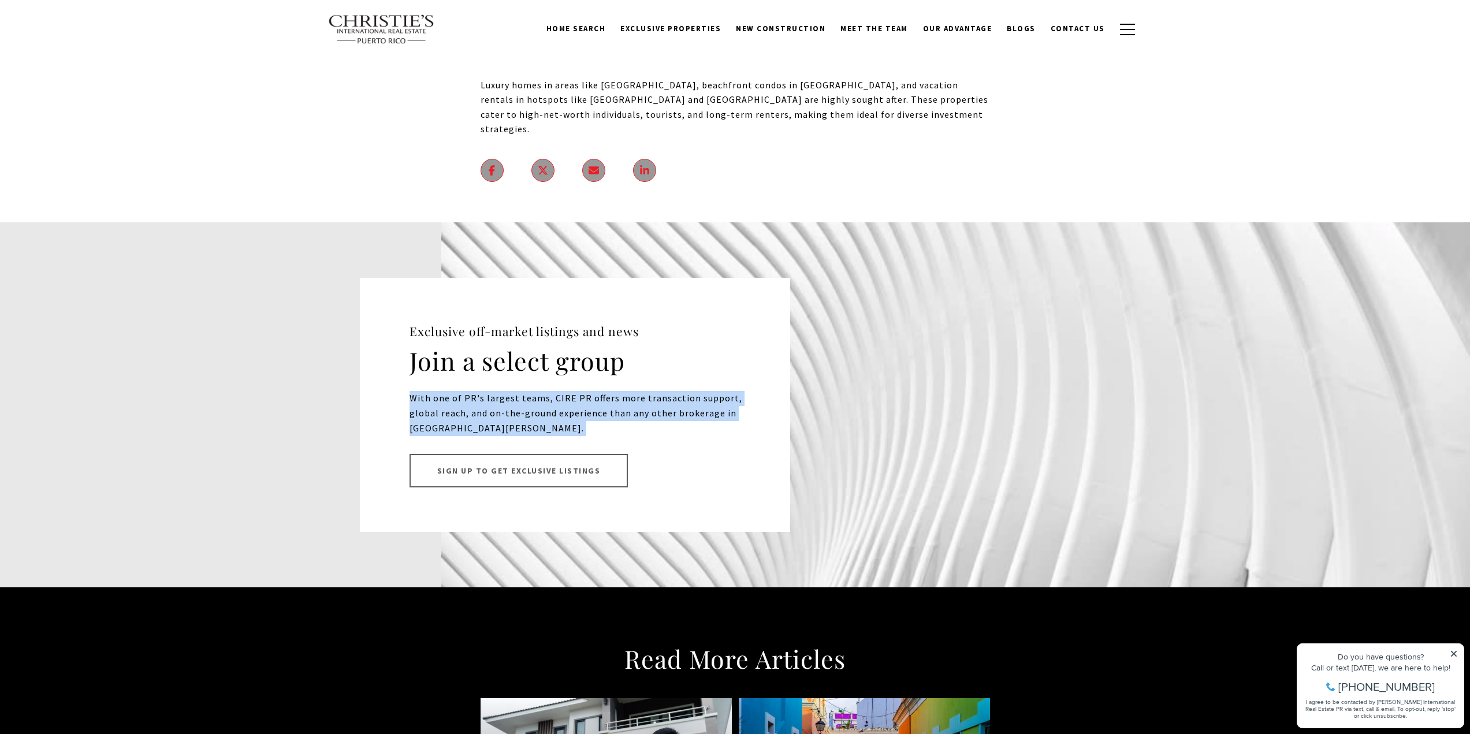
click at [553, 391] on p "With one of PR's largest teams, CIRE PR offers more transaction support, global…" at bounding box center [583, 413] width 346 height 44
click at [591, 391] on p "With one of PR's largest teams, CIRE PR offers more transaction support, global…" at bounding box center [583, 413] width 346 height 44
click at [596, 391] on p "With one of PR's largest teams, CIRE PR offers more transaction support, global…" at bounding box center [583, 413] width 346 height 44
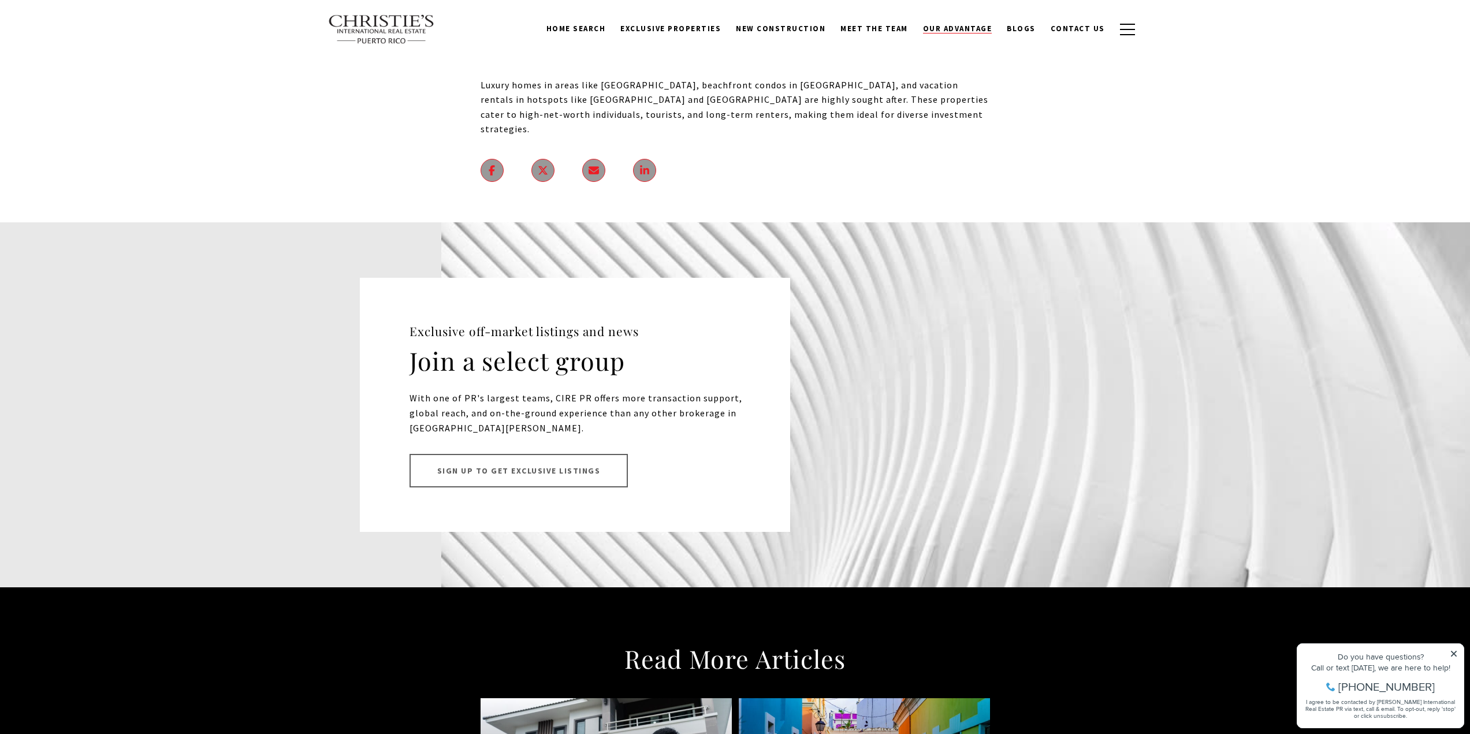
click at [969, 23] on link "Our Advantage" at bounding box center [958, 29] width 84 height 22
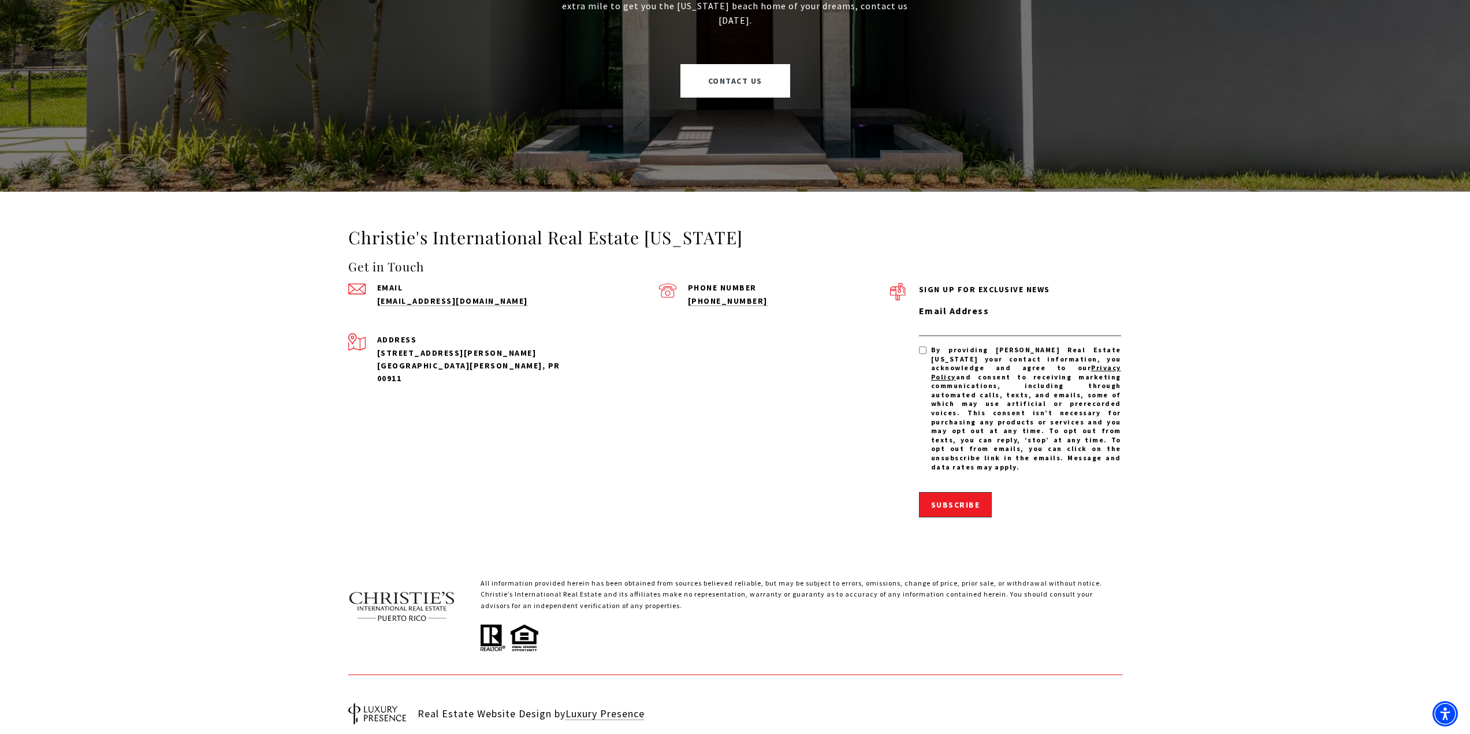
scroll to position [1104, 0]
